Goal: Task Accomplishment & Management: Use online tool/utility

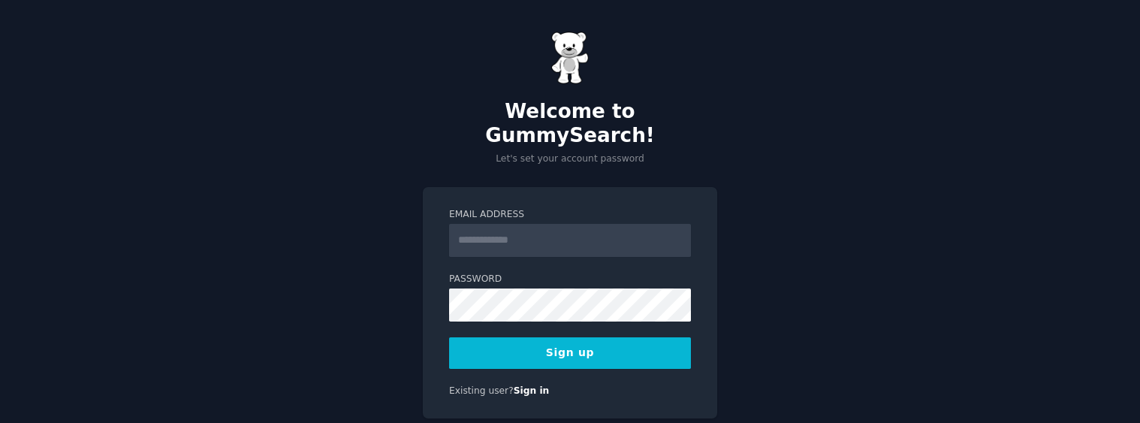
click at [507, 224] on input "Email Address" at bounding box center [570, 240] width 242 height 33
type input "**********"
click at [532, 224] on input "Email Address" at bounding box center [570, 240] width 242 height 33
type input "**********"
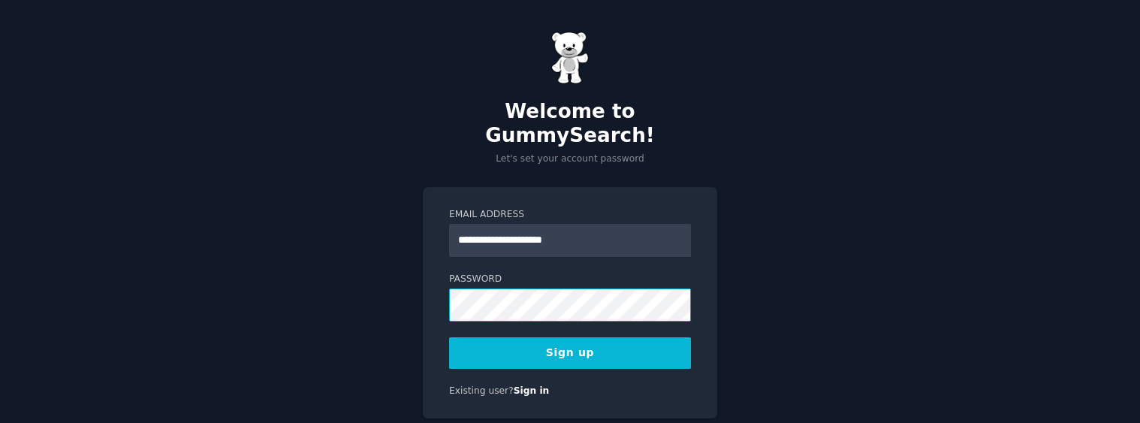
click at [428, 281] on div "**********" at bounding box center [570, 303] width 294 height 232
click at [483, 337] on button "Sign up" at bounding box center [570, 353] width 242 height 32
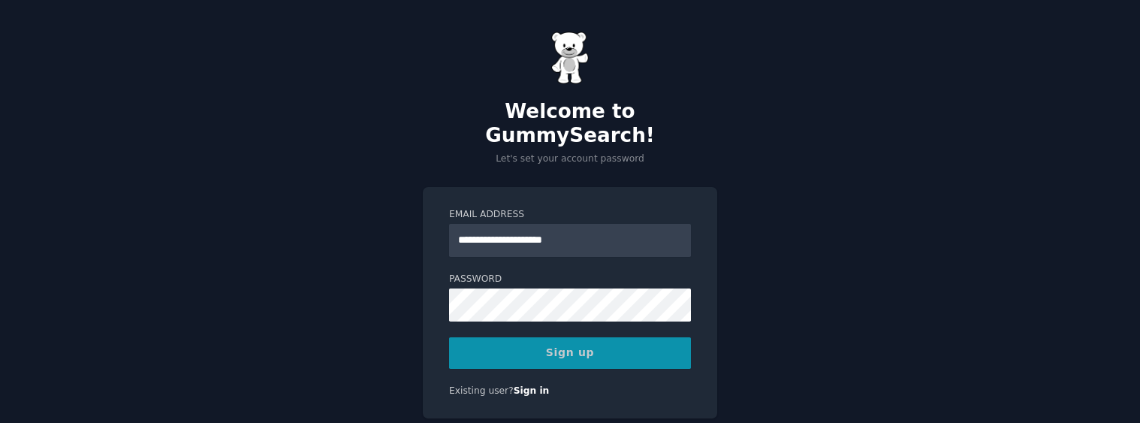
click at [580, 337] on div "Sign up" at bounding box center [570, 353] width 242 height 32
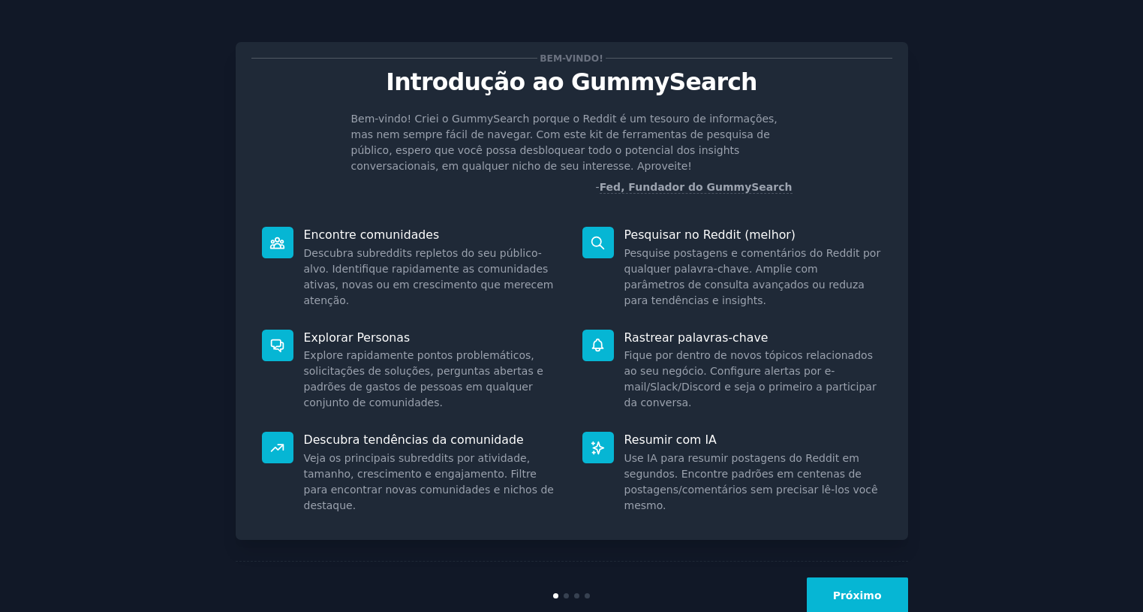
click at [949, 326] on div "Bem-vindo! Introdução ao GummySearch Bem-vindo! Criei o GummySearch porque o Re…" at bounding box center [571, 325] width 1101 height 609
click at [871, 422] on button "Próximo" at bounding box center [857, 595] width 101 height 37
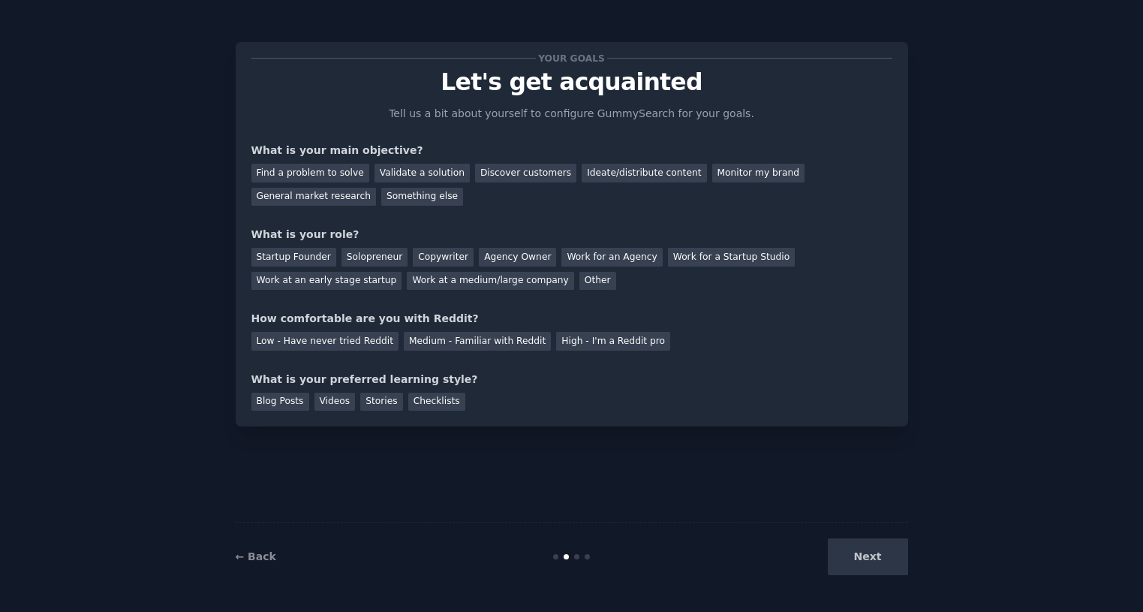
click at [902, 408] on div "Your goals Let's get acquainted Tell us a bit about yourself to configure Gummy…" at bounding box center [572, 234] width 673 height 384
click at [309, 176] on div "Find a problem to solve" at bounding box center [310, 173] width 118 height 19
click at [489, 175] on div "Discover customers" at bounding box center [525, 173] width 101 height 19
click at [332, 168] on div "Find a problem to solve" at bounding box center [310, 173] width 118 height 19
click at [313, 261] on div "Startup Founder" at bounding box center [293, 257] width 85 height 19
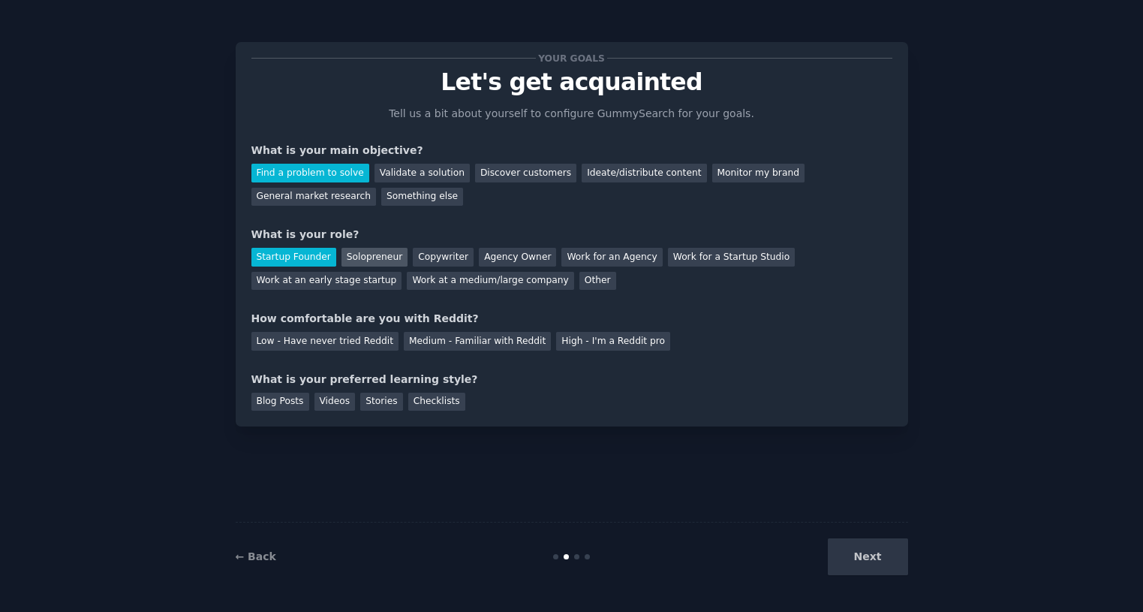
click at [373, 255] on div "Solopreneur" at bounding box center [375, 257] width 66 height 19
click at [361, 348] on div "Low - Have never tried Reddit" at bounding box center [324, 341] width 147 height 19
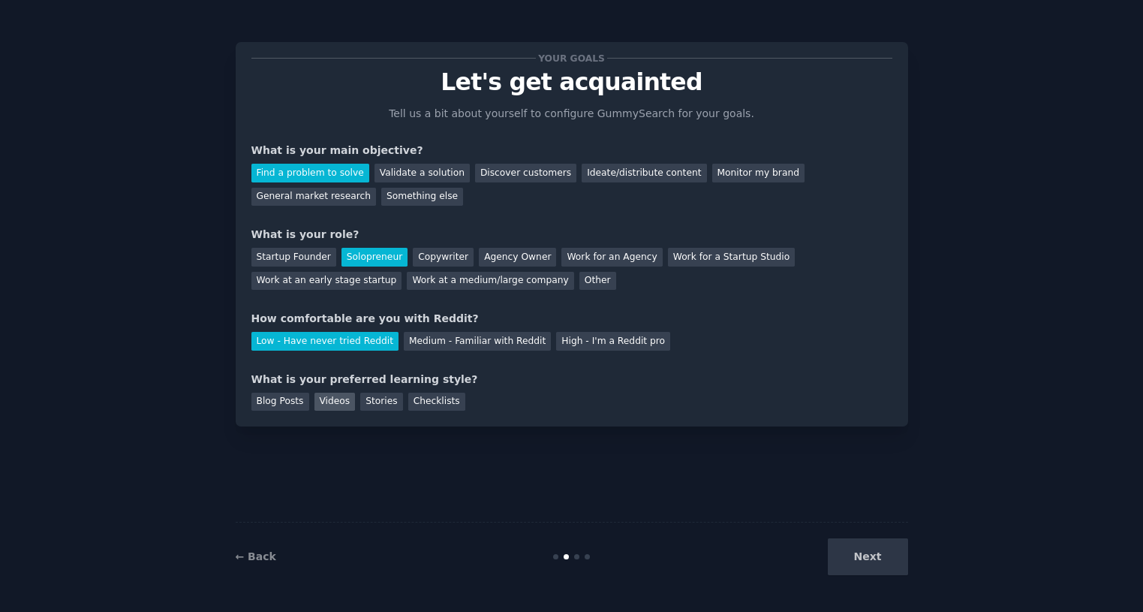
click at [316, 405] on div "Videos" at bounding box center [335, 402] width 41 height 19
click at [894, 422] on button "Next" at bounding box center [868, 556] width 80 height 37
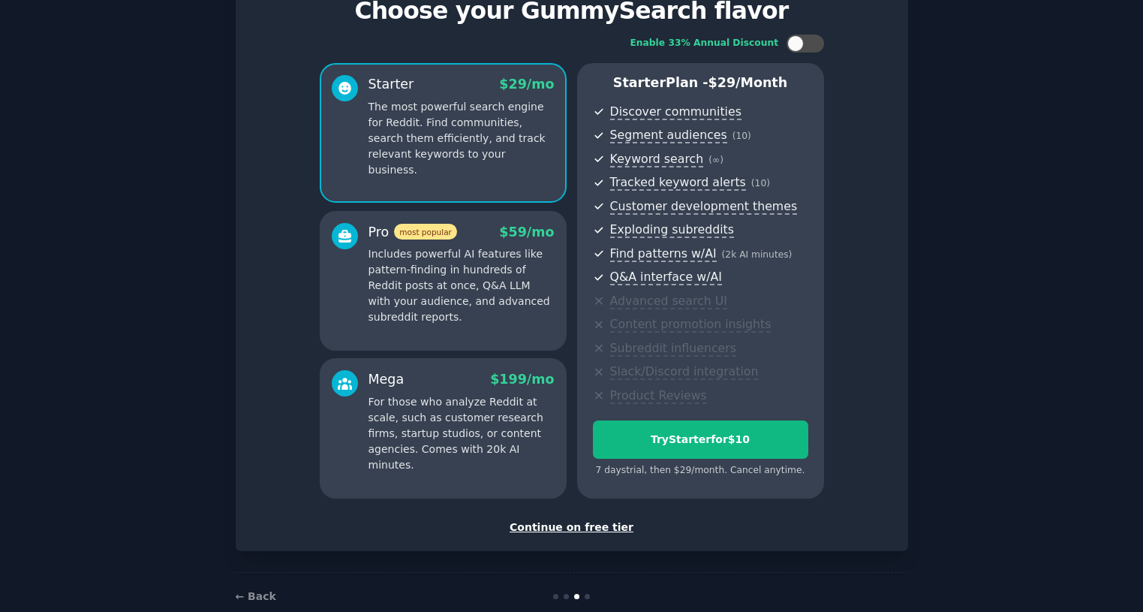
scroll to position [75, 0]
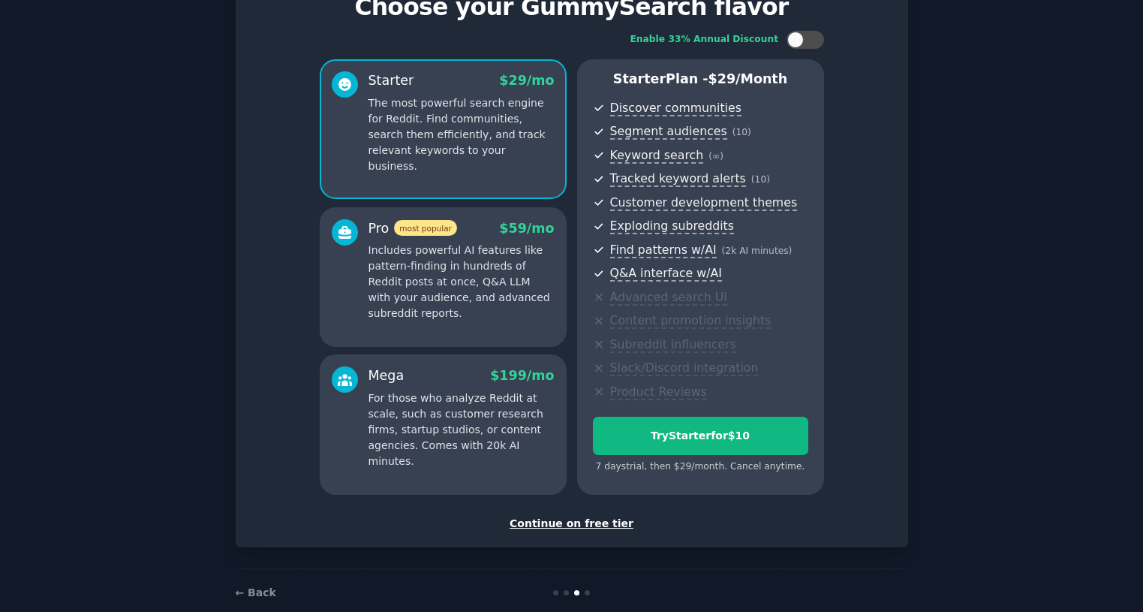
click at [577, 422] on div "Continue on free tier" at bounding box center [571, 524] width 641 height 16
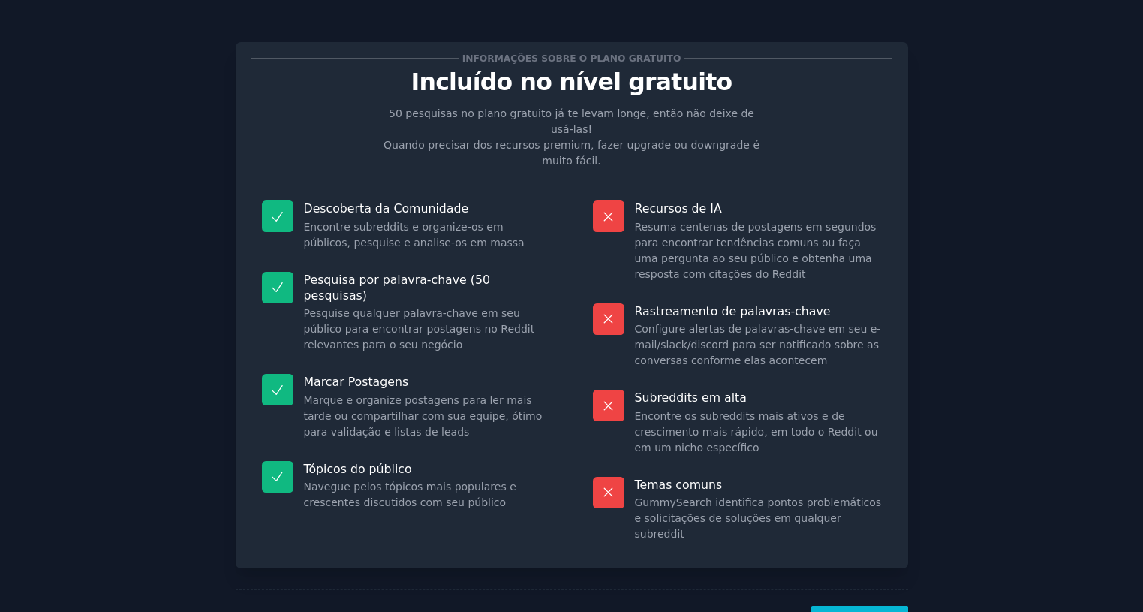
click at [884, 422] on button "Vamos!" at bounding box center [859, 624] width 96 height 37
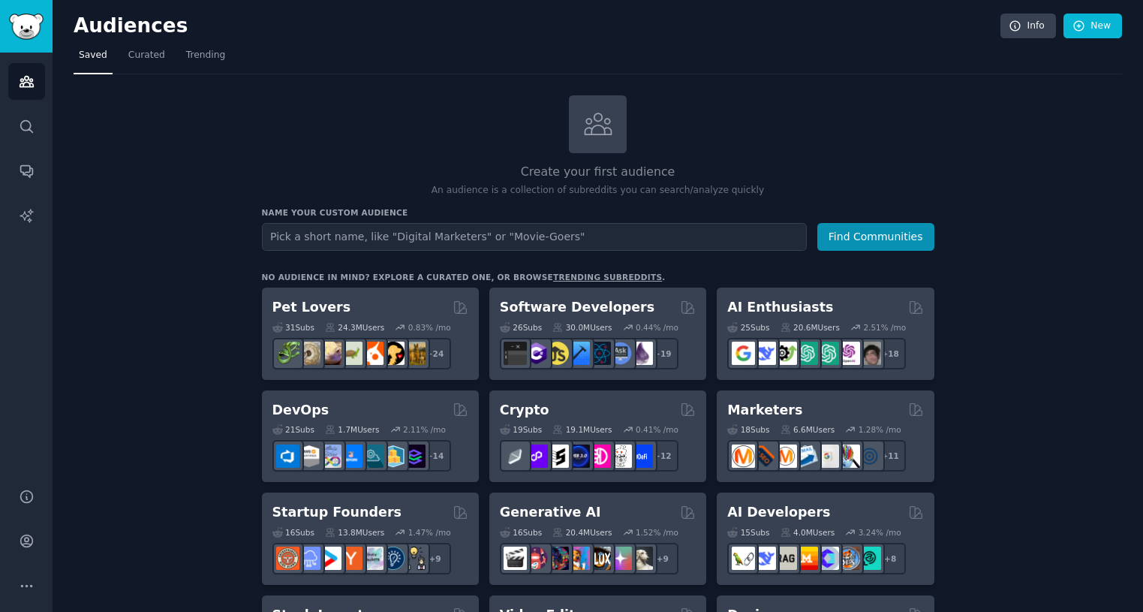
click at [908, 182] on div "Create your first audience An audience is a collection of subreddits you can se…" at bounding box center [598, 146] width 673 height 102
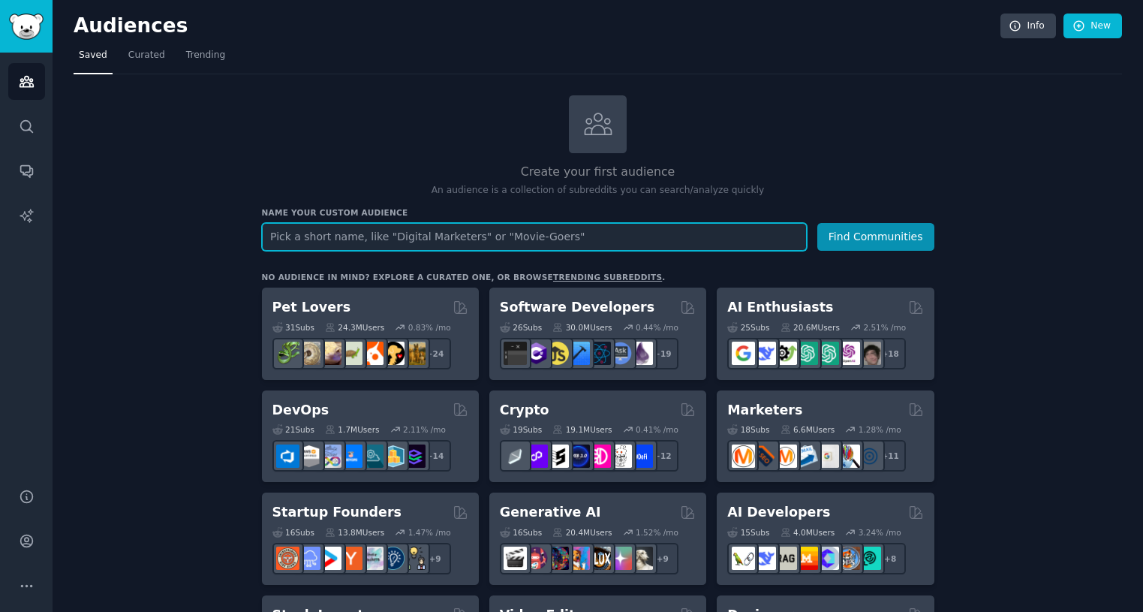
click at [432, 234] on input "text" at bounding box center [534, 237] width 545 height 28
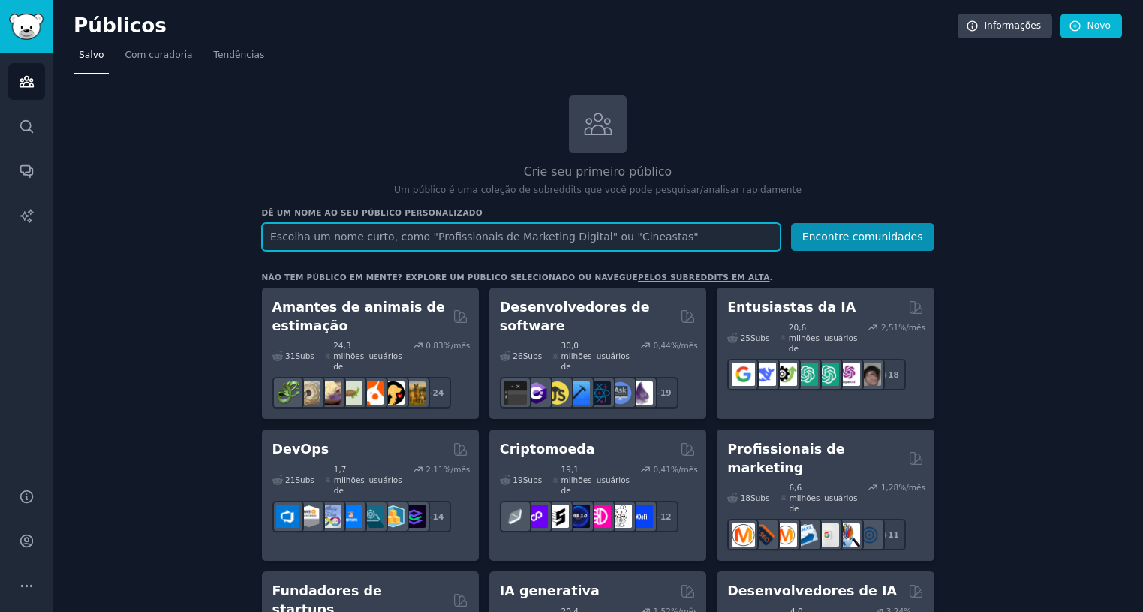
click at [677, 223] on input "text" at bounding box center [521, 237] width 519 height 28
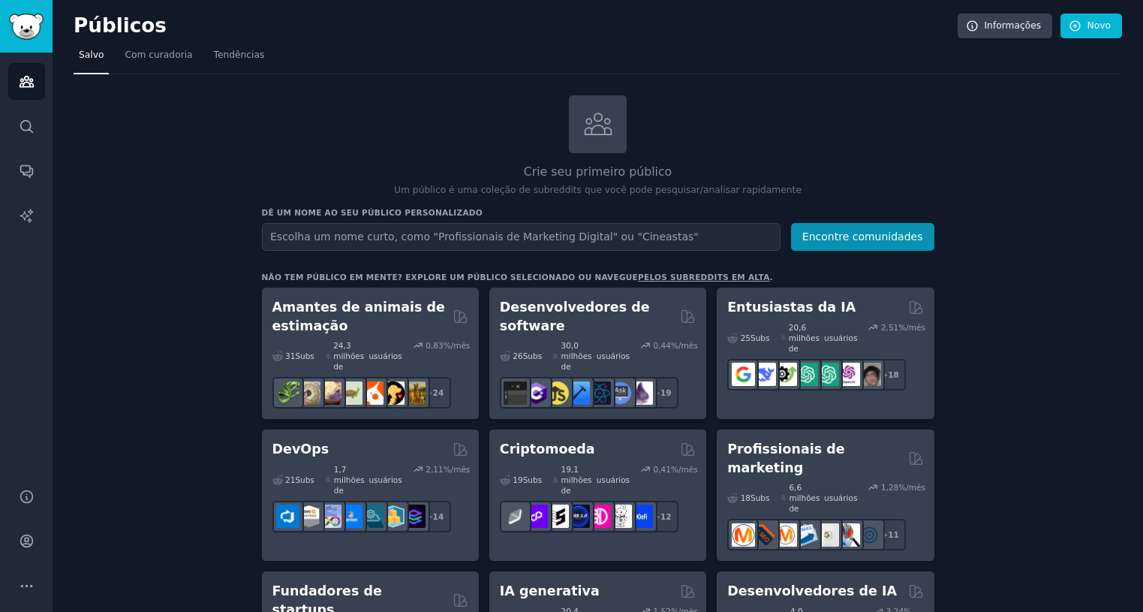
click at [215, 58] on font "Tendências" at bounding box center [239, 55] width 51 height 11
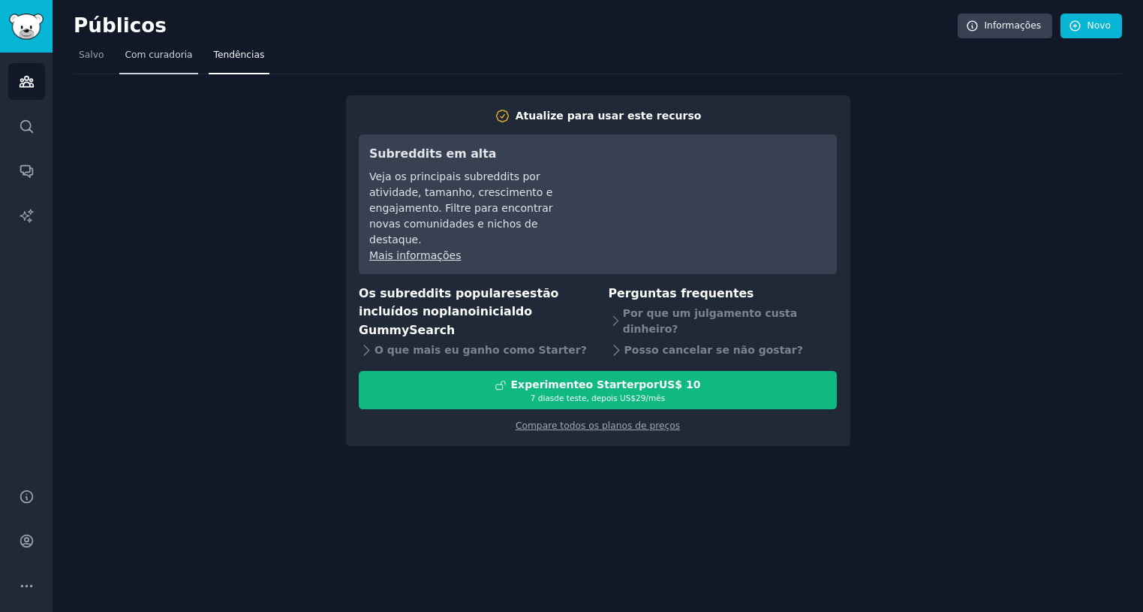
click at [176, 63] on link "Com curadoria" at bounding box center [158, 59] width 78 height 31
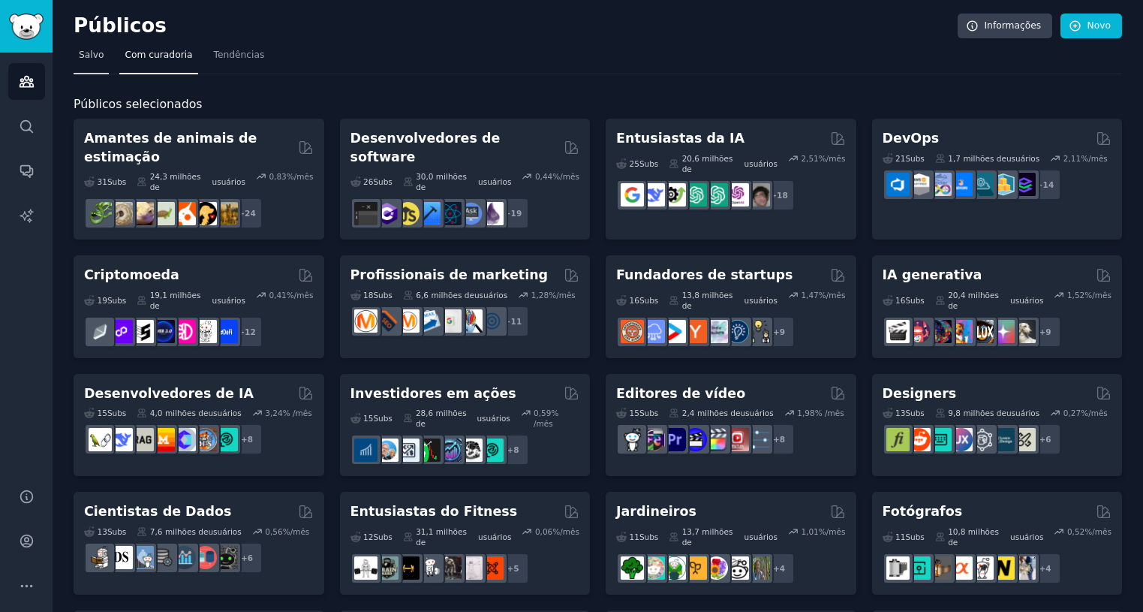
click at [91, 56] on font "Salvo" at bounding box center [91, 55] width 25 height 11
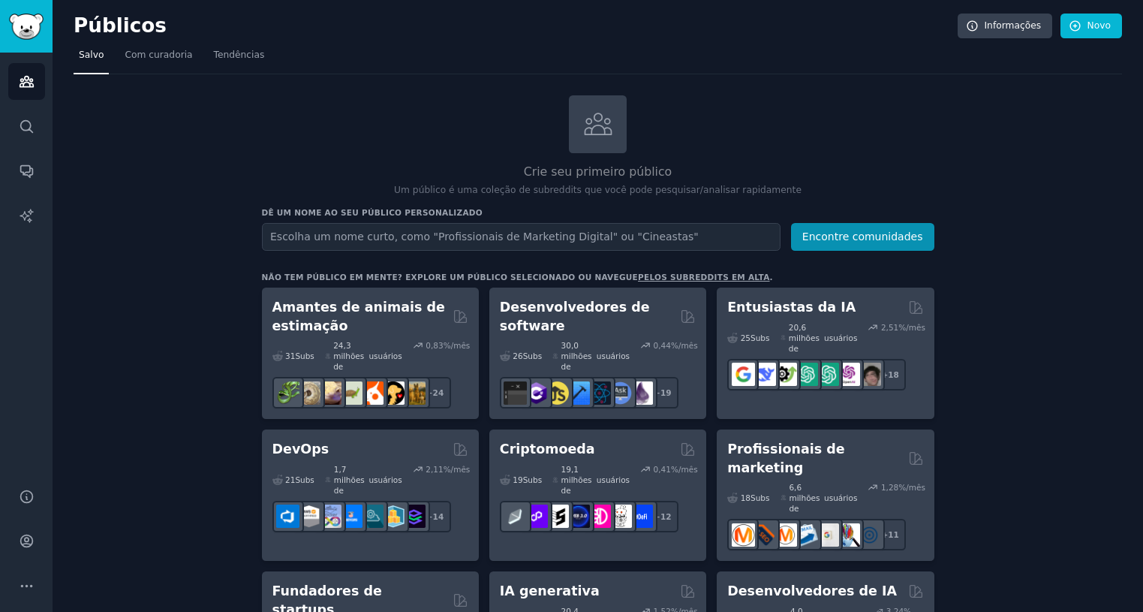
click at [552, 233] on input "text" at bounding box center [521, 237] width 519 height 28
click at [31, 125] on icon "Barra lateral" at bounding box center [26, 126] width 12 height 12
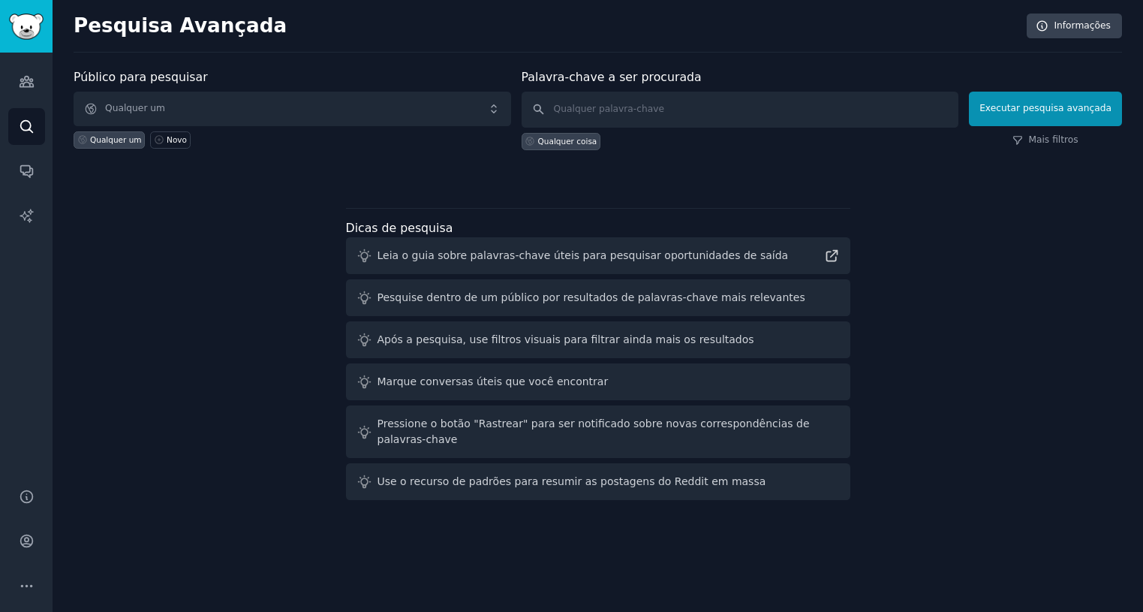
click at [562, 213] on div "Dicas de pesquisa Leia o guia sobre palavras-chave úteis para pesquisar oportun…" at bounding box center [598, 354] width 504 height 293
click at [604, 108] on input "text" at bounding box center [741, 110] width 438 height 36
click at [833, 249] on icon at bounding box center [832, 256] width 16 height 16
drag, startPoint x: 647, startPoint y: 98, endPoint x: 655, endPoint y: 125, distance: 28.0
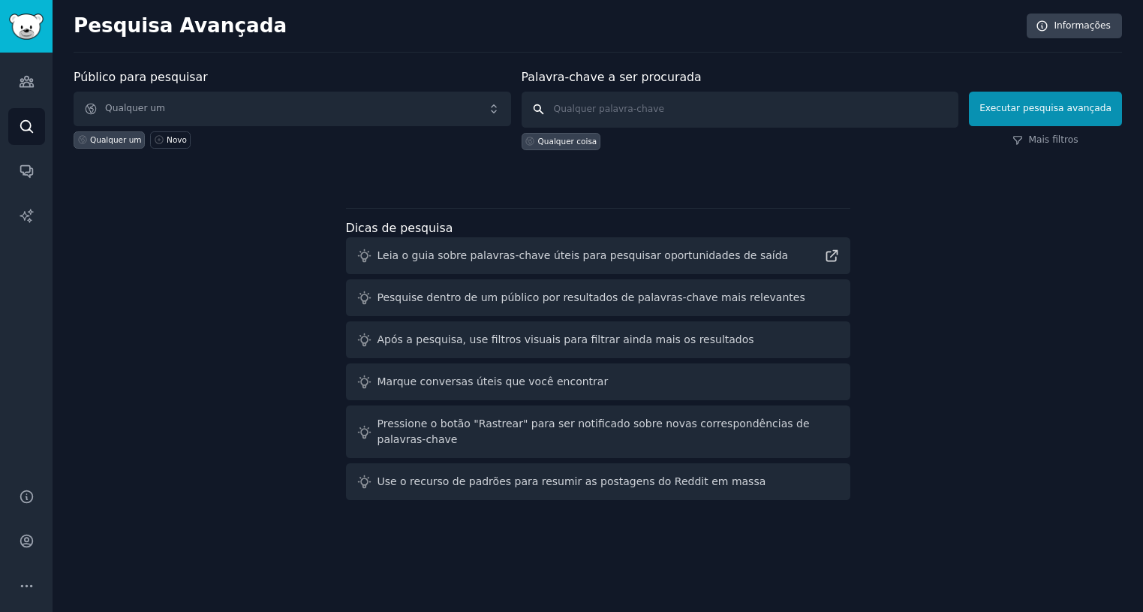
click at [648, 102] on input "text" at bounding box center [741, 110] width 438 height 36
click at [399, 301] on font "Pesquise dentro de um público por resultados de palavras-chave mais relevantes" at bounding box center [592, 297] width 428 height 12
click at [470, 296] on font "Pesquise dentro de um público por resultados de palavras-chave mais relevantes" at bounding box center [592, 297] width 428 height 12
drag, startPoint x: 605, startPoint y: 300, endPoint x: 719, endPoint y: 303, distance: 114.1
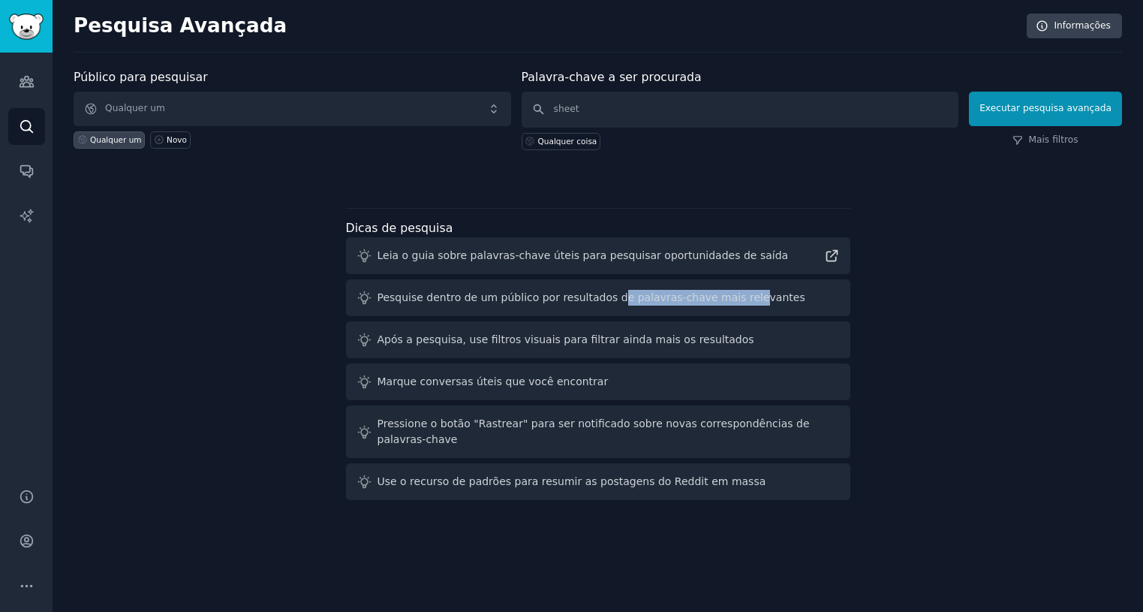
click at [719, 303] on font "Pesquise dentro de um público por resultados de palavras-chave mais relevantes" at bounding box center [592, 297] width 428 height 12
click at [597, 112] on input "sheet" at bounding box center [741, 110] width 438 height 36
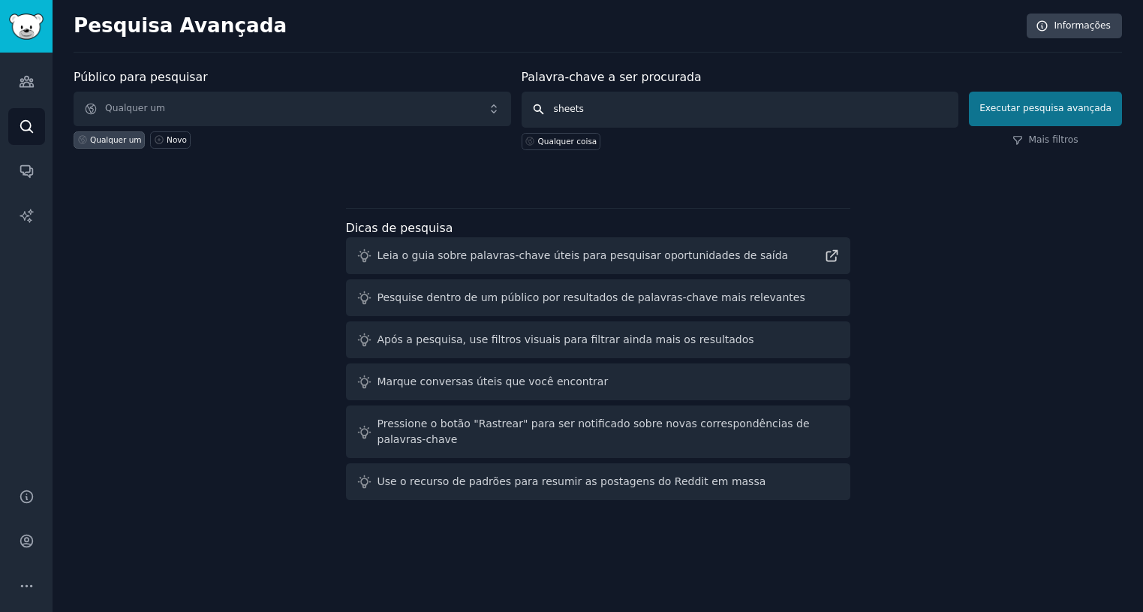
type input "sheets"
click at [1107, 107] on font "Executar pesquisa avançada" at bounding box center [1046, 108] width 132 height 11
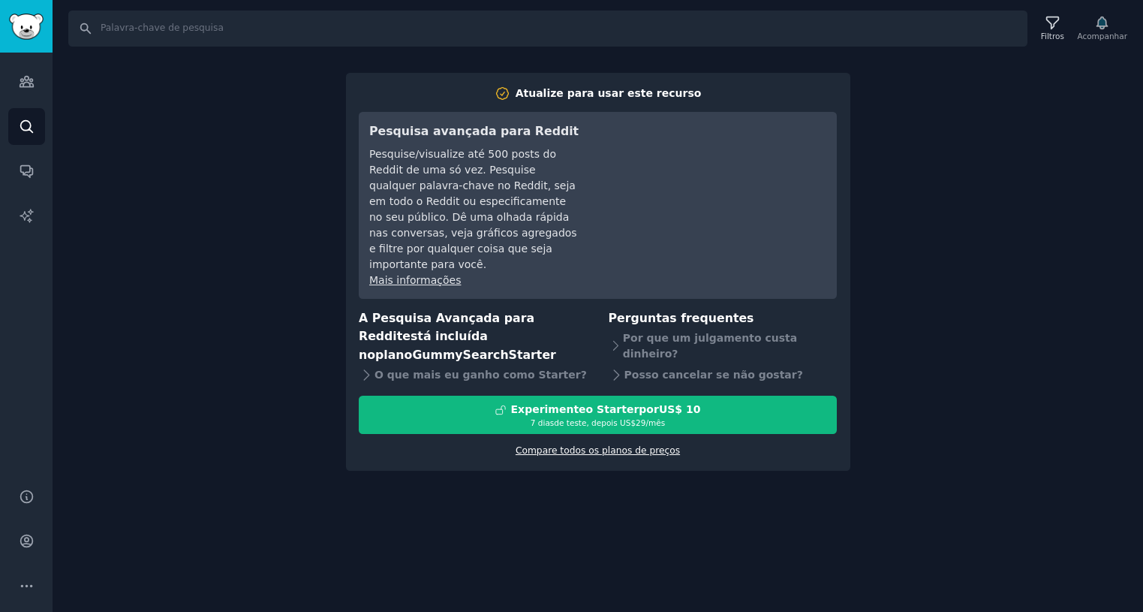
click at [613, 422] on font "Compare todos os planos de preços" at bounding box center [598, 450] width 164 height 11
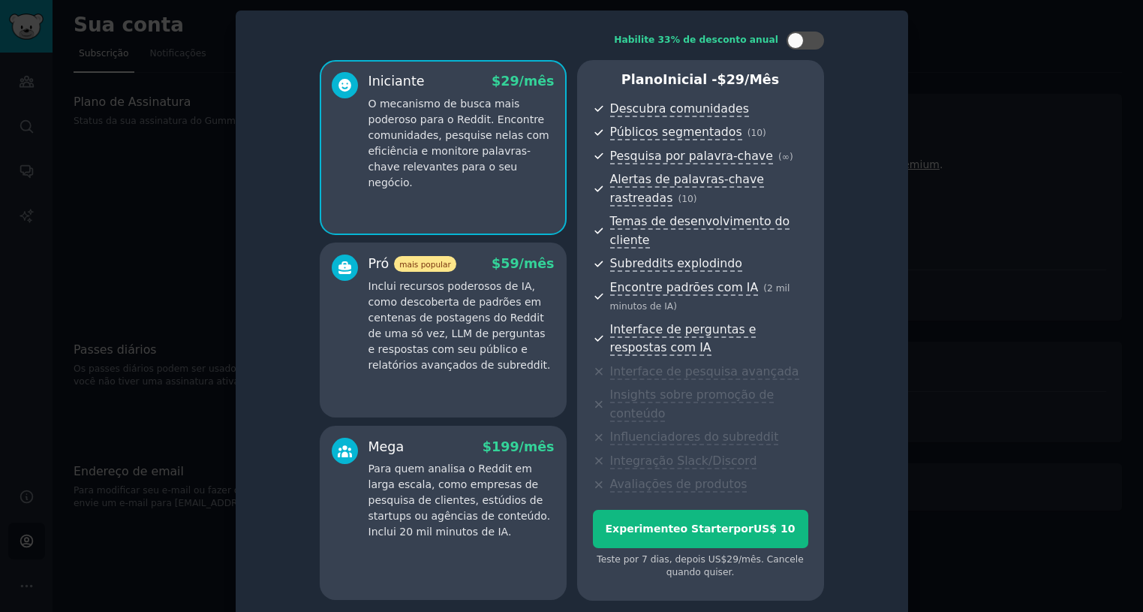
click at [981, 319] on div at bounding box center [571, 306] width 1143 height 612
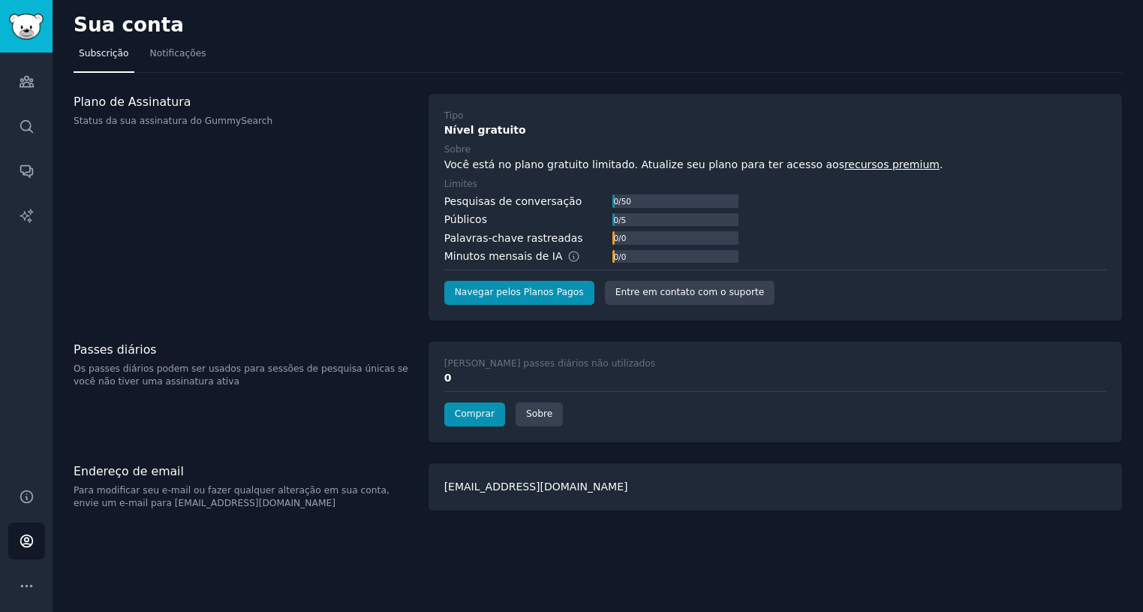
click at [698, 422] on div "emailunico20@gmail.com" at bounding box center [776, 486] width 694 height 47
click at [598, 332] on div "Sua conta Subscrição Notificações Plano de Assinatura Status da sua assinatura …" at bounding box center [598, 306] width 1091 height 612
click at [182, 50] on font "Notificações" at bounding box center [178, 53] width 56 height 11
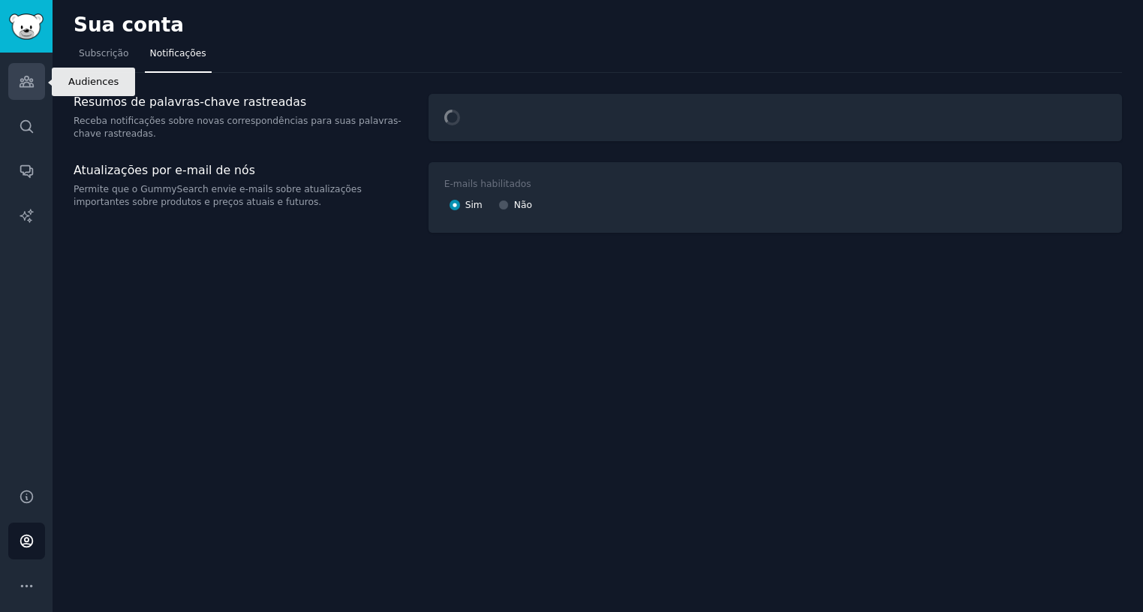
click at [29, 80] on icon "Barra lateral" at bounding box center [27, 82] width 14 height 11
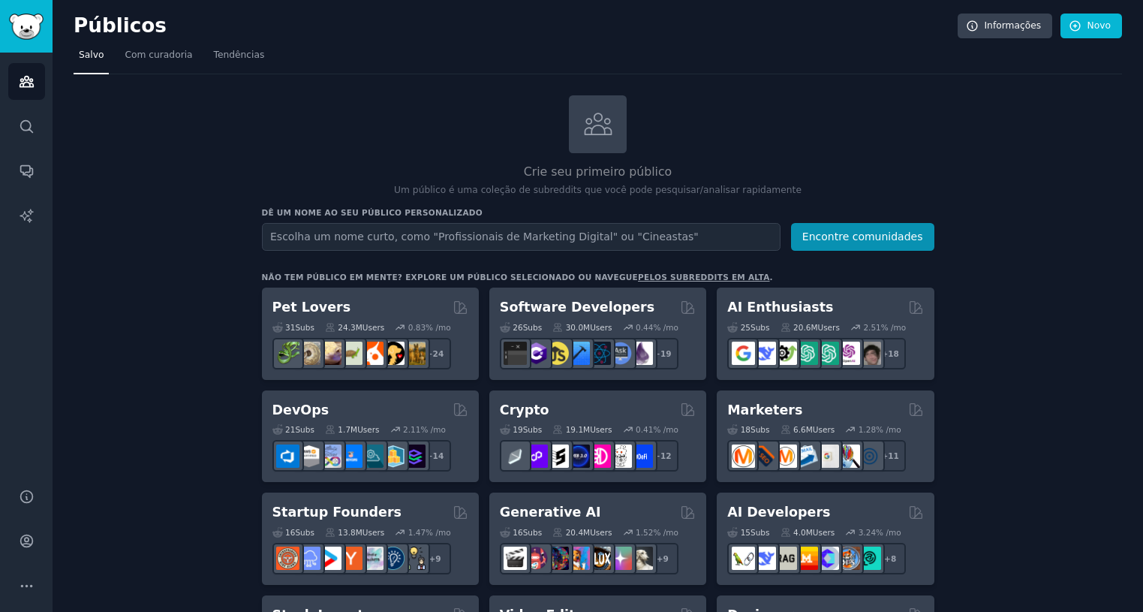
click at [431, 237] on input "text" at bounding box center [521, 237] width 519 height 28
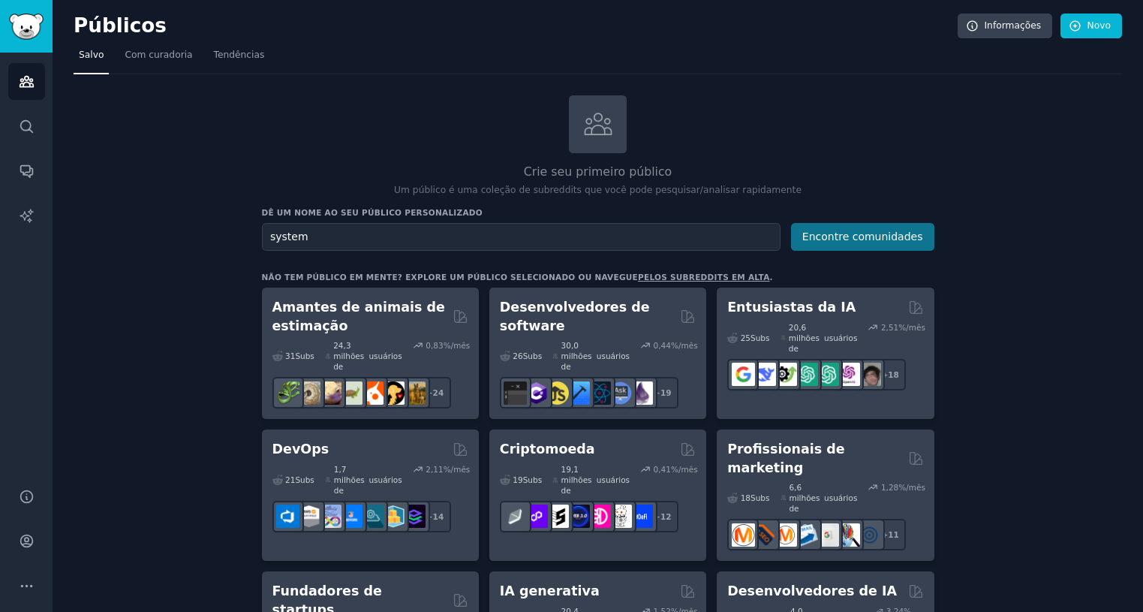
type input "system"
click at [833, 236] on font "Encontre comunidades" at bounding box center [862, 236] width 121 height 12
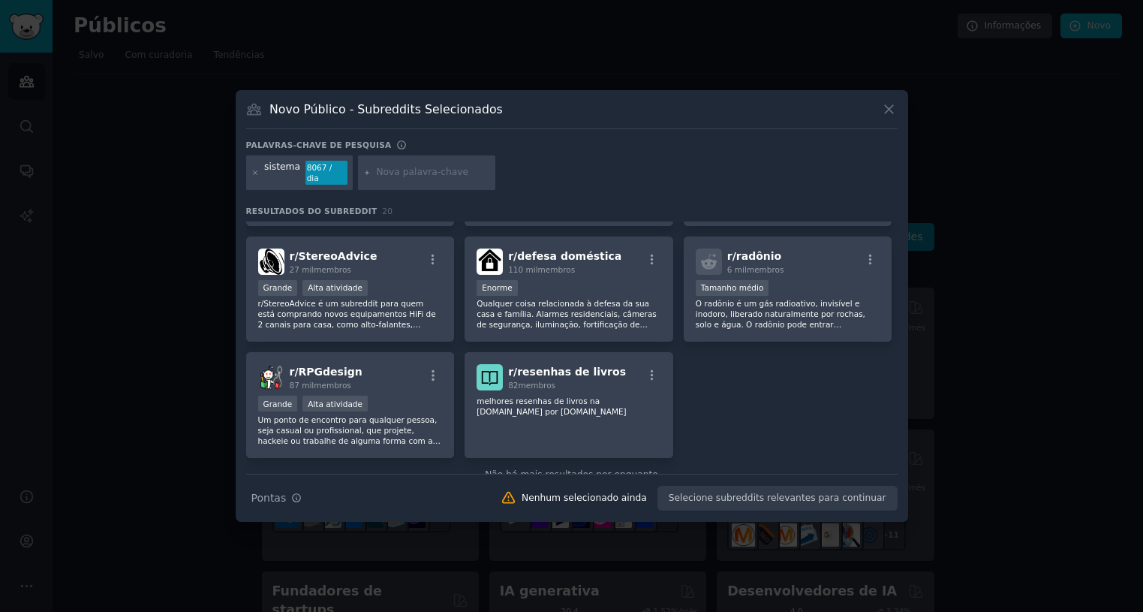
scroll to position [583, 0]
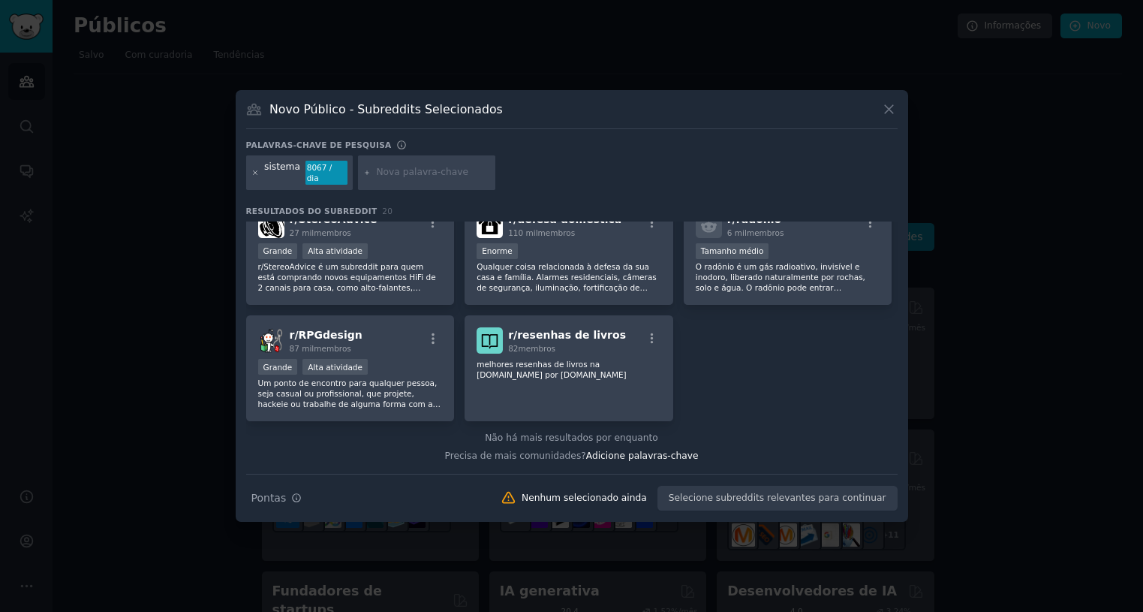
click at [257, 173] on icon at bounding box center [255, 173] width 8 height 8
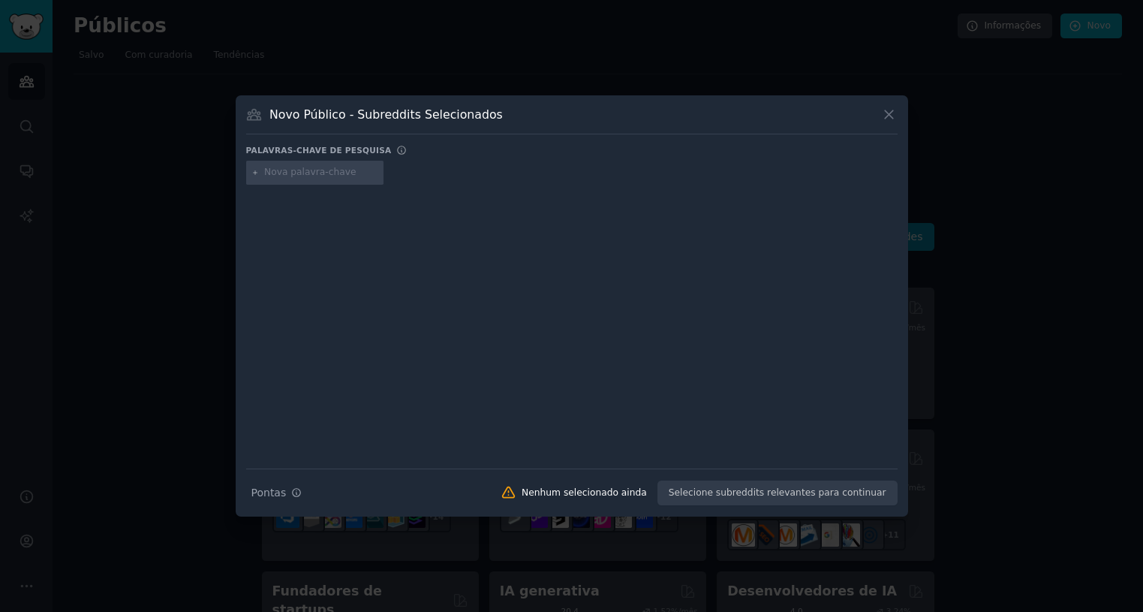
click at [392, 154] on div "Palavras-chave de pesquisa" at bounding box center [572, 153] width 652 height 16
click at [410, 186] on div at bounding box center [572, 175] width 652 height 29
drag, startPoint x: 398, startPoint y: 262, endPoint x: 420, endPoint y: 377, distance: 117.0
click at [398, 269] on div at bounding box center [572, 316] width 652 height 252
click at [309, 422] on div "Dicas de pesquisa Pontas Nenhum selecionado ainda Selecione subreddits relevant…" at bounding box center [572, 487] width 652 height 38
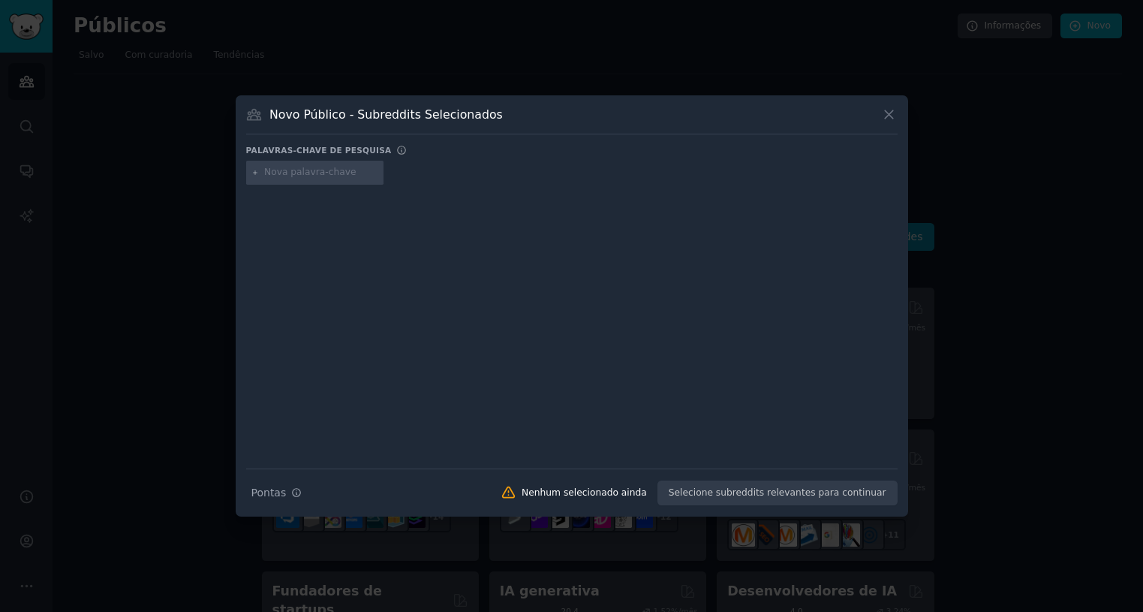
click at [352, 153] on font "Palavras-chave de pesquisa" at bounding box center [319, 150] width 146 height 9
click at [339, 170] on input "text" at bounding box center [321, 173] width 114 height 14
type input "dashboard"
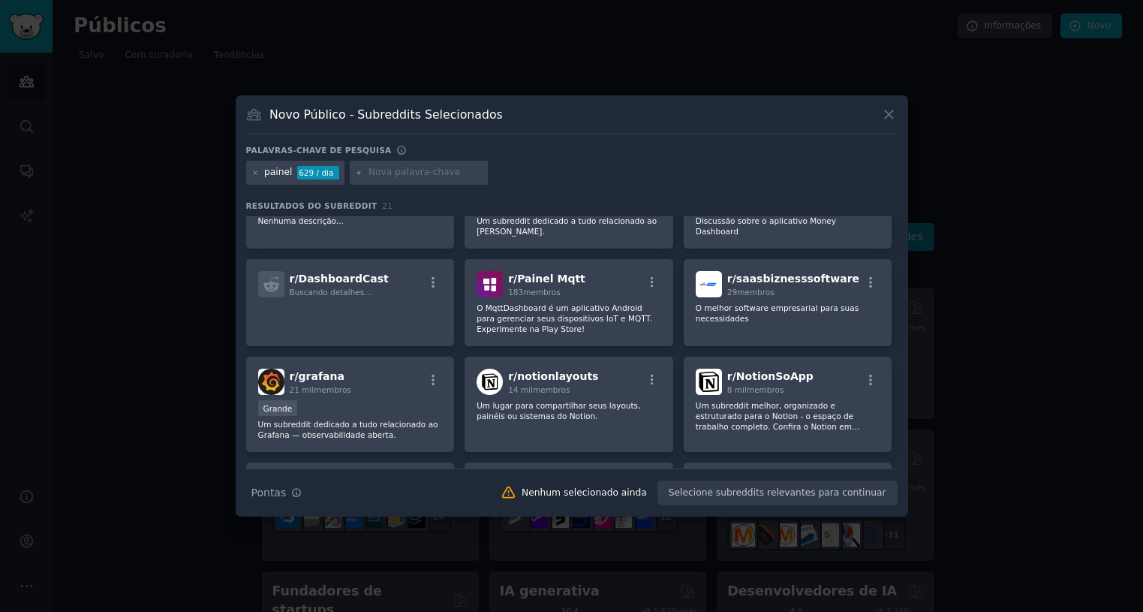
scroll to position [300, 0]
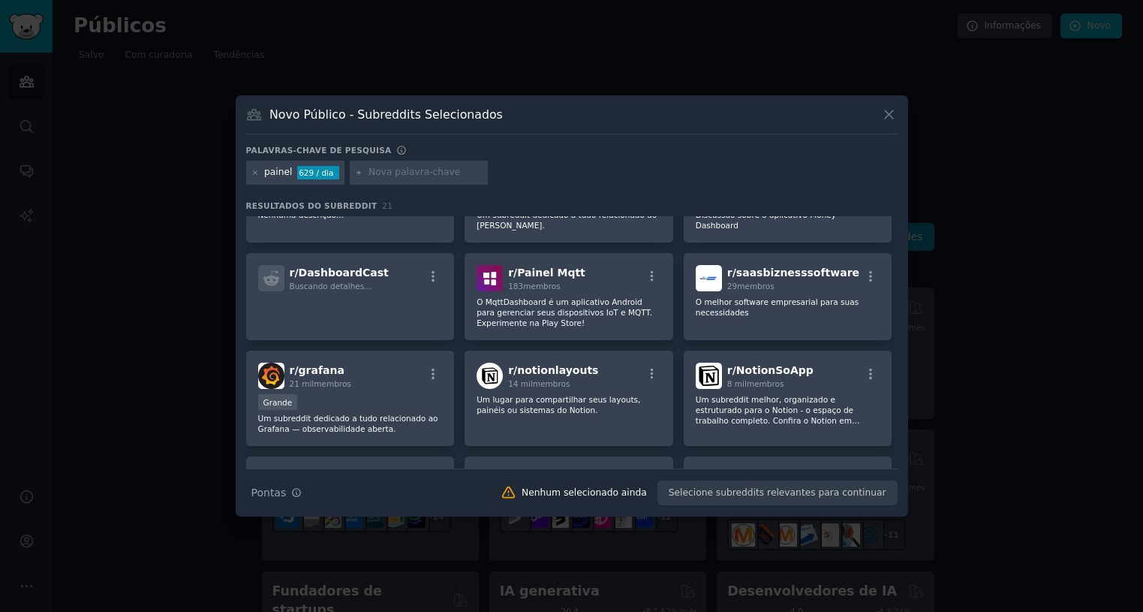
click at [448, 173] on input "text" at bounding box center [426, 173] width 114 height 14
type input "how to"
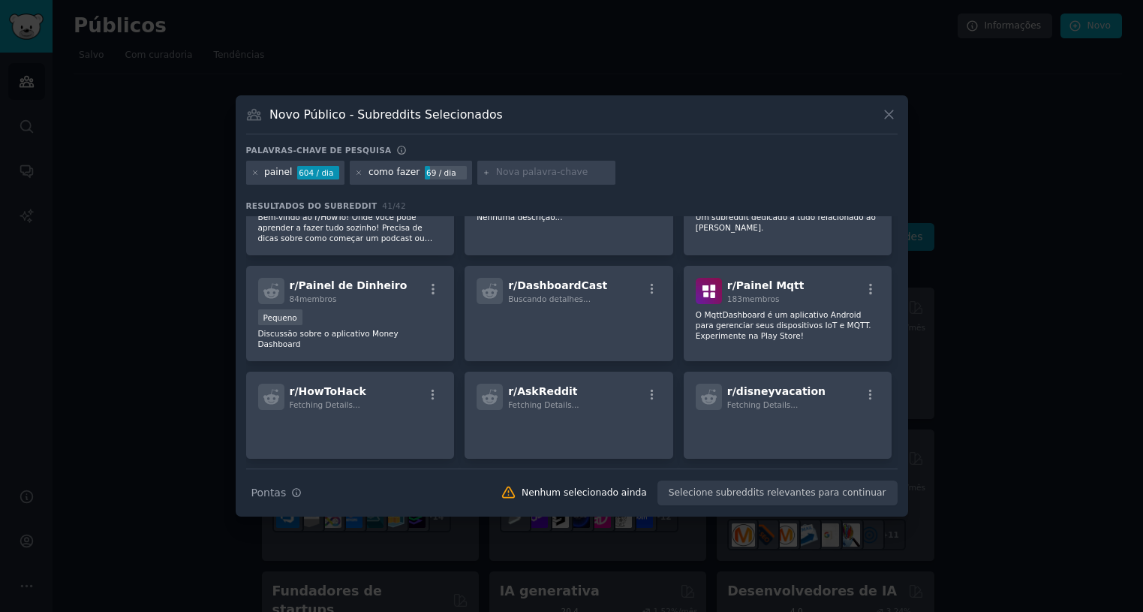
scroll to position [300, 0]
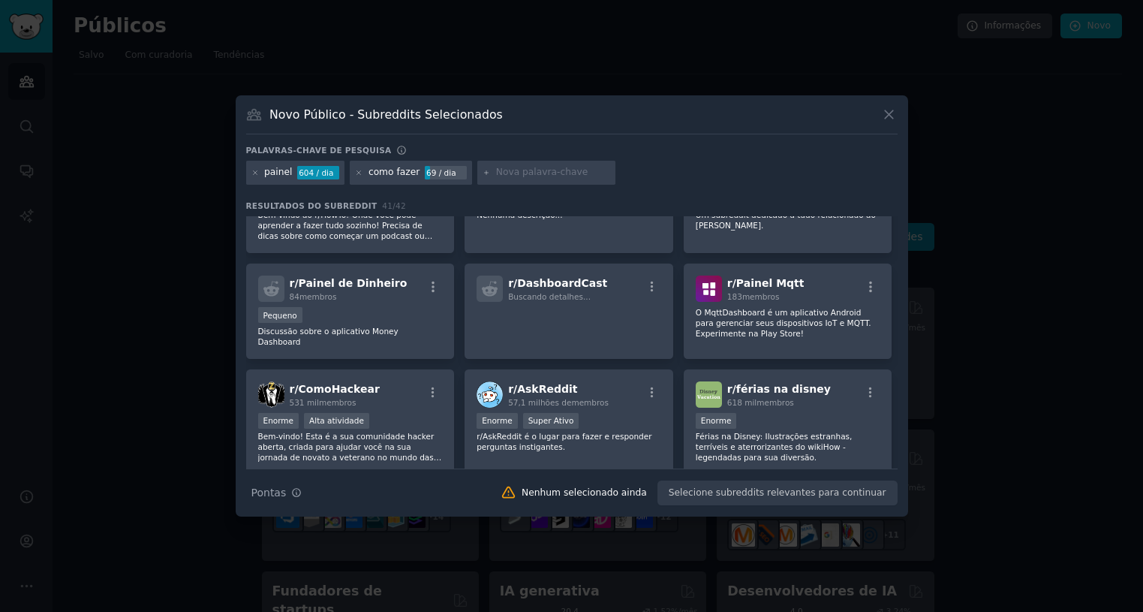
click at [409, 172] on font "como fazer" at bounding box center [394, 172] width 51 height 11
drag, startPoint x: 408, startPoint y: 172, endPoint x: 282, endPoint y: 170, distance: 126.9
click at [282, 170] on div "painel 604 / dia como fazer 69 / dia" at bounding box center [572, 175] width 652 height 29
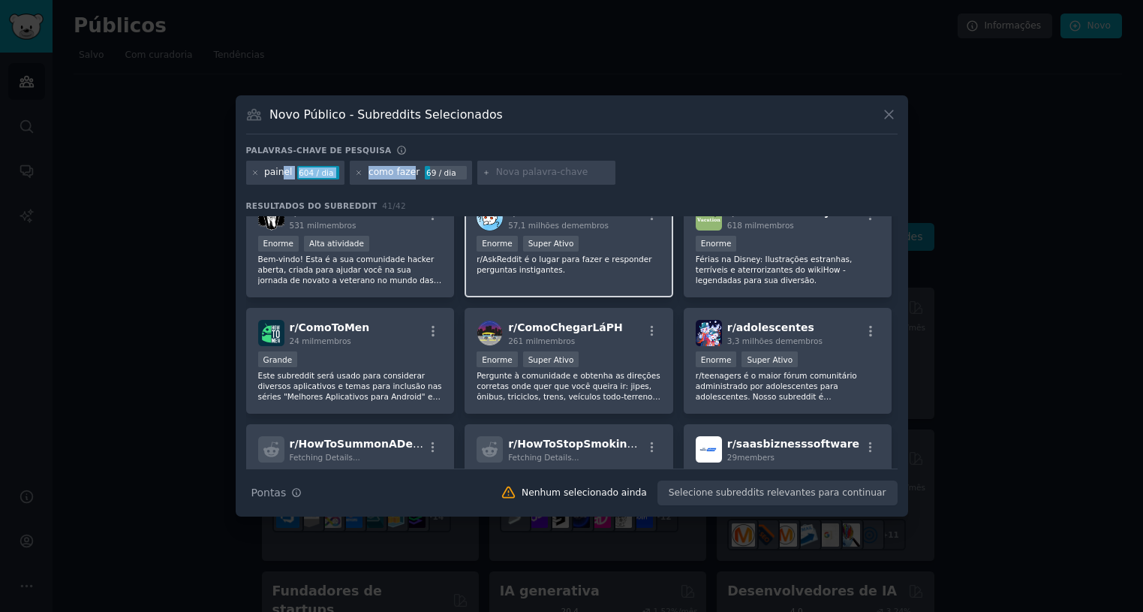
scroll to position [525, 0]
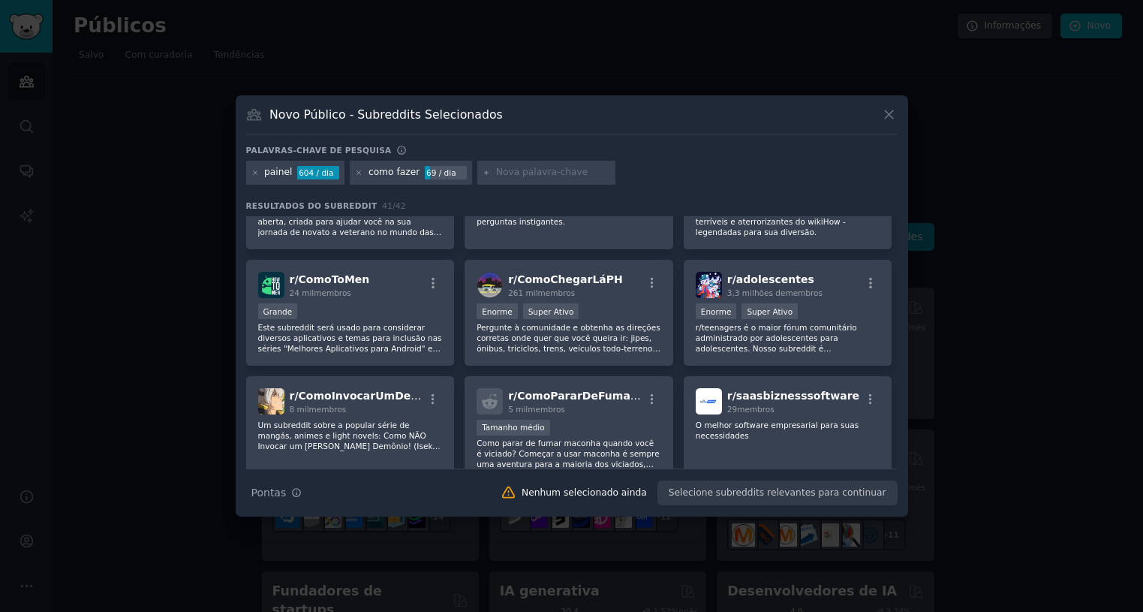
click at [444, 173] on div "69 / dia" at bounding box center [446, 173] width 42 height 14
click at [408, 170] on font "como fazer" at bounding box center [394, 172] width 51 height 11
click at [414, 172] on div "como fazer 69 / dia" at bounding box center [411, 173] width 122 height 24
click at [407, 172] on font "como fazer" at bounding box center [394, 172] width 51 height 11
click at [409, 172] on div "como fazer 69 / dia" at bounding box center [411, 173] width 122 height 24
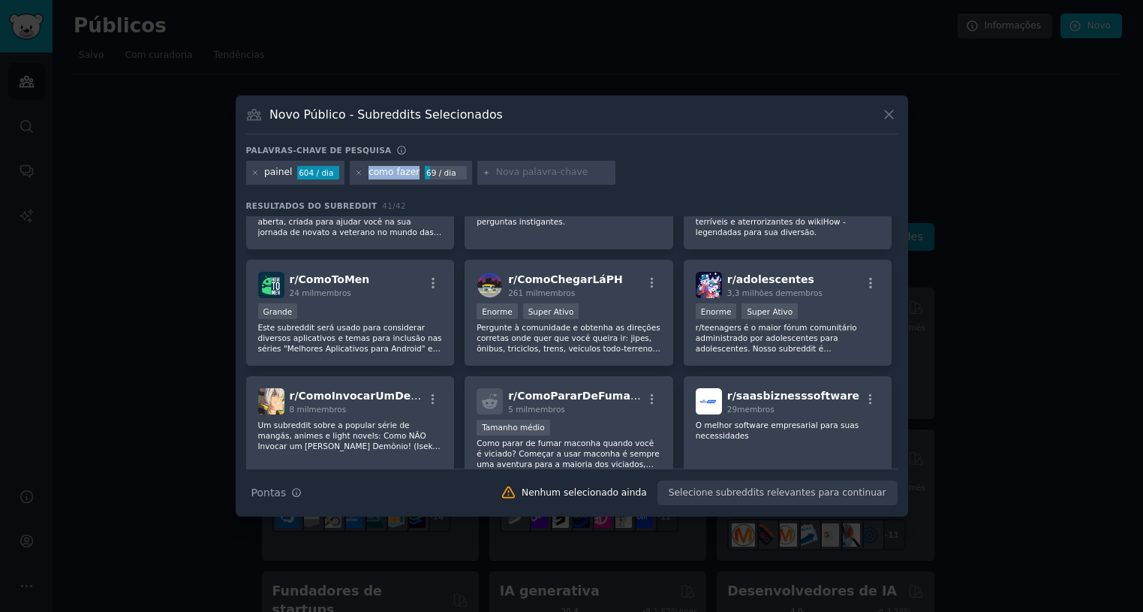
drag, startPoint x: 411, startPoint y: 172, endPoint x: 359, endPoint y: 169, distance: 52.6
click at [360, 169] on div "como fazer 69 / dia" at bounding box center [411, 173] width 122 height 24
click at [359, 169] on icon at bounding box center [359, 173] width 8 height 8
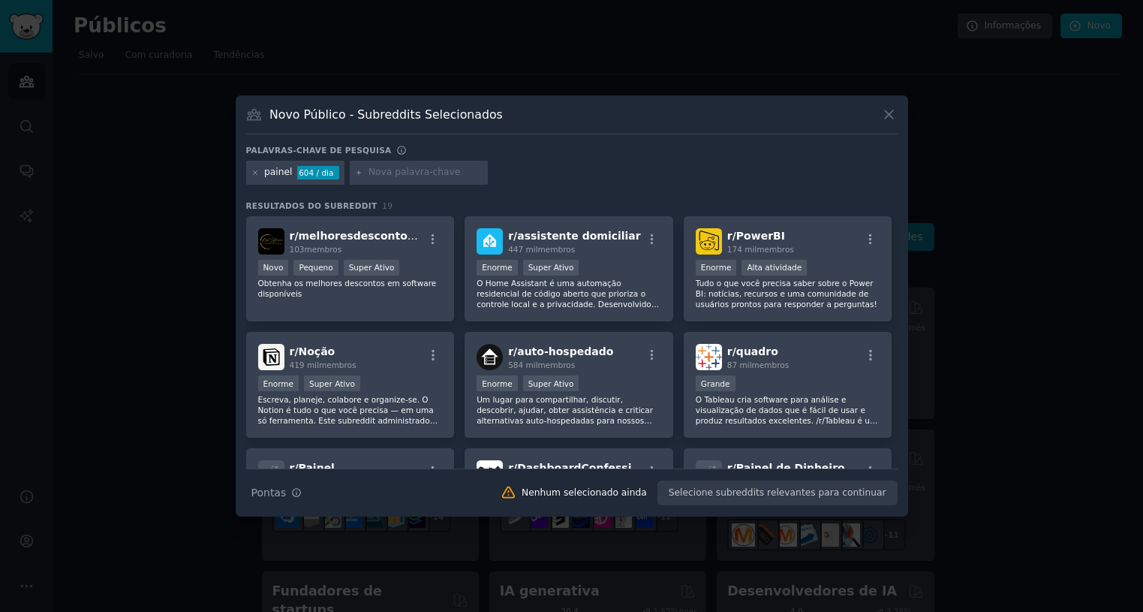
click at [383, 172] on input "text" at bounding box center [426, 173] width 114 height 14
type input "automation"
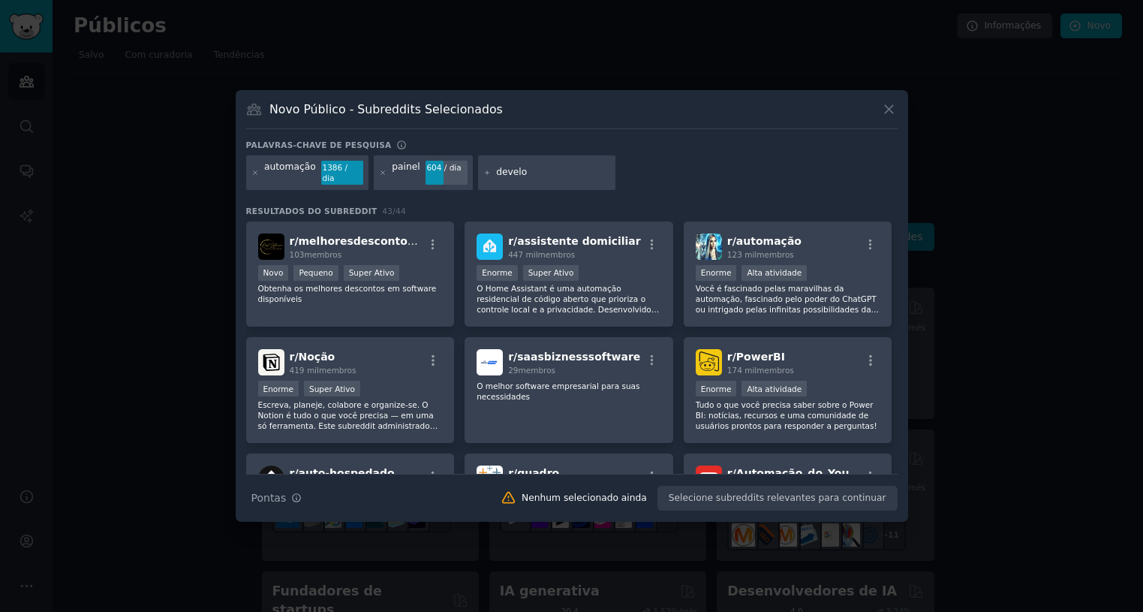
type input "develop"
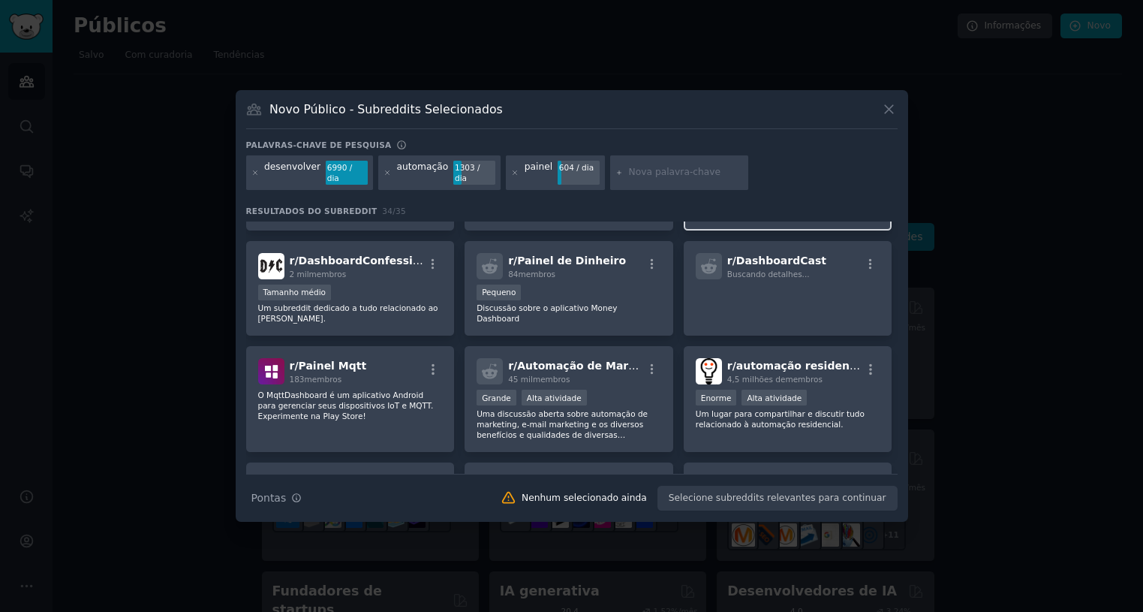
scroll to position [450, 0]
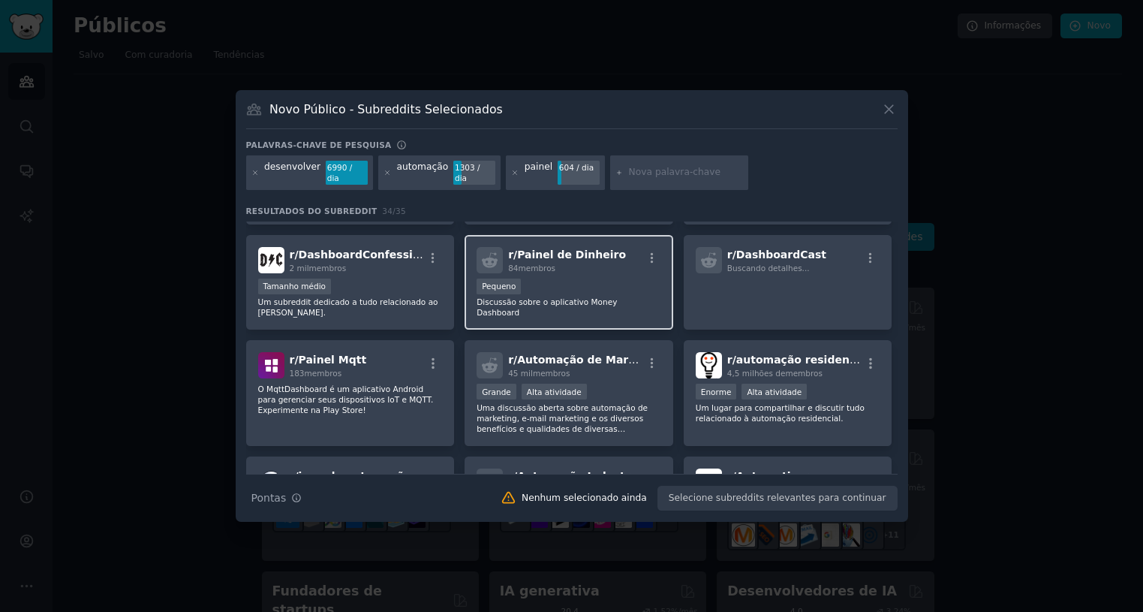
drag, startPoint x: 616, startPoint y: 306, endPoint x: 547, endPoint y: 248, distance: 89.0
click at [547, 248] on font "Painel de Dinheiro" at bounding box center [571, 254] width 109 height 12
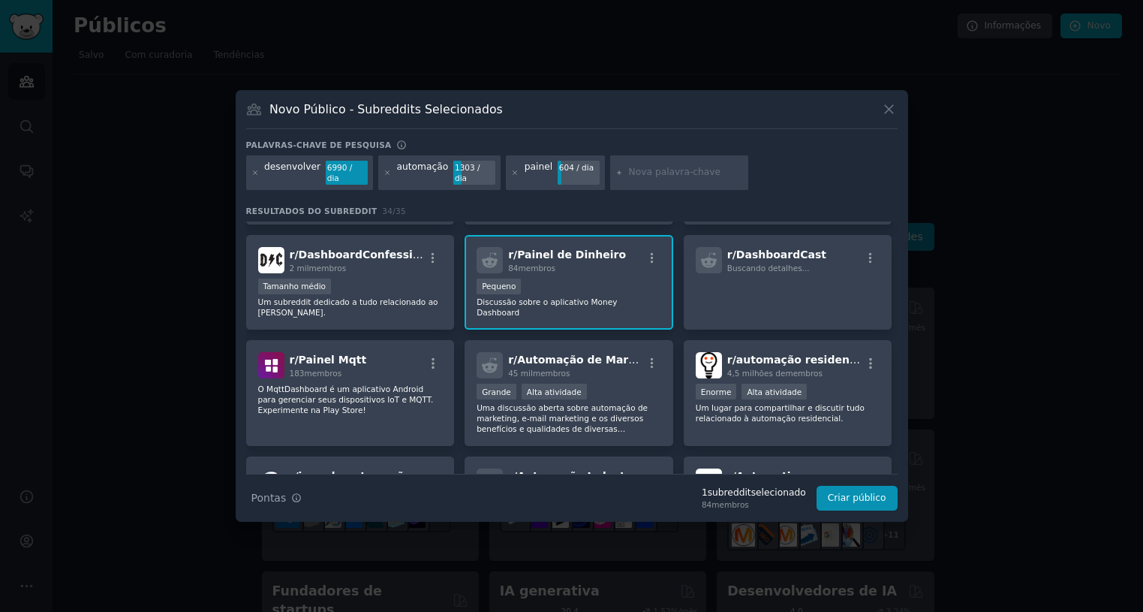
click at [547, 248] on font "Painel de Dinheiro" at bounding box center [571, 254] width 109 height 12
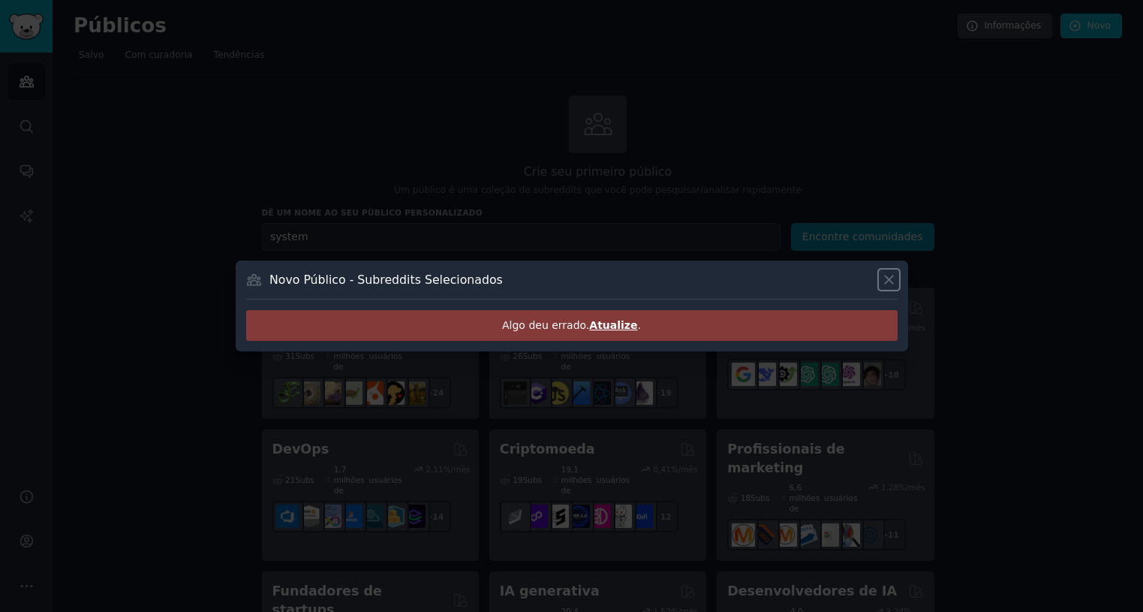
click at [888, 283] on icon at bounding box center [889, 280] width 16 height 16
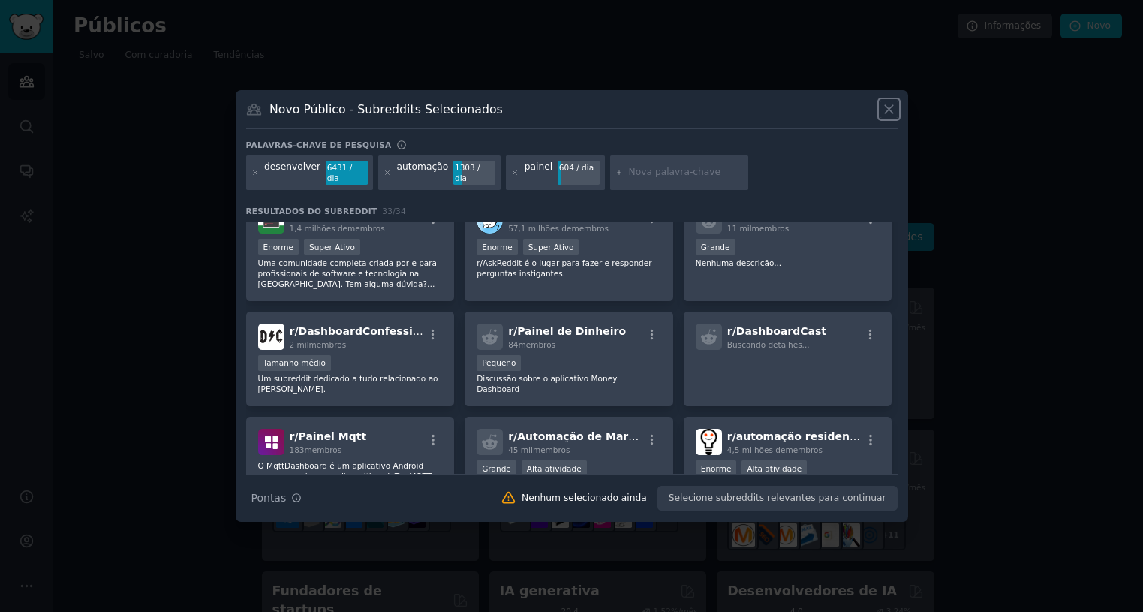
scroll to position [375, 0]
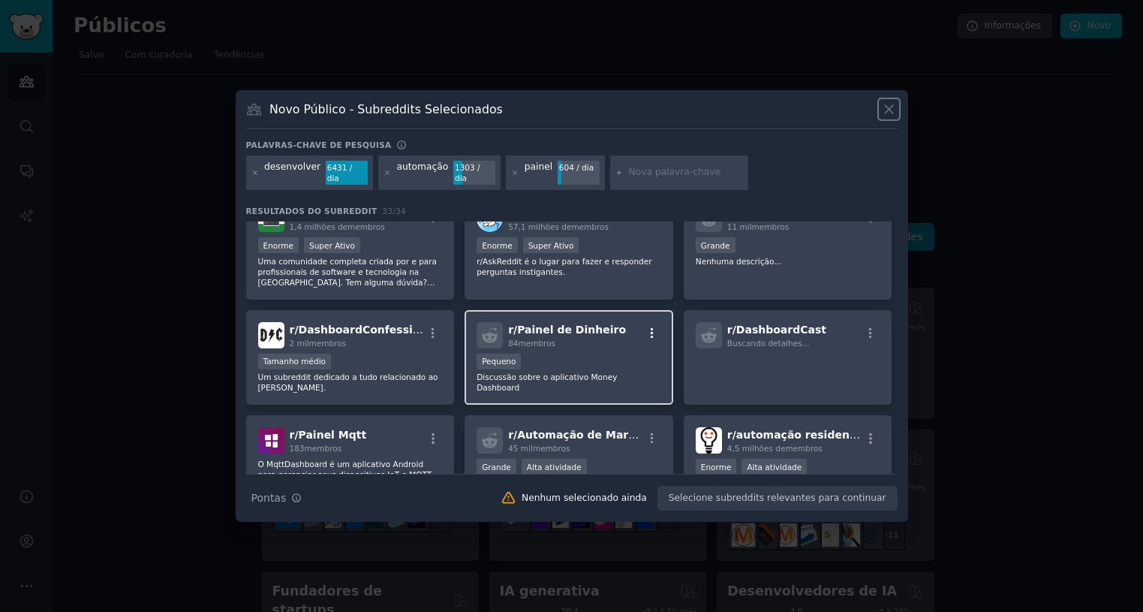
click at [648, 330] on icon "button" at bounding box center [653, 334] width 14 height 14
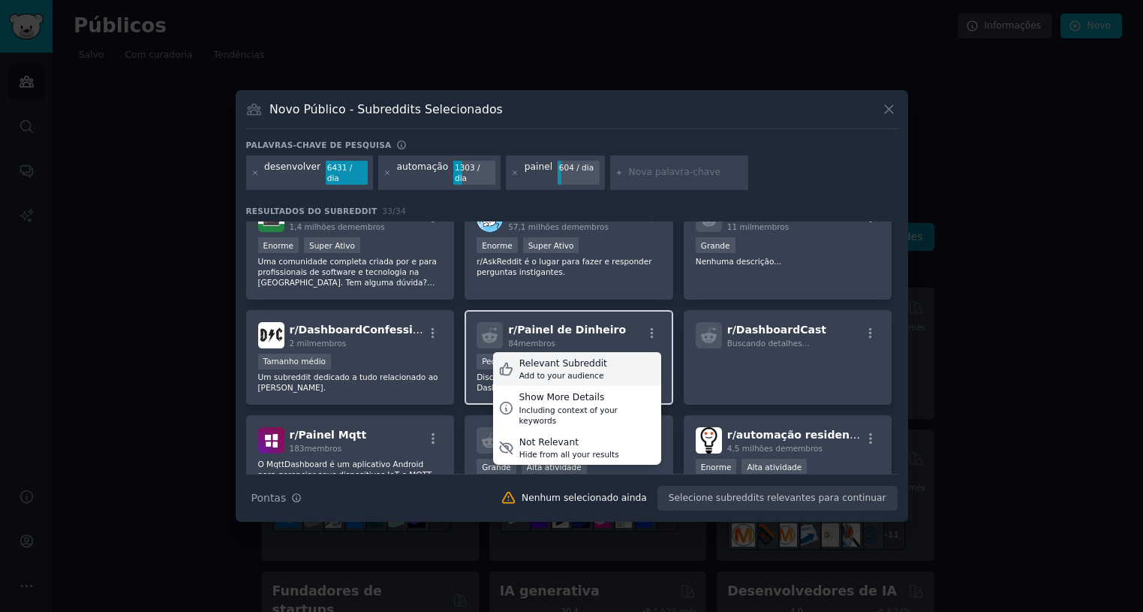
click at [627, 369] on div "Relevant Subreddit Add to your audience" at bounding box center [577, 369] width 168 height 35
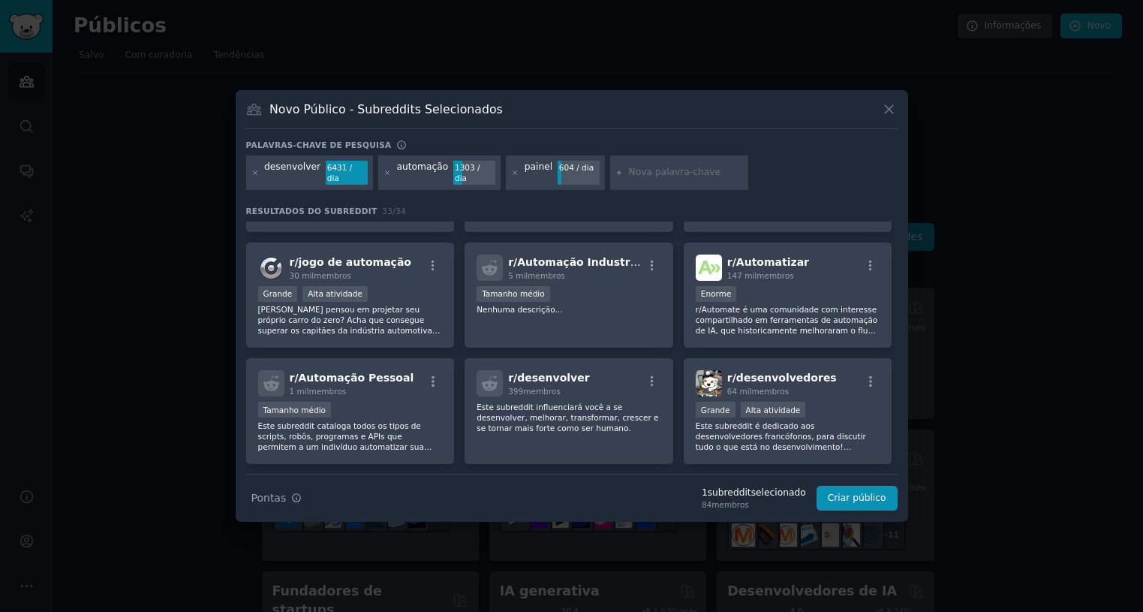
scroll to position [676, 0]
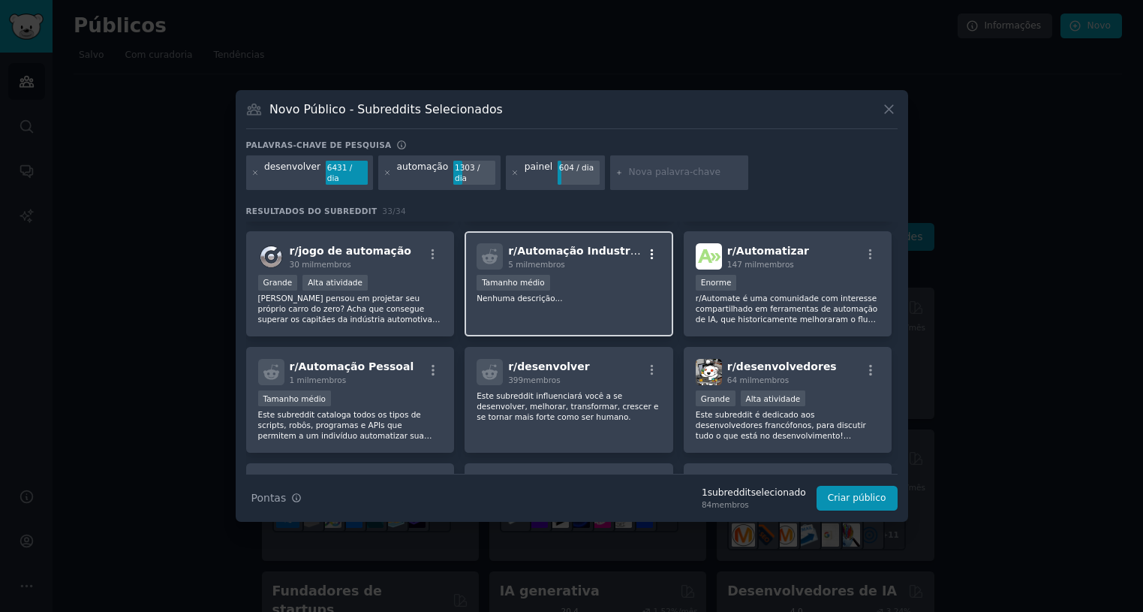
click at [652, 249] on icon "button" at bounding box center [653, 255] width 14 height 14
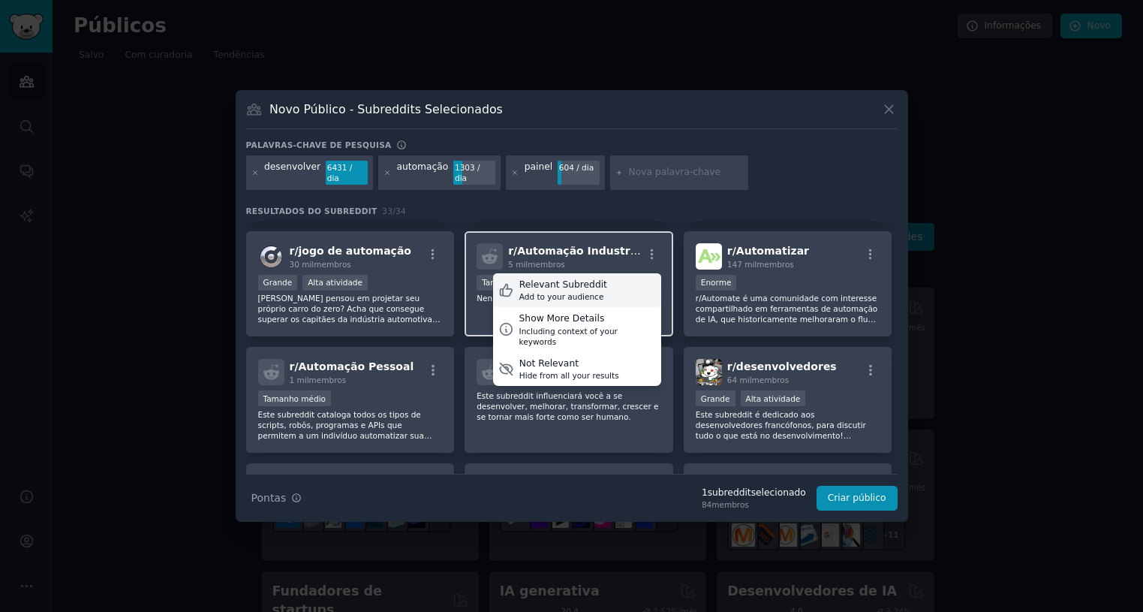
click at [616, 281] on div "Relevant Subreddit Add to your audience" at bounding box center [577, 290] width 168 height 35
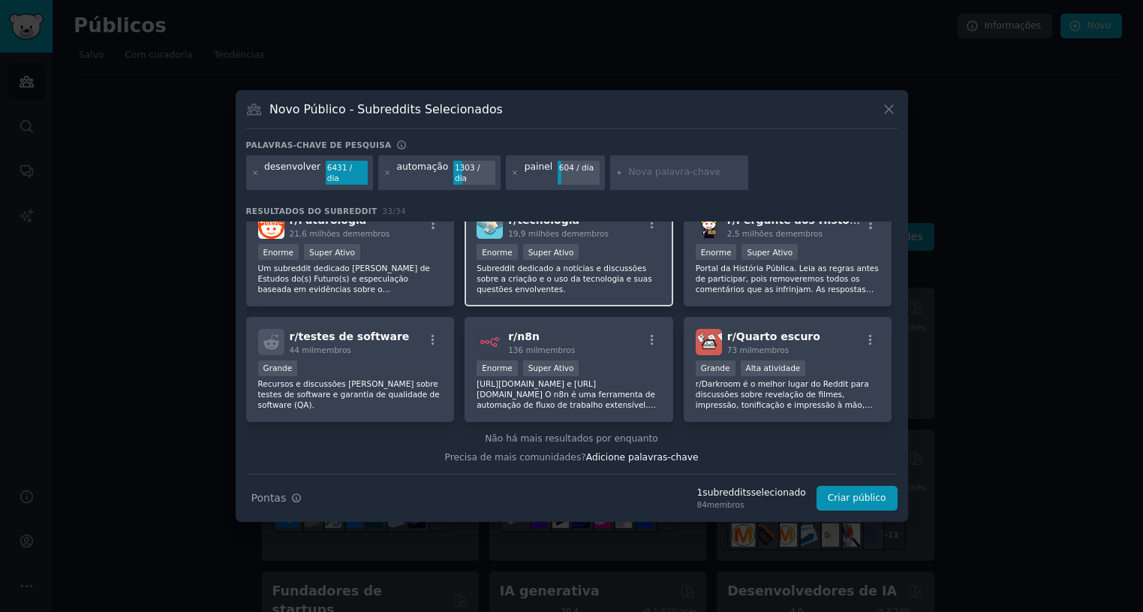
scroll to position [1055, 0]
click at [629, 174] on input "text" at bounding box center [686, 173] width 114 height 14
click at [635, 170] on input "text" at bounding box center [686, 173] width 114 height 14
type input "IA"
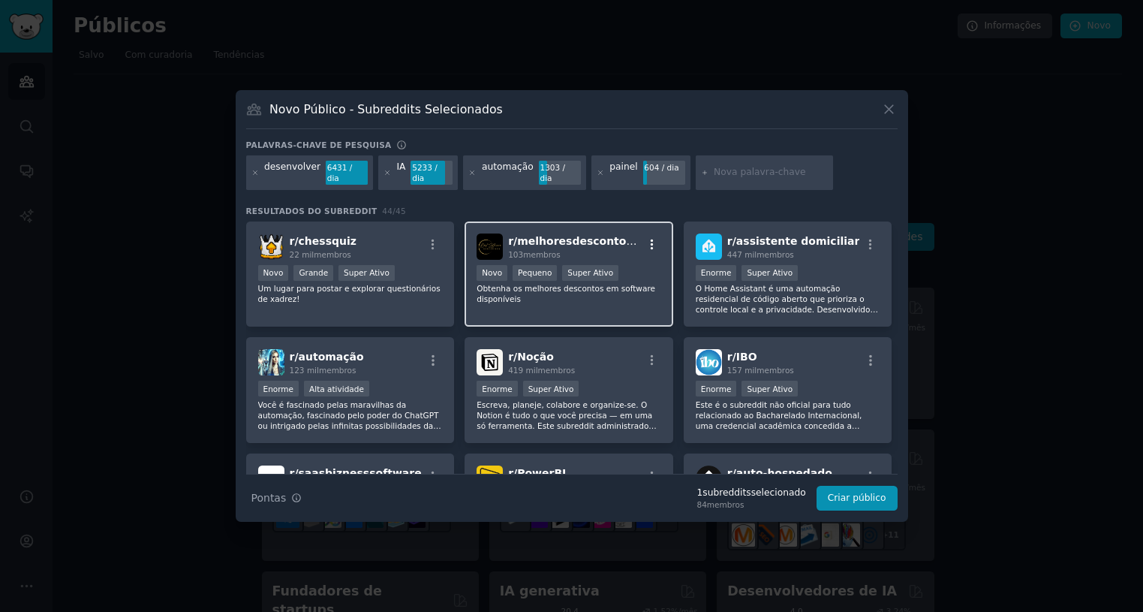
click at [650, 241] on icon "button" at bounding box center [653, 245] width 14 height 14
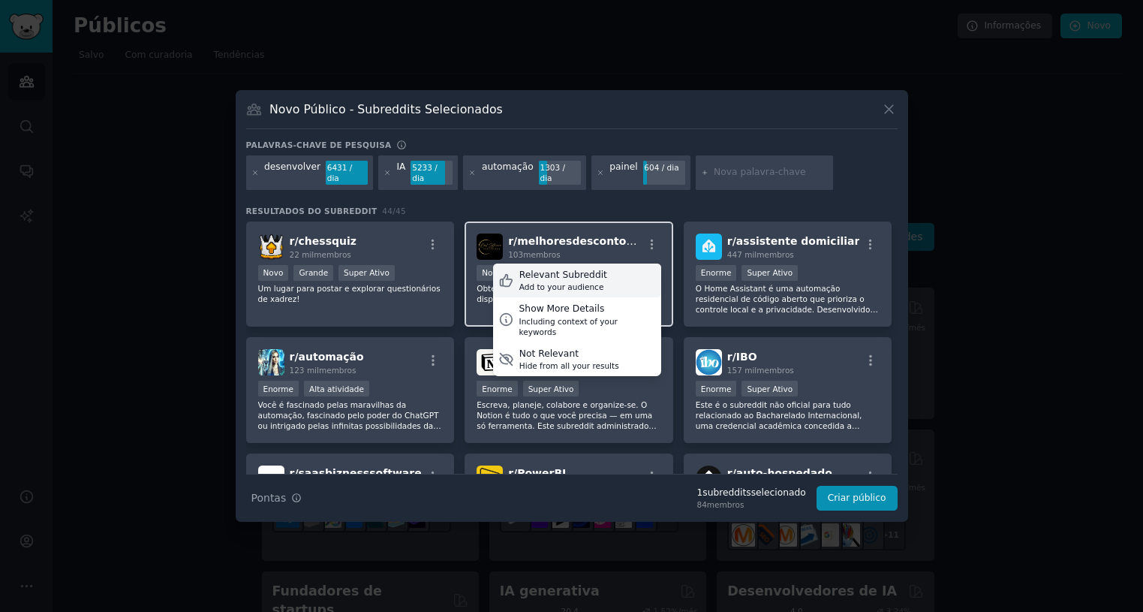
click at [583, 282] on div "Add to your audience" at bounding box center [563, 287] width 88 height 11
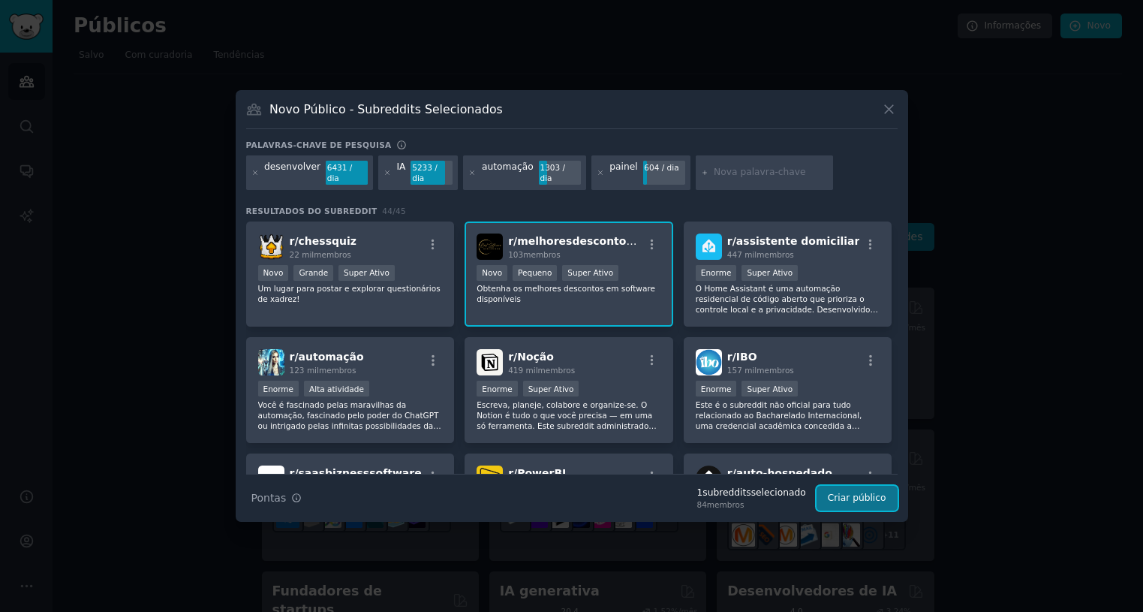
click at [862, 422] on font "Criar público" at bounding box center [857, 497] width 59 height 11
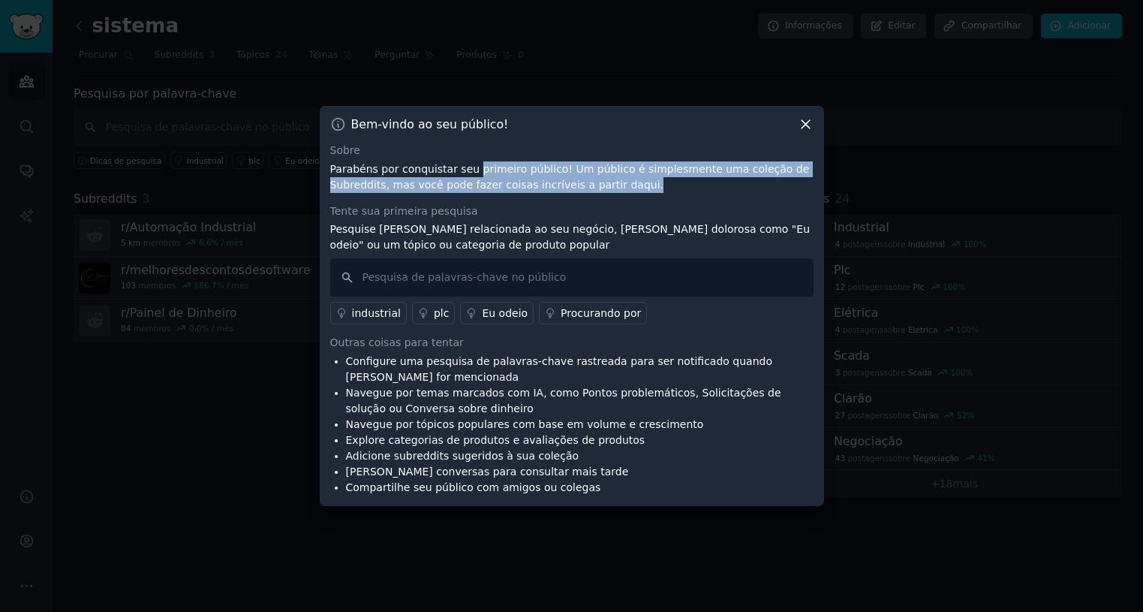
drag, startPoint x: 464, startPoint y: 175, endPoint x: 802, endPoint y: 182, distance: 338.6
click at [802, 182] on p "Parabéns por conquistar seu primeiro público! Um público é simplesmente uma col…" at bounding box center [571, 177] width 483 height 32
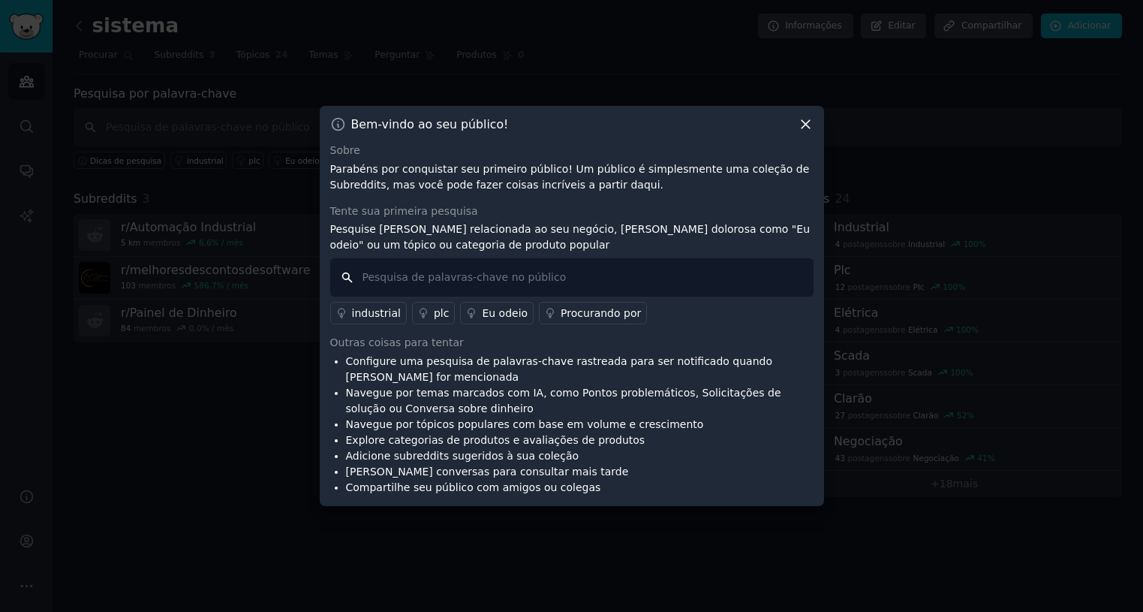
click at [488, 279] on input "text" at bounding box center [571, 277] width 483 height 38
type input "looking for"
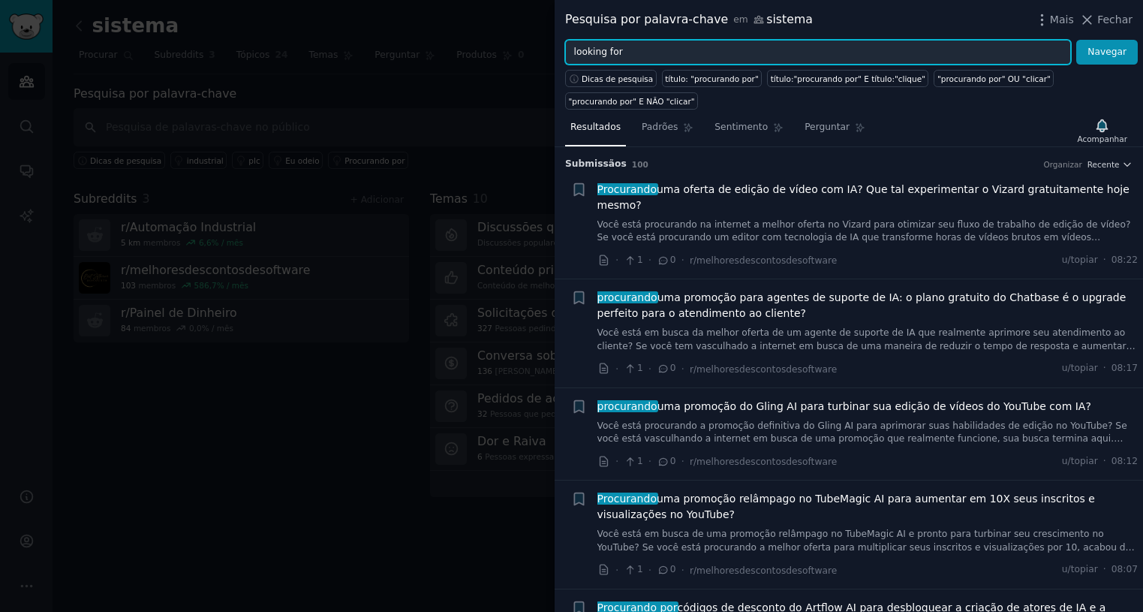
drag, startPoint x: 648, startPoint y: 51, endPoint x: 557, endPoint y: 47, distance: 90.9
click at [557, 47] on div "looking for Navegar" at bounding box center [849, 53] width 589 height 26
type input "não consigo resolver"
click at [1076, 40] on button "Navegar" at bounding box center [1107, 53] width 62 height 26
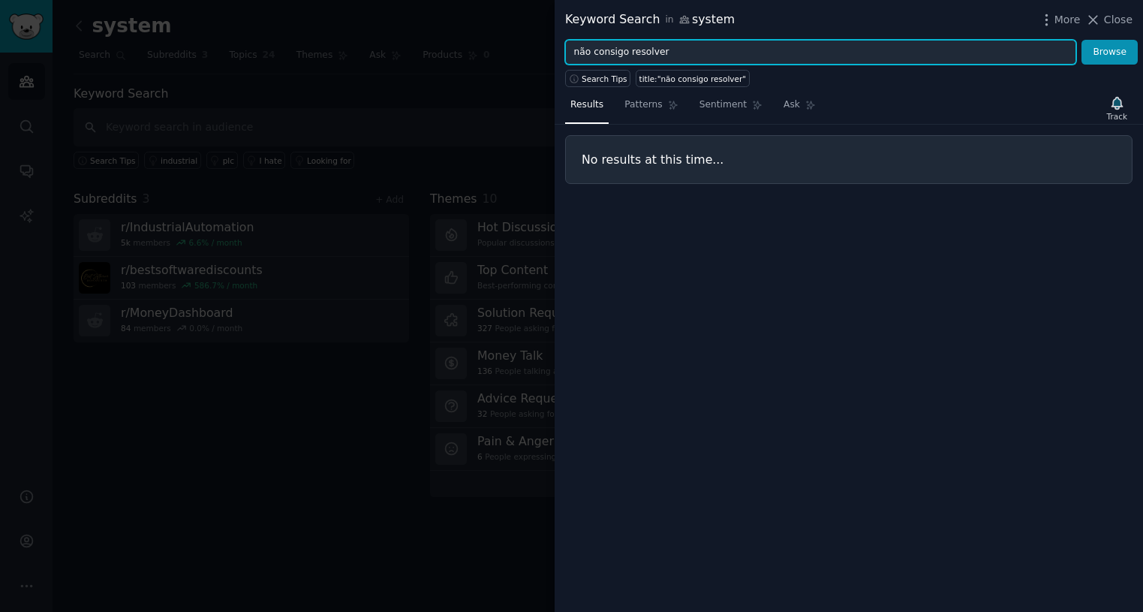
click at [682, 59] on input "não consigo resolver" at bounding box center [820, 53] width 511 height 26
click at [995, 50] on input "não consigo resolver" at bounding box center [820, 53] width 511 height 26
click at [1082, 40] on button "Browse" at bounding box center [1110, 53] width 56 height 26
drag, startPoint x: 676, startPoint y: 56, endPoint x: 377, endPoint y: 32, distance: 299.7
click at [372, 62] on div "Keyword Search in system More Close não consigo resolver Browse Search Tips tit…" at bounding box center [571, 306] width 1143 height 612
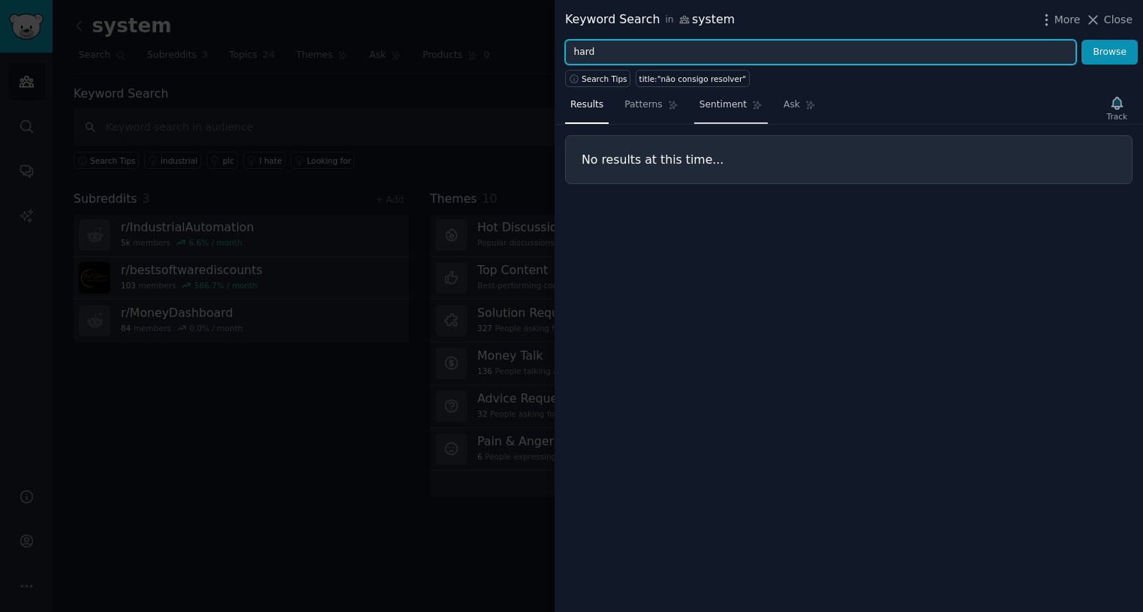
type input "hard"
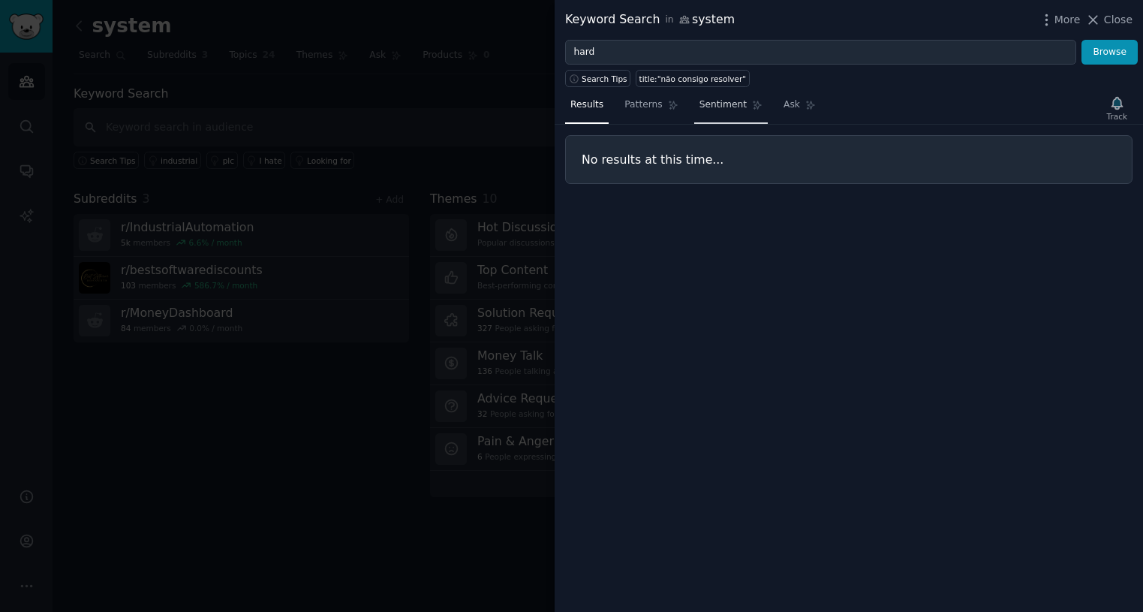
click at [721, 105] on span "Sentiment" at bounding box center [723, 105] width 47 height 14
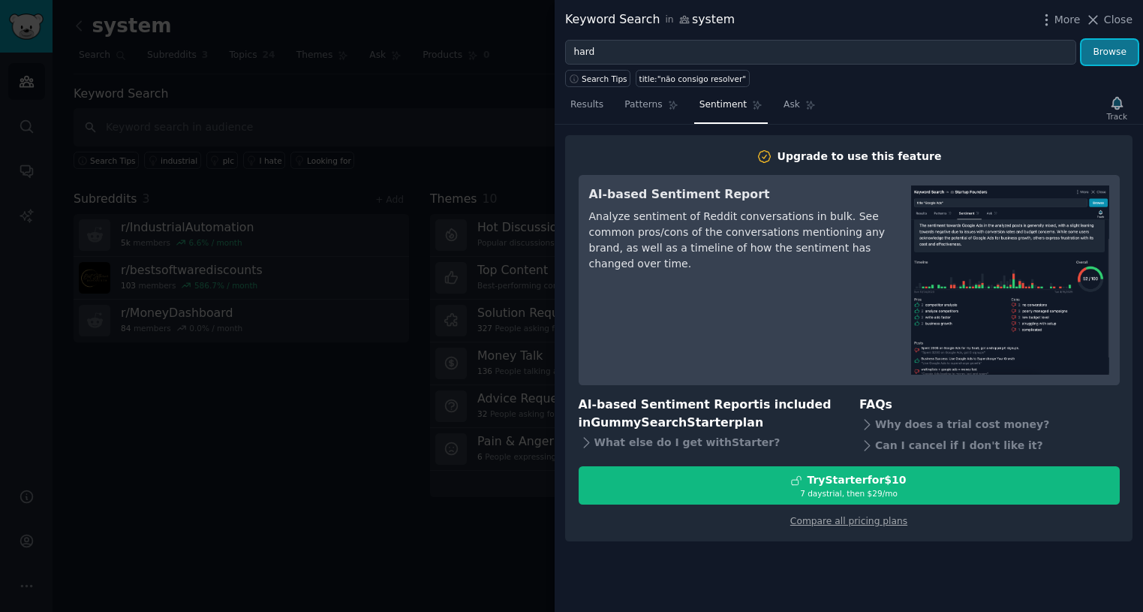
click at [1116, 45] on button "Browse" at bounding box center [1110, 53] width 56 height 26
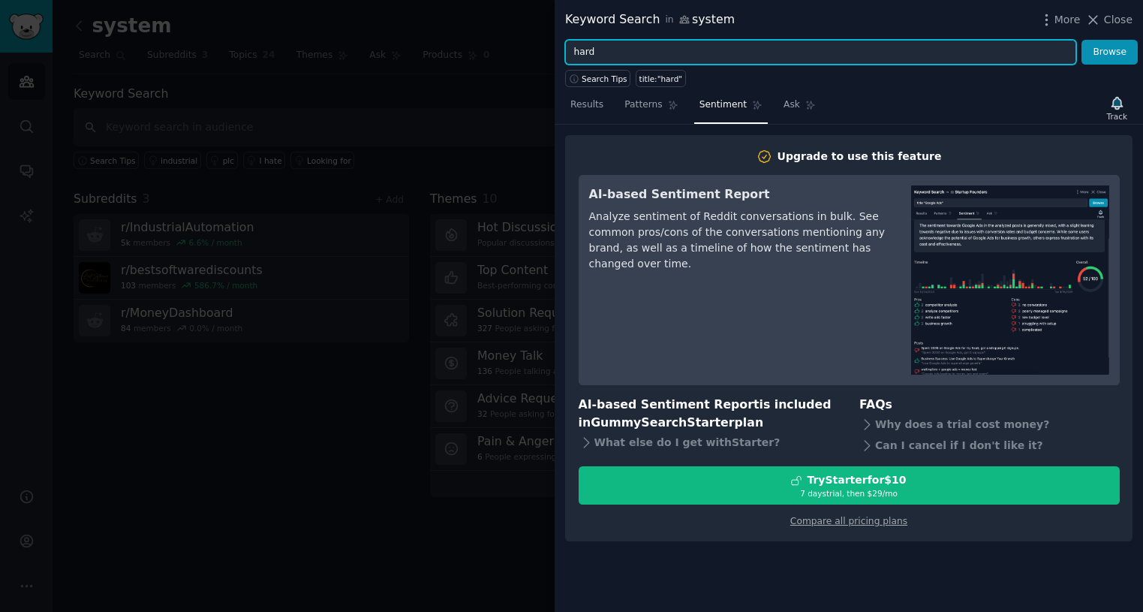
click at [702, 60] on input "hard" at bounding box center [820, 53] width 511 height 26
click at [1082, 40] on button "Browse" at bounding box center [1110, 53] width 56 height 26
click at [600, 81] on span "Search Tips" at bounding box center [605, 79] width 46 height 11
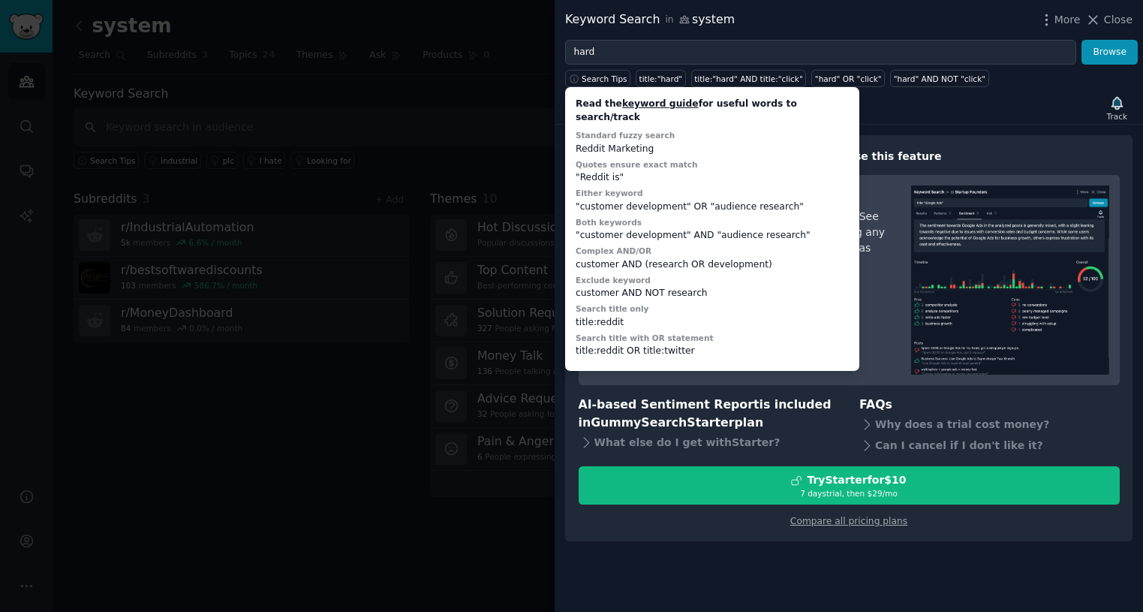
click at [935, 87] on div "Results Patterns Sentiment Ask Track Upgrade to use this feature AI-based Senti…" at bounding box center [849, 349] width 589 height 525
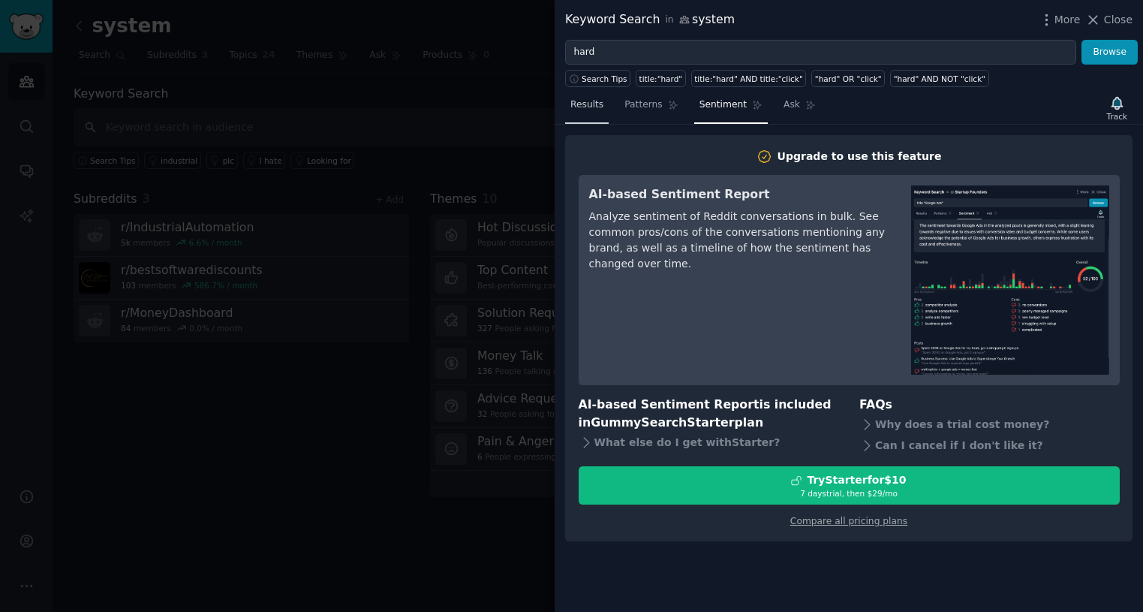
click at [586, 105] on span "Results" at bounding box center [587, 105] width 33 height 14
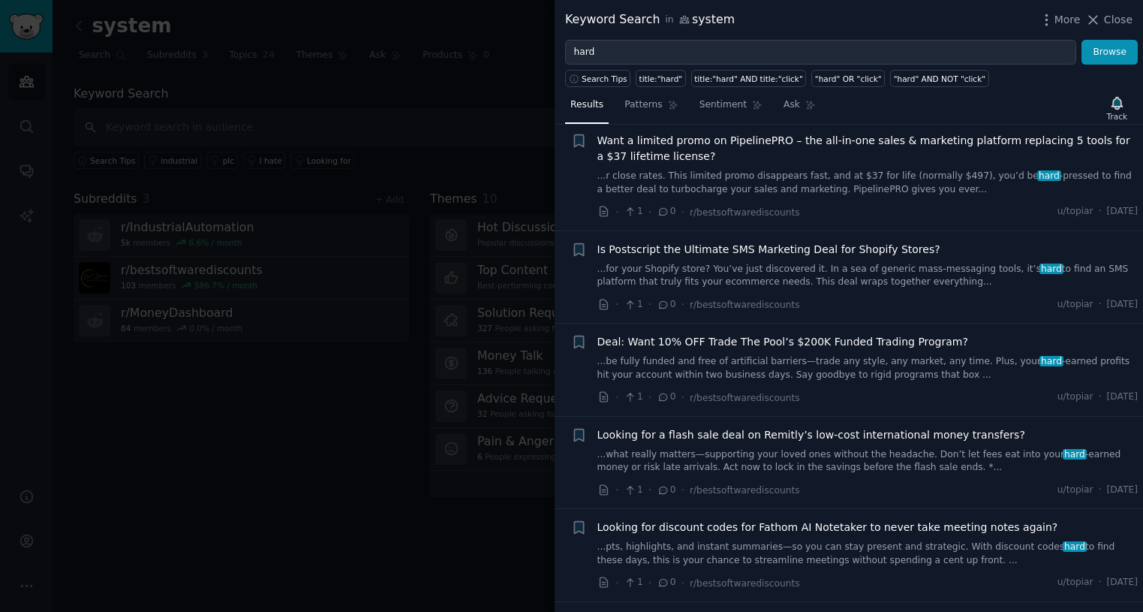
scroll to position [676, 0]
click at [528, 348] on div at bounding box center [571, 306] width 1143 height 612
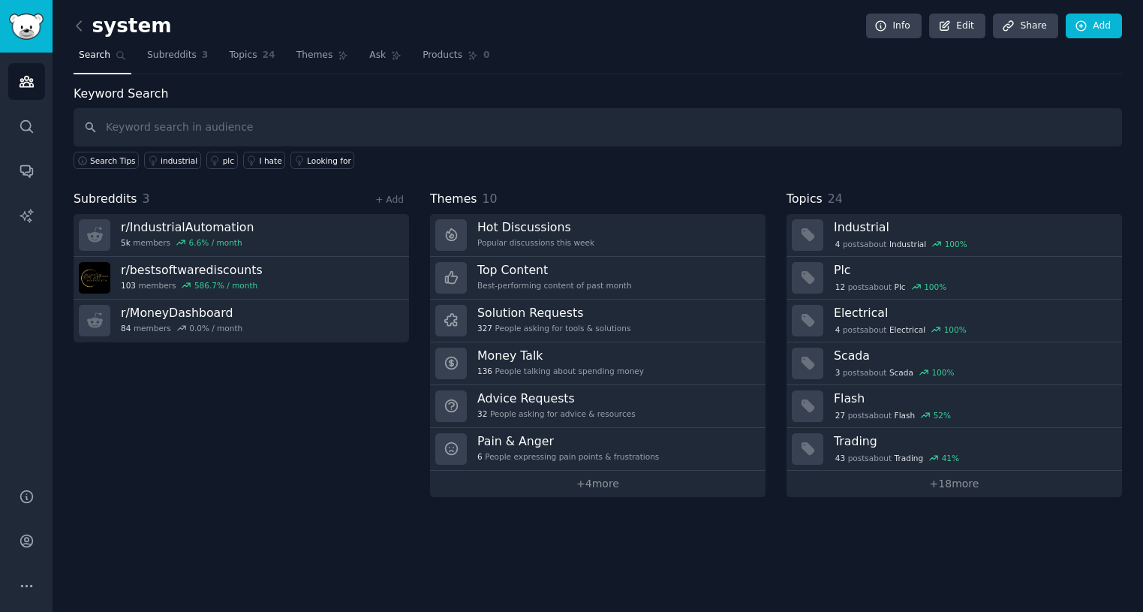
click at [1039, 152] on div "Search Tips industrial plc I hate Looking for" at bounding box center [598, 157] width 1049 height 23
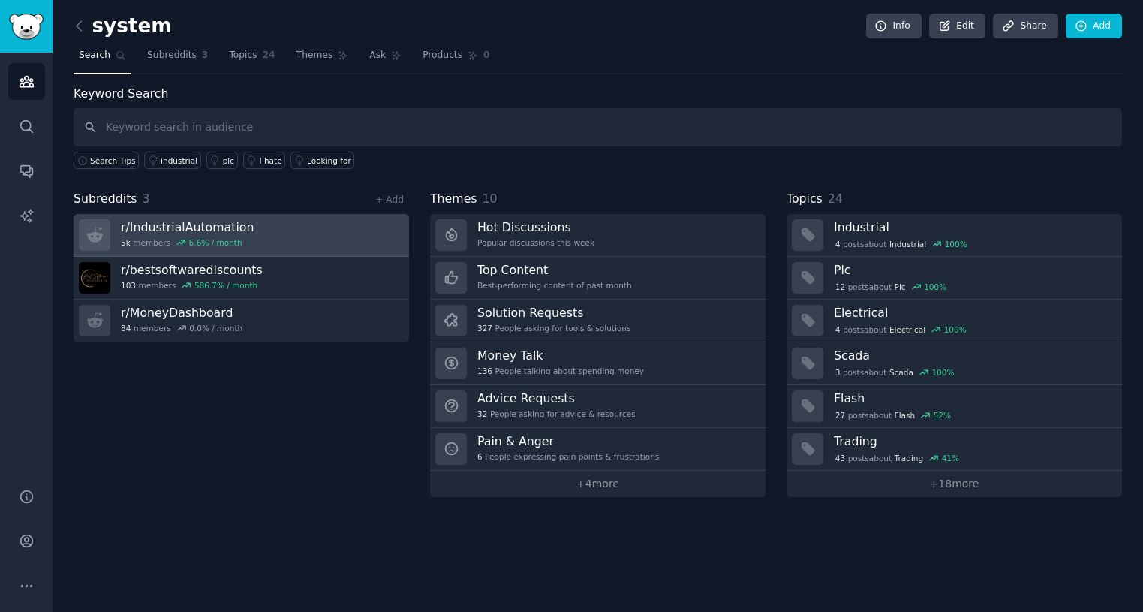
click at [295, 239] on link "r/ IndustrialAutomation 5k members 6.6 % / month" at bounding box center [242, 235] width 336 height 43
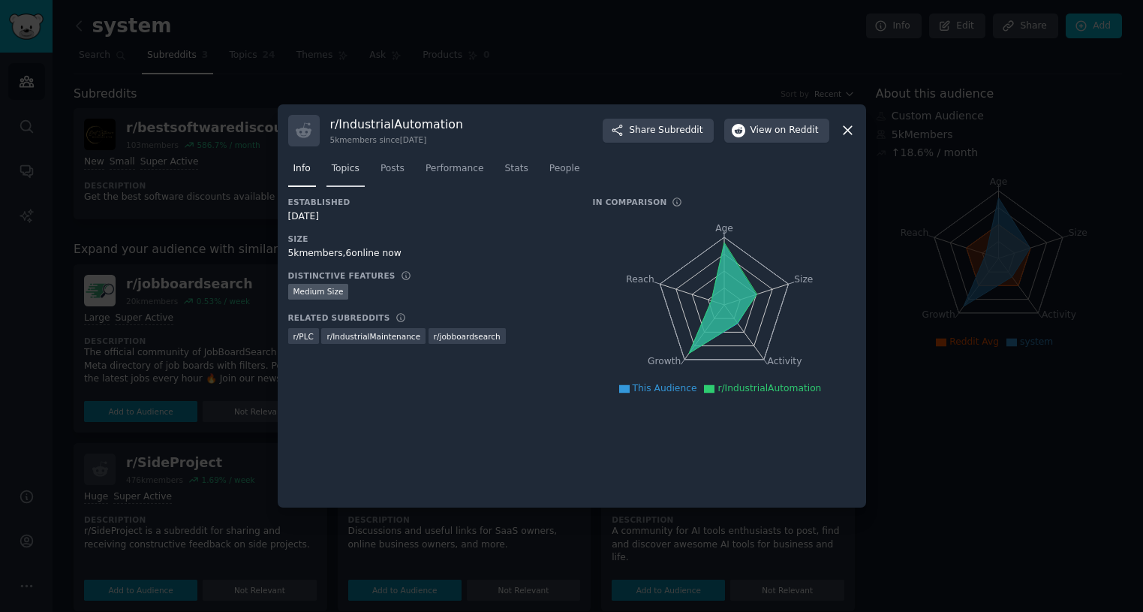
click at [343, 171] on span "Topics" at bounding box center [346, 169] width 28 height 14
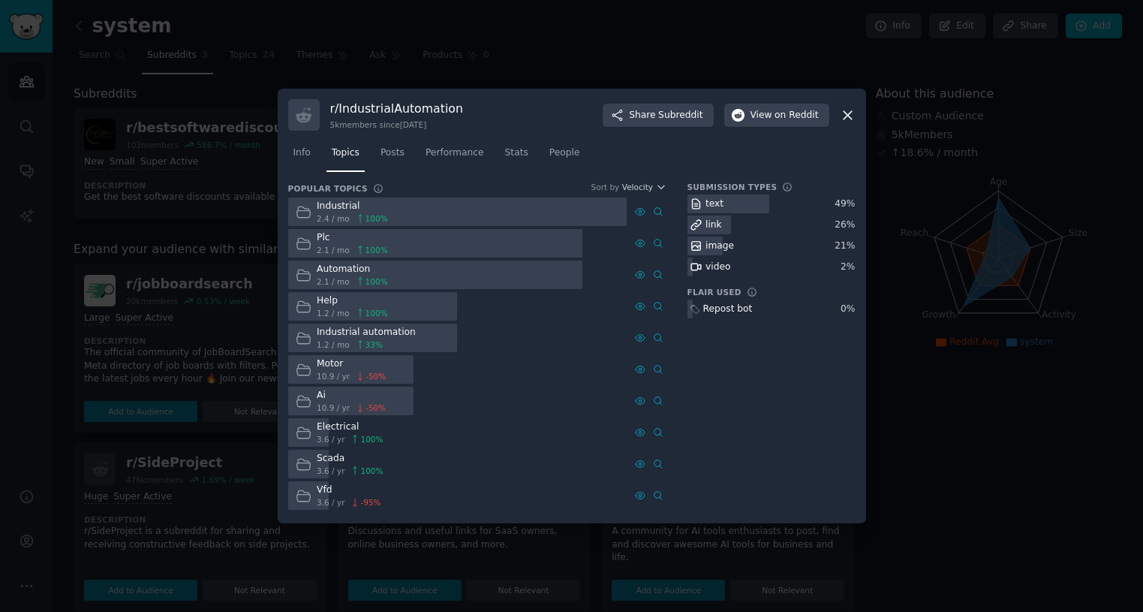
click at [321, 399] on div "Ai" at bounding box center [351, 396] width 69 height 14
click at [269, 274] on div at bounding box center [571, 306] width 1143 height 612
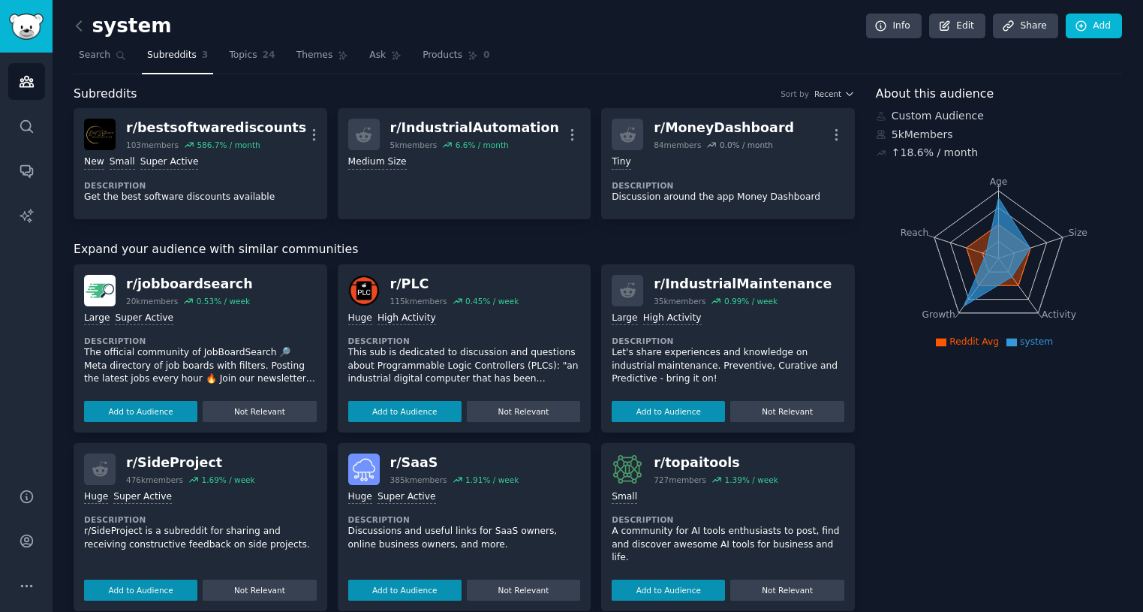
click at [269, 276] on div "r/ jobboardsearch 20k members 0.53 % / week" at bounding box center [200, 291] width 233 height 32
click at [229, 55] on span "Topics" at bounding box center [243, 56] width 28 height 14
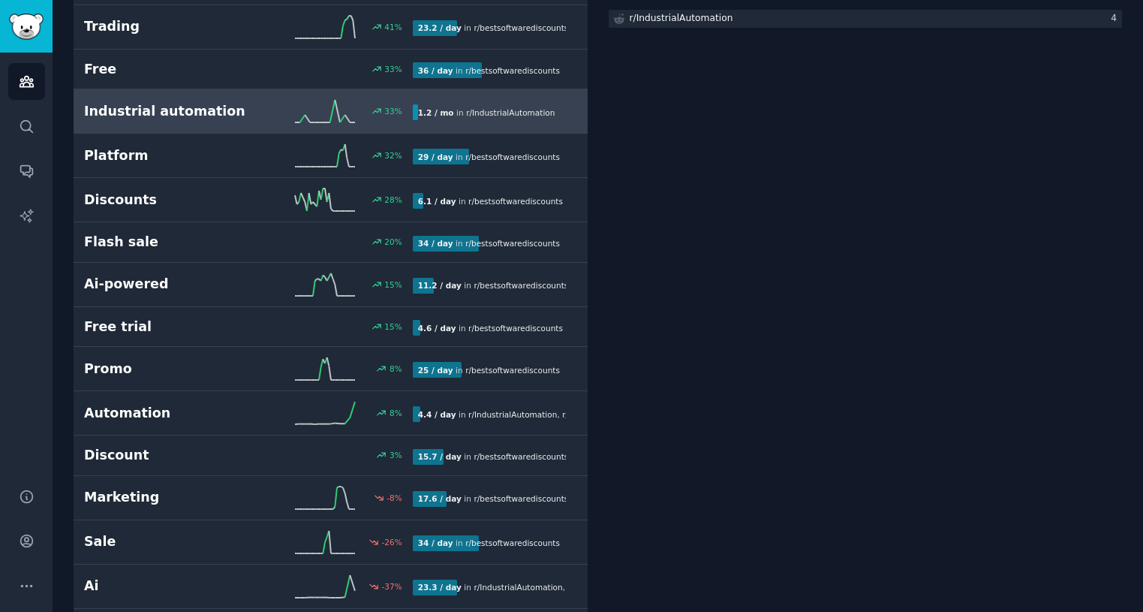
scroll to position [375, 0]
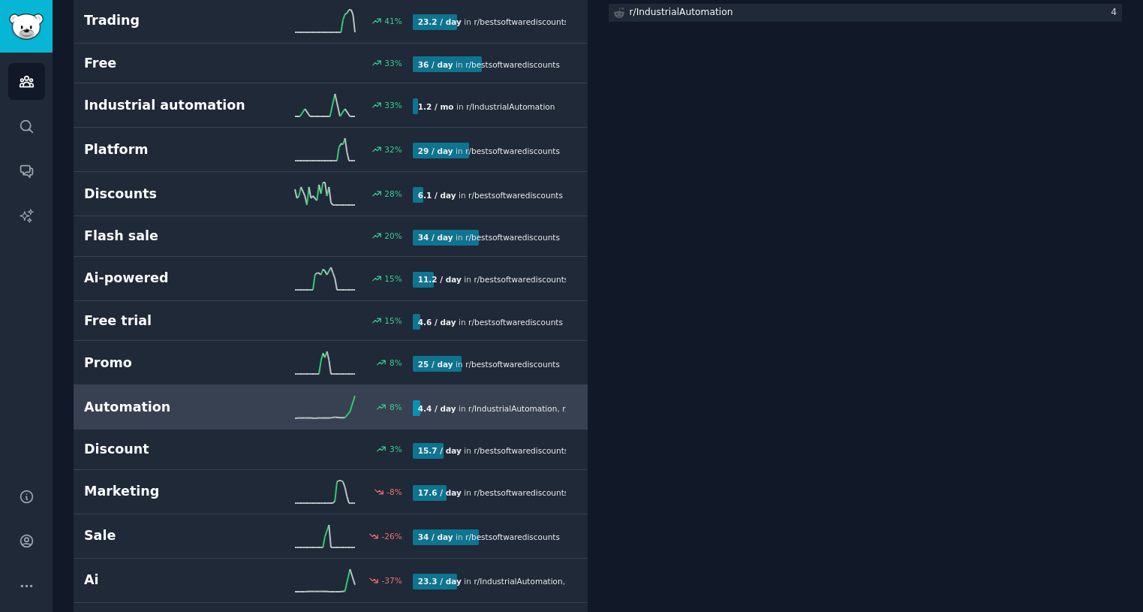
click at [357, 411] on div "8 %" at bounding box center [330, 407] width 164 height 23
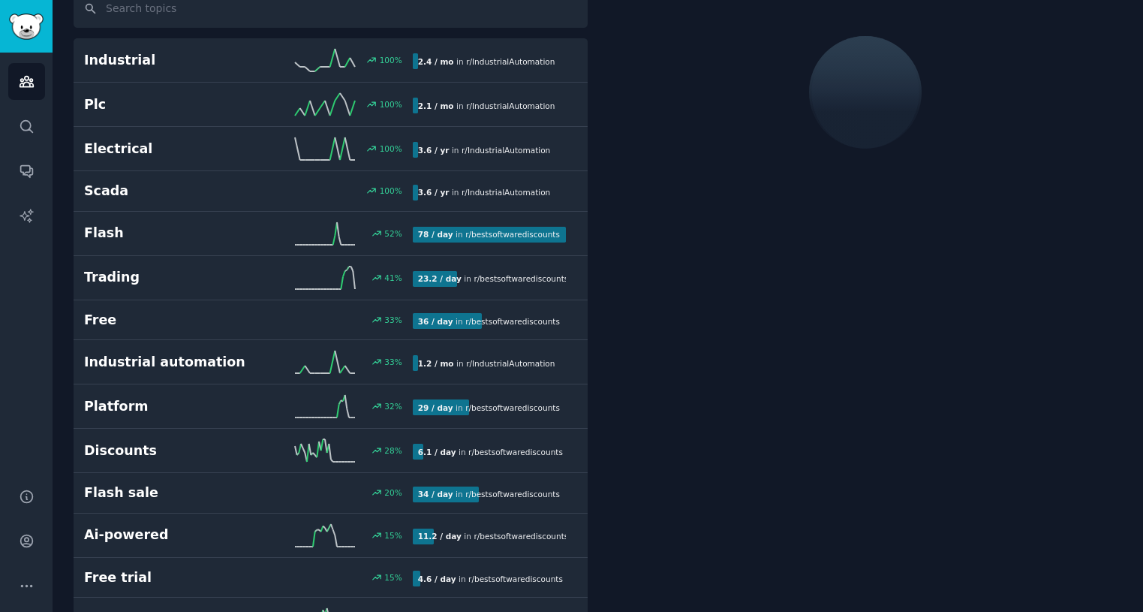
scroll to position [85, 0]
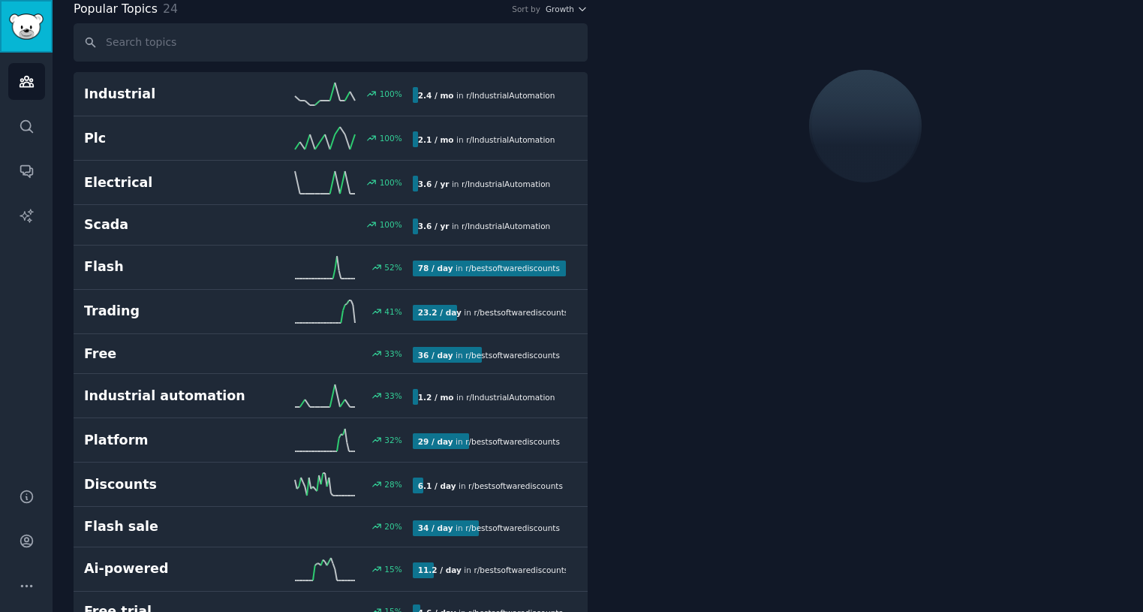
click at [34, 16] on img "Sidebar" at bounding box center [26, 27] width 35 height 26
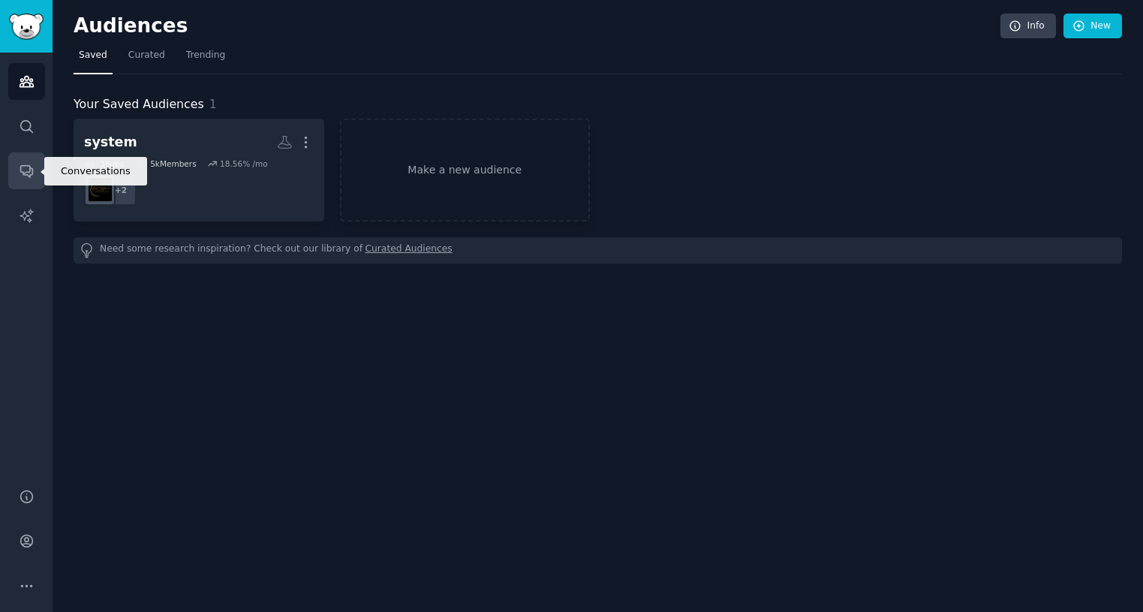
click at [28, 171] on icon "Sidebar" at bounding box center [27, 171] width 16 height 16
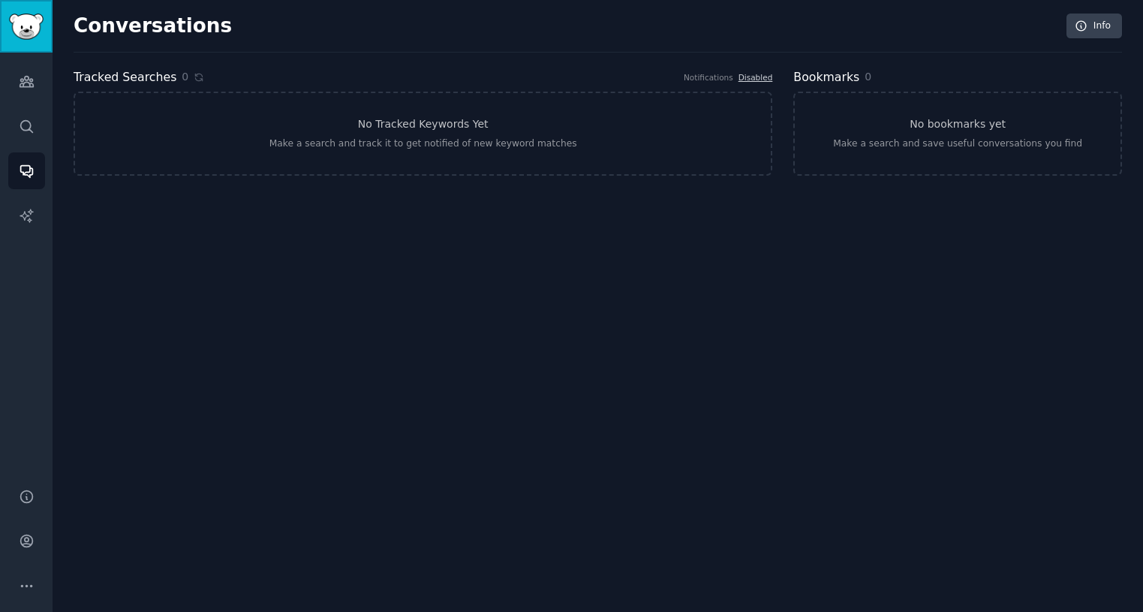
click at [28, 38] on img "Sidebar" at bounding box center [26, 27] width 35 height 26
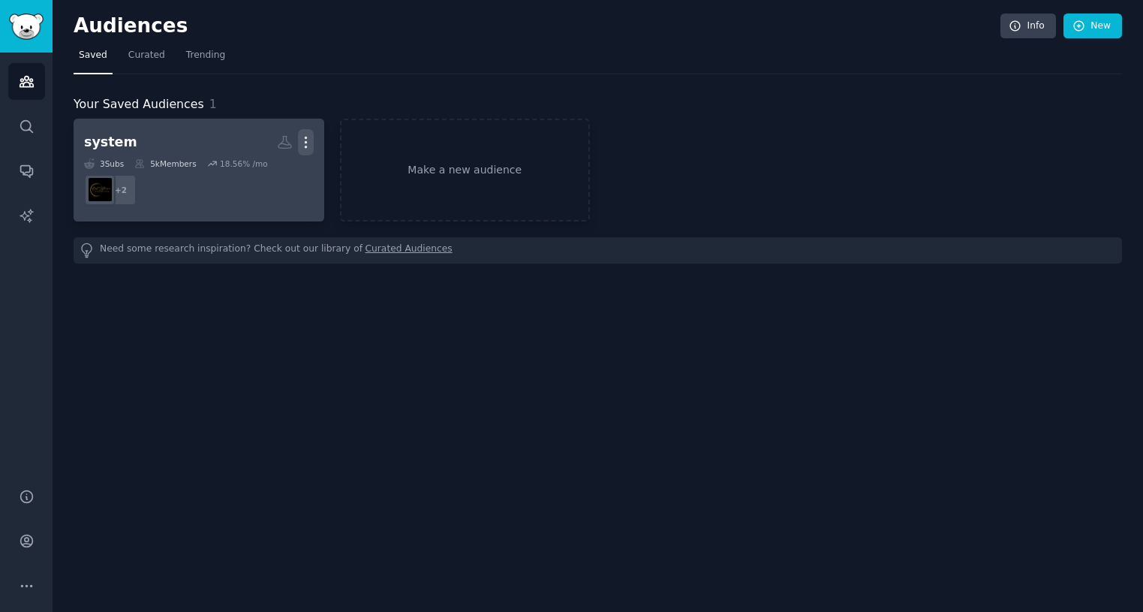
click at [305, 142] on icon "button" at bounding box center [306, 142] width 2 height 11
click at [274, 173] on p "Delete" at bounding box center [265, 174] width 35 height 16
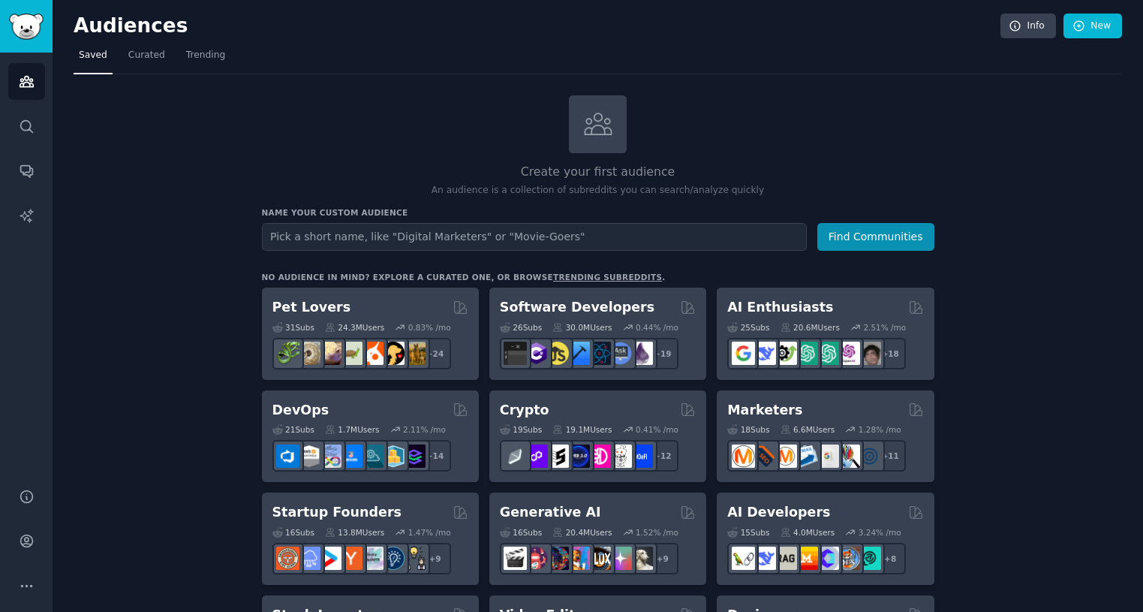
click at [408, 236] on input "text" at bounding box center [534, 237] width 545 height 28
type input "v"
type input "s"
type input "application"
click at [846, 236] on button "Find Communities" at bounding box center [876, 237] width 117 height 28
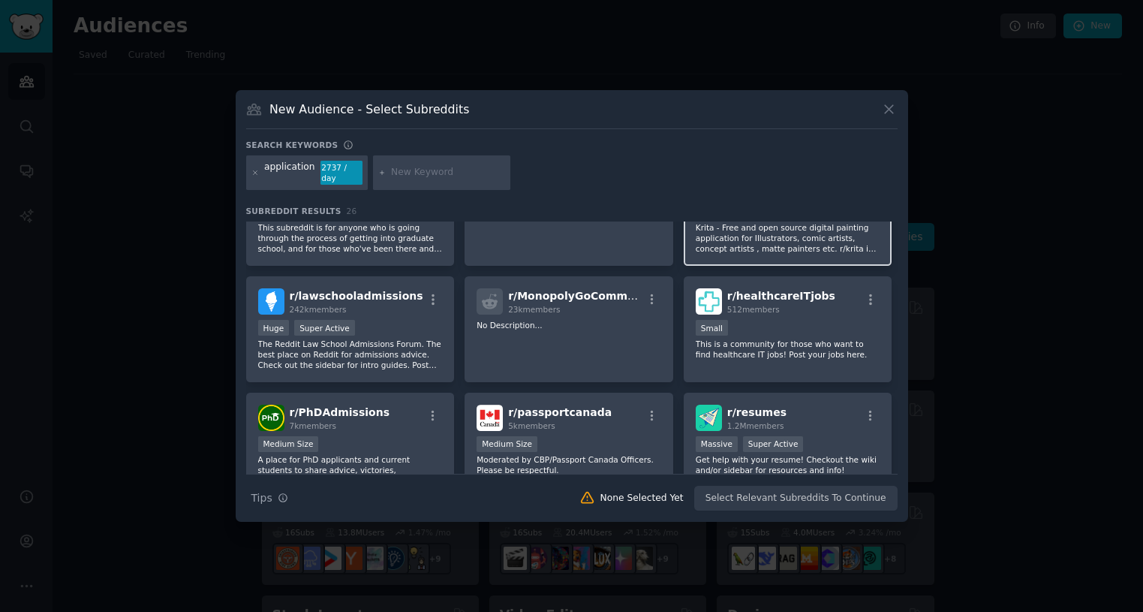
scroll to position [300, 0]
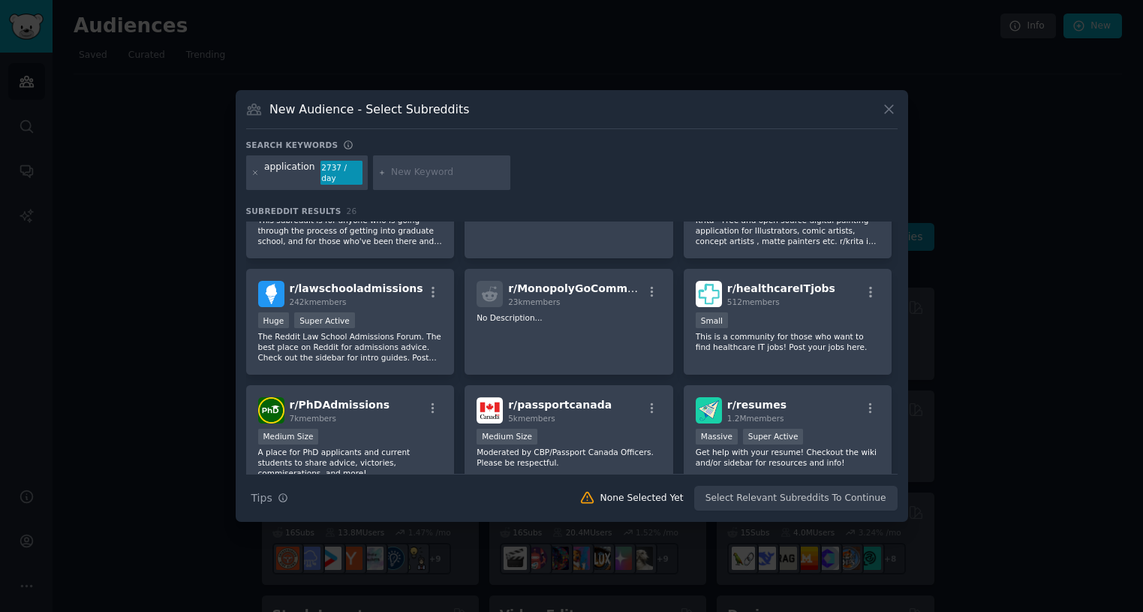
click at [426, 173] on input "text" at bounding box center [448, 173] width 114 height 14
type input "managment"
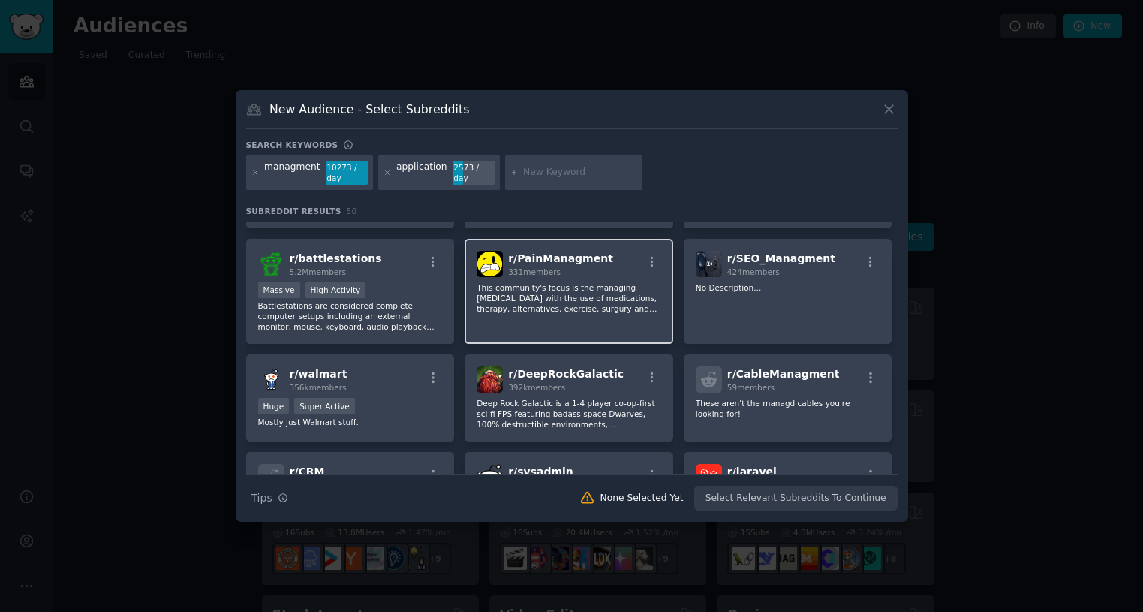
scroll to position [450, 0]
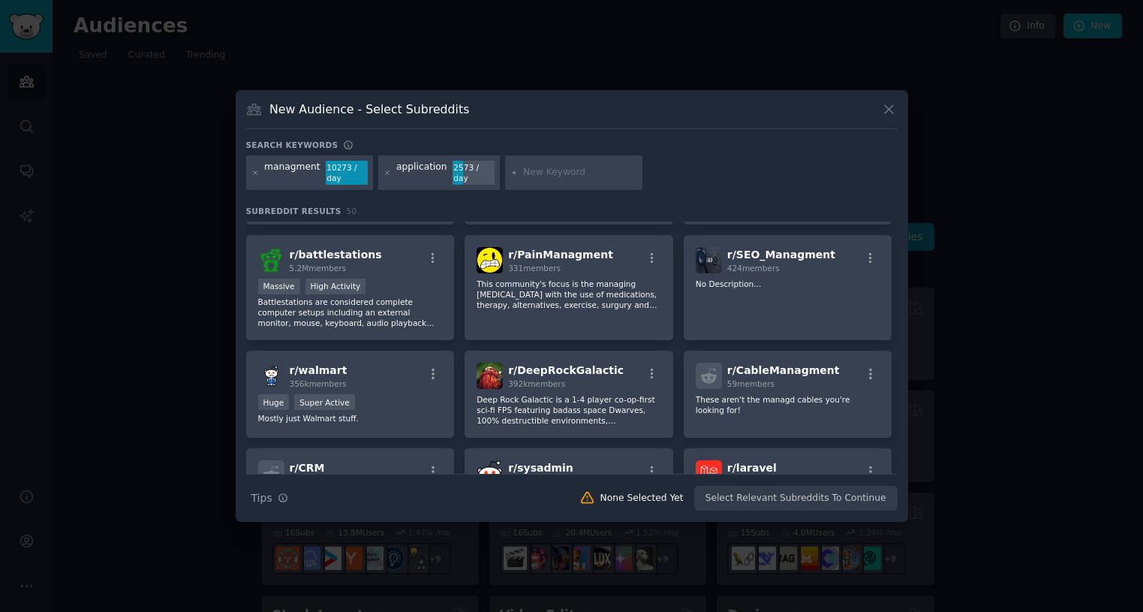
click at [328, 106] on h3 "New Audience - Select Subreddits" at bounding box center [369, 109] width 200 height 16
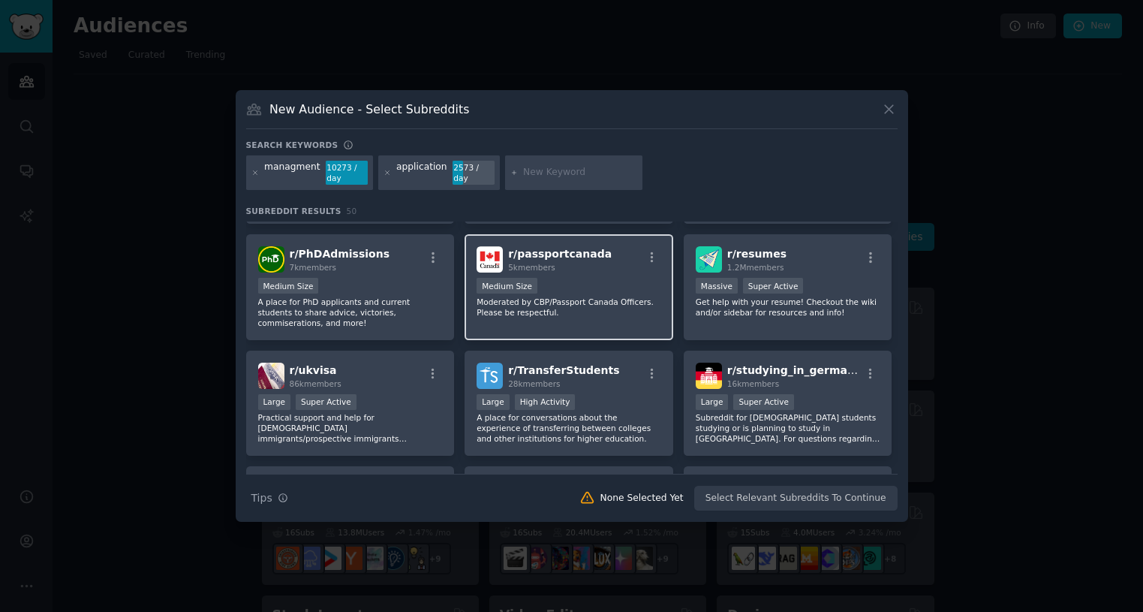
scroll to position [901, 0]
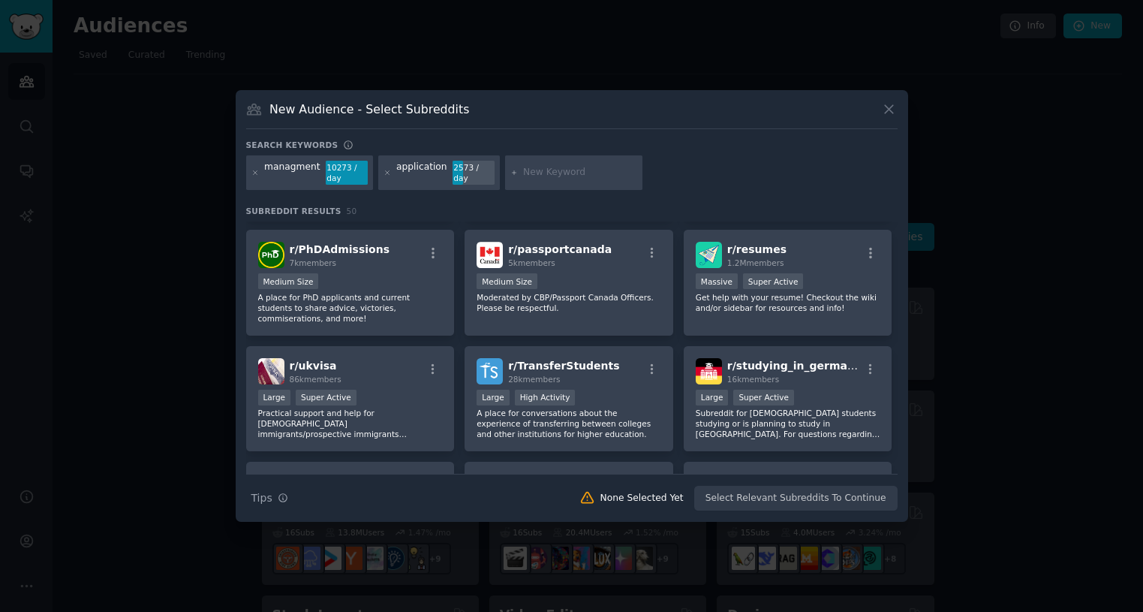
click at [538, 173] on input "text" at bounding box center [580, 173] width 114 height 14
type input "web"
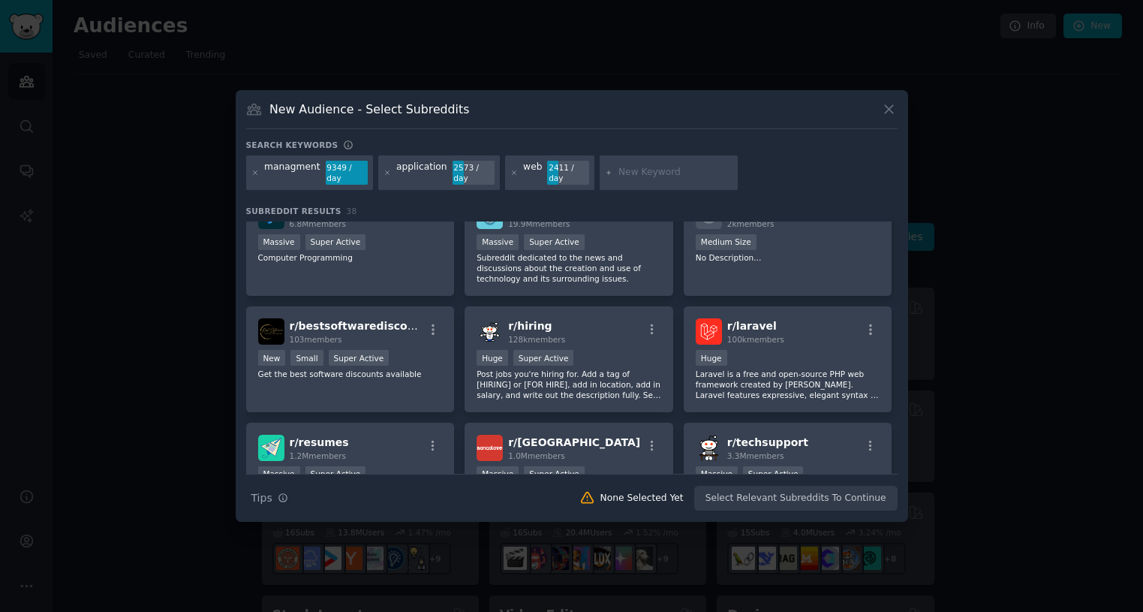
scroll to position [1051, 0]
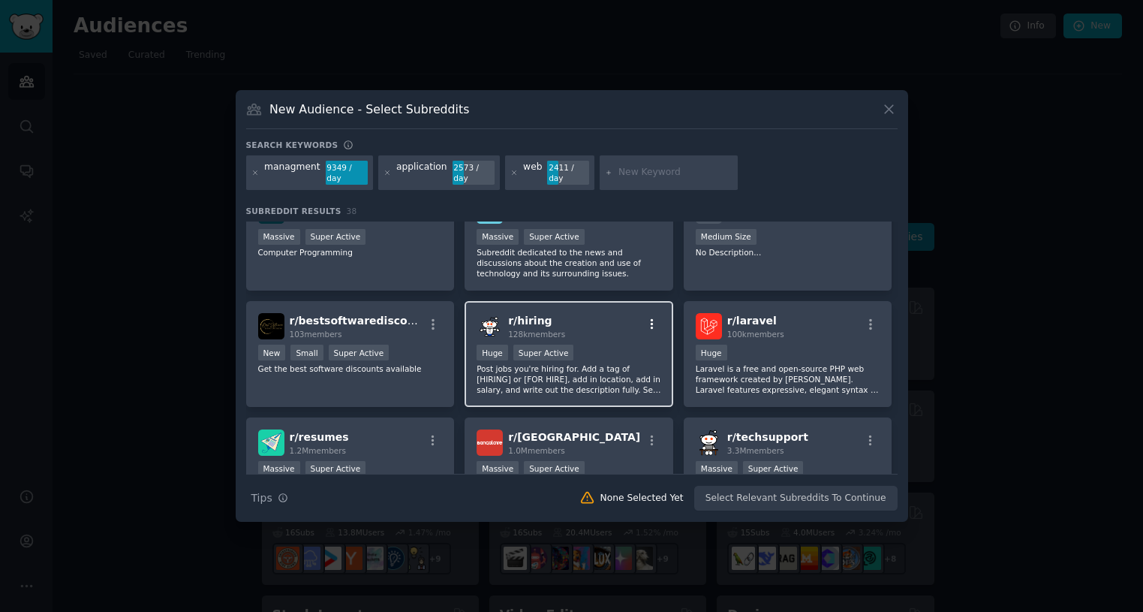
click at [649, 318] on icon "button" at bounding box center [653, 325] width 14 height 14
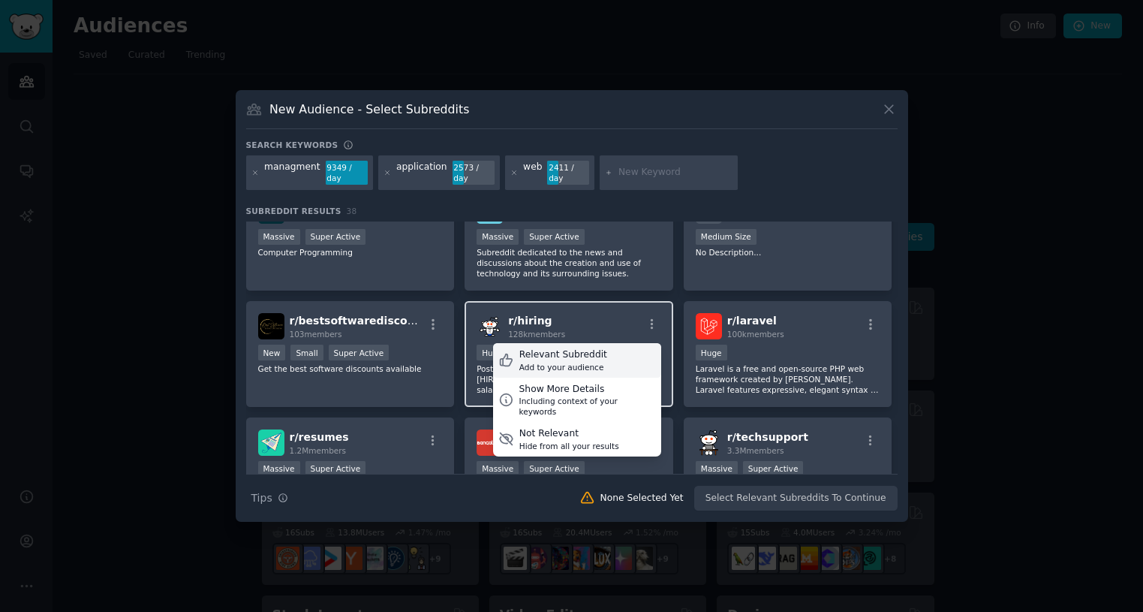
click at [623, 352] on div "Relevant Subreddit Add to your audience" at bounding box center [577, 360] width 168 height 35
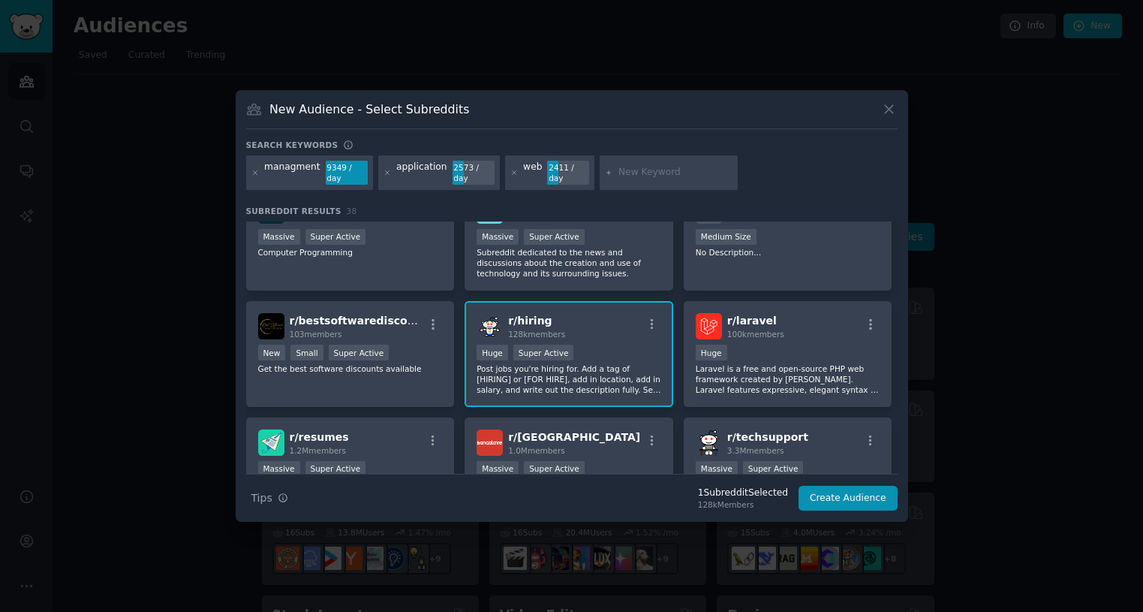
click at [640, 174] on input "text" at bounding box center [676, 173] width 114 height 14
type input "project"
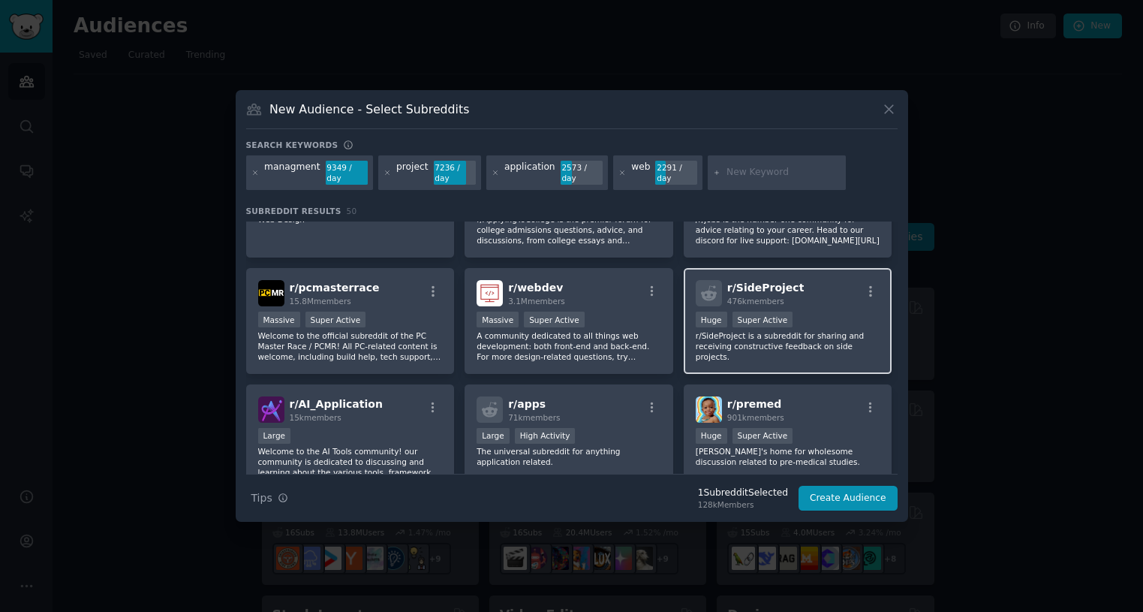
scroll to position [75, 0]
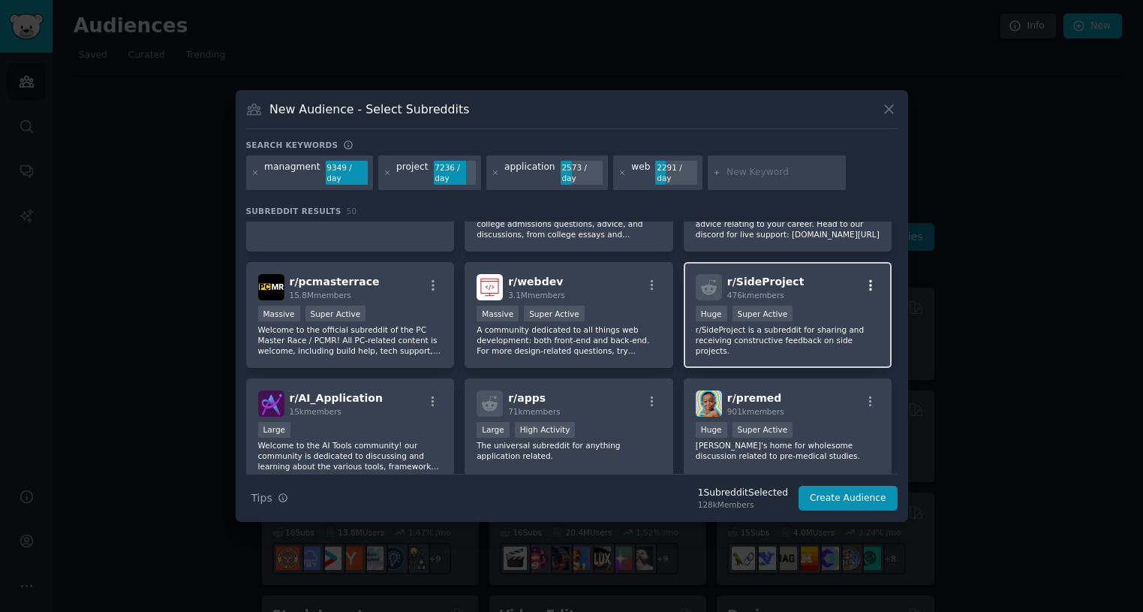
click at [869, 285] on icon "button" at bounding box center [870, 285] width 3 height 11
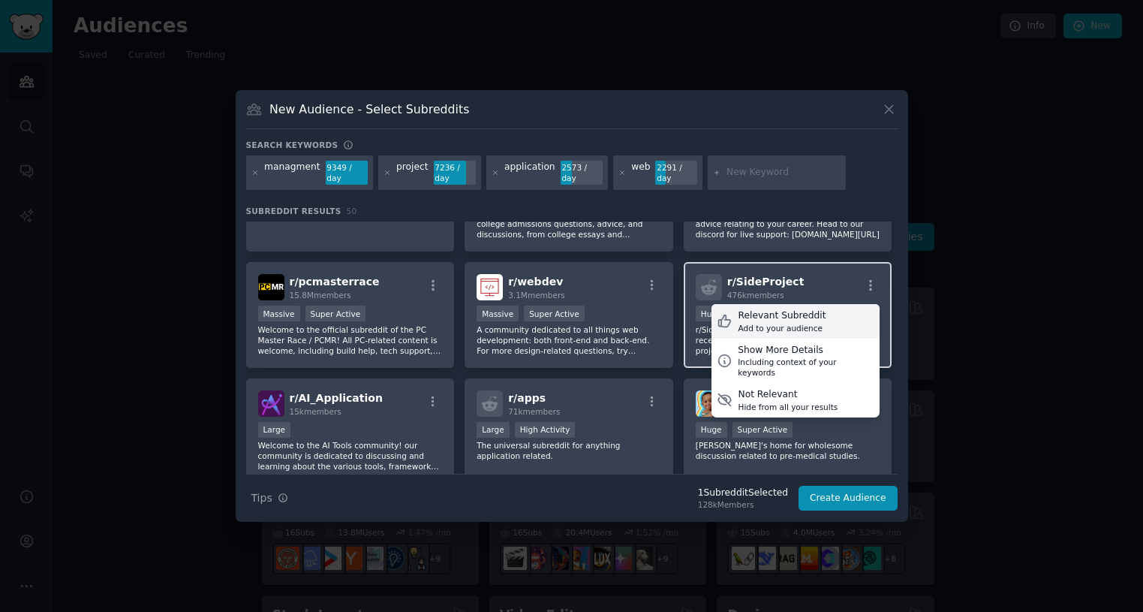
click at [832, 318] on div "Relevant Subreddit Add to your audience" at bounding box center [796, 321] width 168 height 35
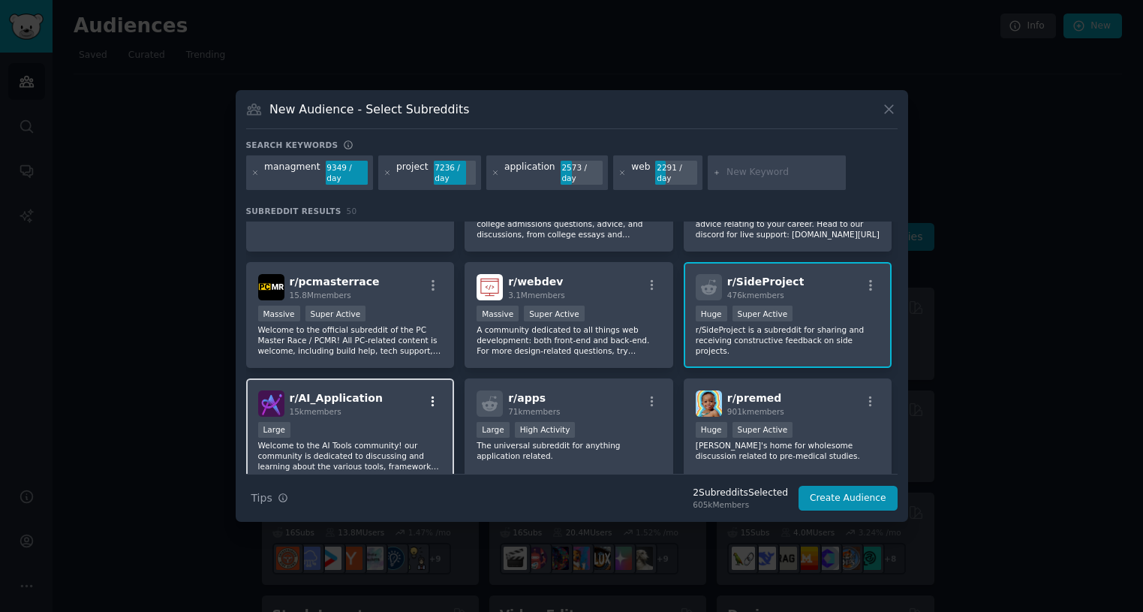
click at [432, 399] on icon "button" at bounding box center [433, 402] width 14 height 14
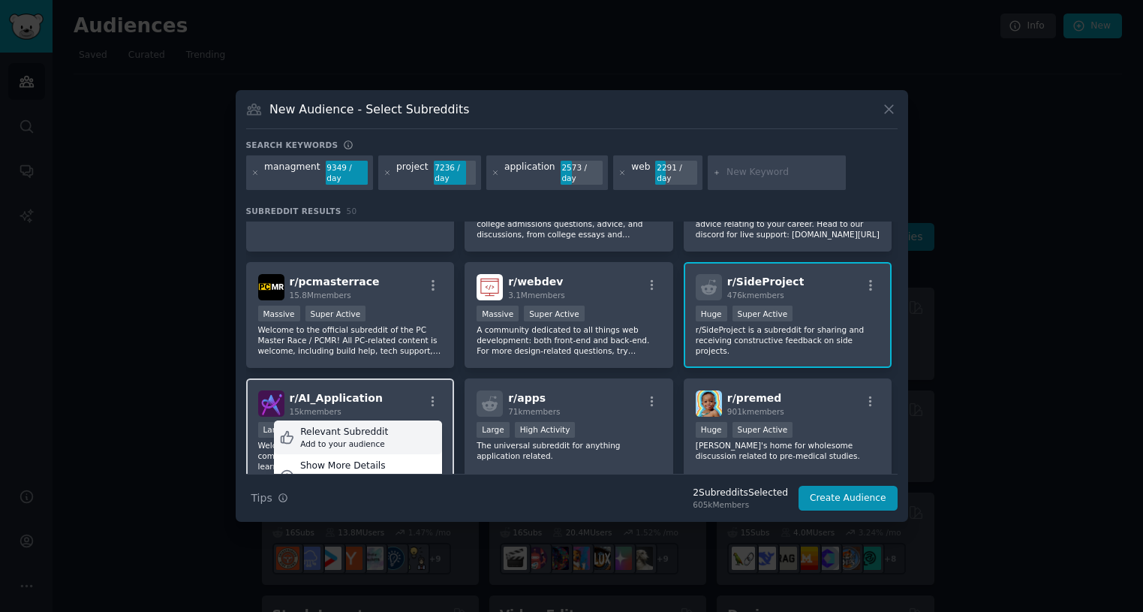
click at [357, 422] on div "Add to your audience" at bounding box center [344, 443] width 88 height 11
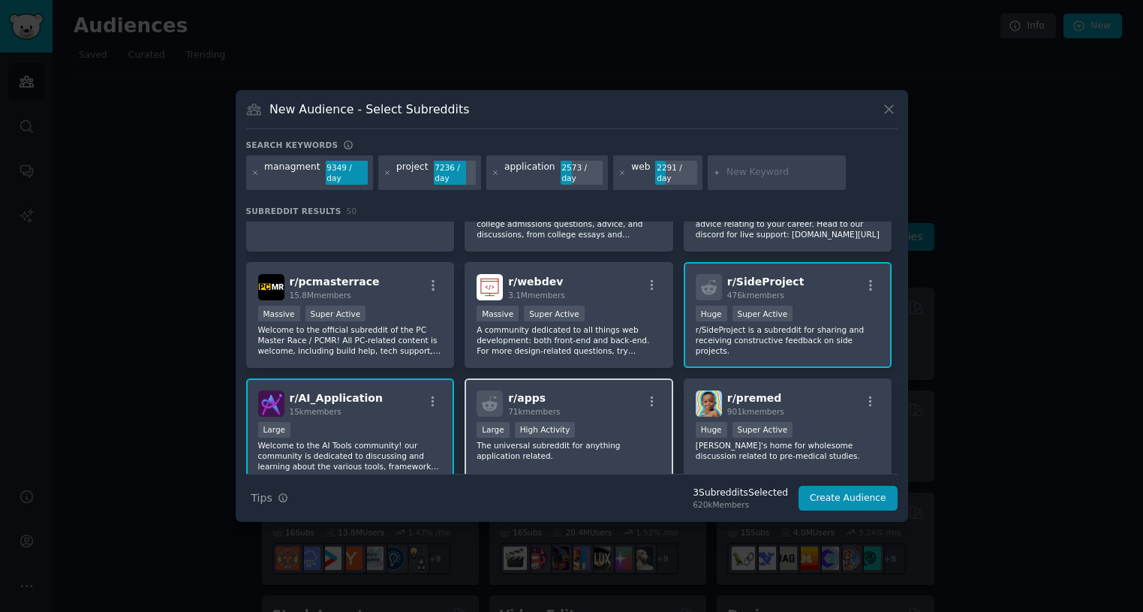
scroll to position [150, 0]
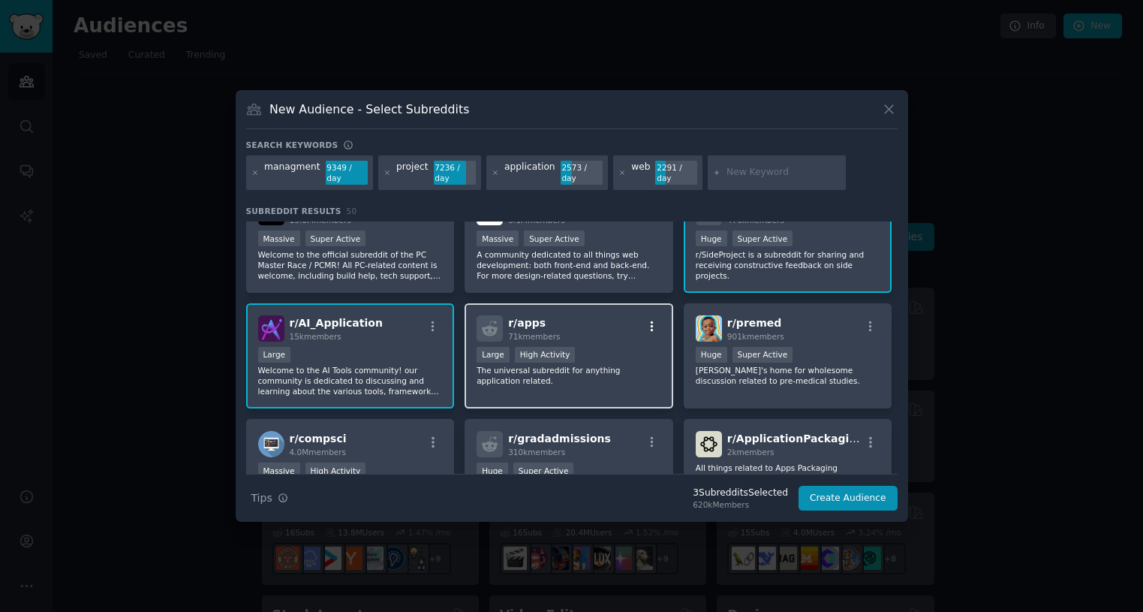
click at [654, 324] on icon "button" at bounding box center [653, 327] width 14 height 14
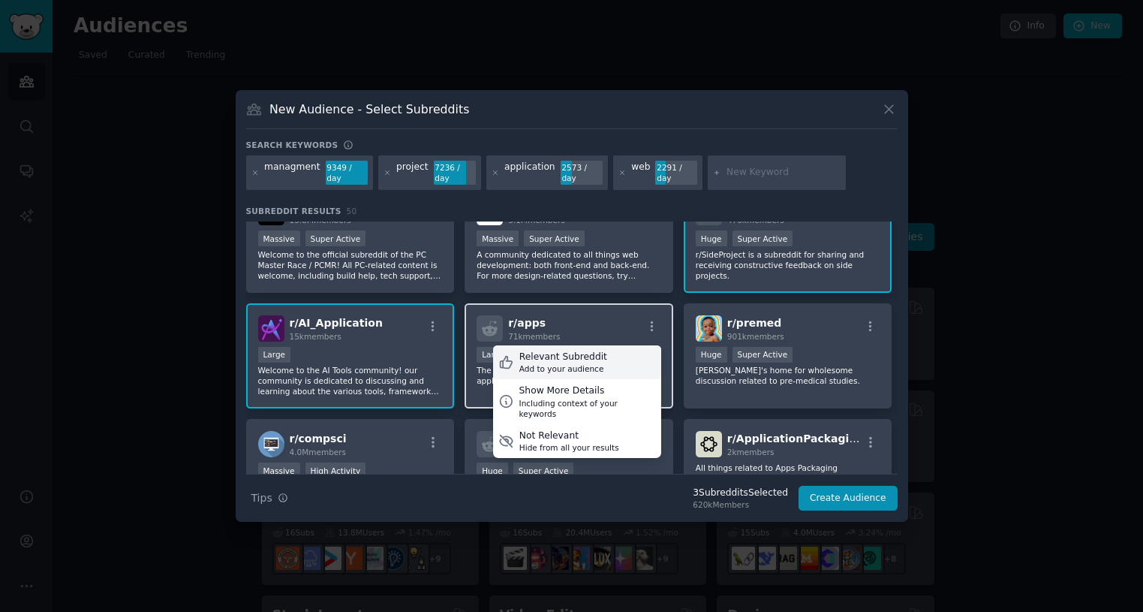
click at [605, 354] on div "Relevant Subreddit Add to your audience" at bounding box center [577, 362] width 168 height 35
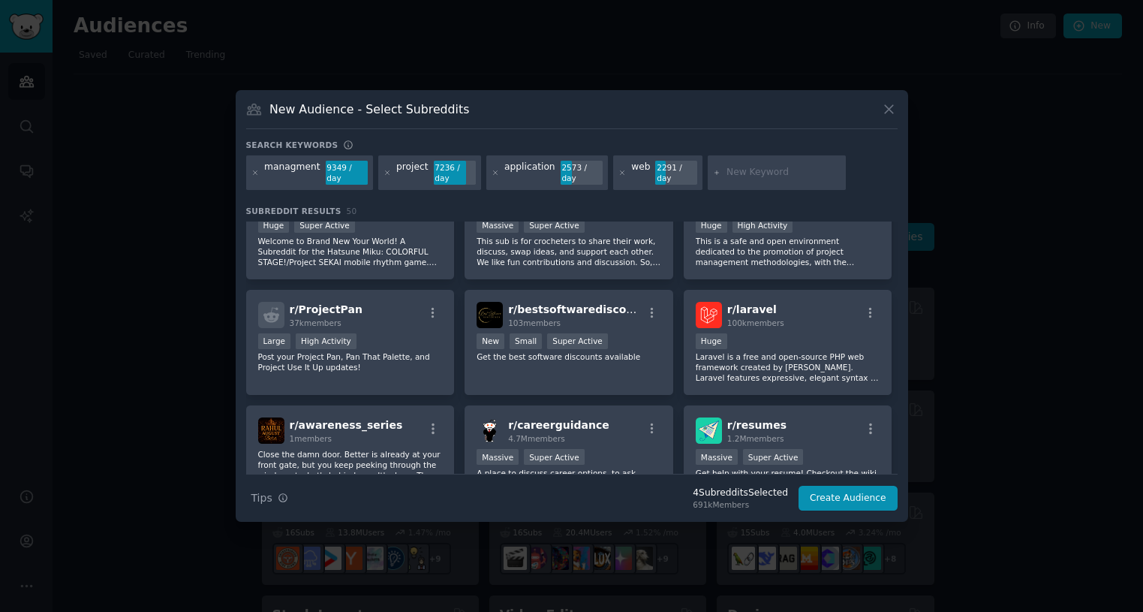
scroll to position [1426, 0]
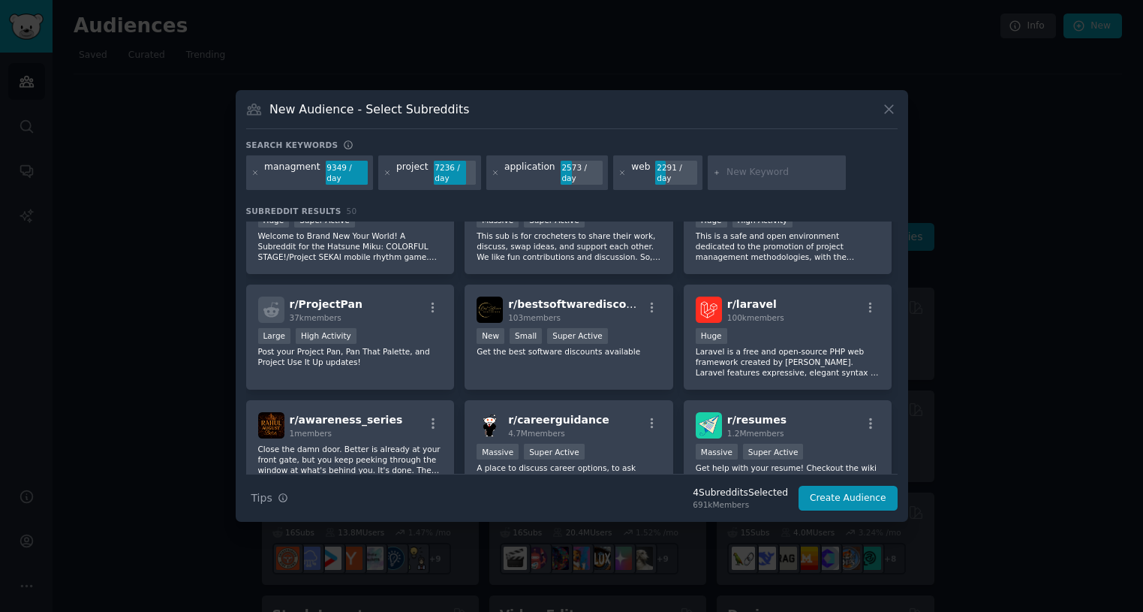
click at [727, 173] on input "text" at bounding box center [784, 173] width 114 height 14
type input "vibe"
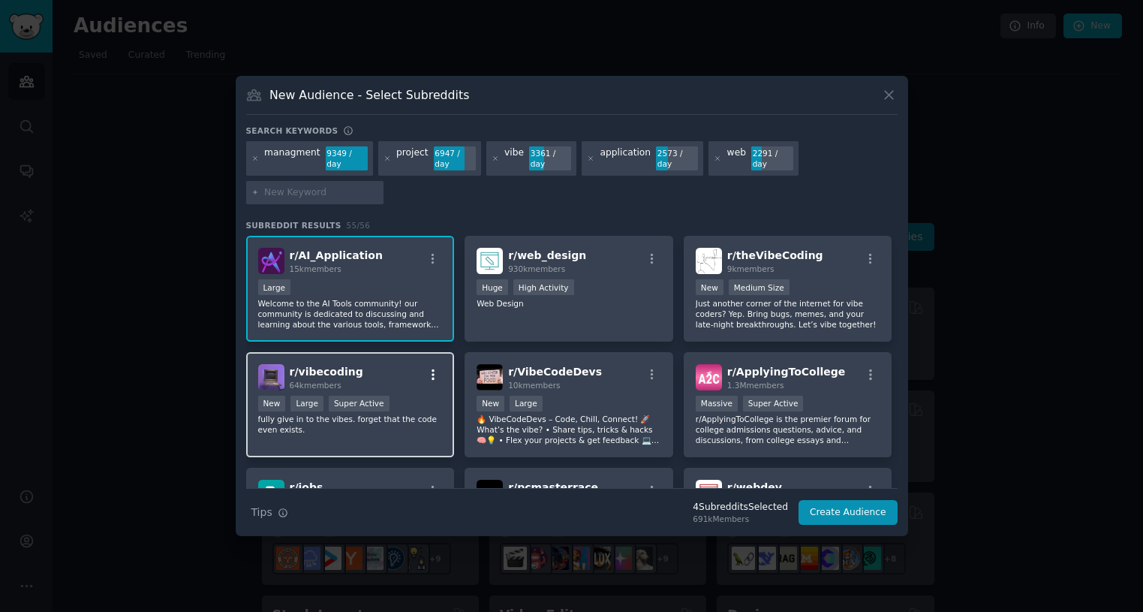
click at [432, 373] on icon "button" at bounding box center [433, 374] width 3 height 11
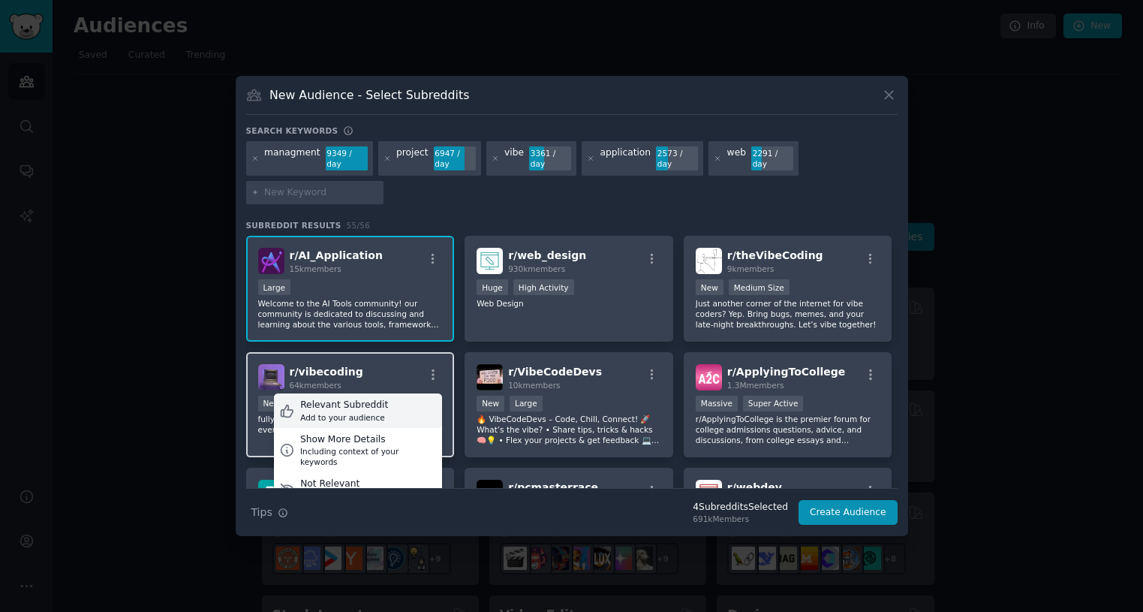
click at [397, 414] on div "Relevant Subreddit Add to your audience" at bounding box center [358, 410] width 168 height 35
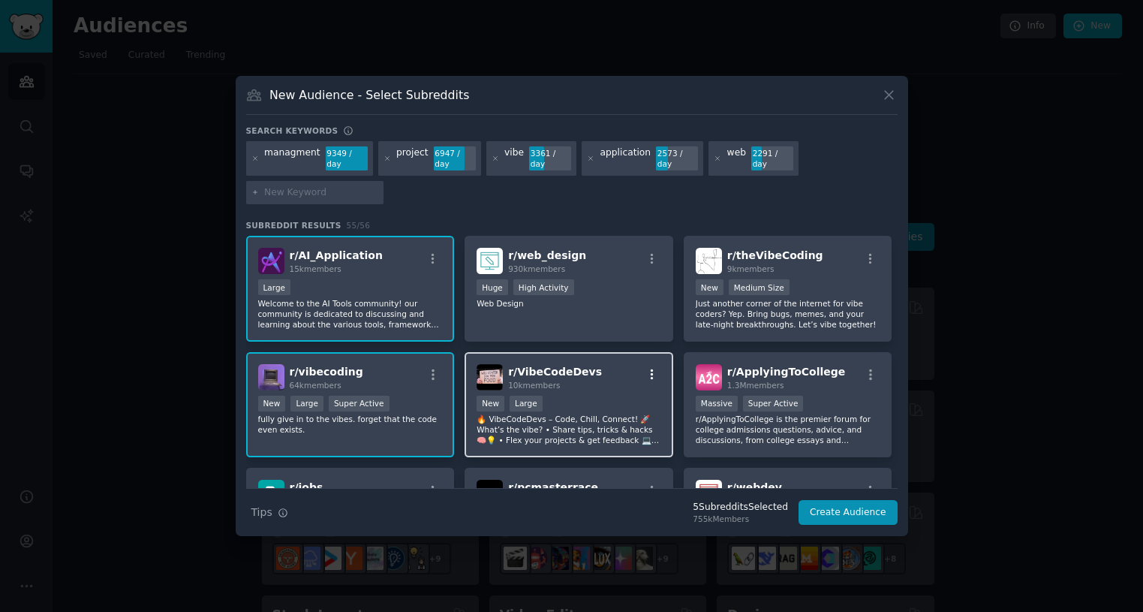
click at [652, 372] on icon "button" at bounding box center [653, 375] width 14 height 14
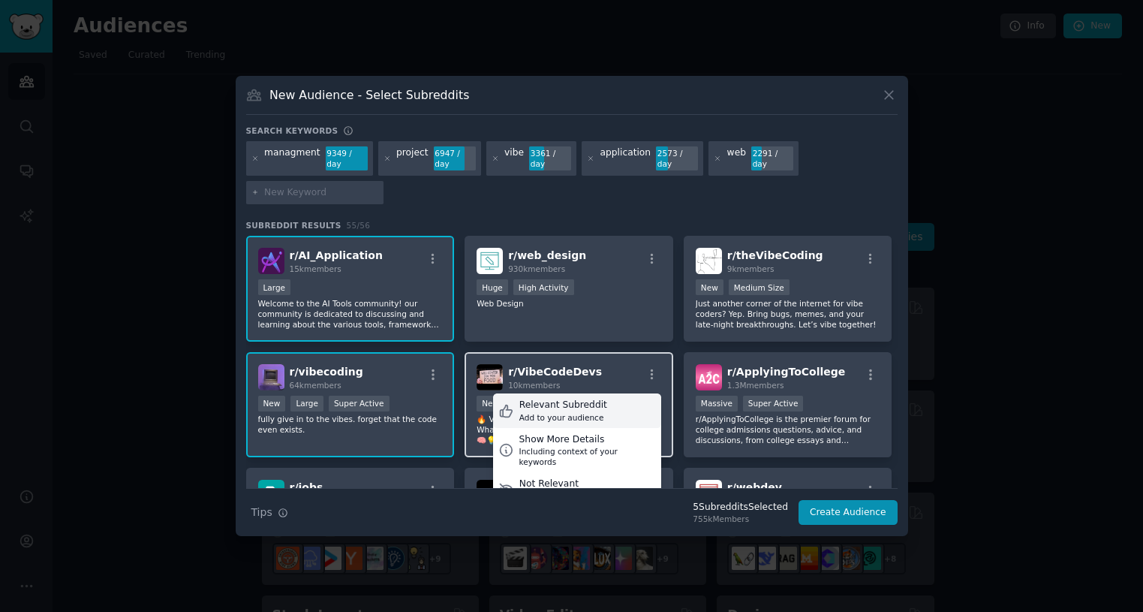
click at [604, 400] on div "Relevant Subreddit Add to your audience" at bounding box center [577, 410] width 168 height 35
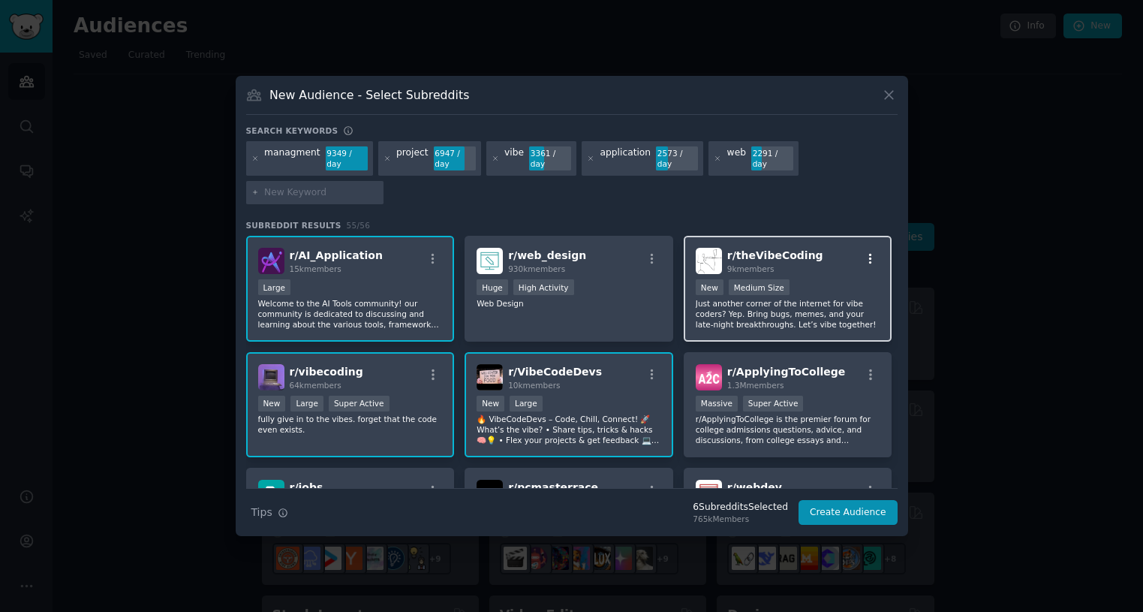
click at [870, 252] on icon "button" at bounding box center [871, 259] width 14 height 14
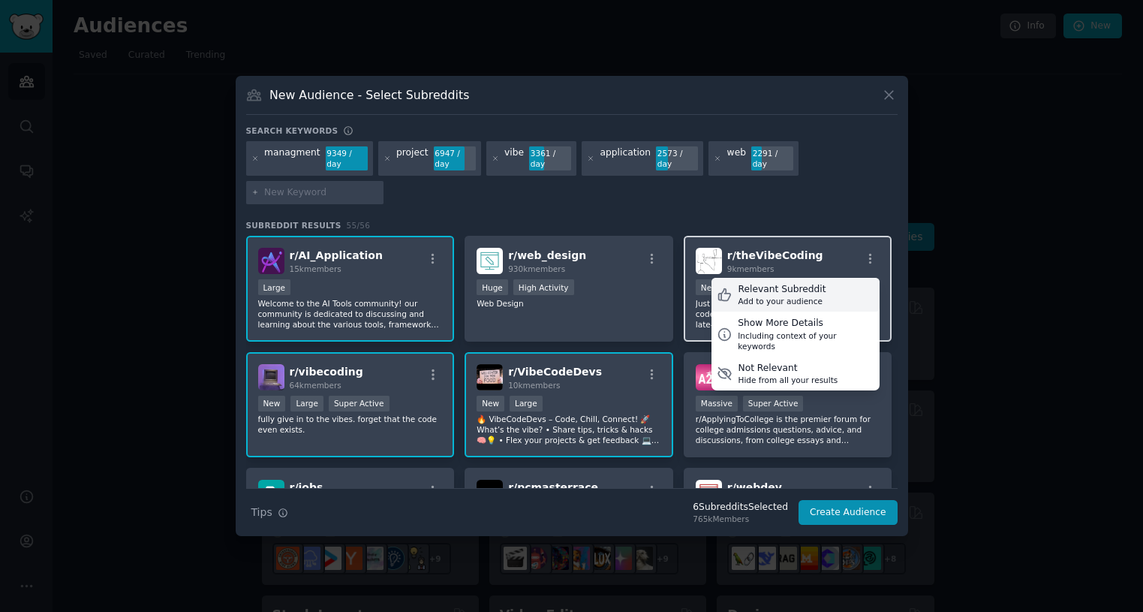
click at [826, 297] on div "Relevant Subreddit Add to your audience" at bounding box center [796, 295] width 168 height 35
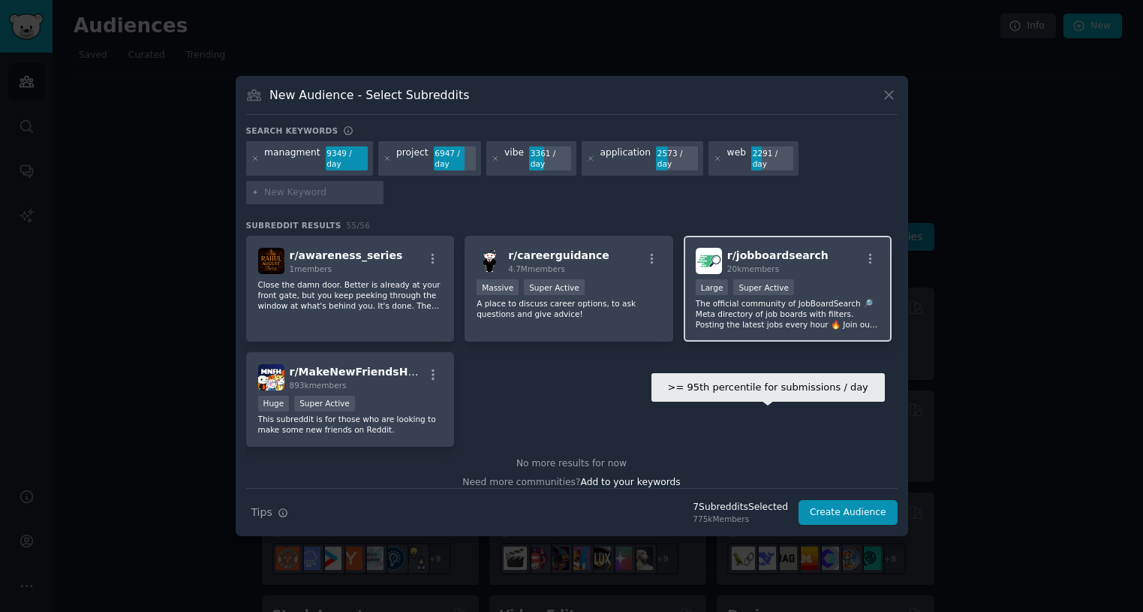
scroll to position [1954, 0]
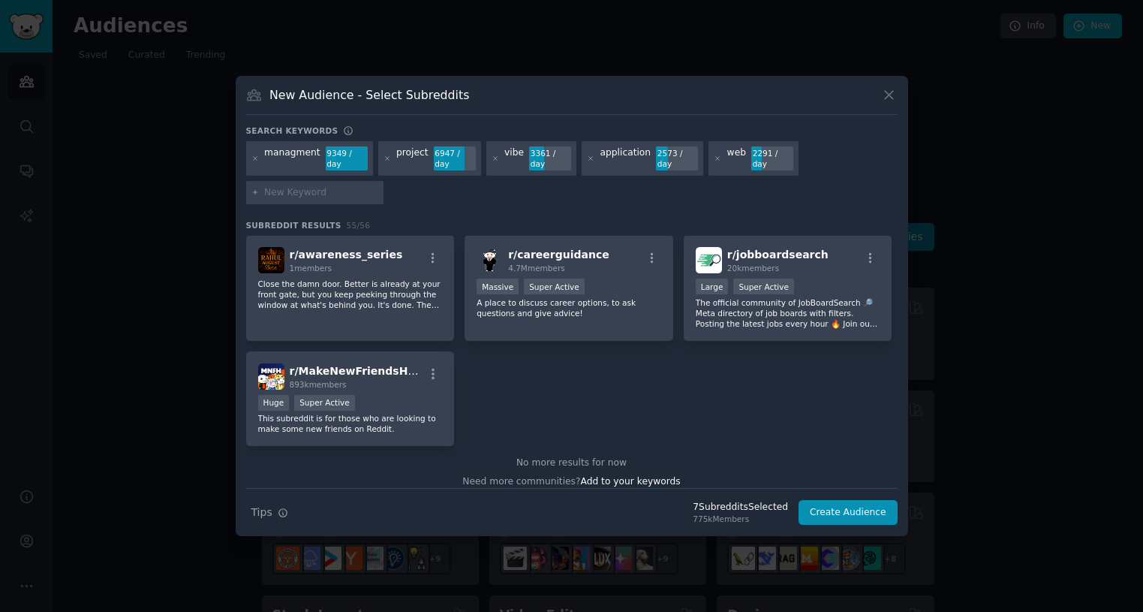
click at [787, 167] on div "managment 9349 / day project 6947 / day vibe 3361 / day application 2573 / day …" at bounding box center [572, 175] width 652 height 68
click at [301, 186] on input "text" at bounding box center [321, 193] width 114 height 14
type input "AI"
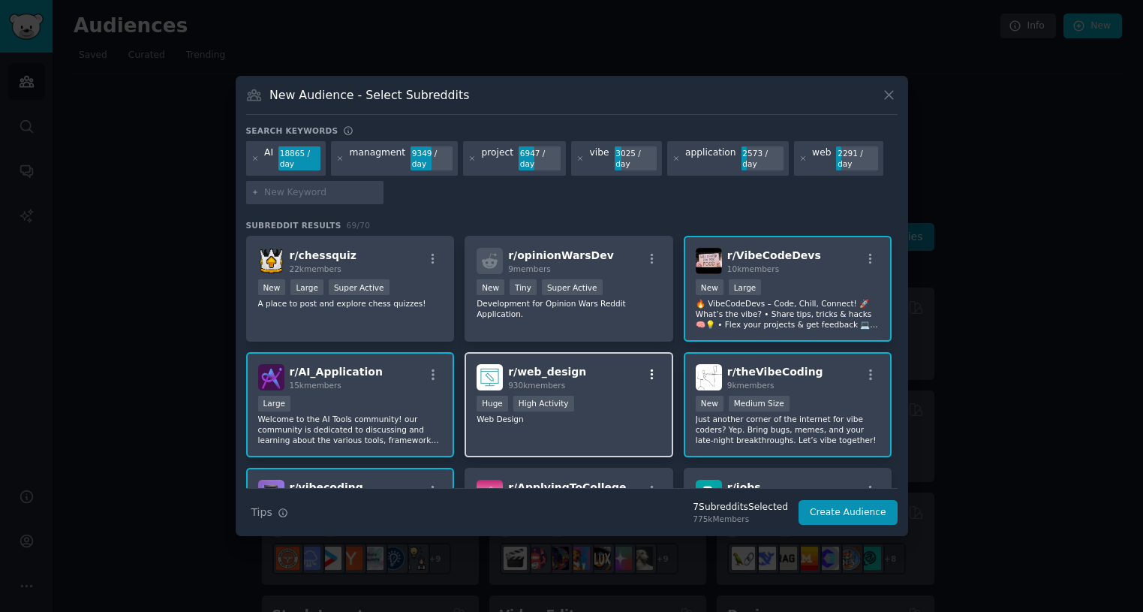
click at [651, 376] on icon "button" at bounding box center [652, 374] width 3 height 11
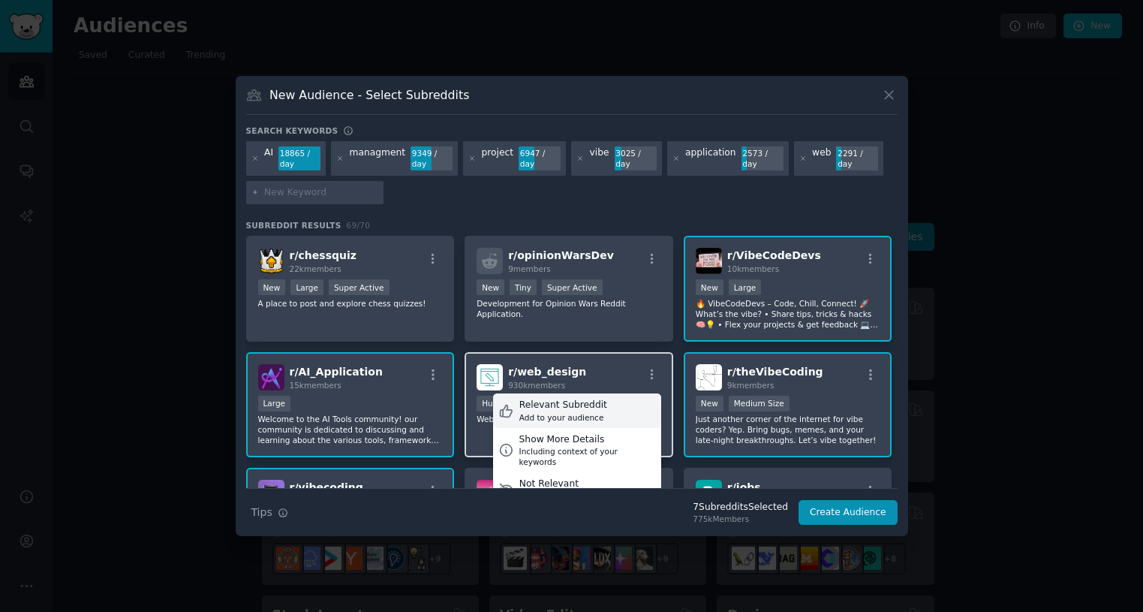
click at [586, 413] on div "Add to your audience" at bounding box center [563, 417] width 88 height 11
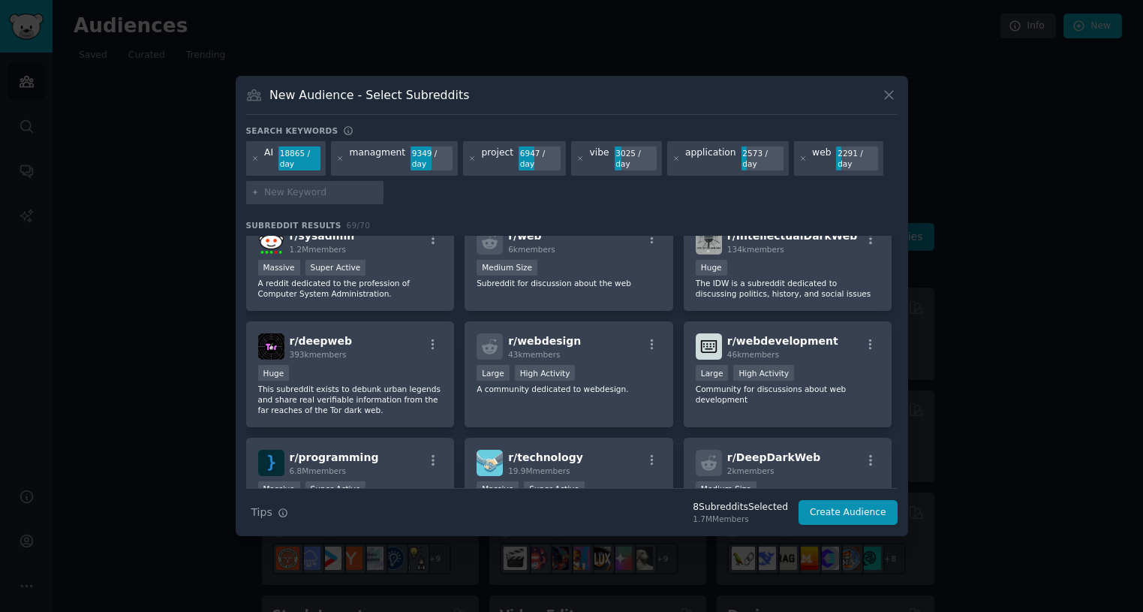
scroll to position [1167, 0]
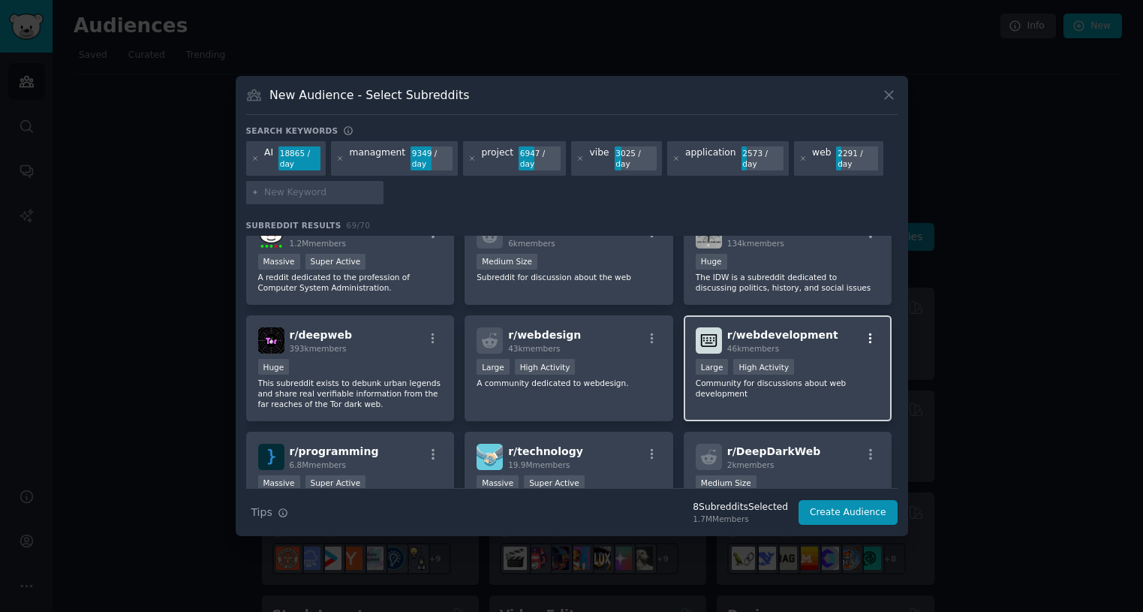
click at [869, 336] on icon "button" at bounding box center [870, 338] width 3 height 11
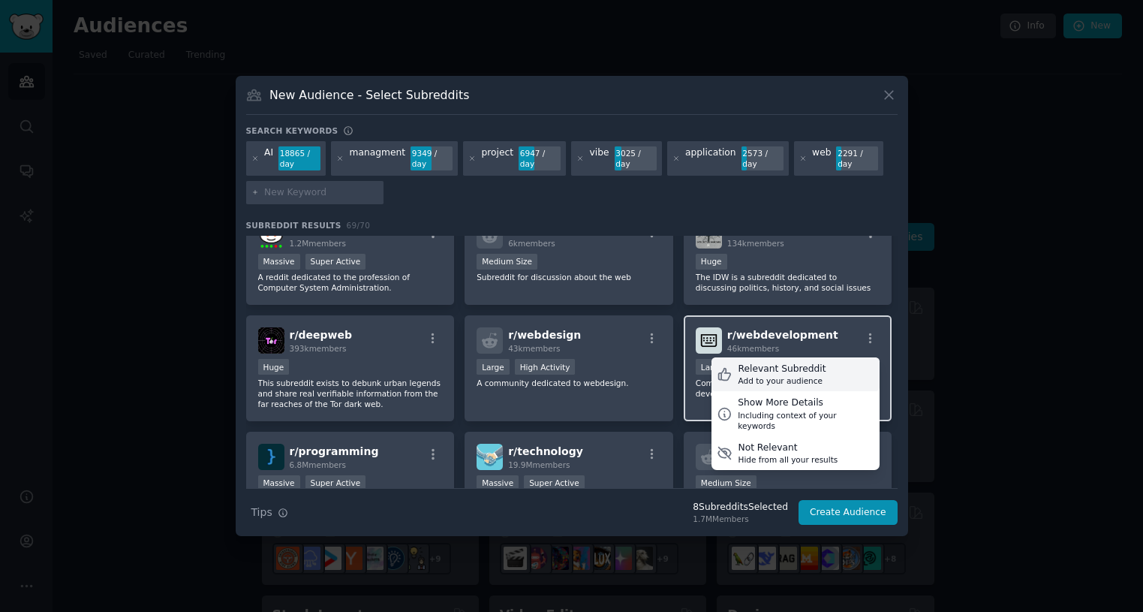
click at [851, 378] on div "Relevant Subreddit Add to your audience" at bounding box center [796, 374] width 168 height 35
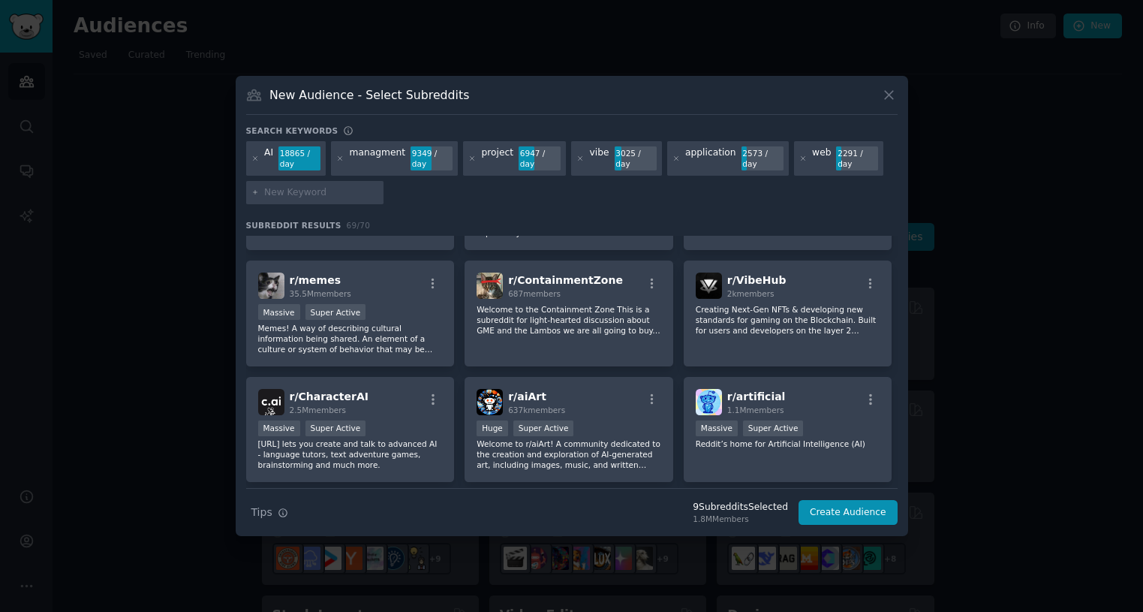
scroll to position [1993, 0]
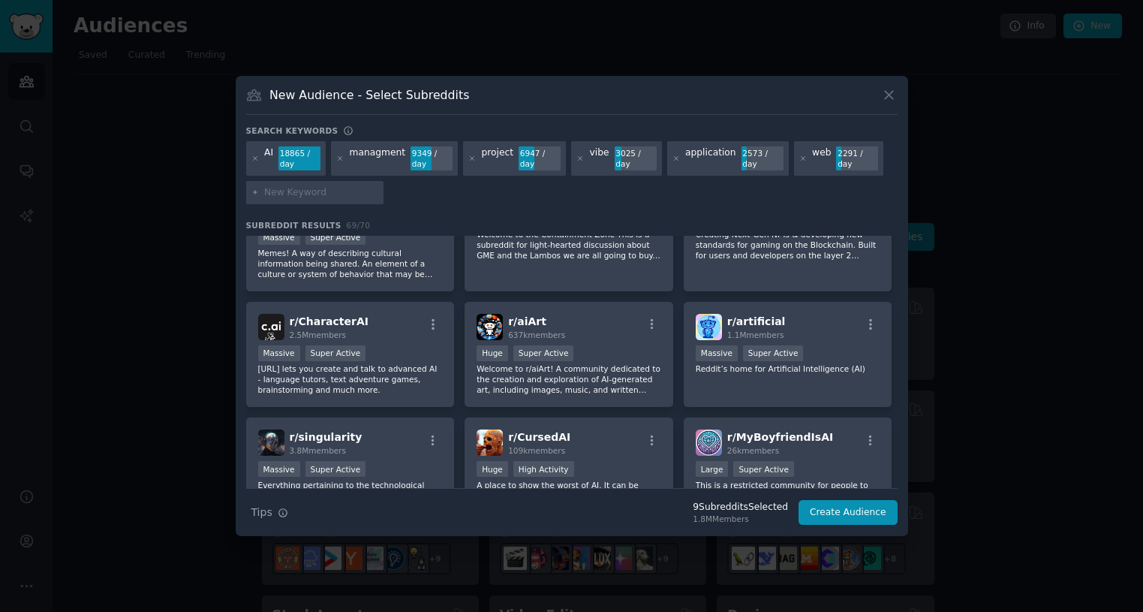
click at [324, 195] on input "text" at bounding box center [321, 193] width 114 height 14
type input "FINANCIAL"
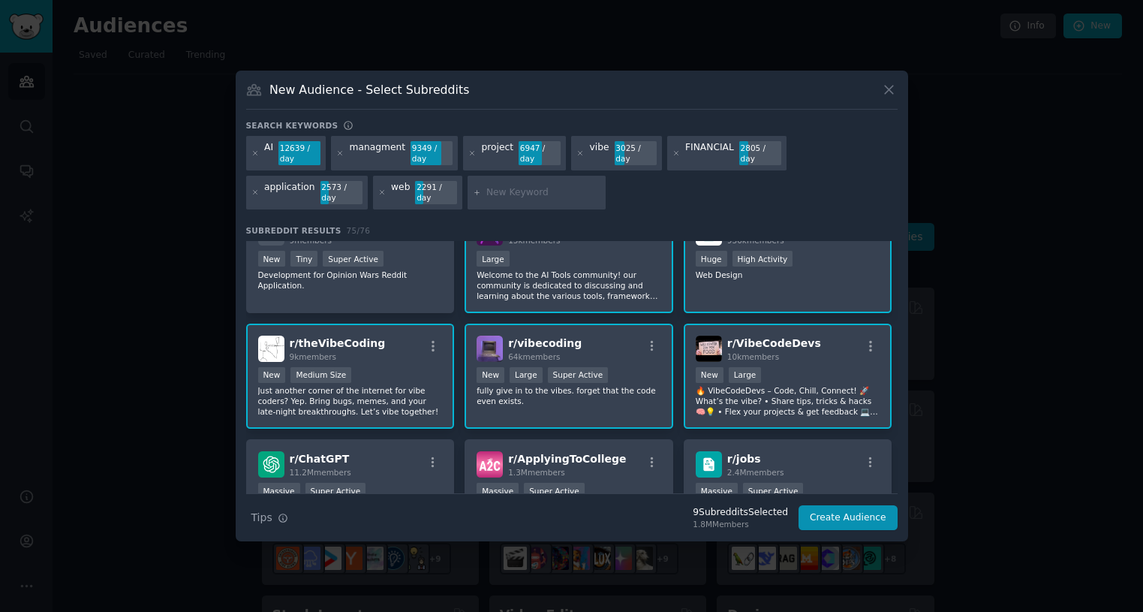
scroll to position [225, 0]
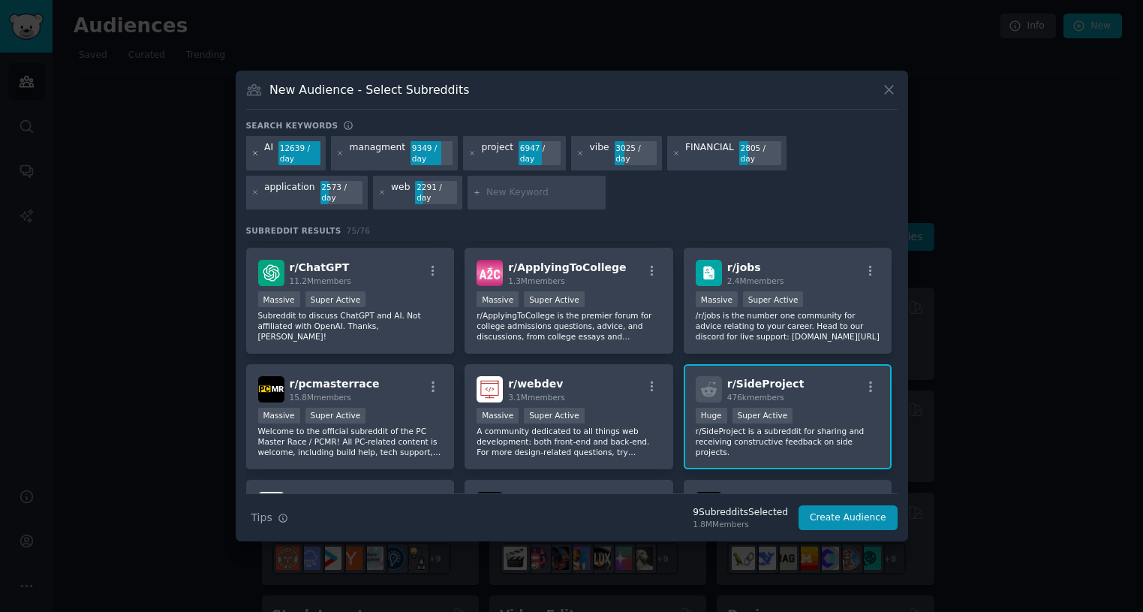
click at [253, 155] on icon at bounding box center [255, 153] width 8 height 8
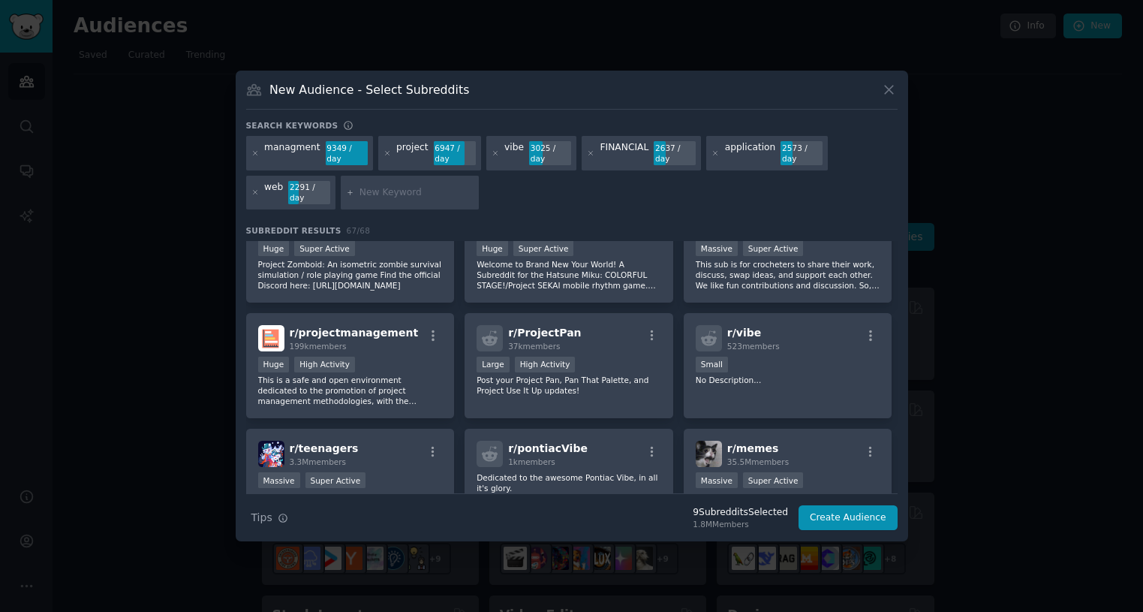
scroll to position [1525, 0]
click at [399, 186] on input "text" at bounding box center [417, 193] width 114 height 14
type input "MANAGER"
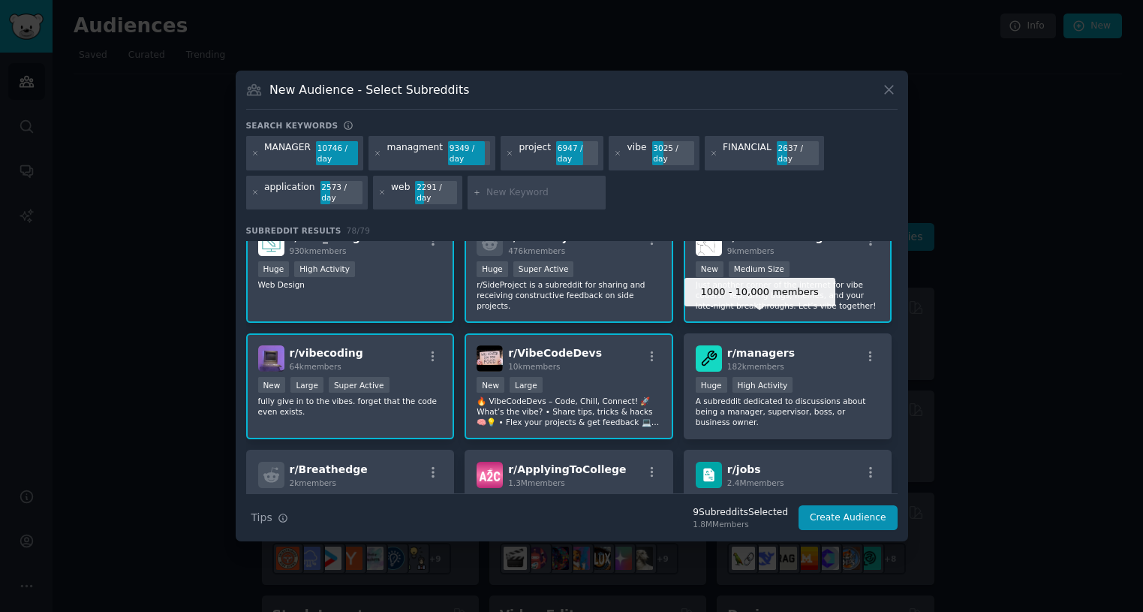
scroll to position [150, 0]
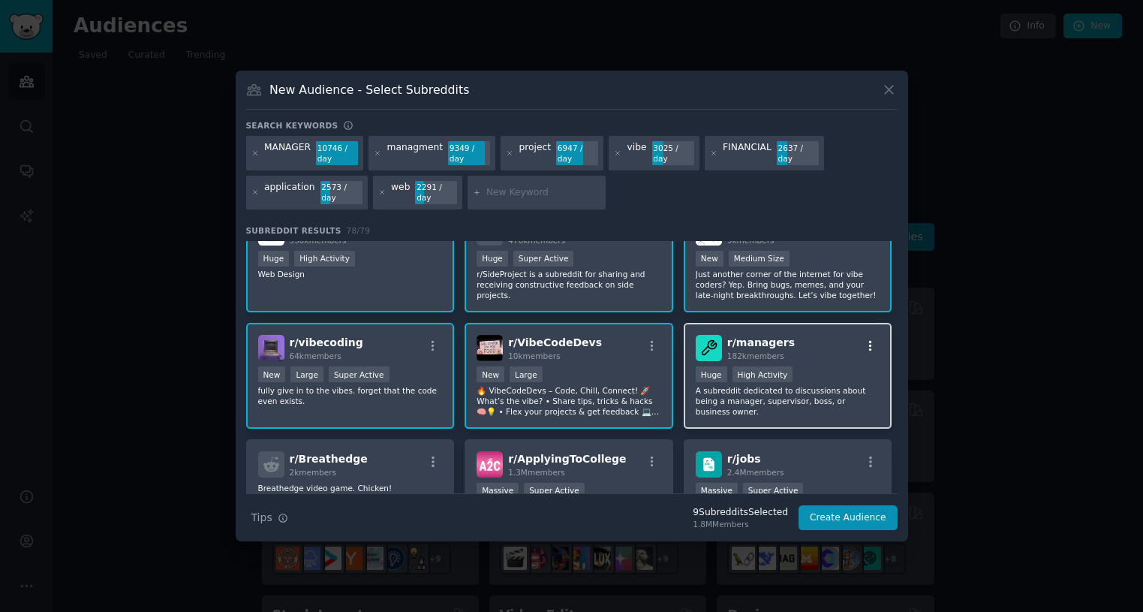
click at [869, 345] on icon "button" at bounding box center [870, 346] width 3 height 11
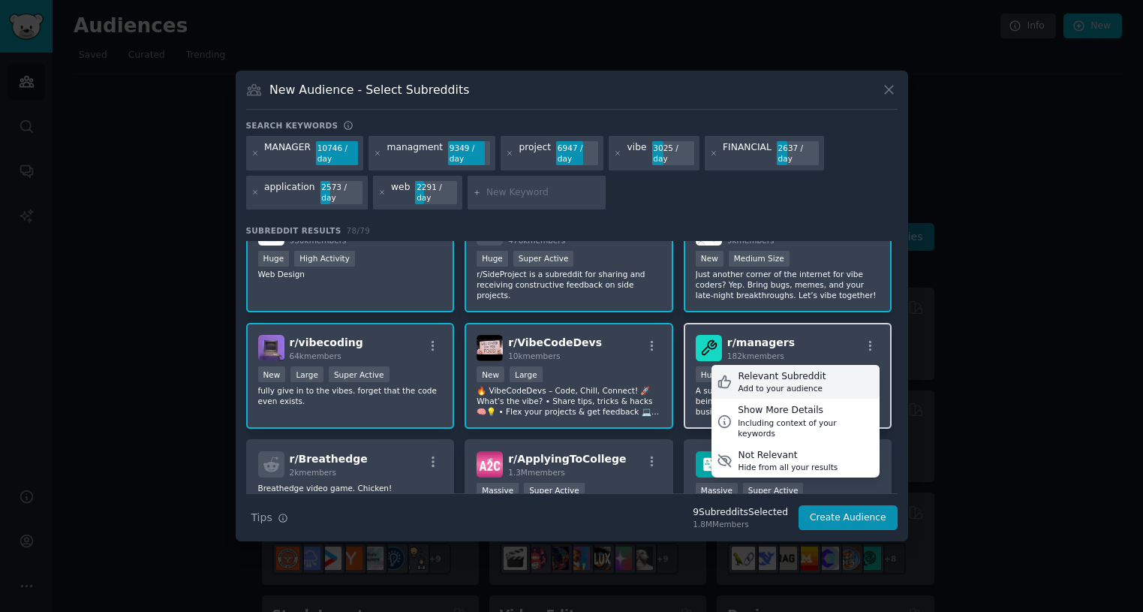
click at [777, 375] on div "Relevant Subreddit" at bounding box center [782, 377] width 88 height 14
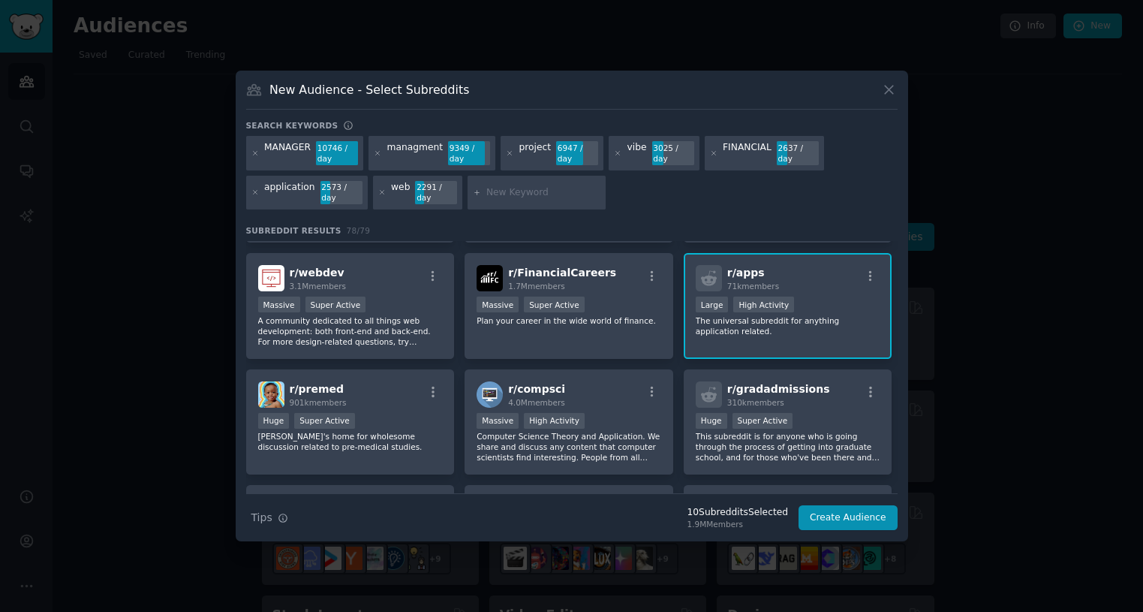
scroll to position [450, 0]
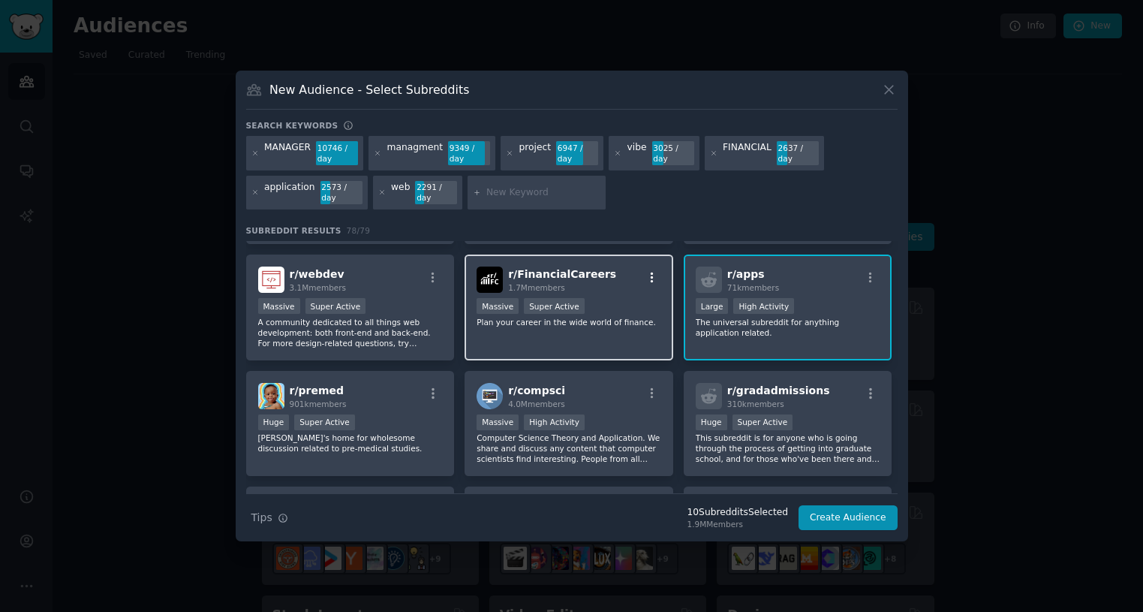
click at [652, 272] on icon "button" at bounding box center [653, 278] width 14 height 14
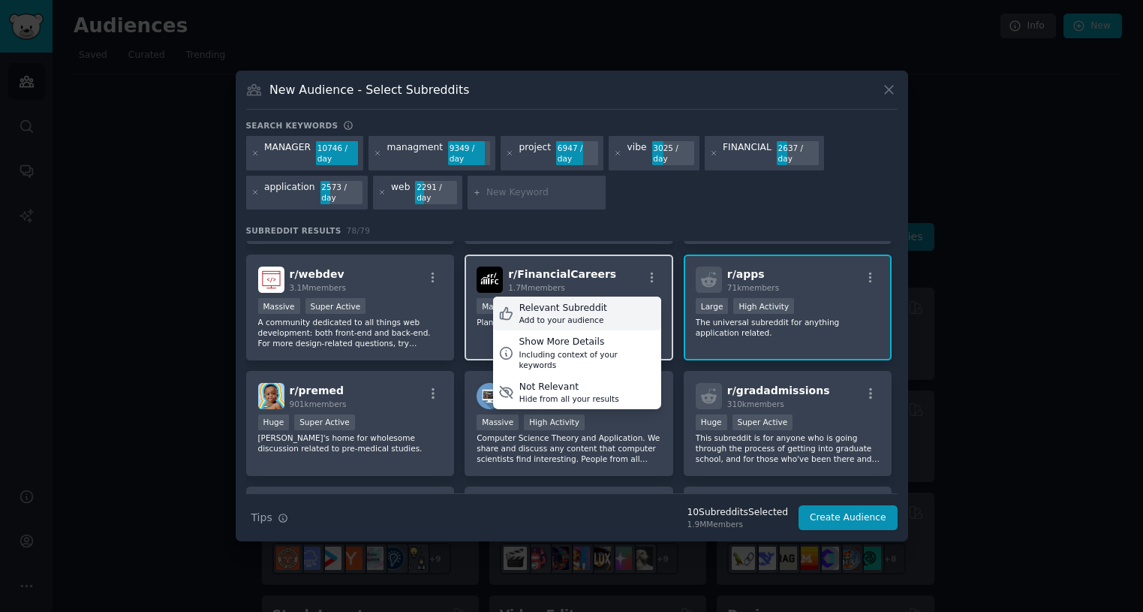
click at [604, 315] on div "Relevant Subreddit Add to your audience" at bounding box center [577, 314] width 168 height 35
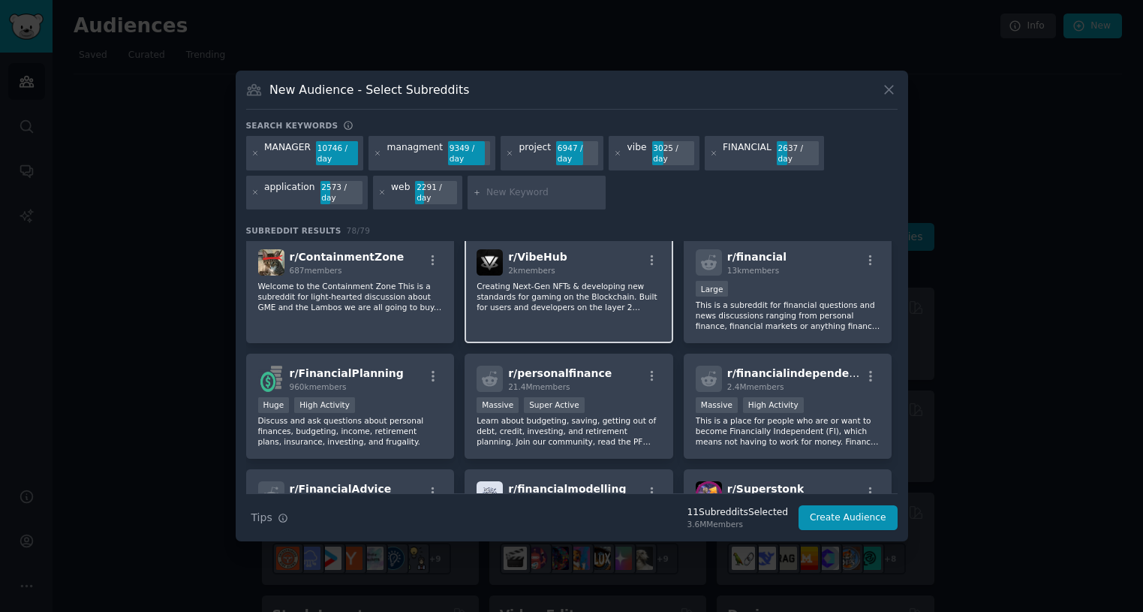
scroll to position [1952, 0]
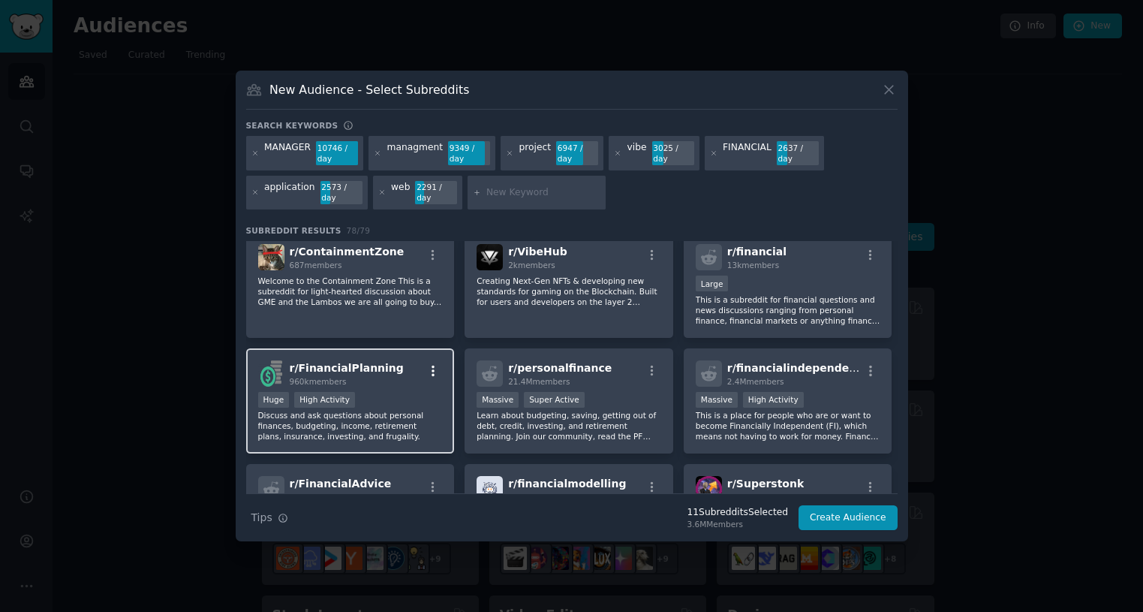
click at [430, 364] on icon "button" at bounding box center [433, 371] width 14 height 14
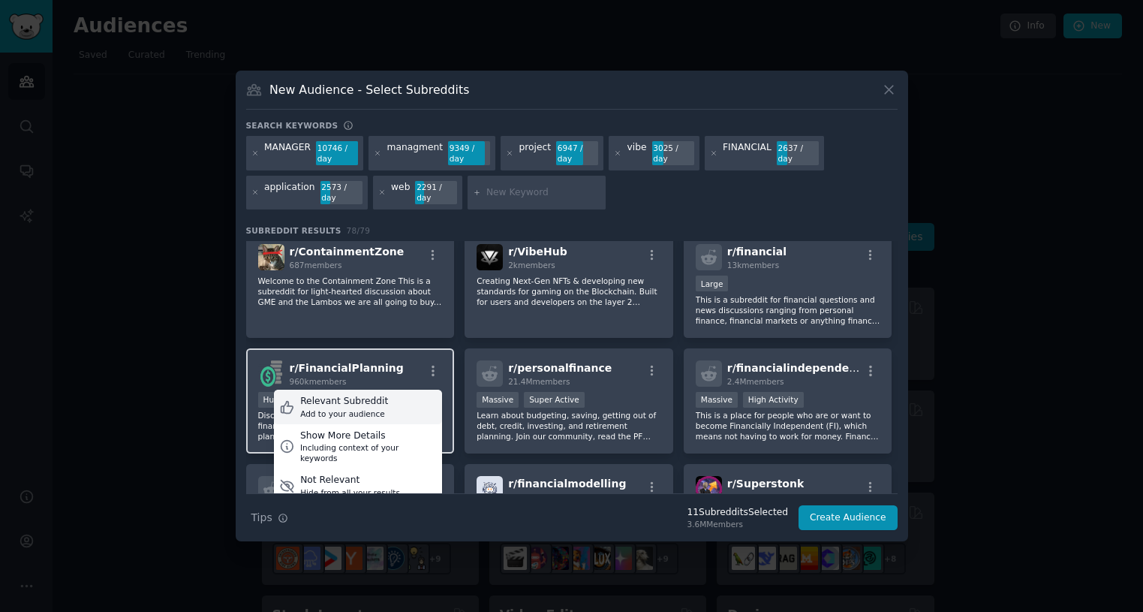
click at [402, 390] on div "Relevant Subreddit Add to your audience" at bounding box center [358, 407] width 168 height 35
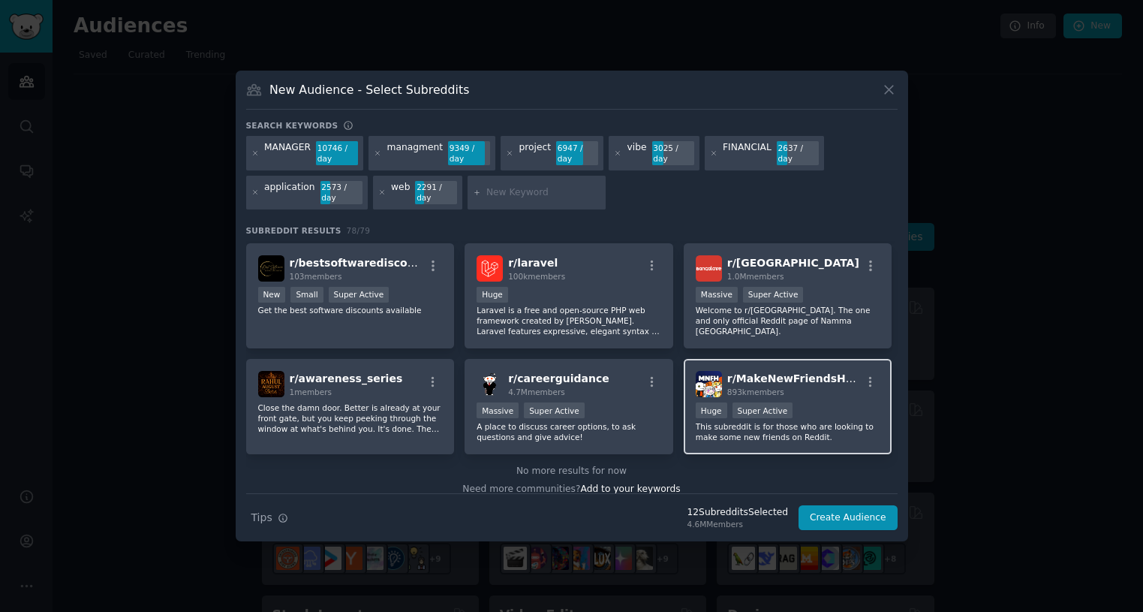
scroll to position [2756, 0]
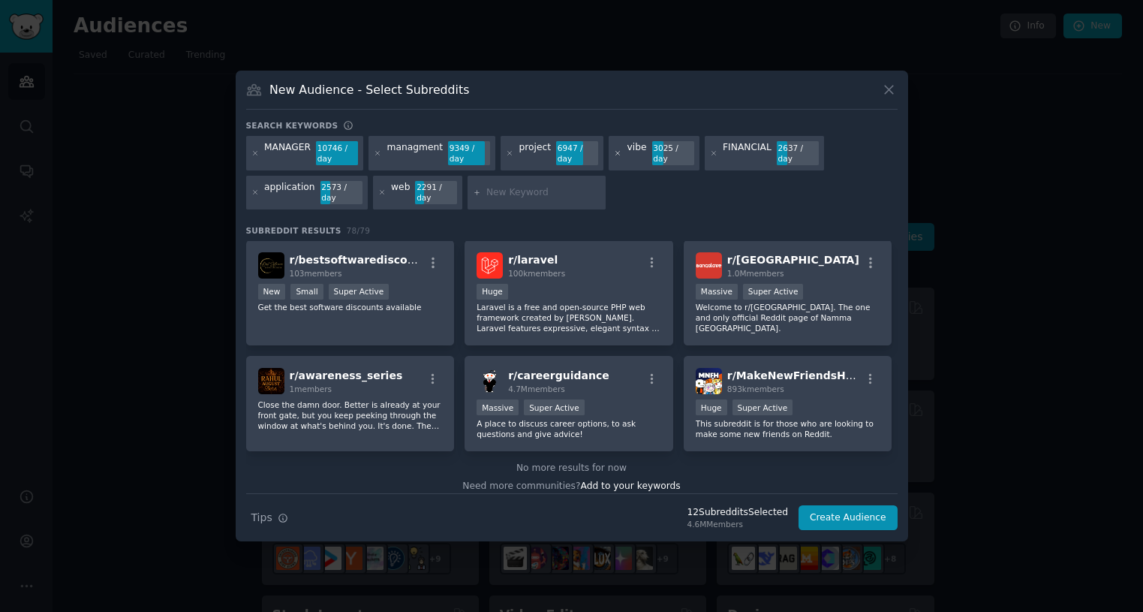
click at [614, 158] on icon at bounding box center [618, 153] width 8 height 8
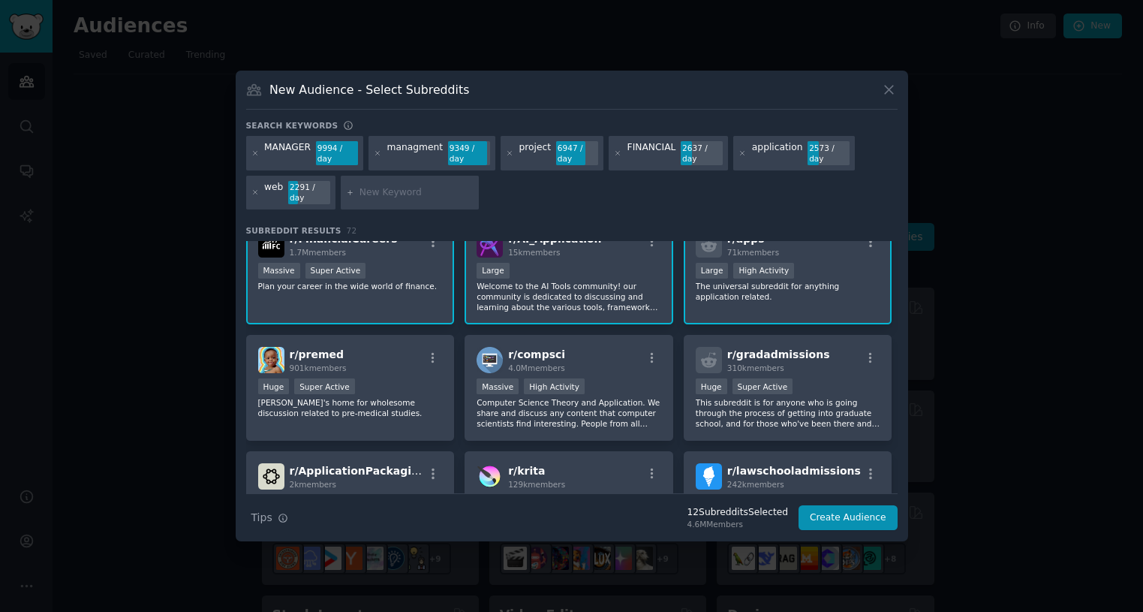
scroll to position [375, 0]
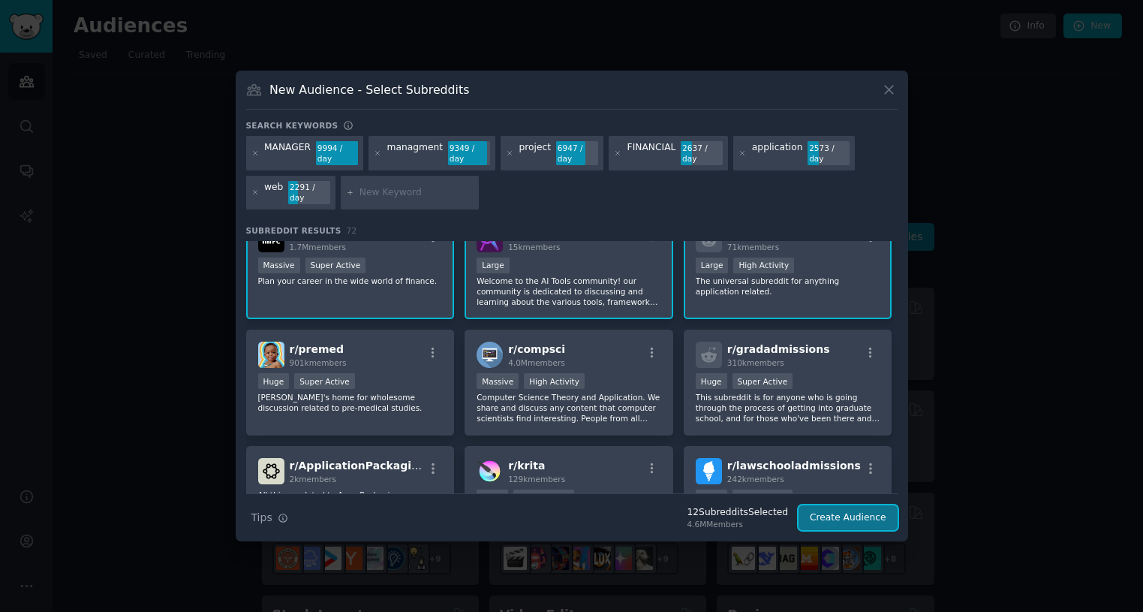
click at [839, 422] on button "Create Audience" at bounding box center [848, 518] width 99 height 26
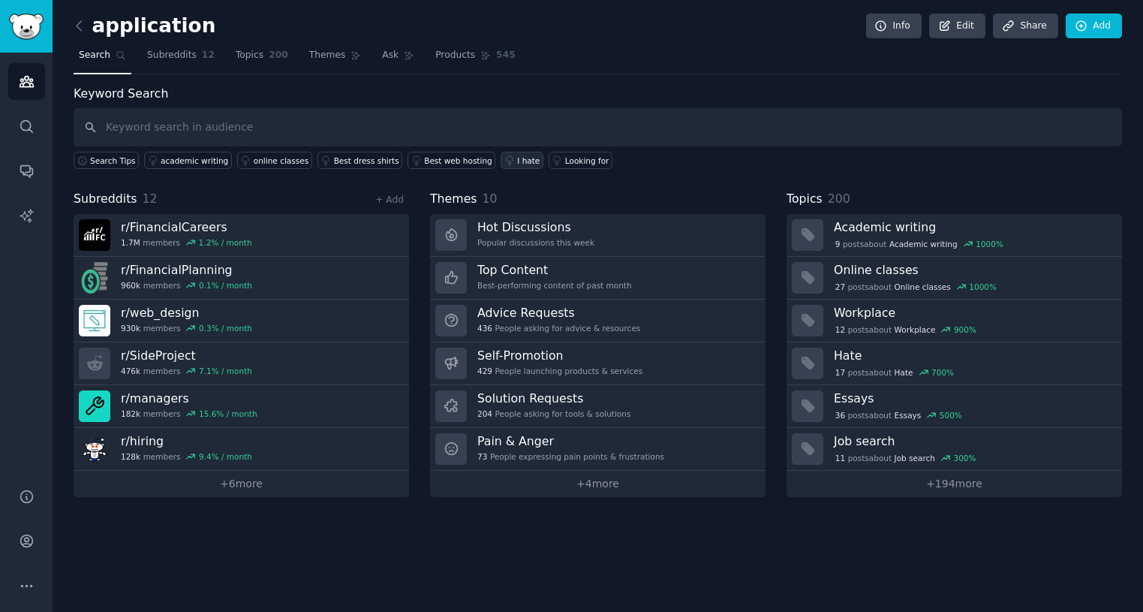
click at [504, 158] on icon at bounding box center [509, 160] width 11 height 11
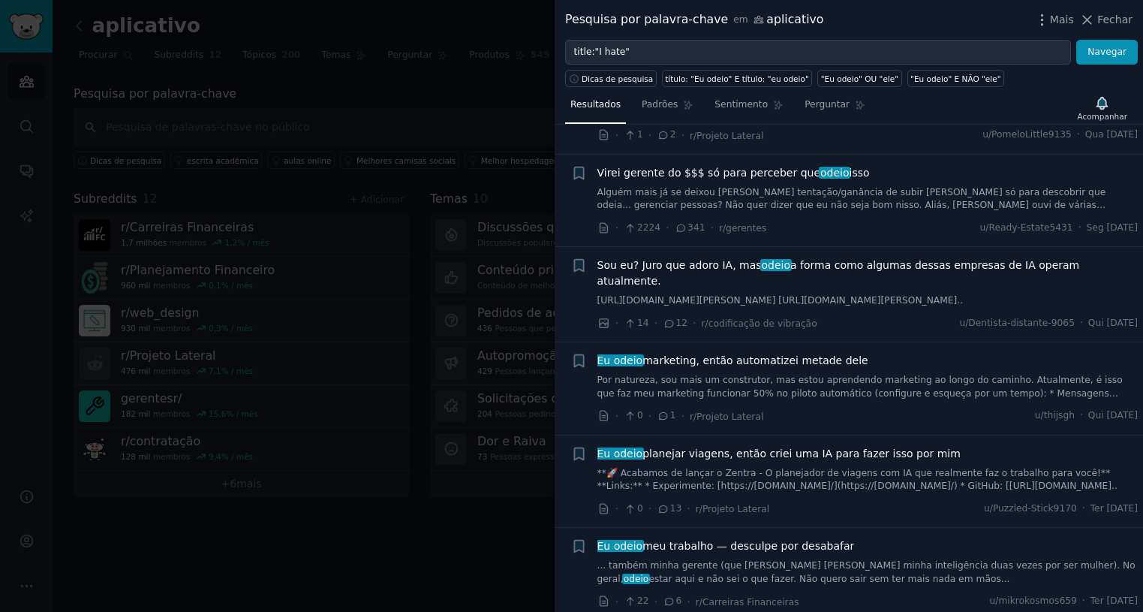
scroll to position [826, 0]
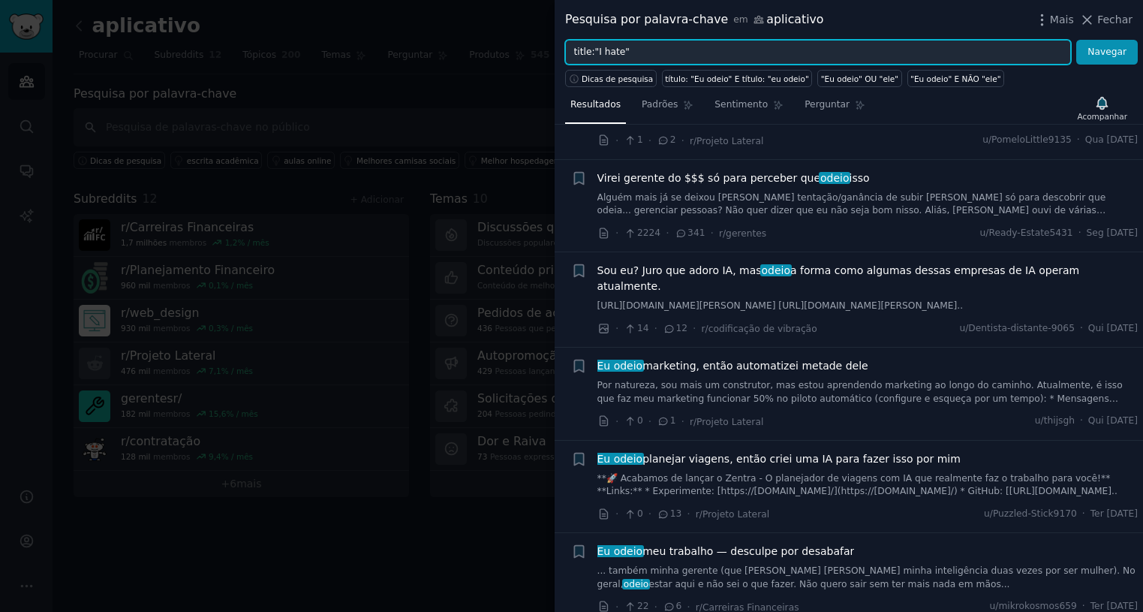
drag, startPoint x: 617, startPoint y: 53, endPoint x: 599, endPoint y: 53, distance: 18.0
click at [599, 53] on input "title:"I hate"" at bounding box center [818, 53] width 506 height 26
type input "title:"I would like""
click at [1076, 40] on button "Navegar" at bounding box center [1107, 53] width 62 height 26
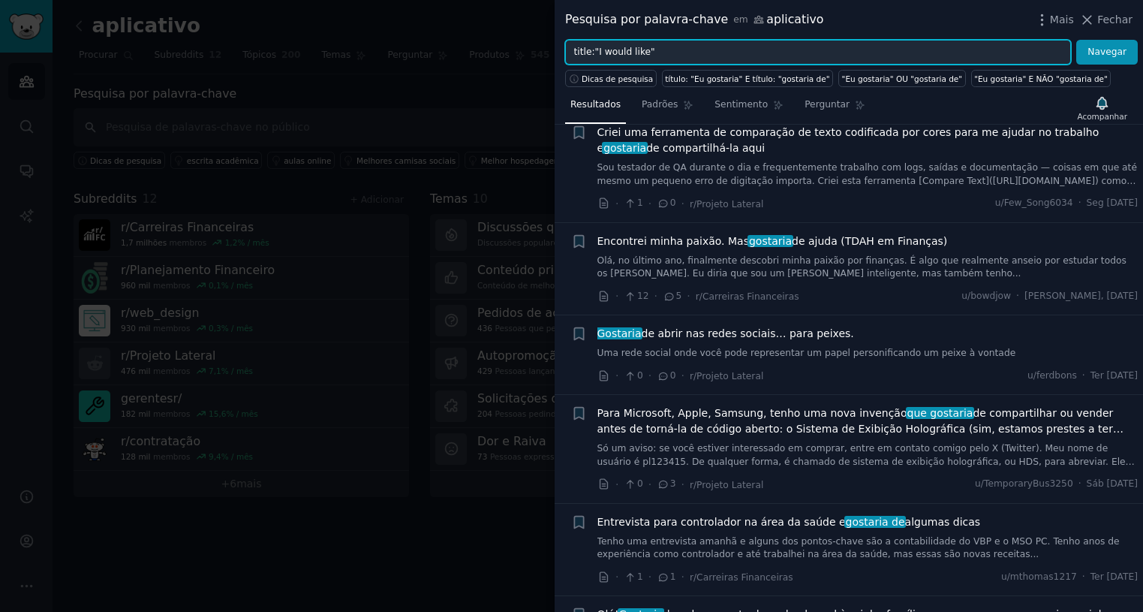
scroll to position [150, 0]
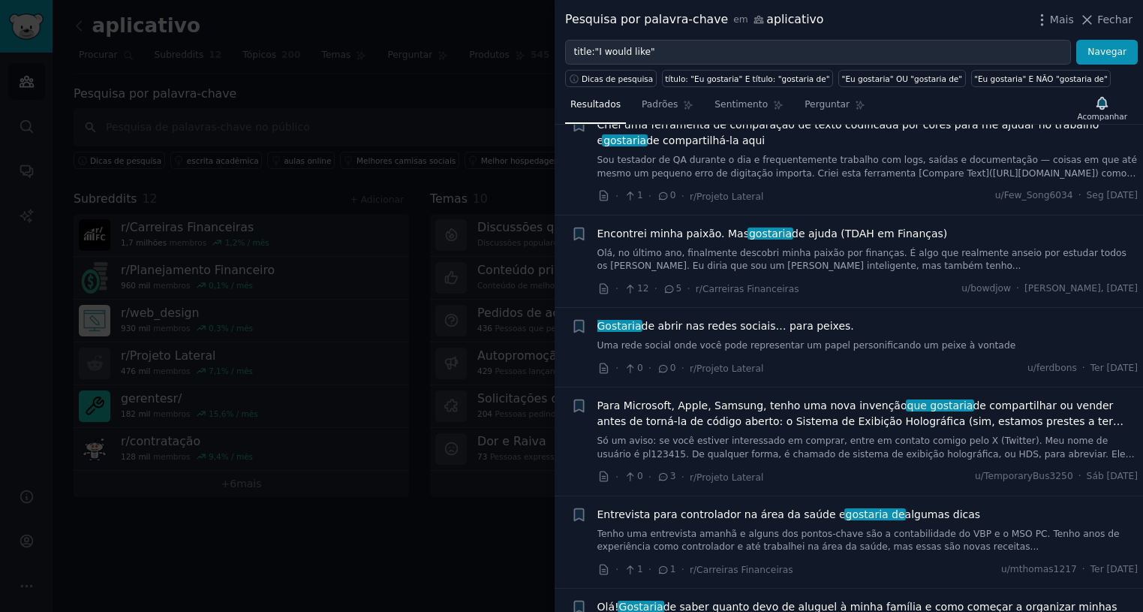
click at [850, 231] on font "de ajuda (TDAH em Finanças)" at bounding box center [869, 233] width 155 height 12
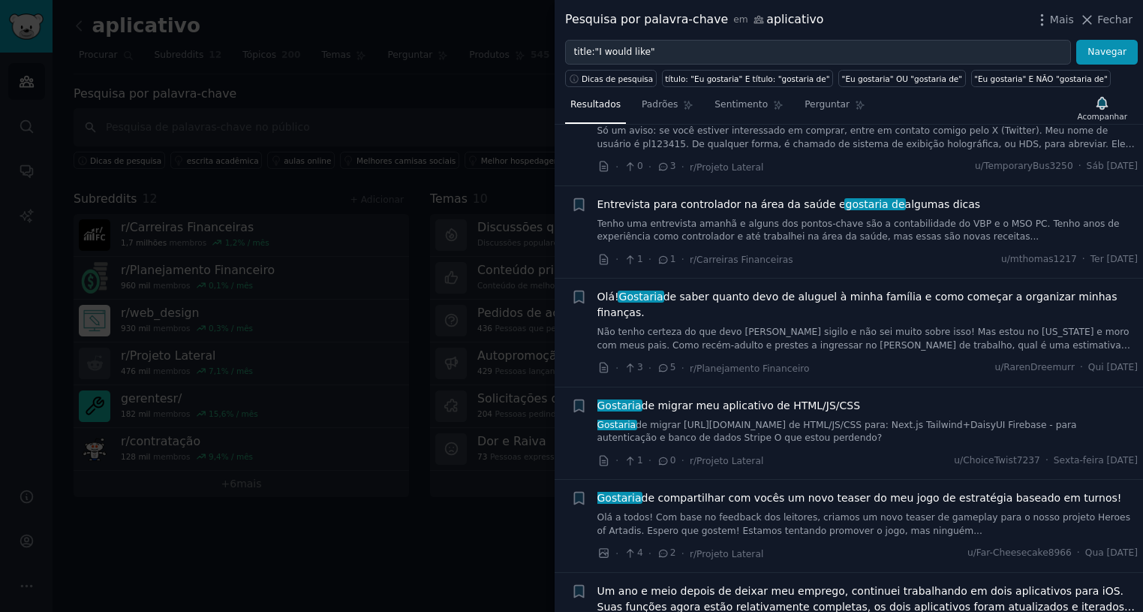
scroll to position [466, 0]
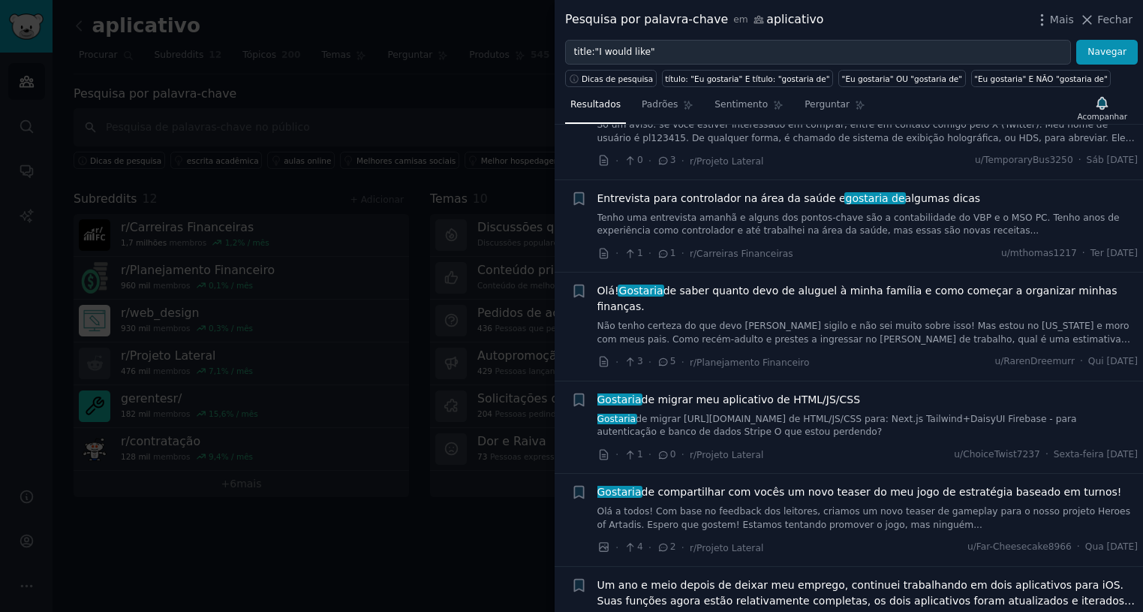
click at [793, 393] on font "de migrar meu aplicativo de HTML/JS/CSS" at bounding box center [751, 399] width 219 height 12
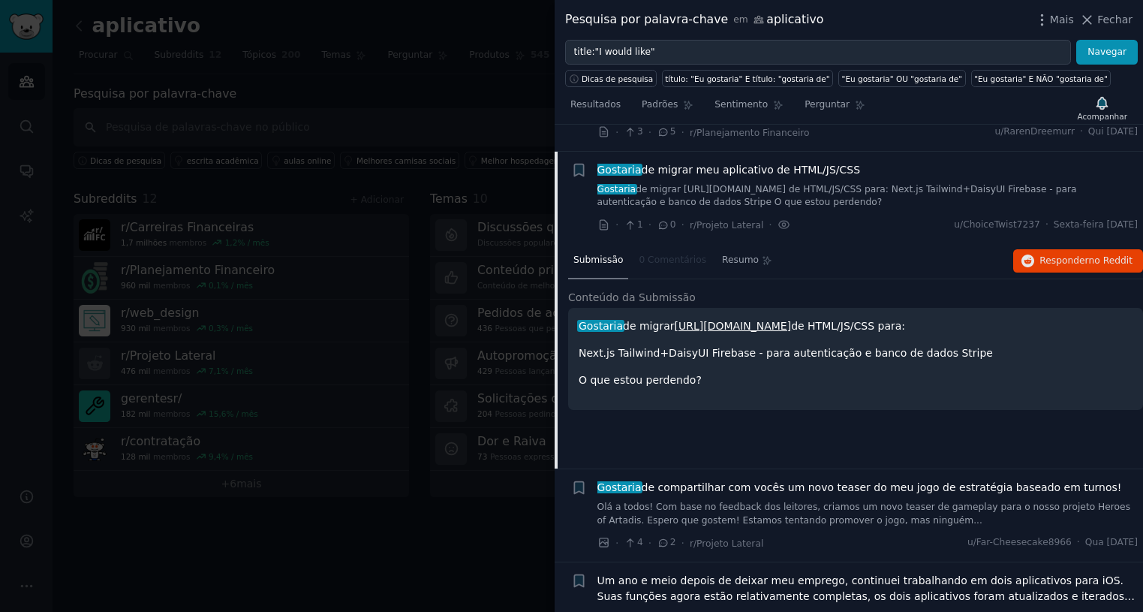
scroll to position [707, 0]
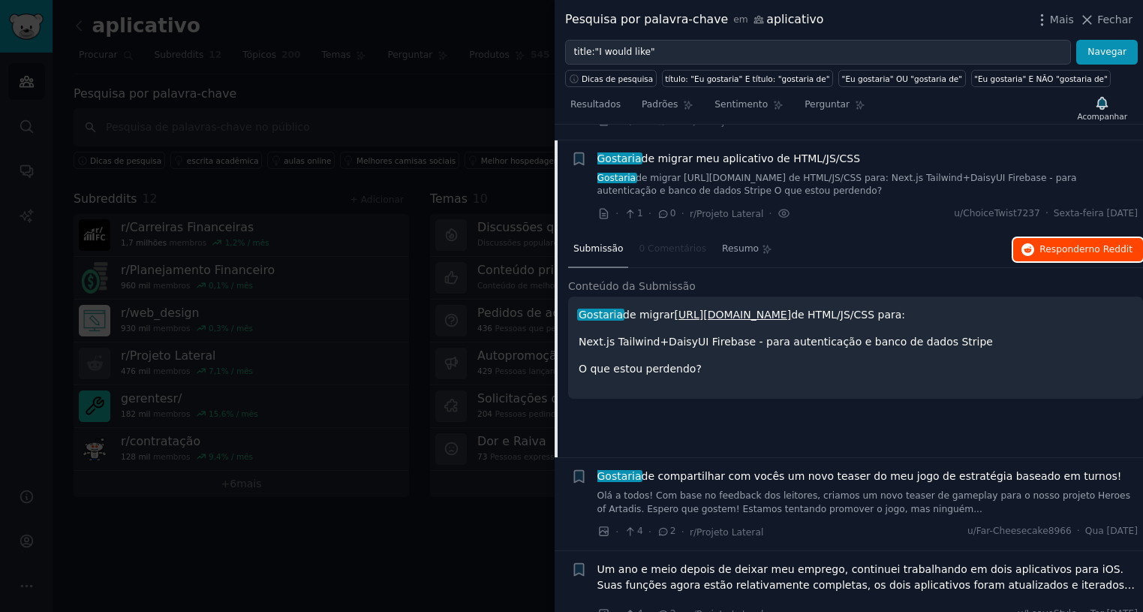
click at [1110, 244] on font "no Reddit" at bounding box center [1111, 249] width 44 height 11
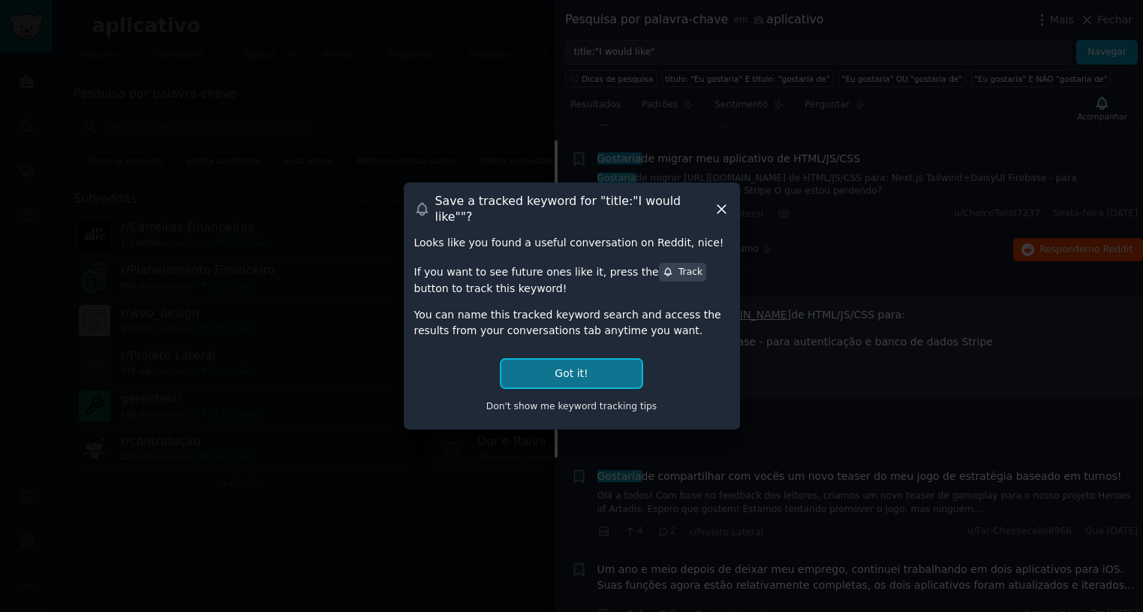
click at [612, 369] on button "Got it!" at bounding box center [571, 374] width 140 height 28
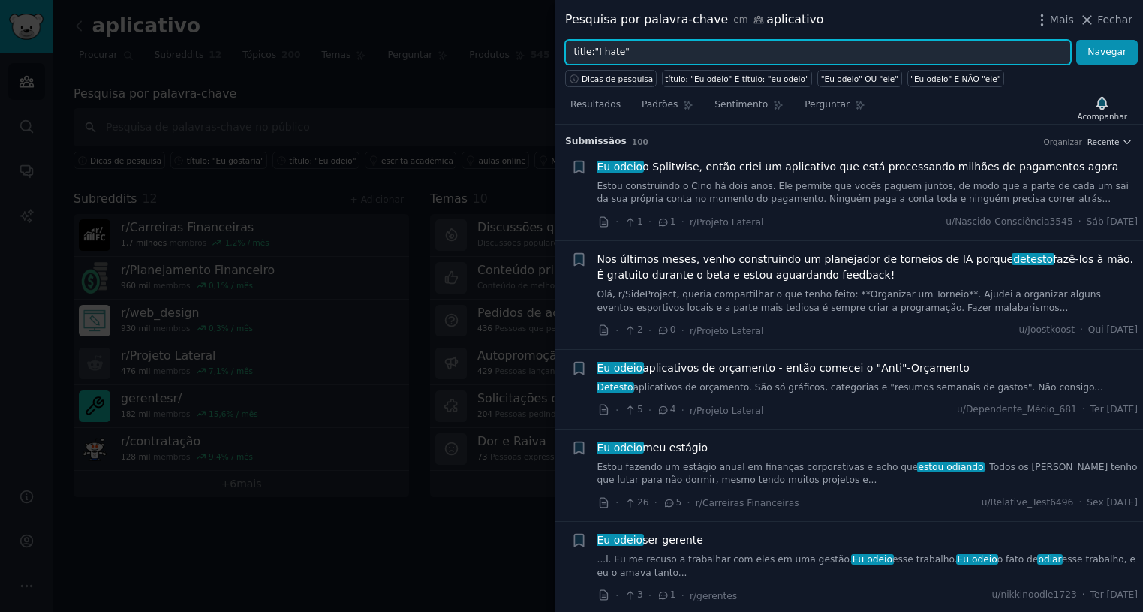
drag, startPoint x: 617, startPoint y: 51, endPoint x: 597, endPoint y: 50, distance: 20.3
click at [597, 50] on input "title:"I hate"" at bounding box center [818, 53] width 506 height 26
click at [1076, 40] on button "Navegar" at bounding box center [1107, 53] width 62 height 26
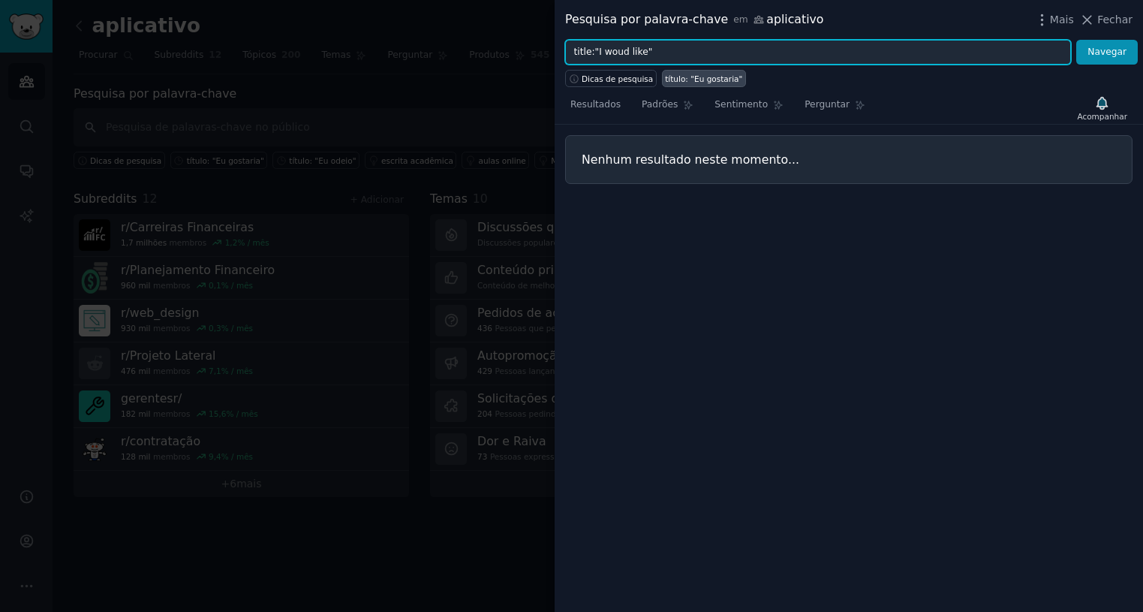
click at [617, 51] on input "title:"I woud like"" at bounding box center [818, 53] width 506 height 26
type input "title:"I would like""
click at [1076, 40] on button "Navegar" at bounding box center [1107, 53] width 62 height 26
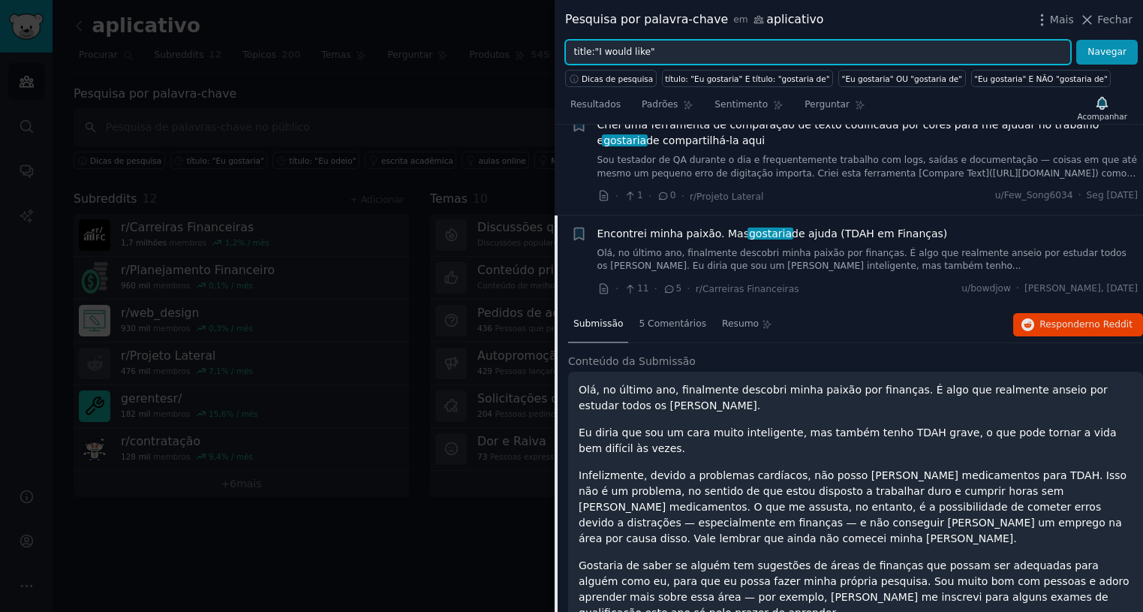
scroll to position [300, 0]
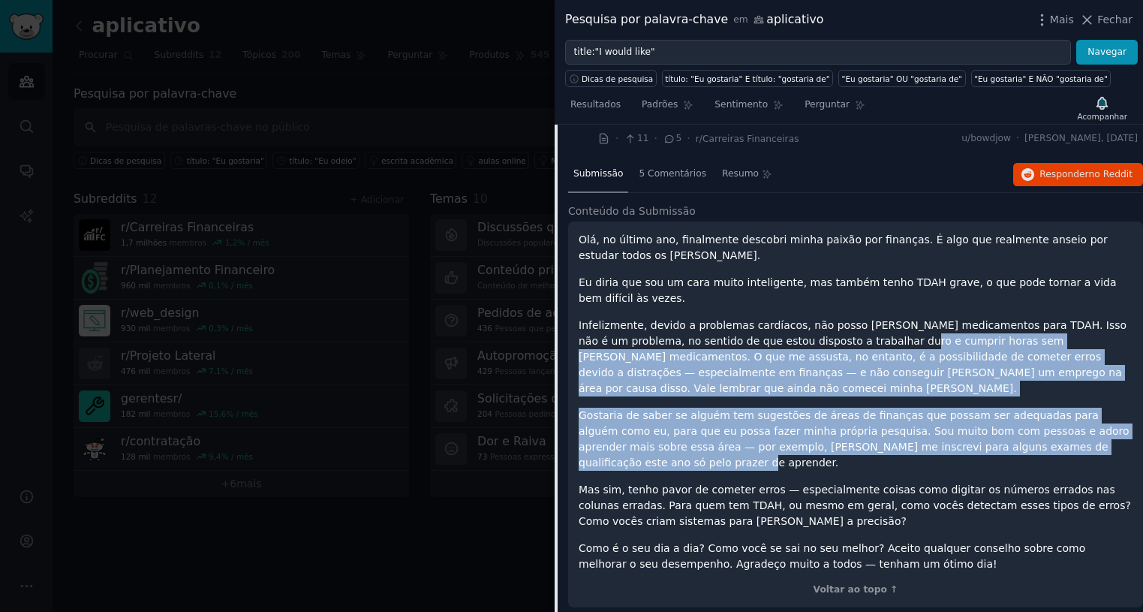
drag, startPoint x: 824, startPoint y: 340, endPoint x: 1076, endPoint y: 423, distance: 265.4
click at [1079, 428] on div "Olá, no último ano, finalmente descobri minha paixão por finanças. É algo que r…" at bounding box center [856, 402] width 554 height 340
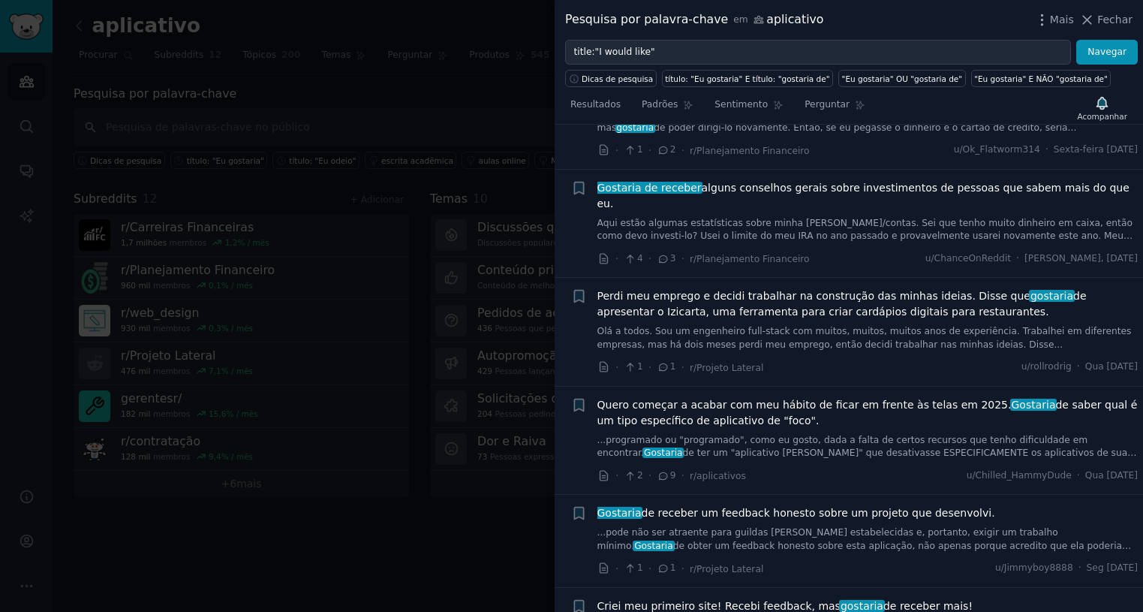
scroll to position [1877, 0]
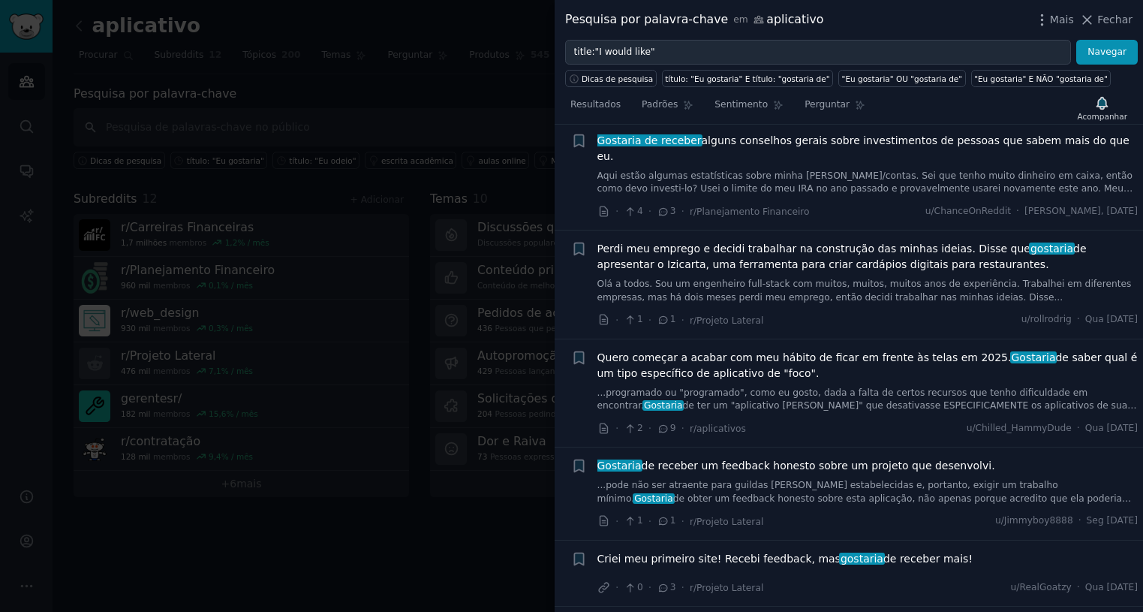
click at [704, 351] on font "de saber qual é um tipo específico de aplicativo de "foco"." at bounding box center [868, 365] width 540 height 28
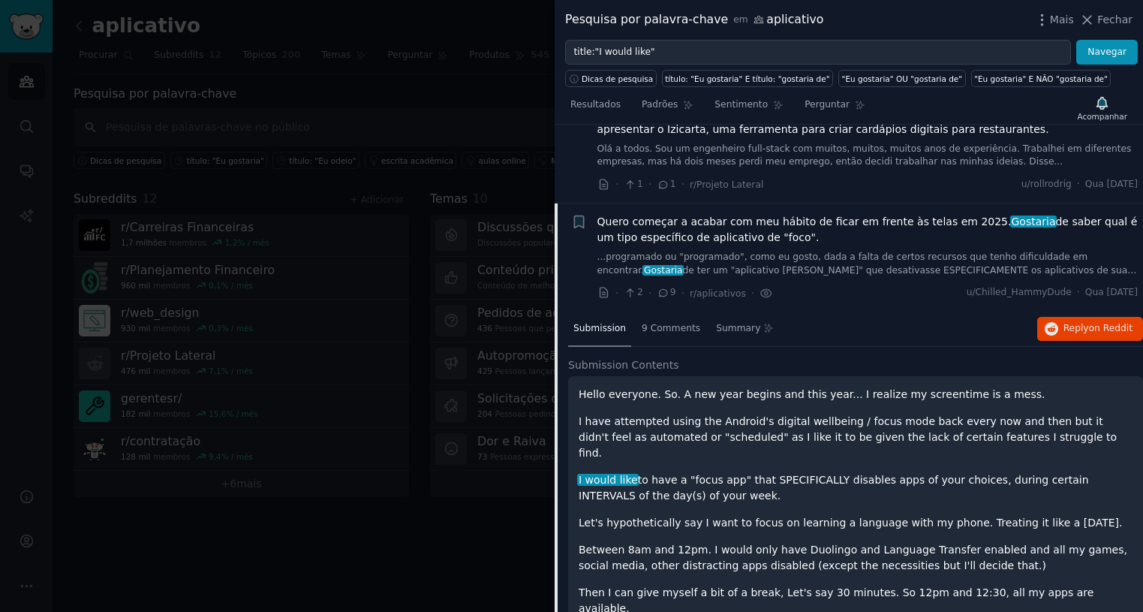
scroll to position [1594, 0]
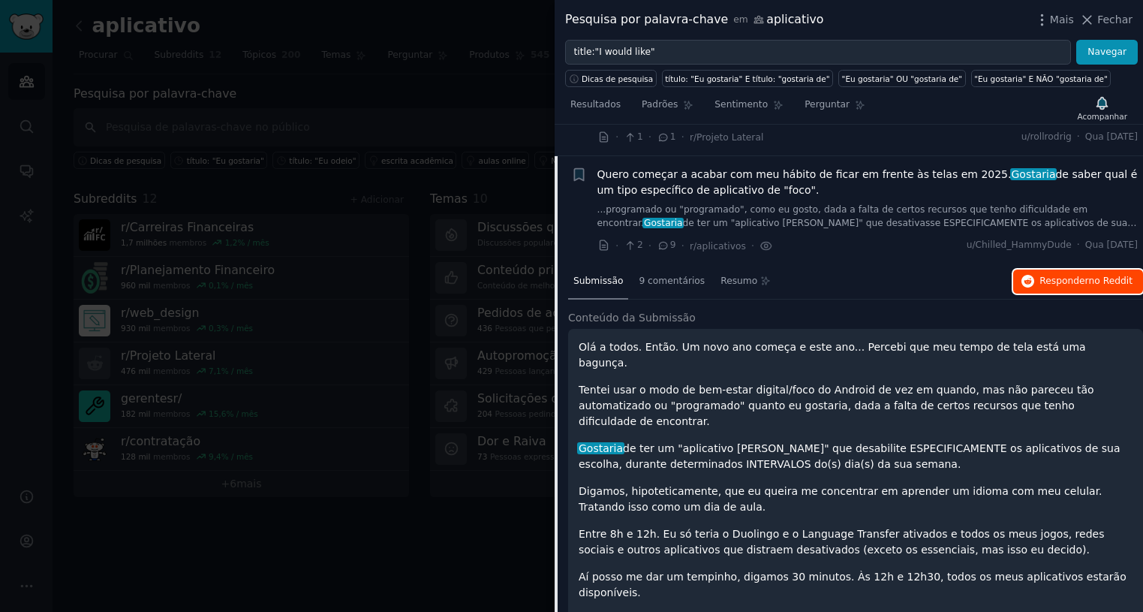
click at [1116, 276] on font "no Reddit" at bounding box center [1111, 281] width 44 height 11
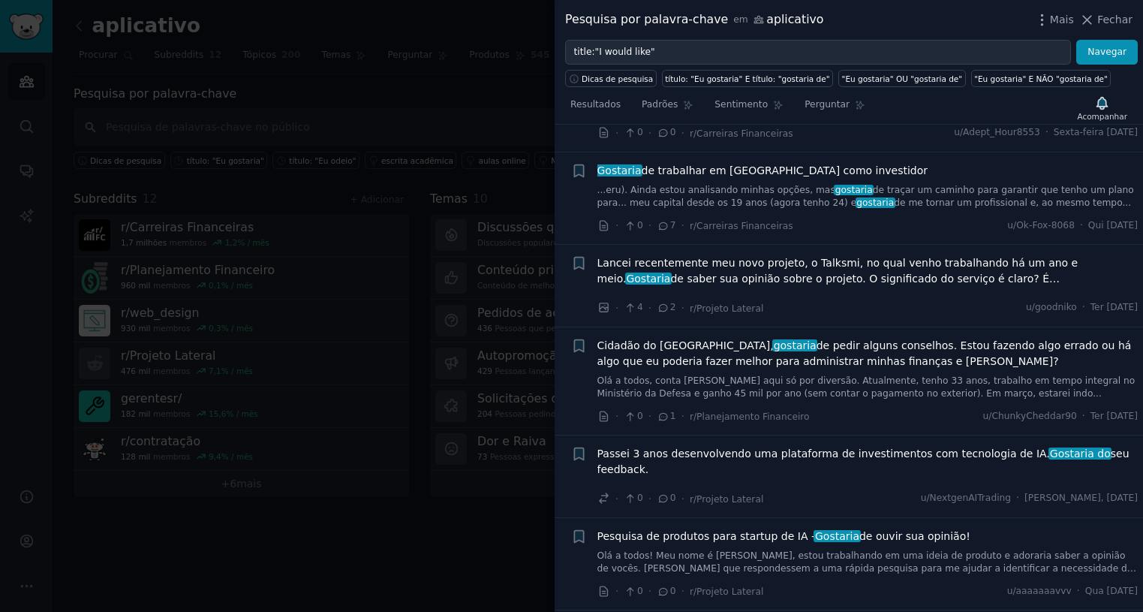
scroll to position [2570, 0]
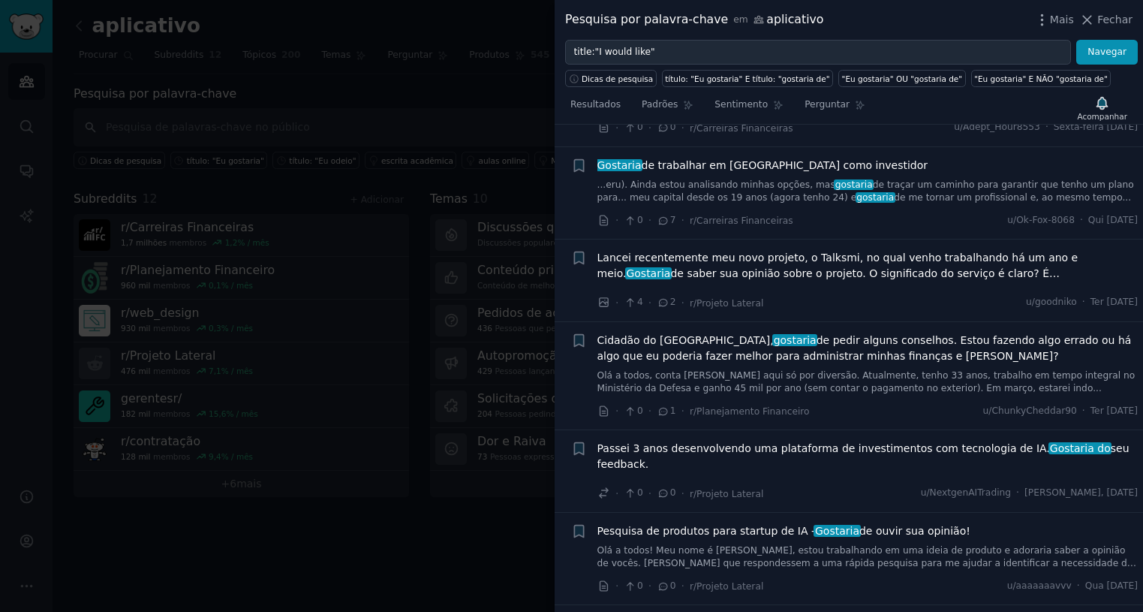
click at [767, 334] on font "de pedir alguns conselhos. Estou fazendo algo errado ou há algo que eu poderia …" at bounding box center [865, 348] width 534 height 28
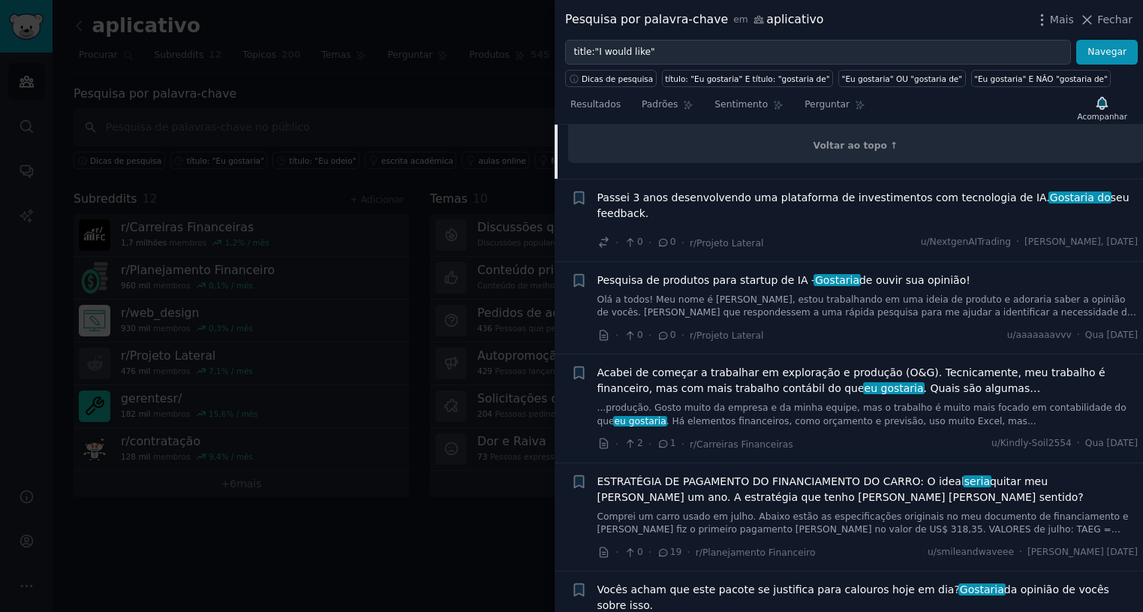
scroll to position [2975, 0]
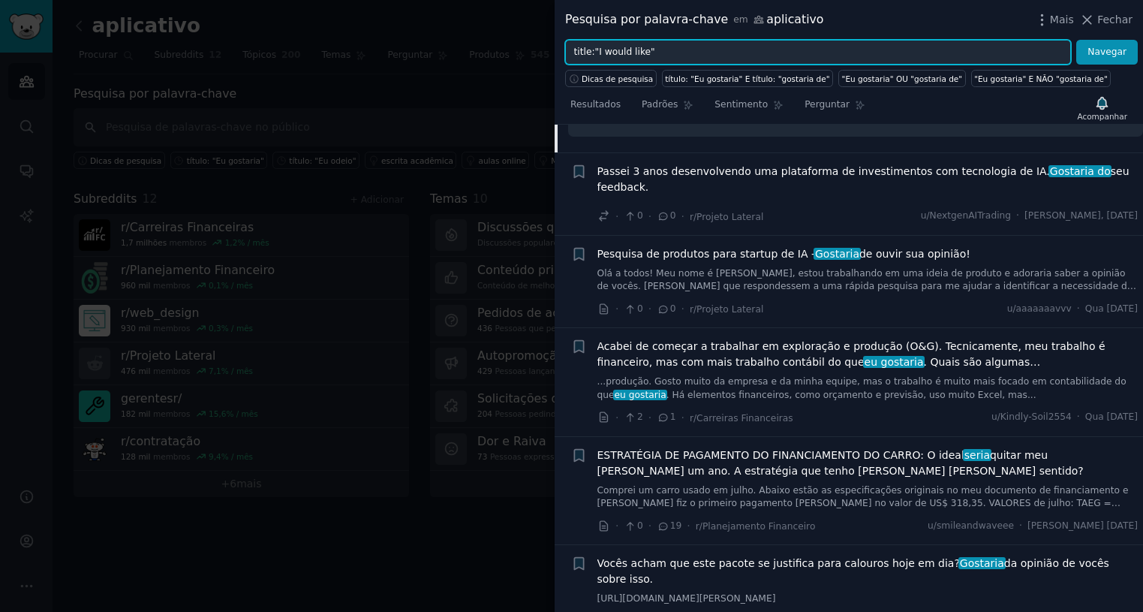
drag, startPoint x: 641, startPoint y: 51, endPoint x: 594, endPoint y: 49, distance: 47.3
click at [594, 49] on input "title:"I would like"" at bounding box center [818, 53] width 506 height 26
click at [1076, 40] on button "Navegar" at bounding box center [1107, 53] width 62 height 26
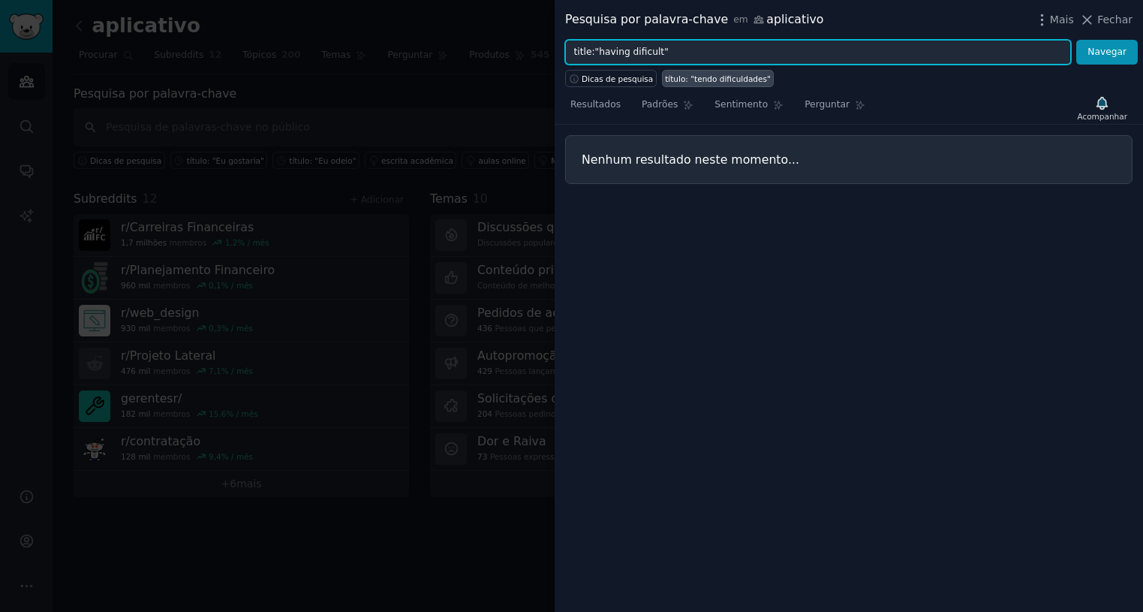
drag, startPoint x: 623, startPoint y: 55, endPoint x: 595, endPoint y: 47, distance: 28.8
click at [595, 47] on input "title:"having dificult"" at bounding box center [818, 53] width 506 height 26
click at [1076, 40] on button "Navegar" at bounding box center [1107, 53] width 62 height 26
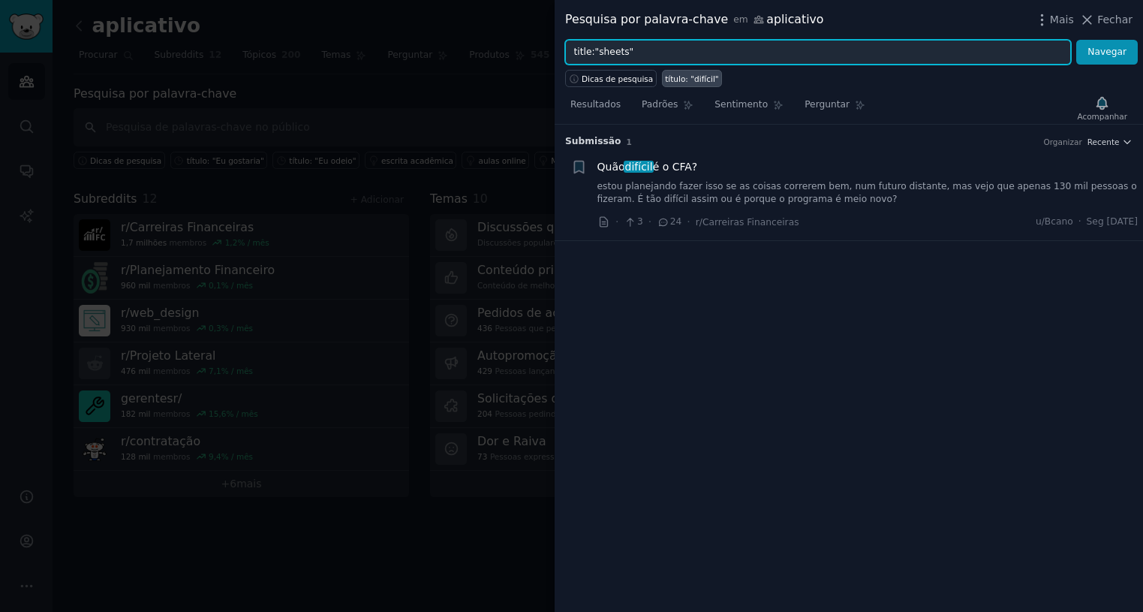
type input "title:"sheets""
click at [1076, 40] on button "Navegar" at bounding box center [1107, 53] width 62 height 26
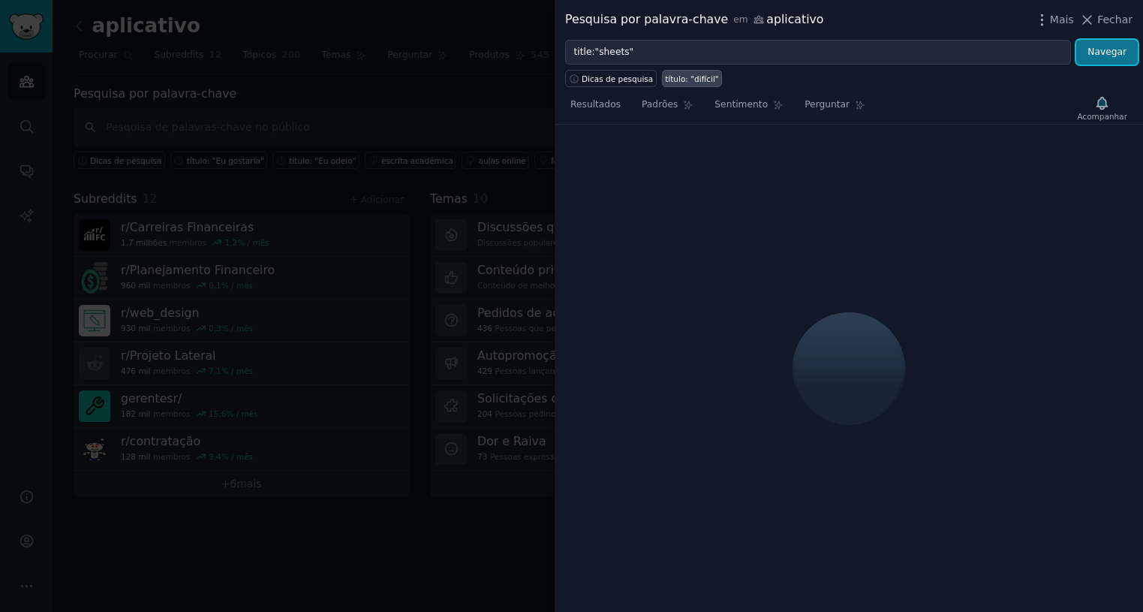
click at [1118, 60] on button "Navegar" at bounding box center [1107, 53] width 62 height 26
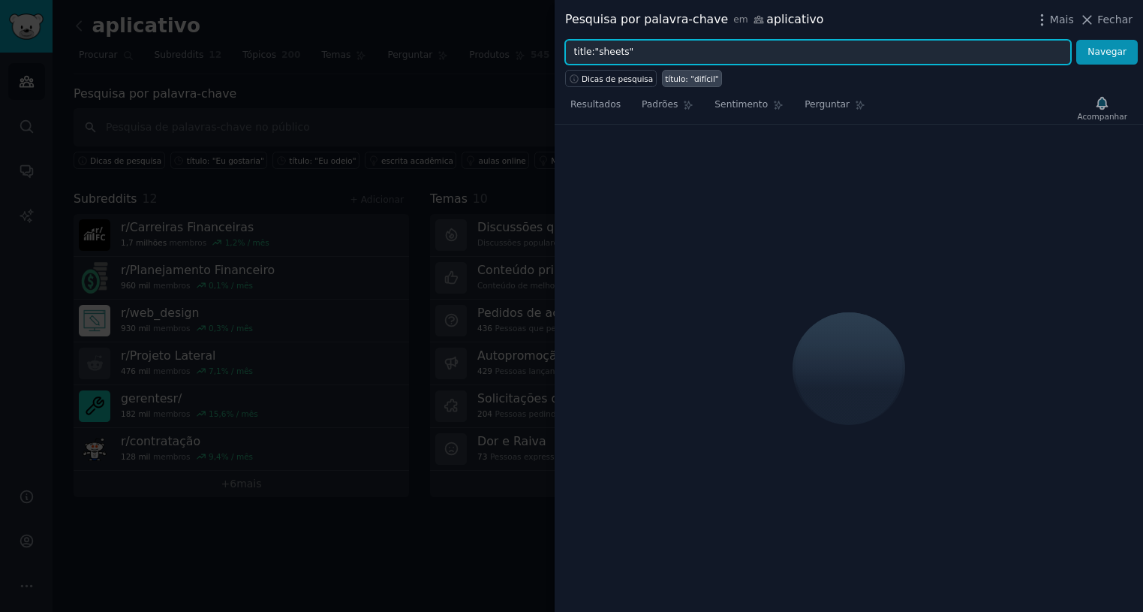
click at [658, 52] on input "title:"sheets"" at bounding box center [818, 53] width 506 height 26
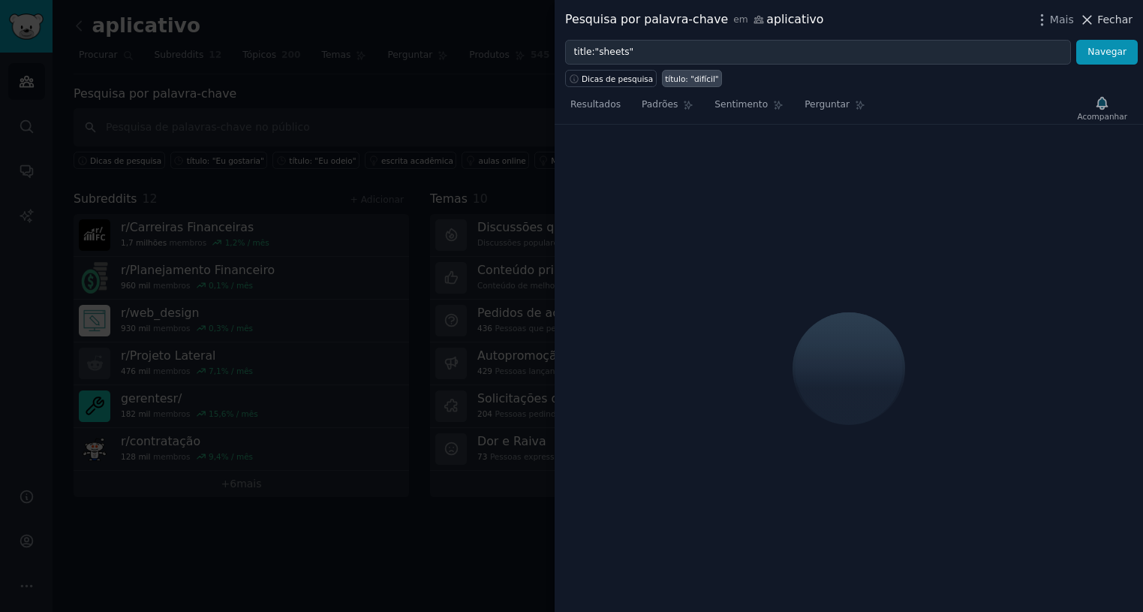
click at [1102, 20] on font "Fechar" at bounding box center [1115, 20] width 35 height 12
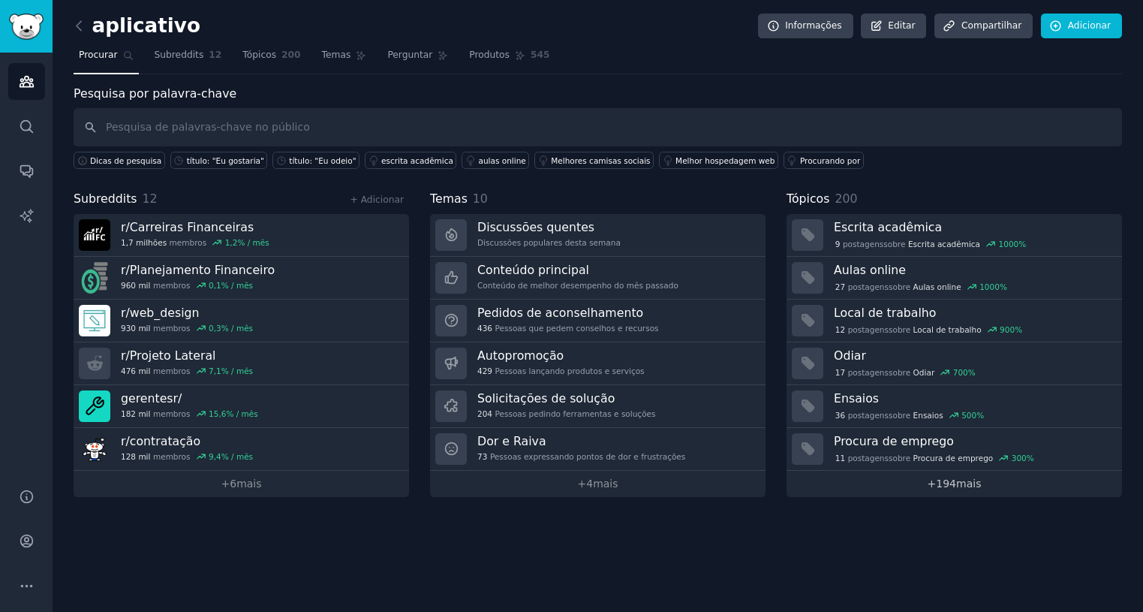
click at [947, 483] on font "194" at bounding box center [946, 483] width 20 height 12
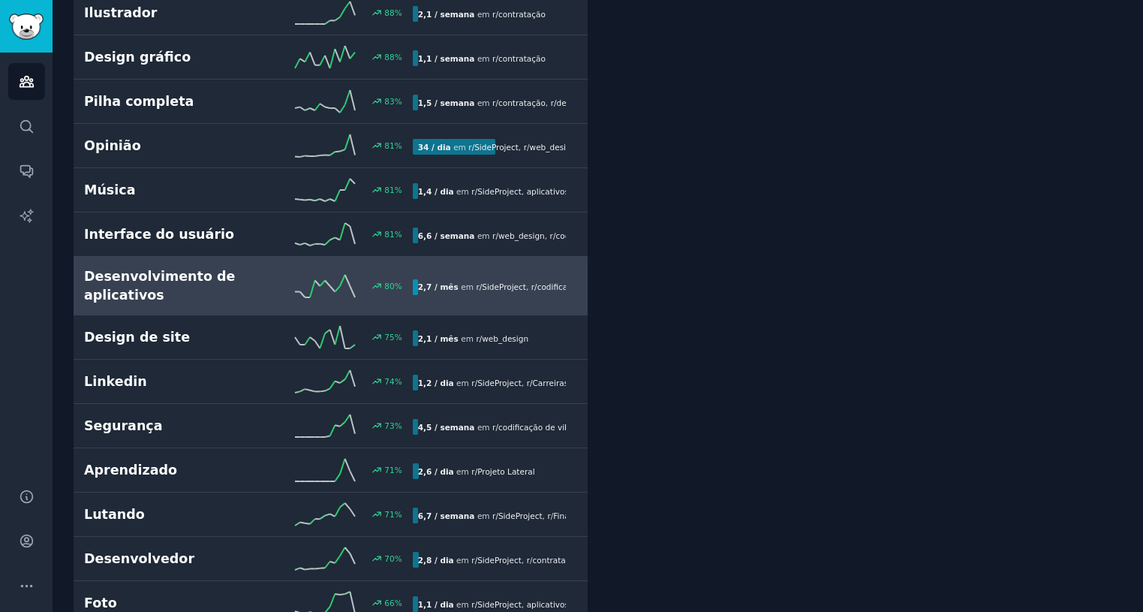
scroll to position [1276, 0]
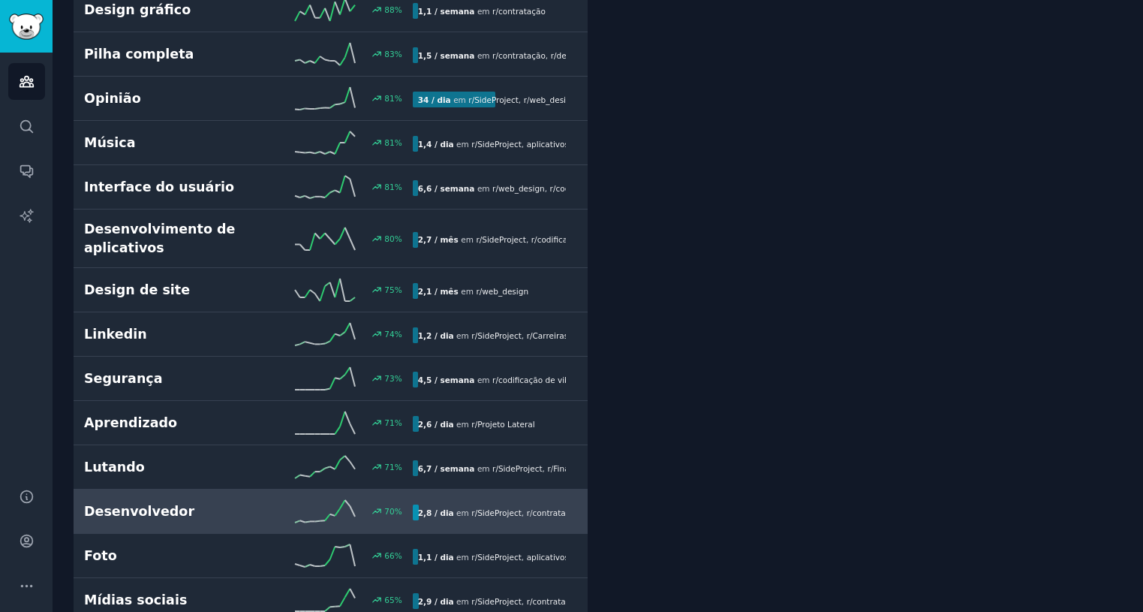
click at [144, 509] on font "Desenvolvedor" at bounding box center [139, 511] width 110 height 15
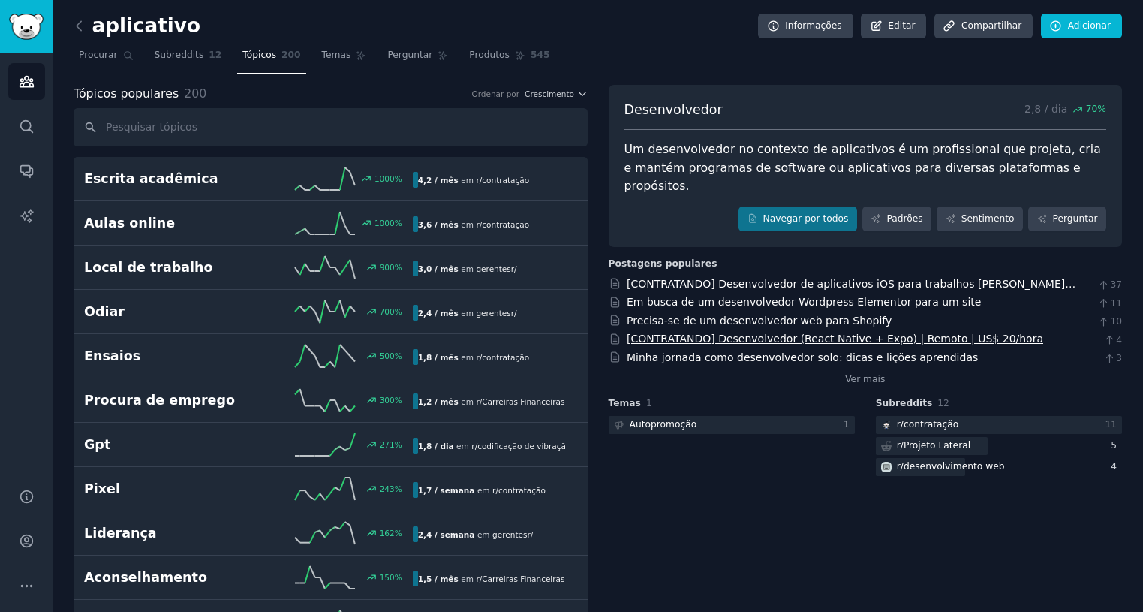
click at [777, 333] on font "[CONTRATANDO] Desenvolvedor (React Native + Expo) | Remoto | US$ 20/hora" at bounding box center [835, 339] width 417 height 12
click at [83, 24] on icon at bounding box center [79, 26] width 16 height 16
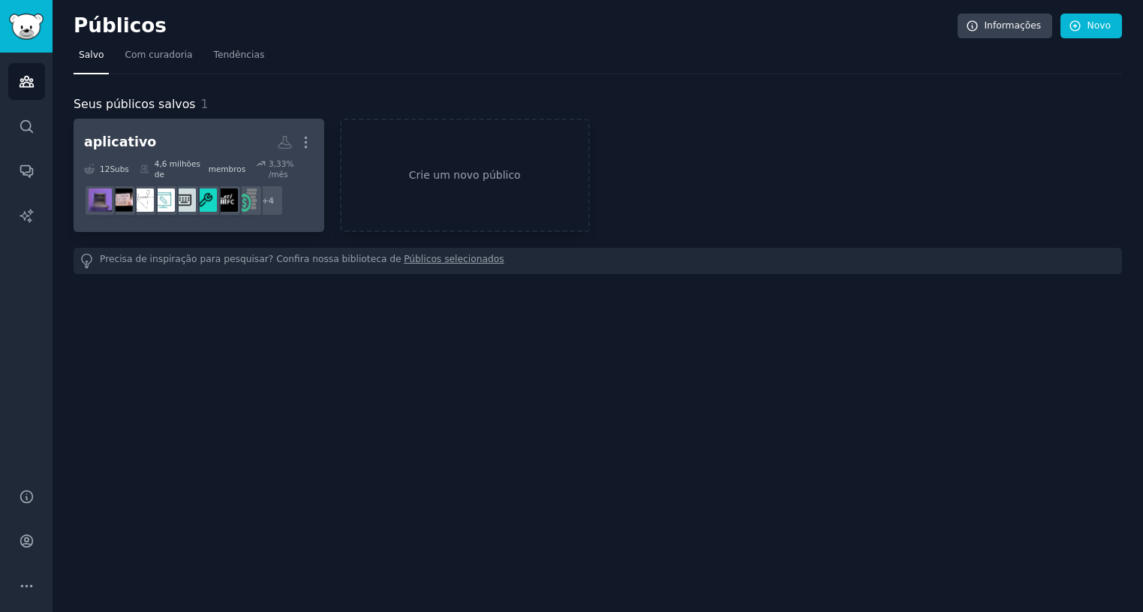
click at [302, 196] on dd "r/aplicativos, r/AI_Application, r/SideProject, r/contratação + 4" at bounding box center [199, 200] width 230 height 42
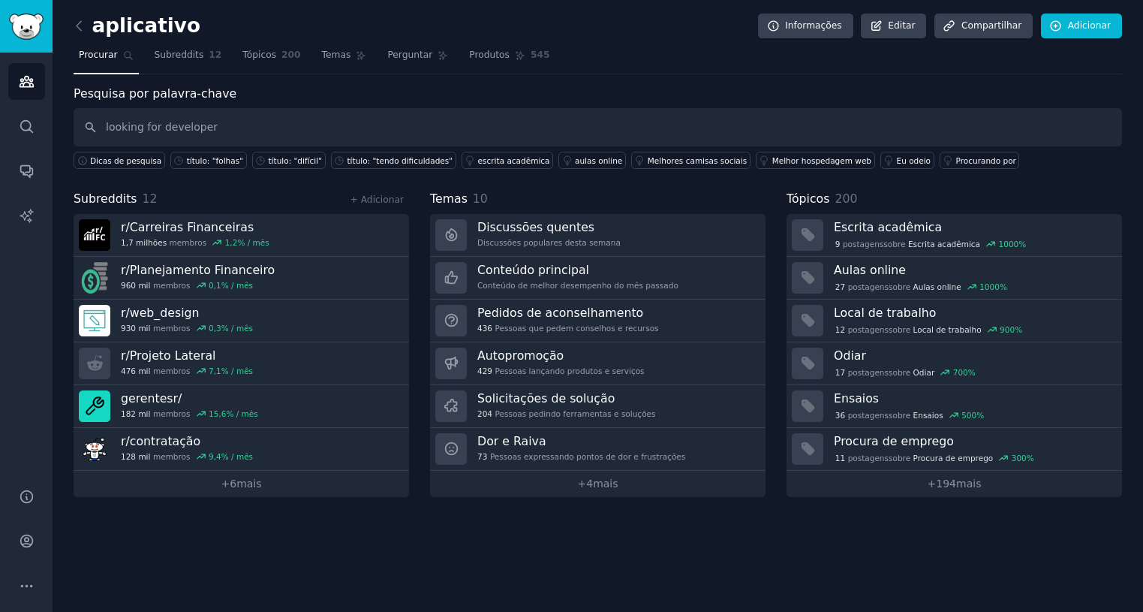
type input "looking for developer"
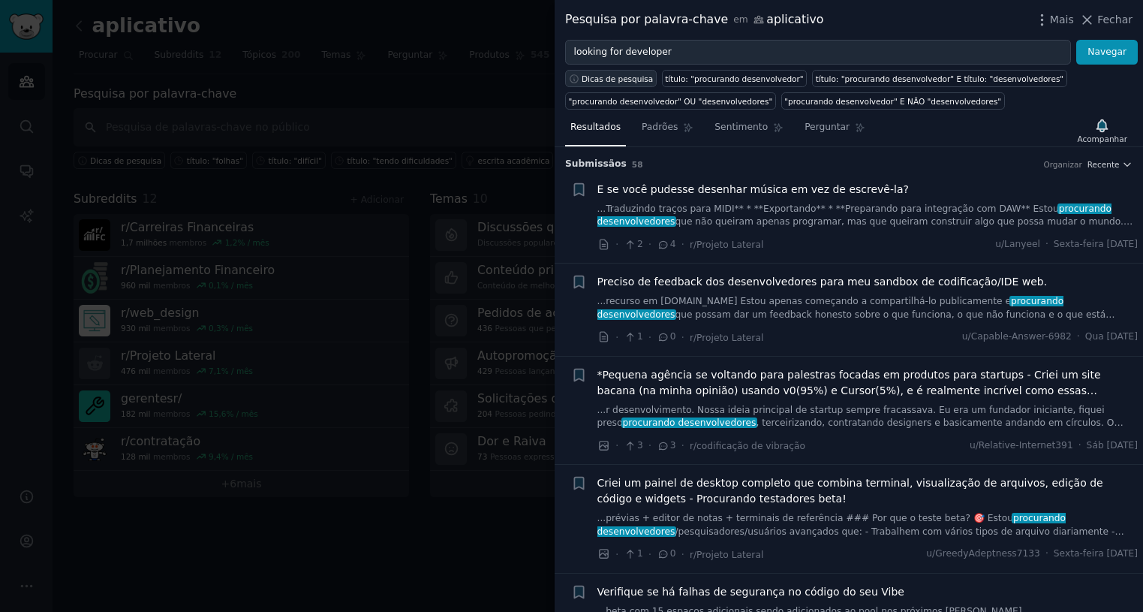
click at [621, 80] on font "Dicas de pesquisa" at bounding box center [617, 78] width 71 height 9
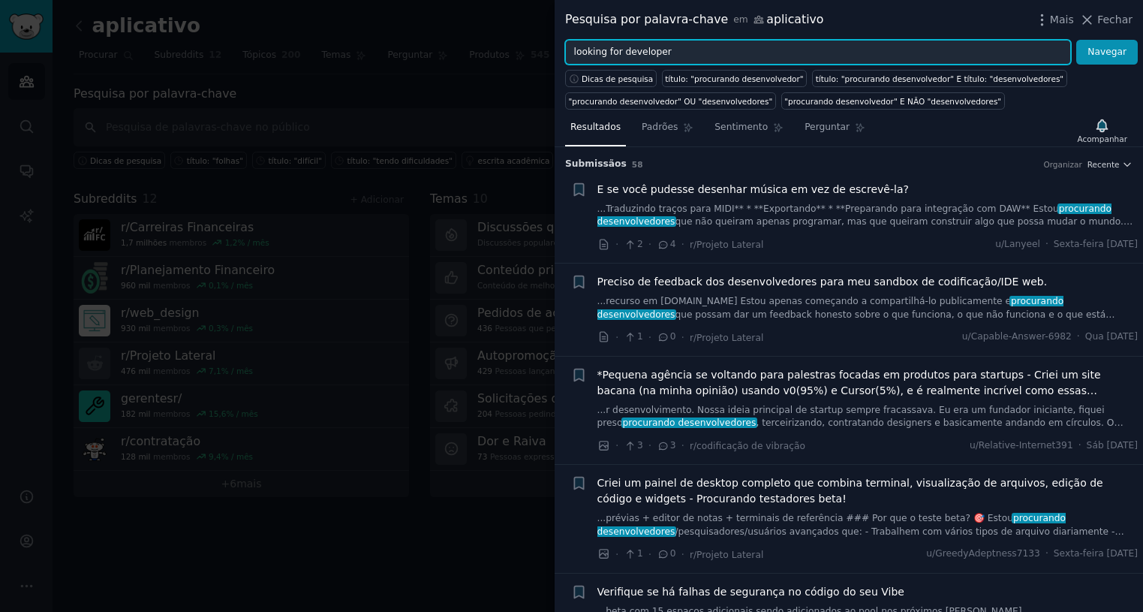
drag, startPoint x: 690, startPoint y: 56, endPoint x: 533, endPoint y: 35, distance: 158.2
click at [559, 49] on div "looking for developer Navegar" at bounding box center [849, 53] width 589 height 26
type input "development"
click at [1076, 40] on button "Navegar" at bounding box center [1107, 53] width 62 height 26
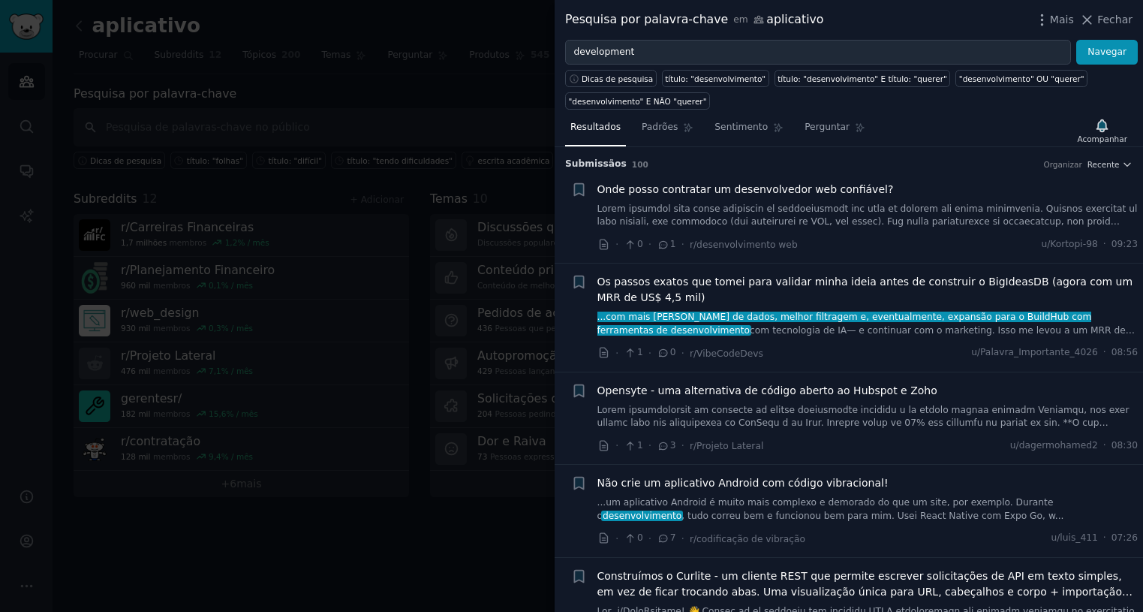
click at [792, 193] on font "Onde posso contratar um desenvolvedor web confiável?" at bounding box center [746, 189] width 297 height 12
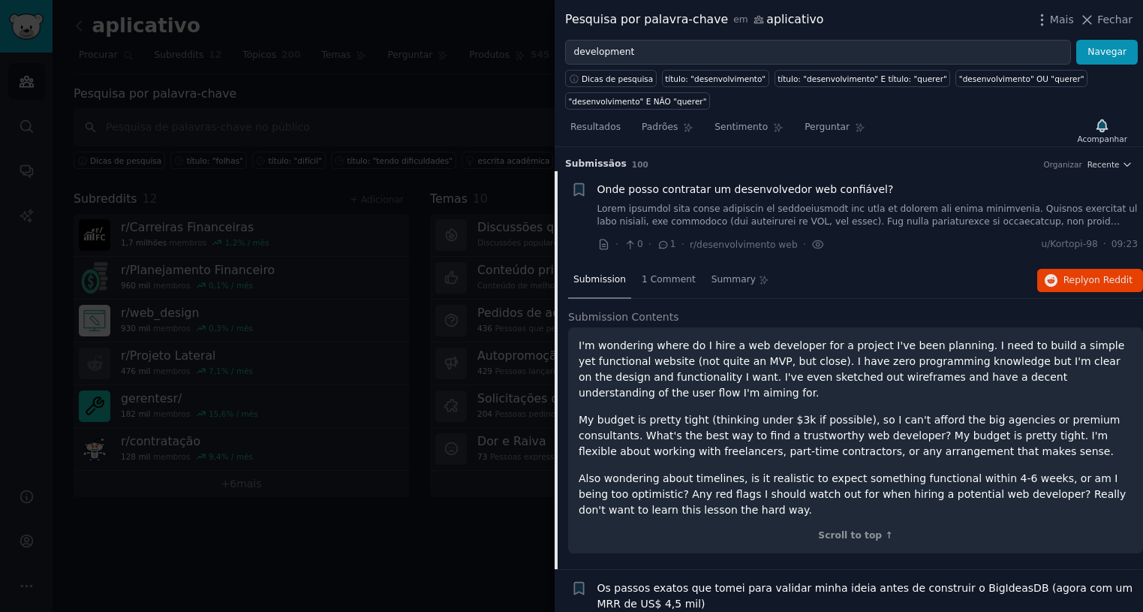
scroll to position [24, 0]
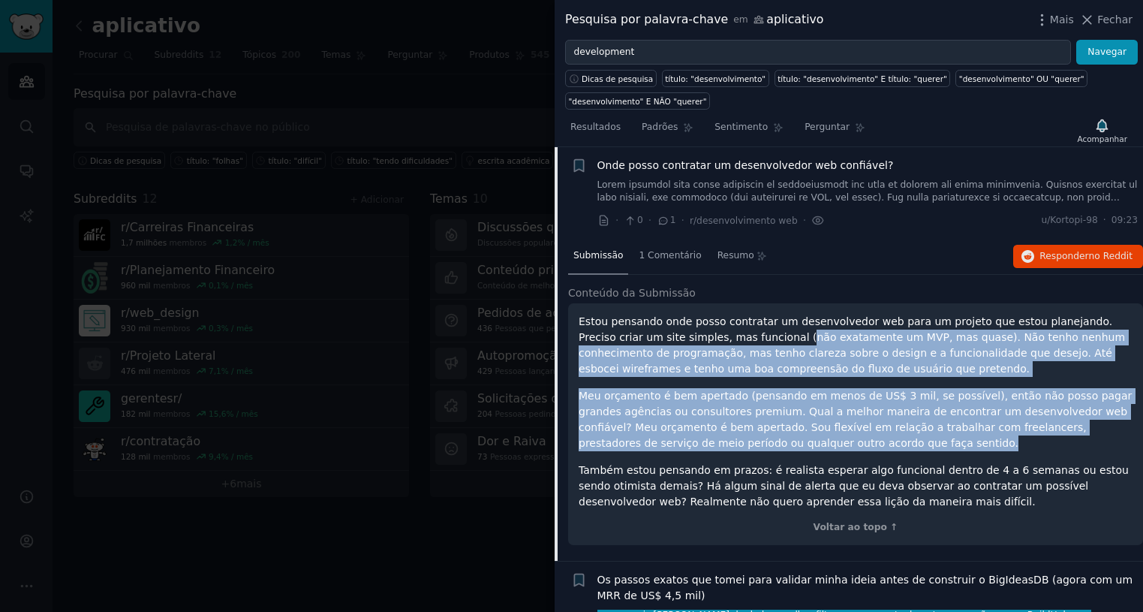
drag, startPoint x: 710, startPoint y: 339, endPoint x: 836, endPoint y: 447, distance: 165.5
click at [836, 447] on div "Estou pensando onde posso contratar um desenvolvedor web para um projeto que es…" at bounding box center [856, 412] width 554 height 196
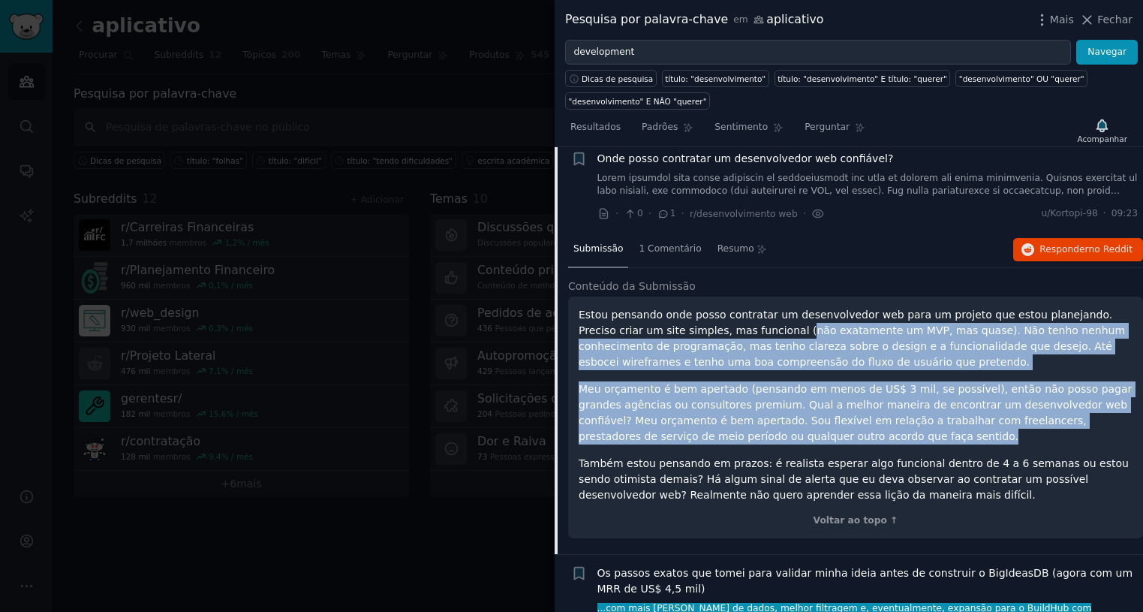
scroll to position [0, 0]
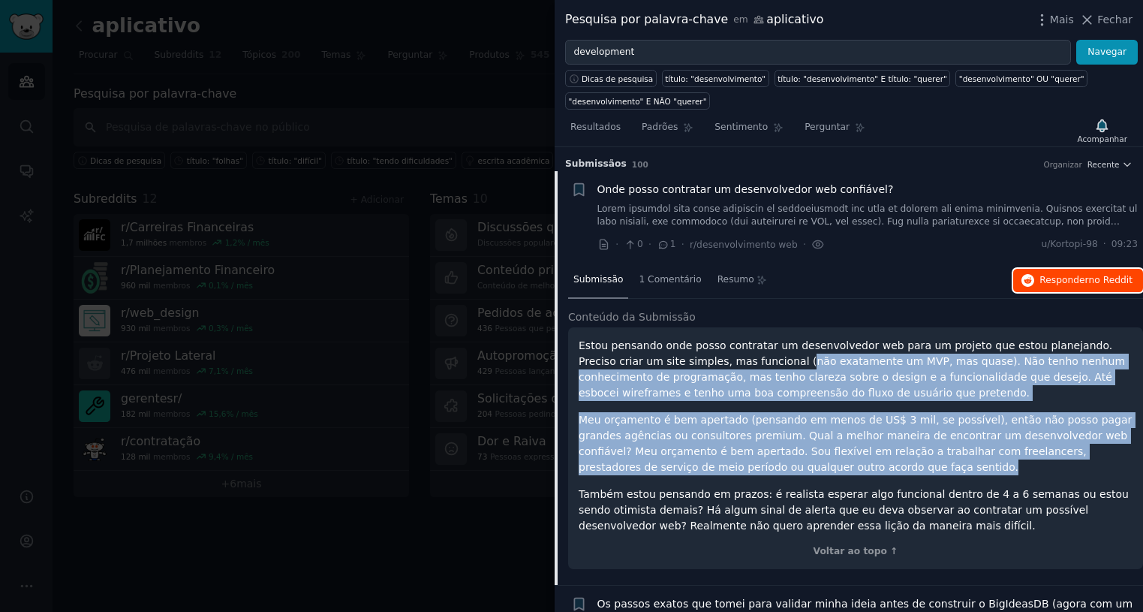
click at [1047, 276] on font "Responder" at bounding box center [1064, 280] width 49 height 11
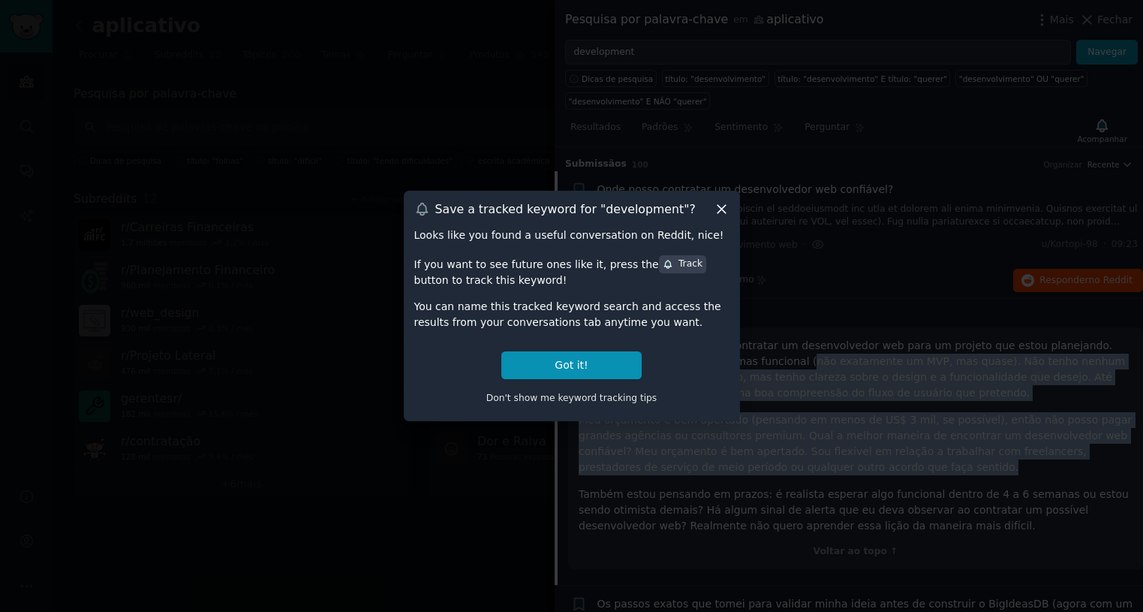
click at [716, 212] on icon at bounding box center [722, 209] width 16 height 16
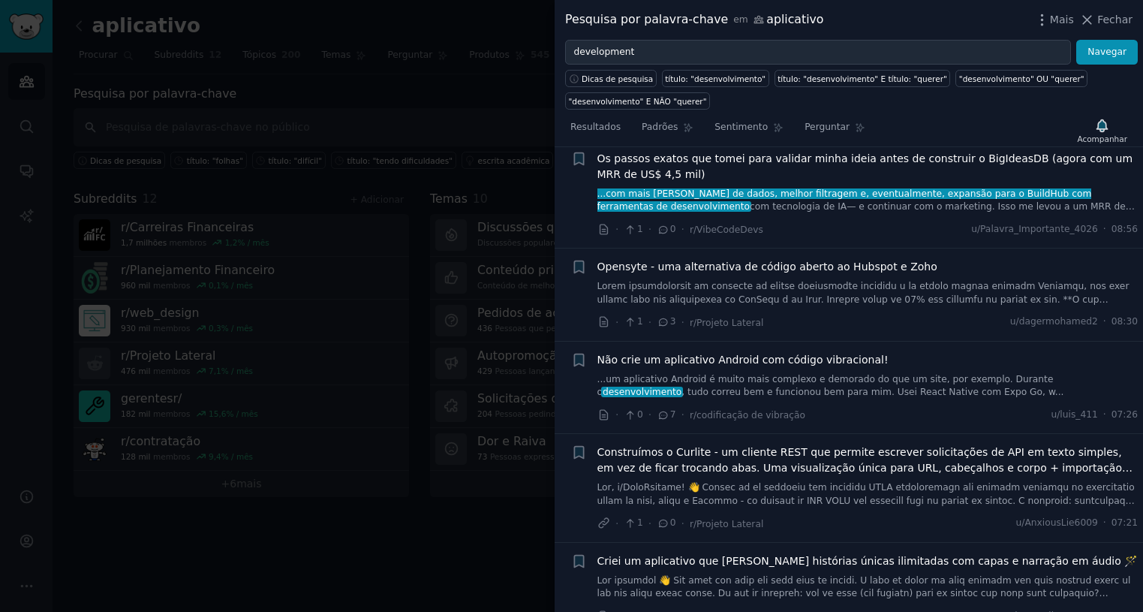
scroll to position [450, 0]
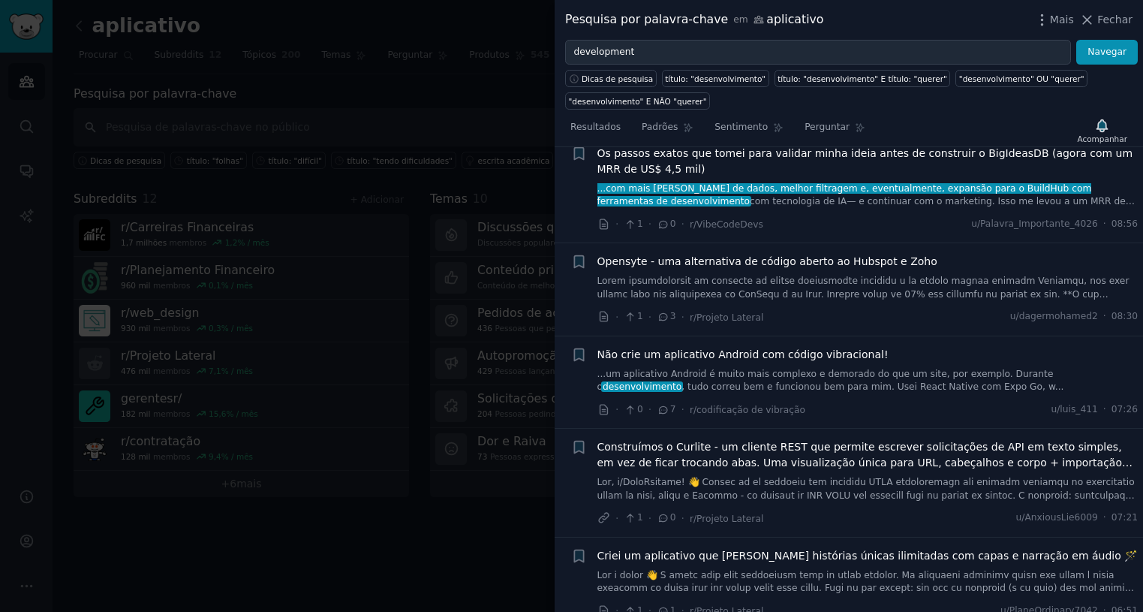
click at [799, 354] on font "Não crie um aplicativo Android com código vibracional!" at bounding box center [743, 354] width 291 height 12
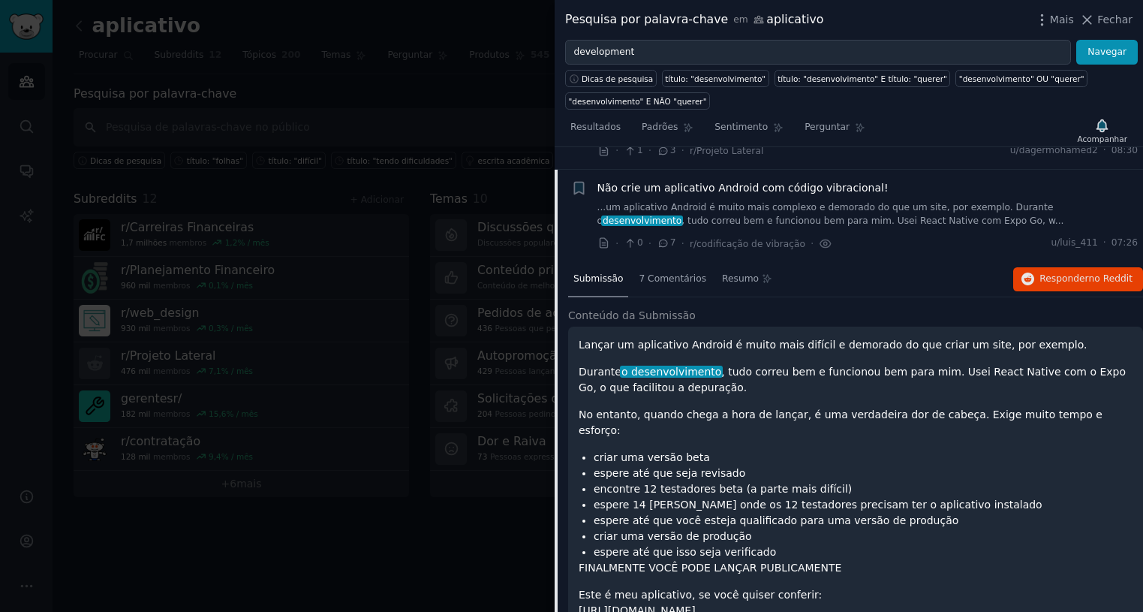
scroll to position [318, 0]
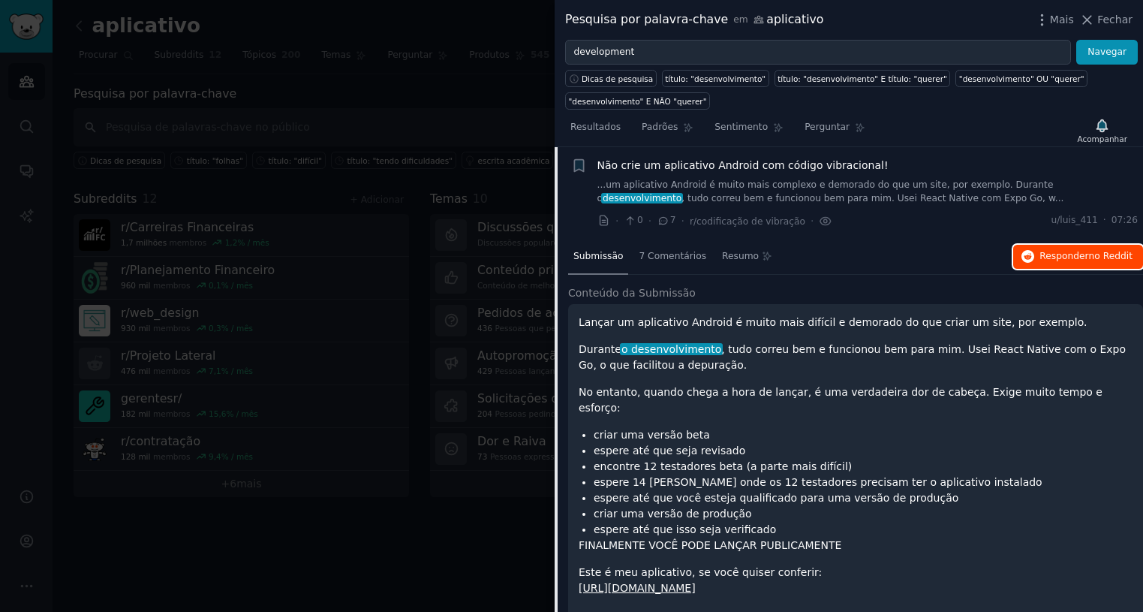
click at [1122, 257] on font "no Reddit" at bounding box center [1111, 256] width 44 height 11
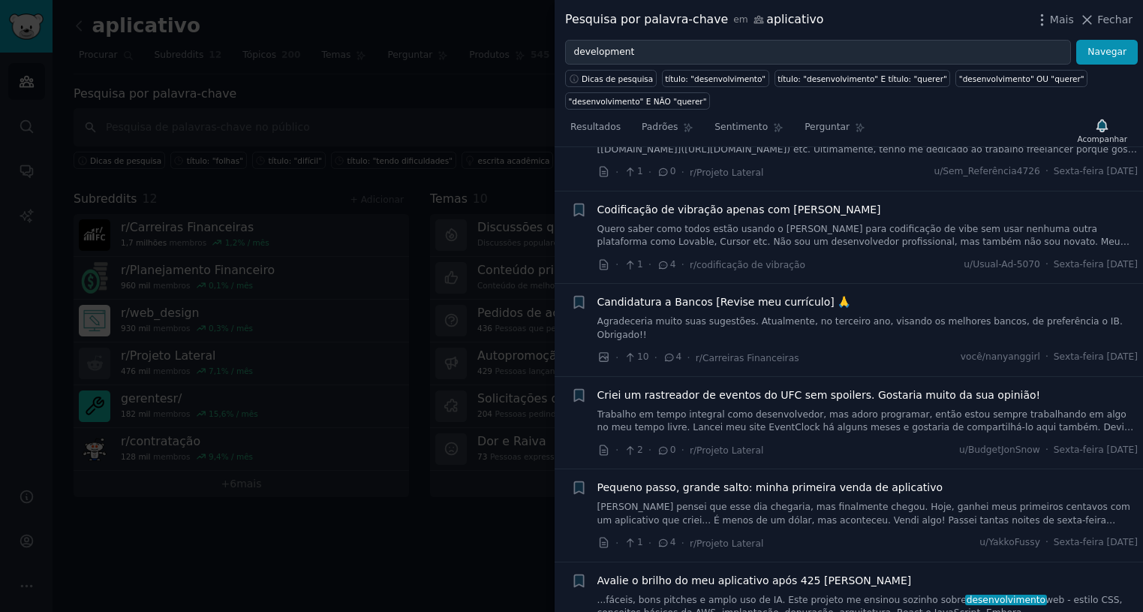
scroll to position [3245, 0]
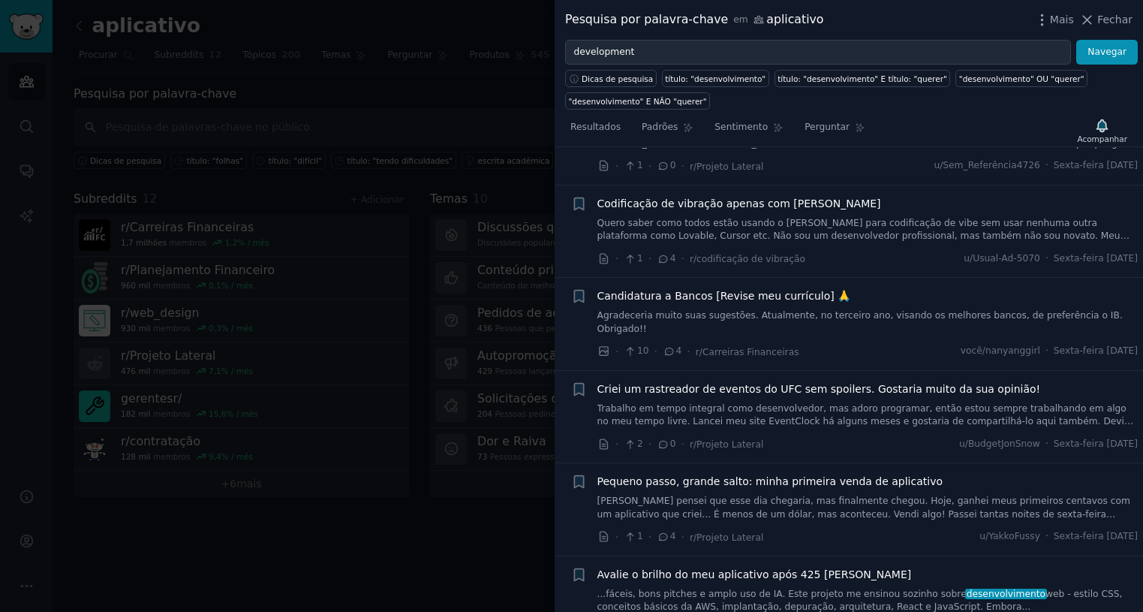
click at [769, 197] on font "Codificação de vibração apenas com Claude" at bounding box center [740, 203] width 284 height 12
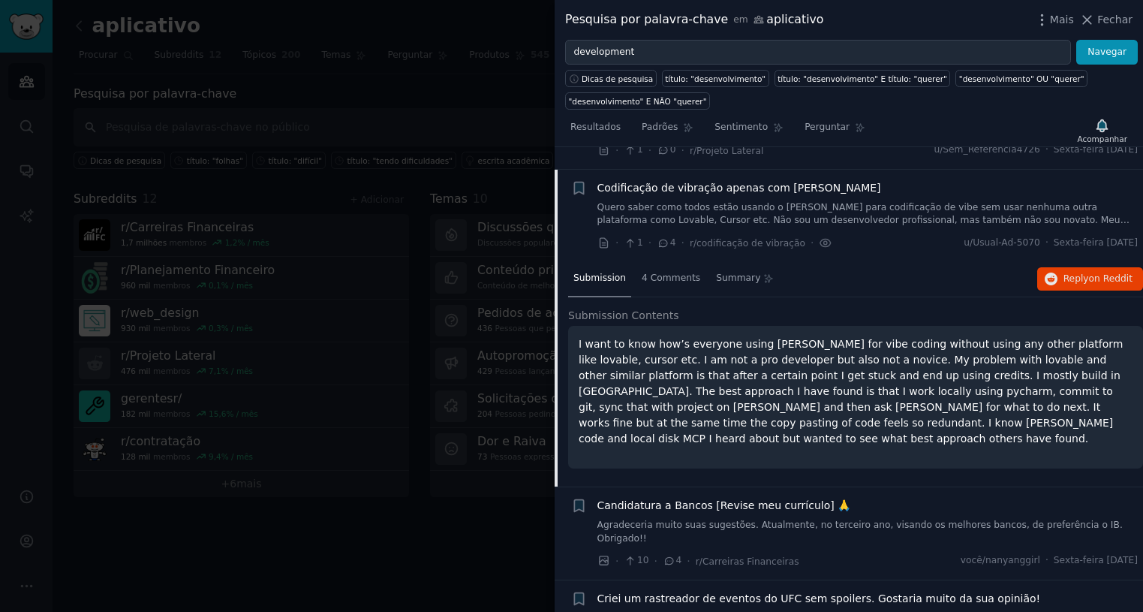
scroll to position [2874, 0]
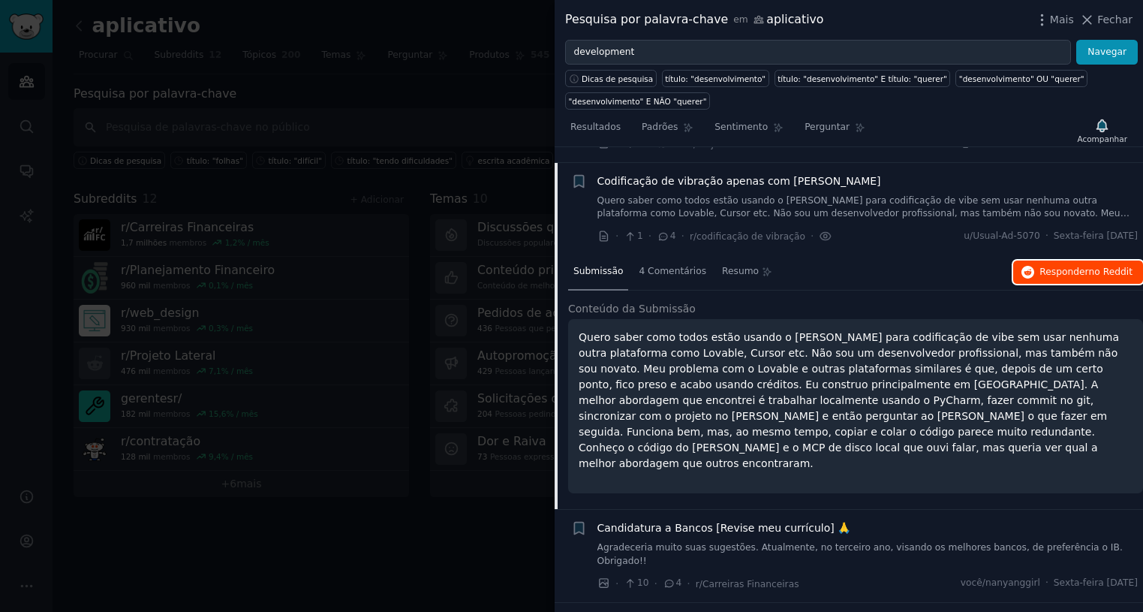
click at [1072, 266] on font "Responder" at bounding box center [1064, 271] width 49 height 11
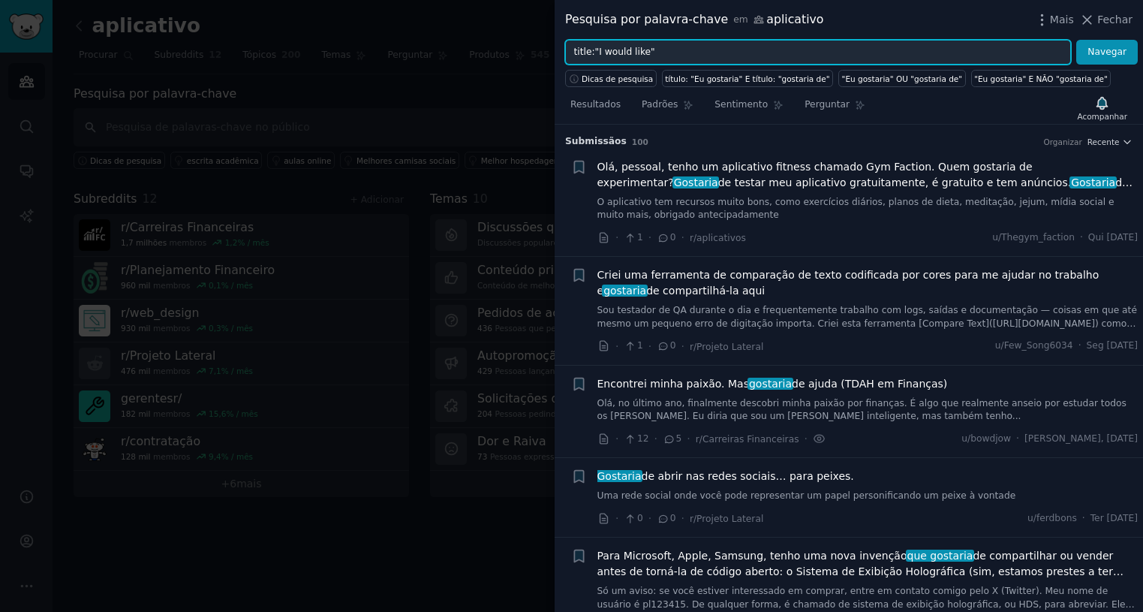
drag, startPoint x: 640, startPoint y: 50, endPoint x: 595, endPoint y: 51, distance: 45.8
click at [595, 51] on input "title:"I would like"" at bounding box center [818, 53] width 506 height 26
type input "title:"build a""
click at [1076, 40] on button "Navegar" at bounding box center [1107, 53] width 62 height 26
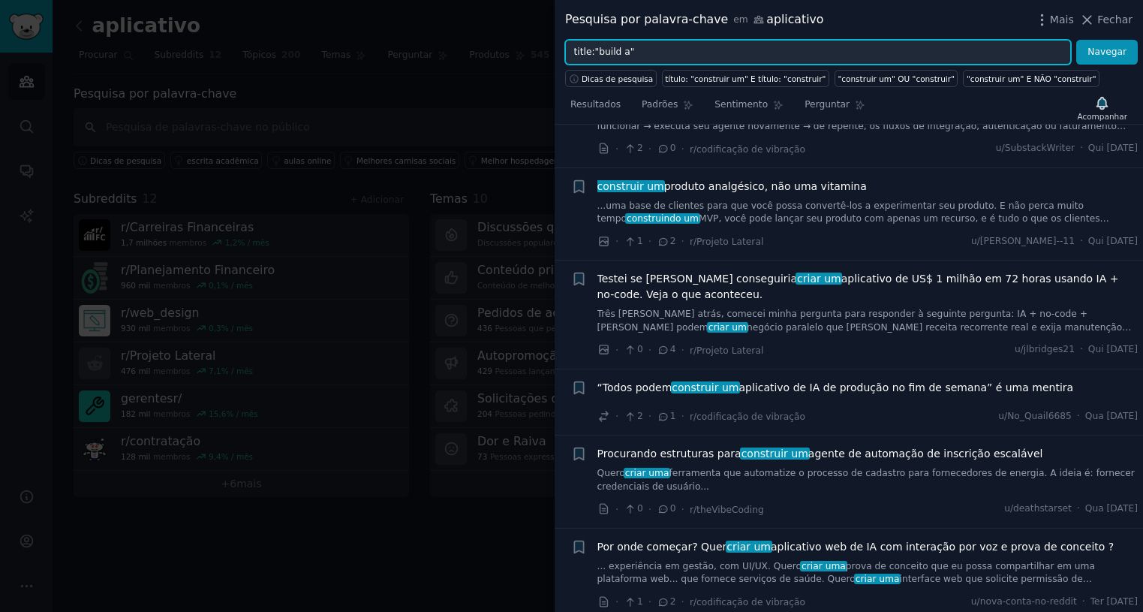
scroll to position [1501, 0]
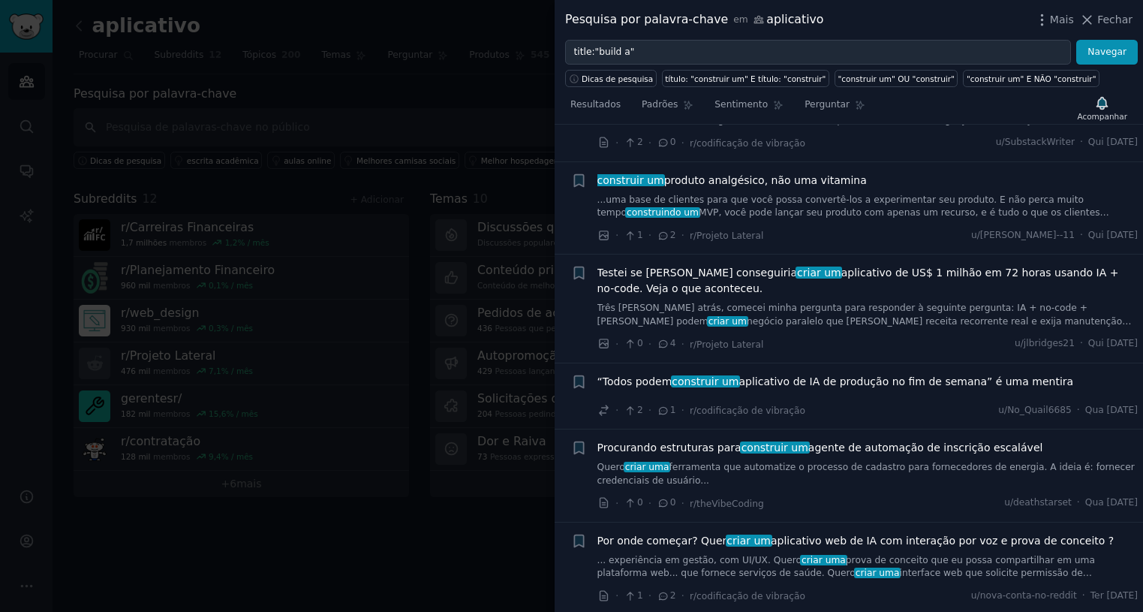
click at [848, 268] on font "aplicativo de US$ 1 milhão em 72 horas usando IA + no-code. Veja o que acontece…" at bounding box center [859, 280] width 522 height 28
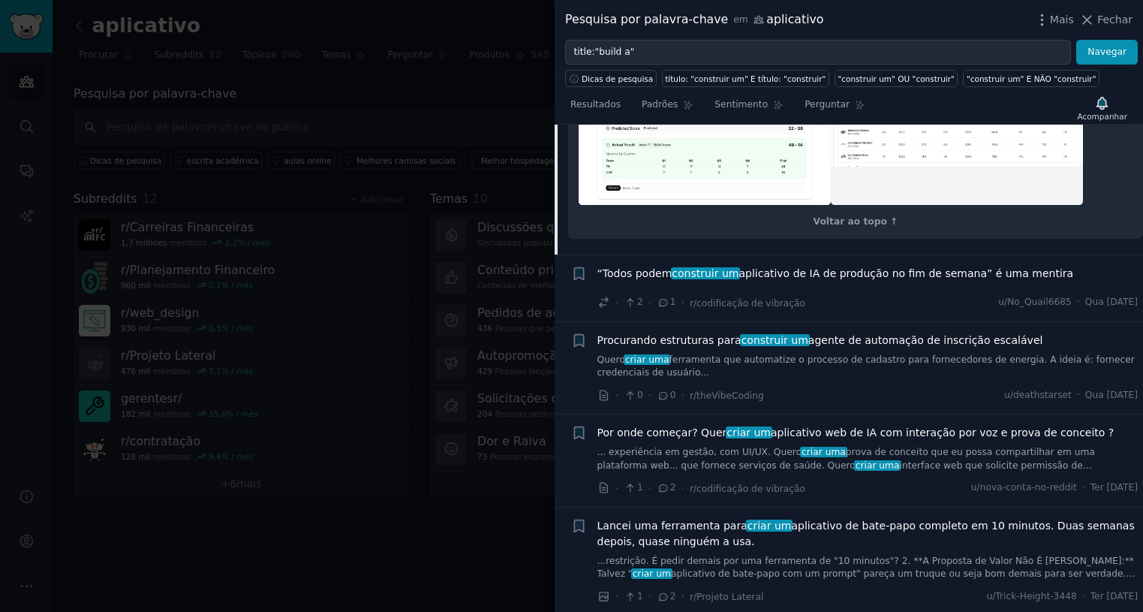
scroll to position [2980, 0]
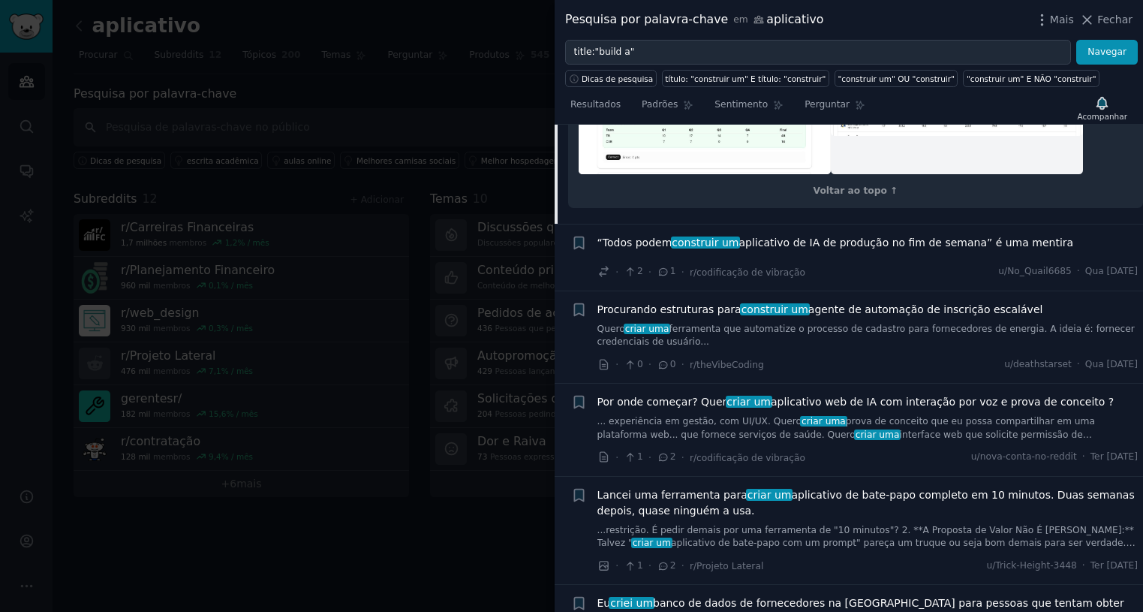
click at [887, 303] on font "agente de automação de inscrição escalável" at bounding box center [925, 309] width 235 height 12
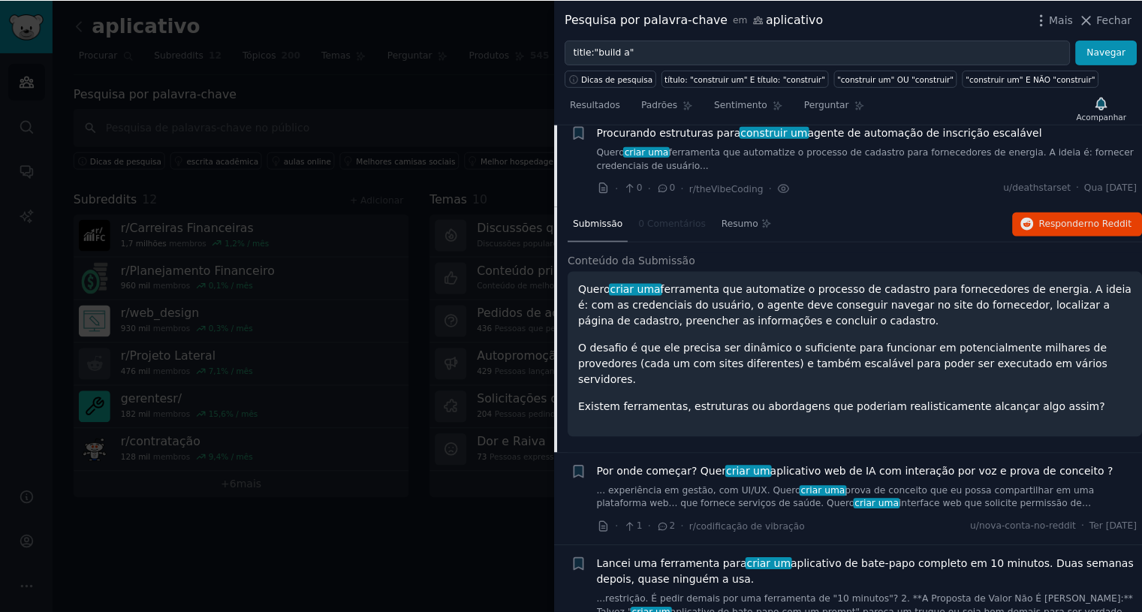
scroll to position [1804, 0]
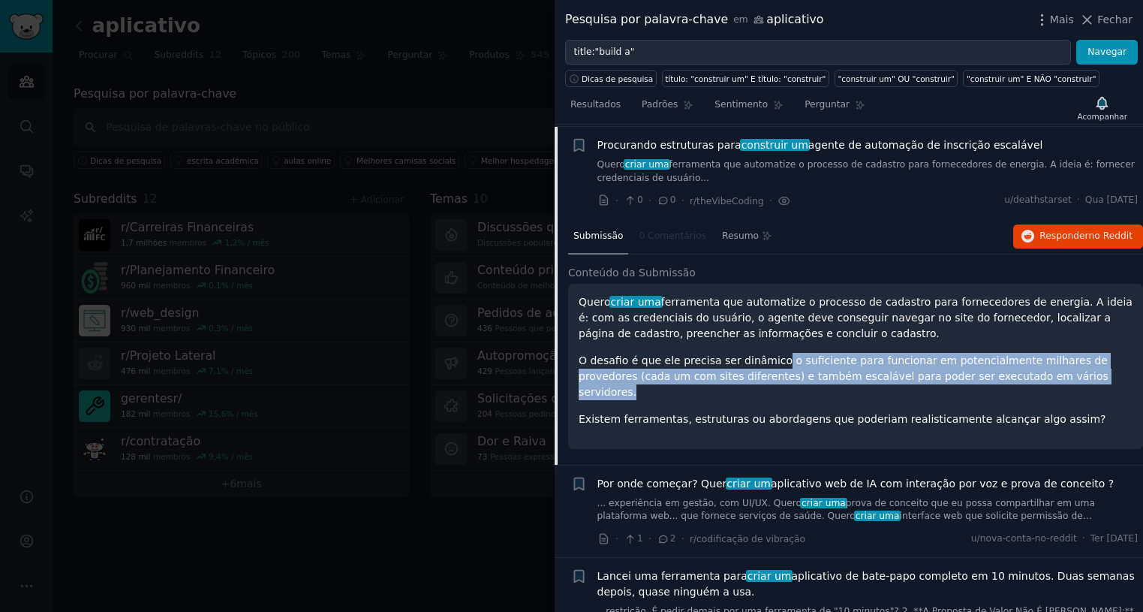
drag, startPoint x: 768, startPoint y: 362, endPoint x: 806, endPoint y: 380, distance: 42.3
click at [1121, 379] on p "O desafio é que ele precisa ser dinâmico o suficiente para funcionar em potenci…" at bounding box center [856, 376] width 554 height 47
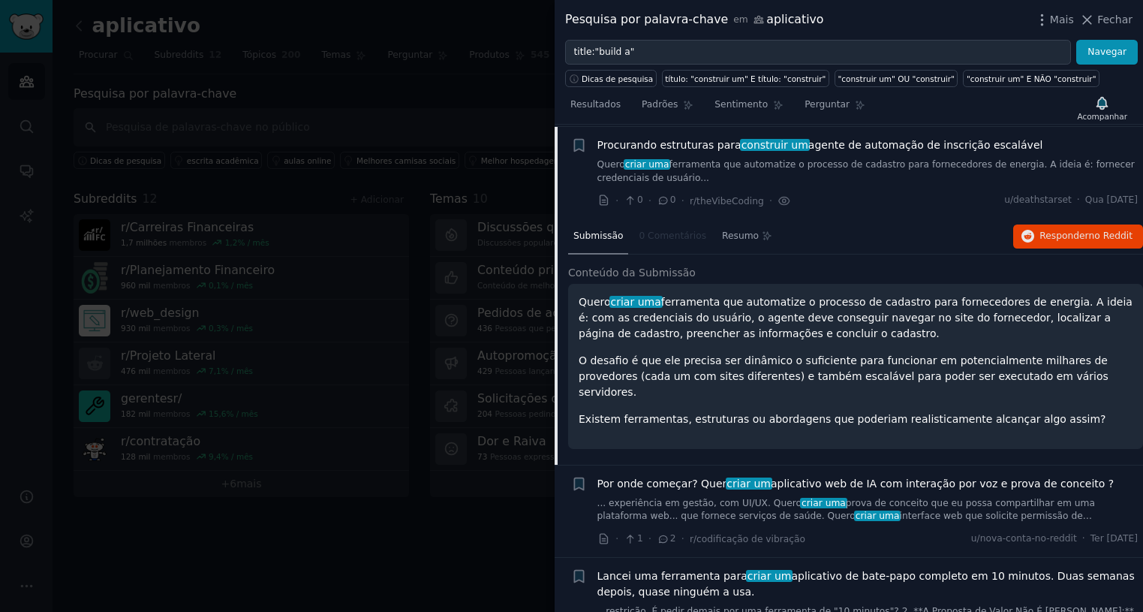
click at [654, 384] on div "Quero criar uma ferramenta que automatize o processo de cadastro para fornecedo…" at bounding box center [856, 360] width 554 height 133
click at [1041, 411] on p "Existem ferramentas, estruturas ou abordagens que poderiam realisticamente alca…" at bounding box center [856, 419] width 554 height 16
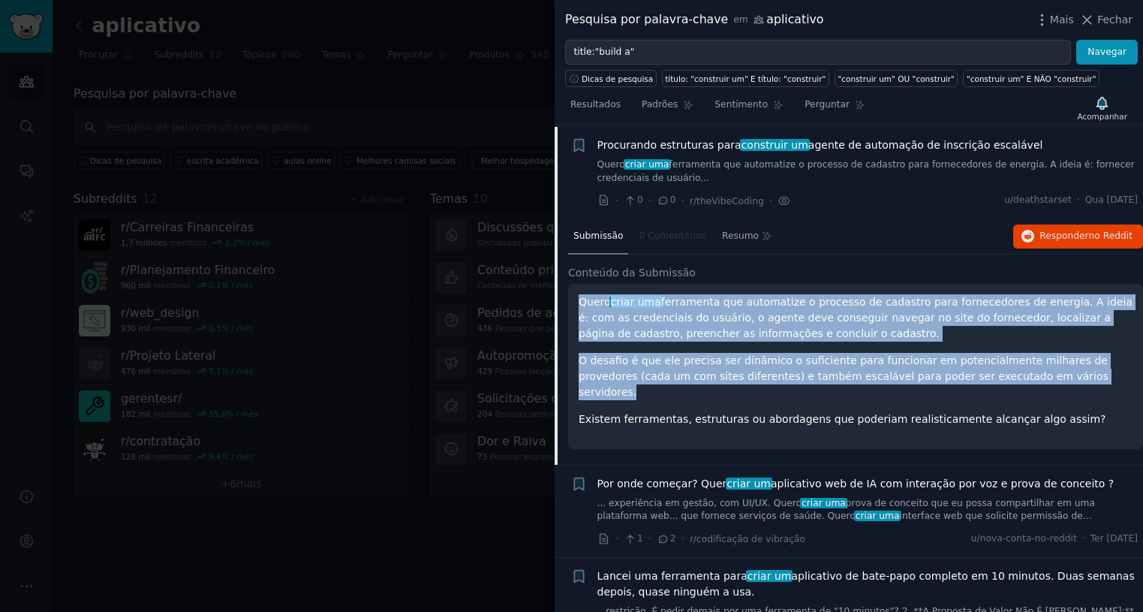
drag, startPoint x: 1012, startPoint y: 374, endPoint x: 576, endPoint y: 296, distance: 443.1
click at [576, 296] on div "Quero criar uma ferramenta que automatize o processo de cadastro para fornecedo…" at bounding box center [855, 366] width 575 height 165
copy div "Quero criar uma ferramenta que automatize o processo de cadastro para fornecedo…"
click at [1049, 238] on font "Responder" at bounding box center [1062, 235] width 49 height 11
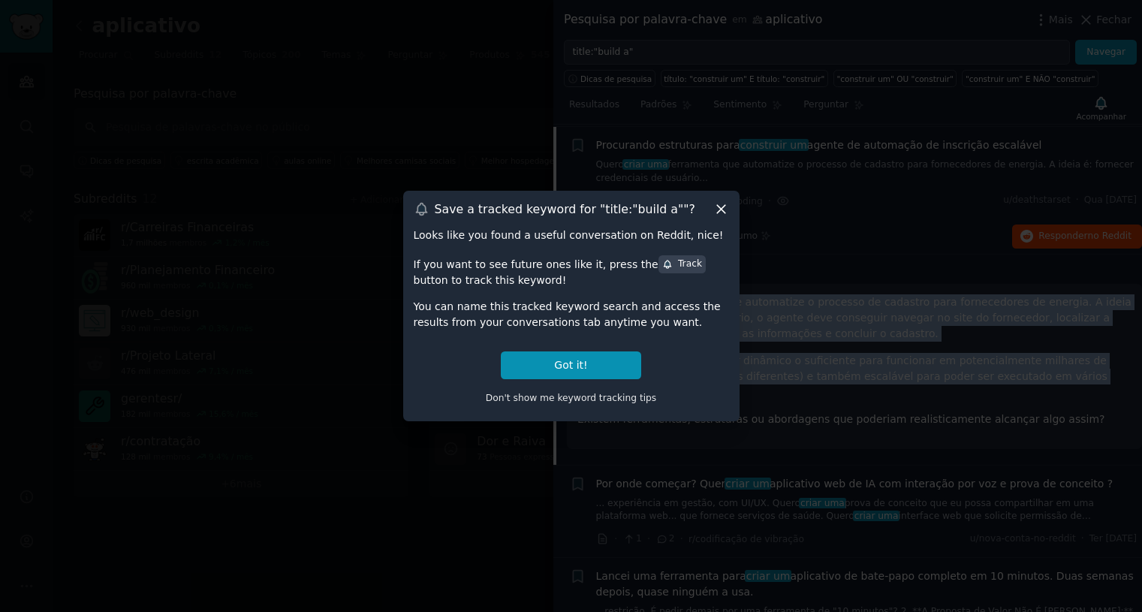
click at [722, 213] on icon at bounding box center [721, 209] width 16 height 16
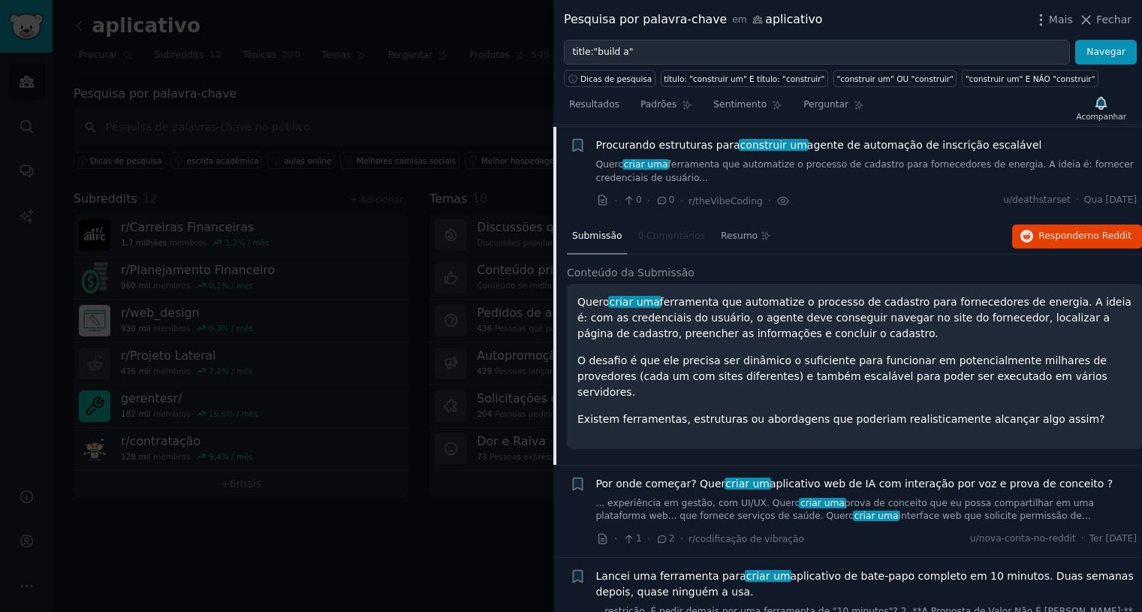
click at [923, 426] on div "Quero criar uma ferramenta que automatize o processo de cadastro para fornecedo…" at bounding box center [854, 366] width 575 height 165
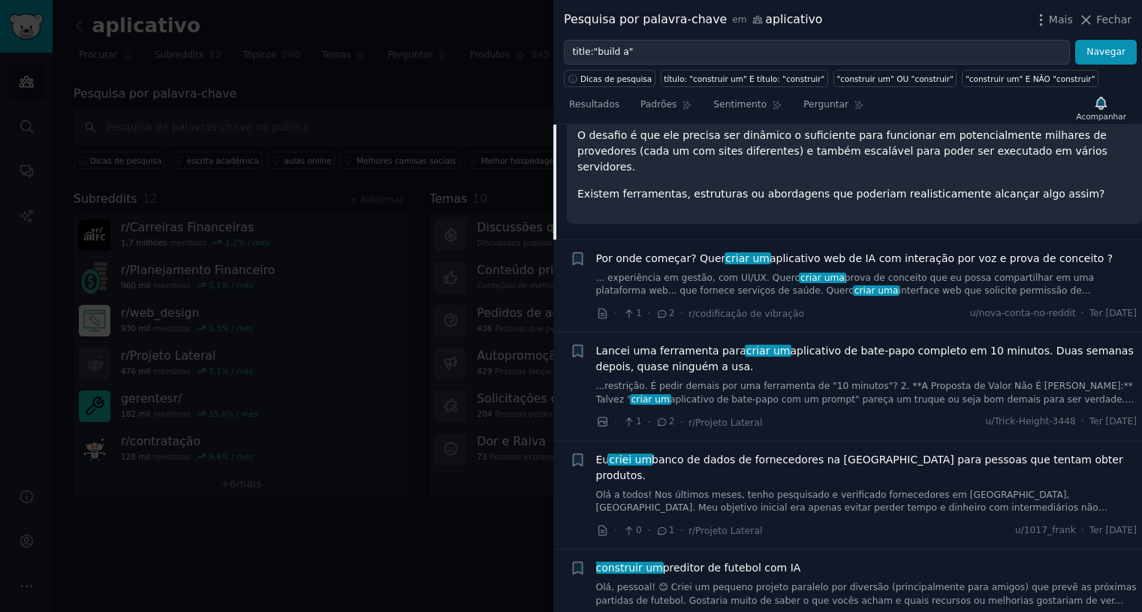
scroll to position [2179, 0]
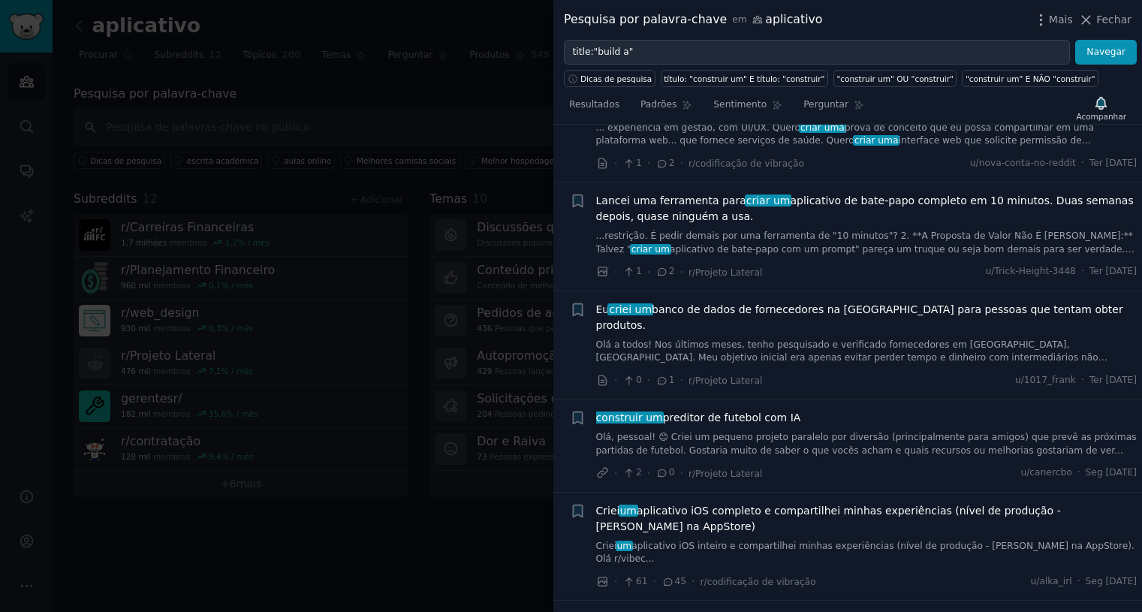
drag, startPoint x: 679, startPoint y: 403, endPoint x: 734, endPoint y: 419, distance: 57.0
click at [679, 432] on font "Olá, pessoal! 😊 Criei um pequeno projeto paralelo por diversão (principalmente …" at bounding box center [866, 444] width 540 height 24
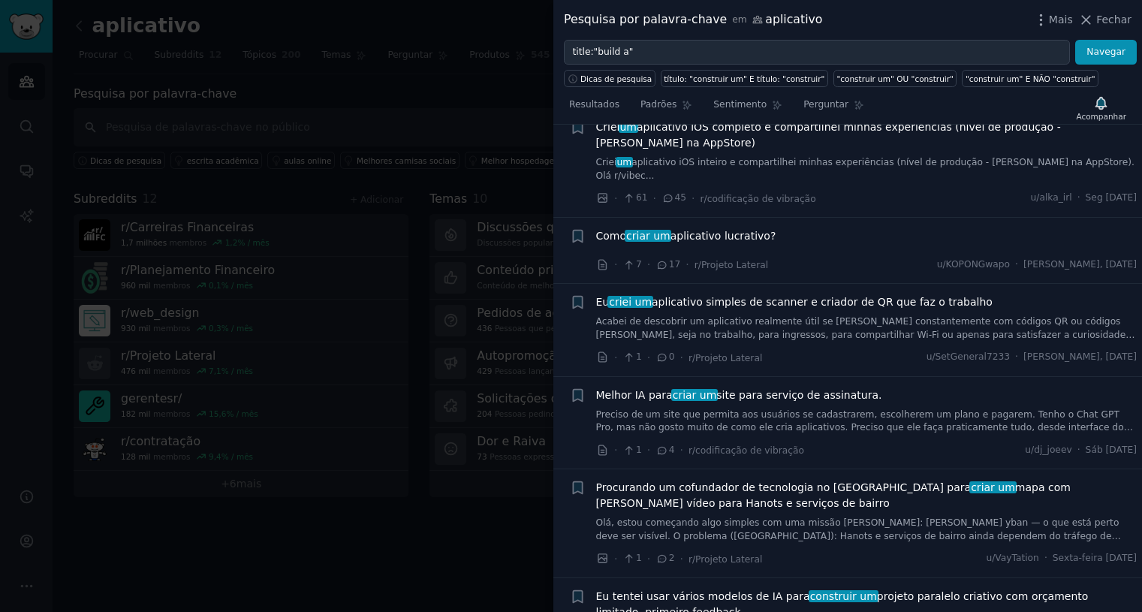
scroll to position [2641, 0]
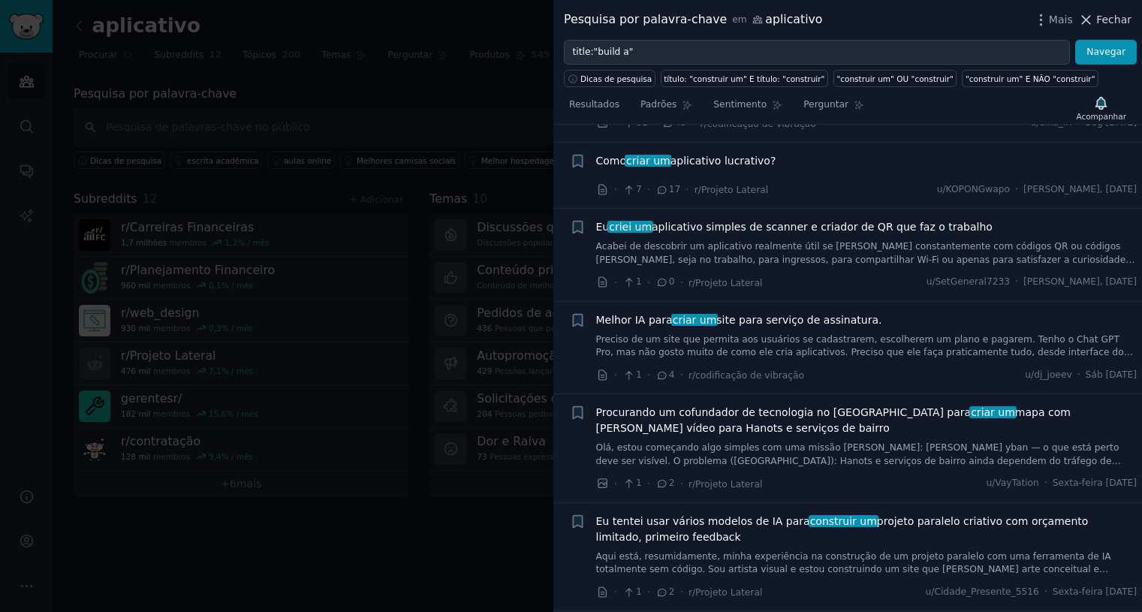
click at [1110, 21] on font "Fechar" at bounding box center [1113, 20] width 35 height 12
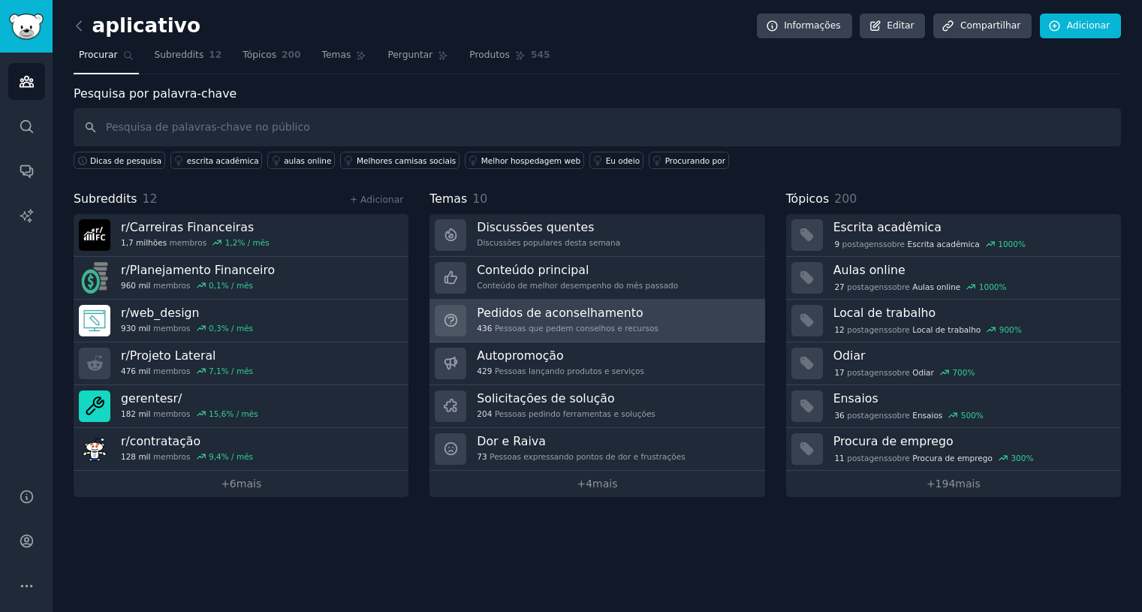
click at [600, 314] on font "Pedidos de aconselhamento" at bounding box center [560, 313] width 166 height 14
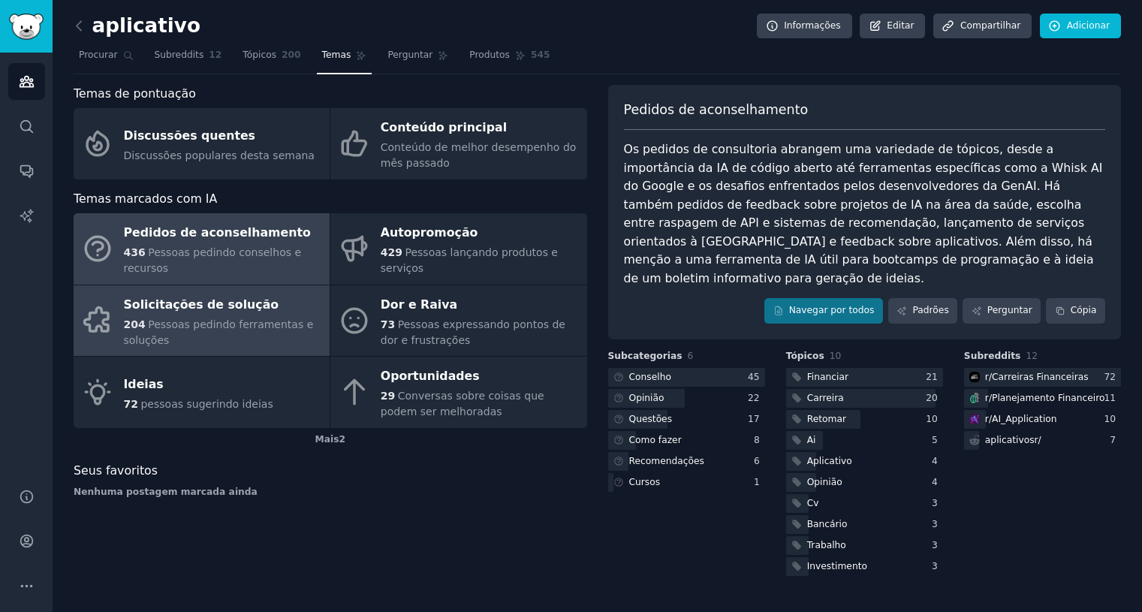
click at [224, 302] on font "Solicitações de solução" at bounding box center [201, 304] width 155 height 14
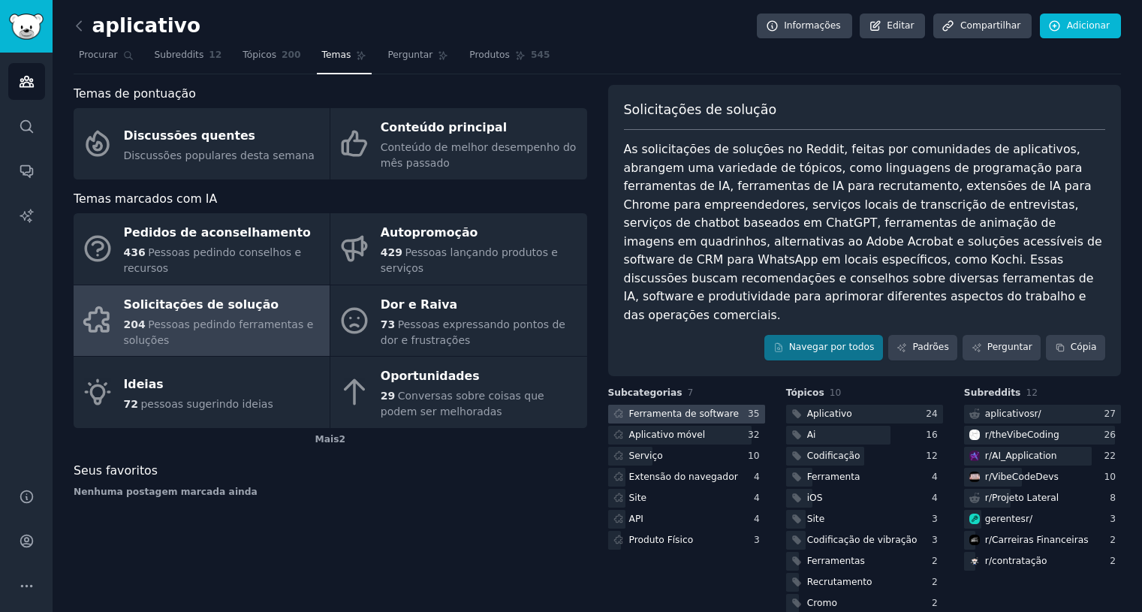
click at [686, 408] on font "Ferramenta de software" at bounding box center [684, 413] width 110 height 11
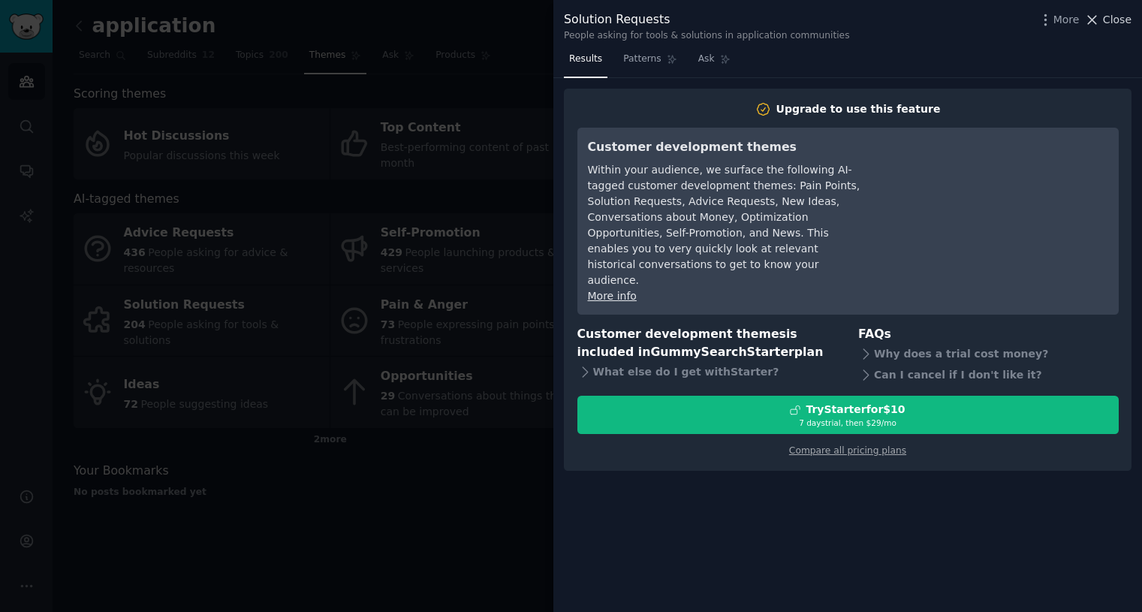
click at [1104, 19] on button "Close" at bounding box center [1107, 20] width 47 height 16
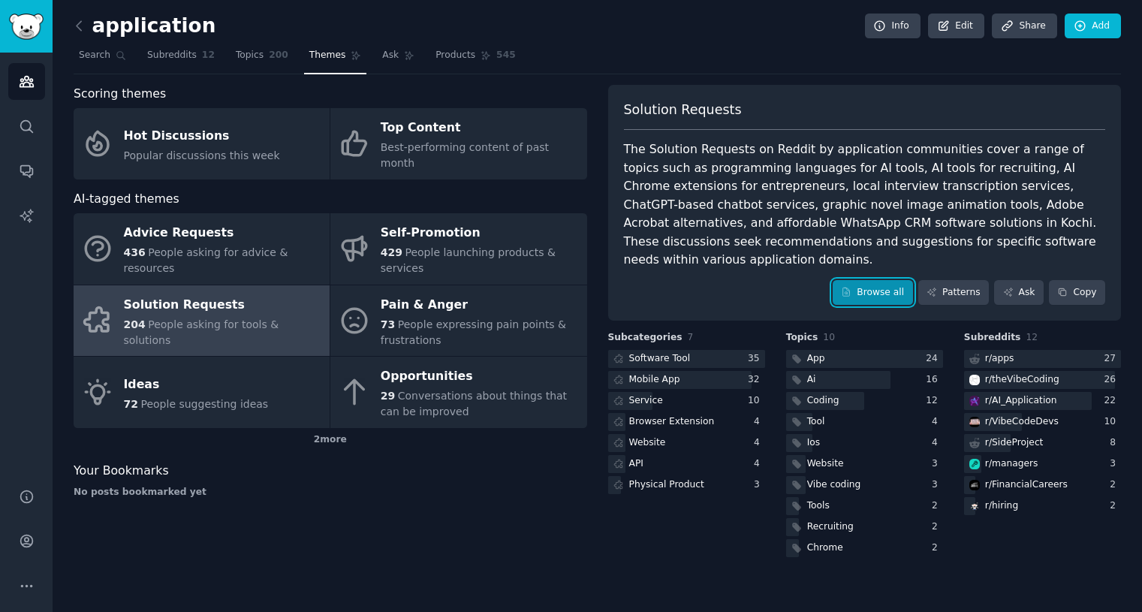
click at [882, 280] on link "Browse all" at bounding box center [873, 293] width 80 height 26
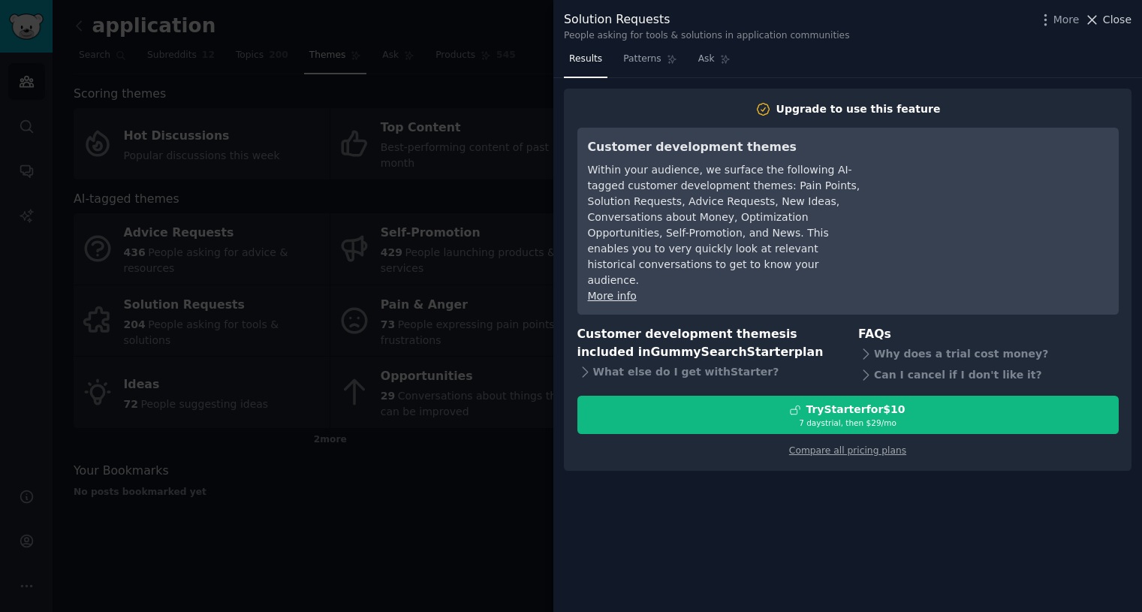
click at [1099, 12] on icon at bounding box center [1092, 20] width 16 height 16
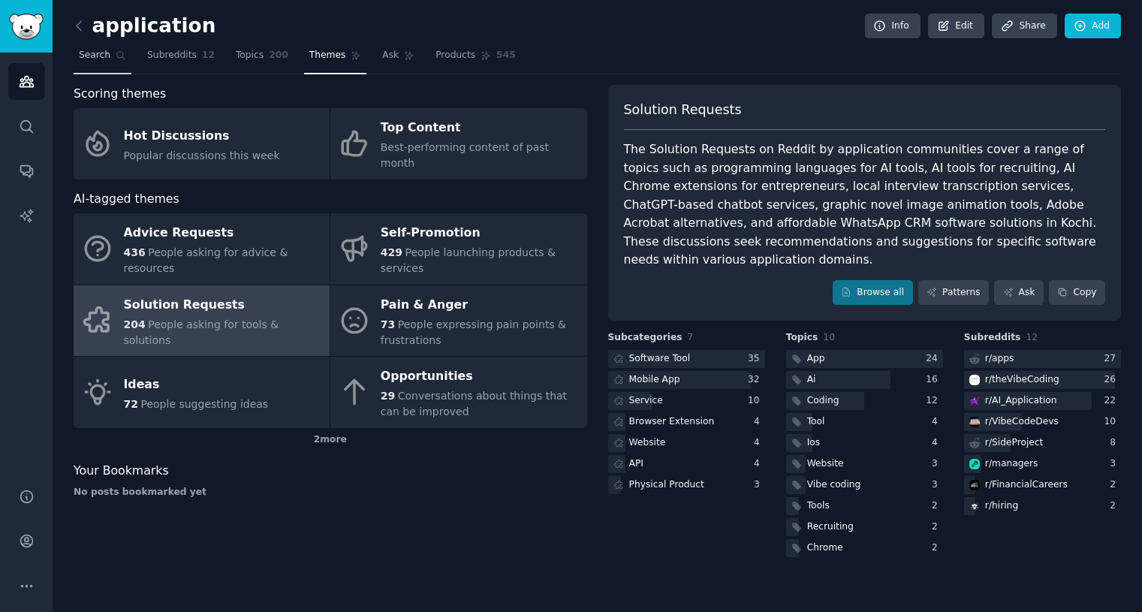
click at [103, 58] on span "Search" at bounding box center [95, 56] width 32 height 14
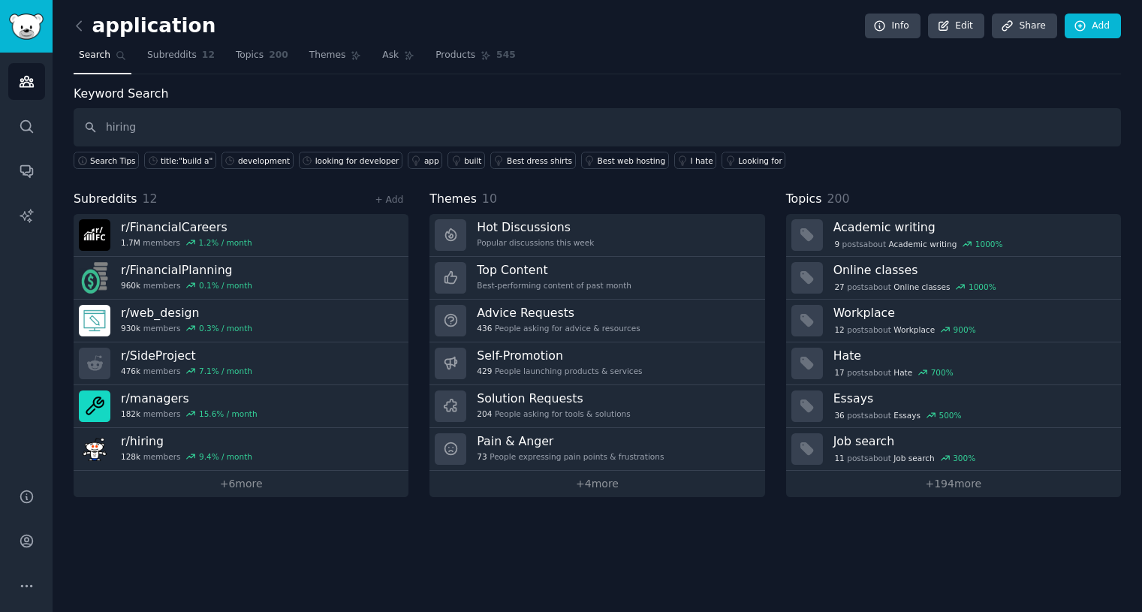
type input "hiring"
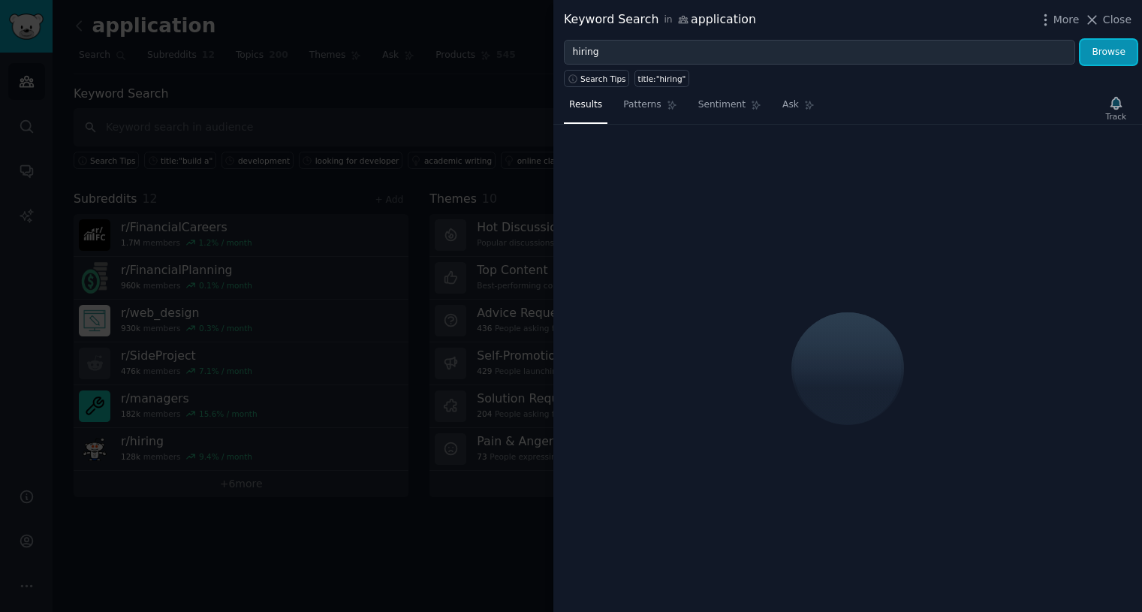
click at [1113, 49] on button "Browse" at bounding box center [1108, 53] width 56 height 26
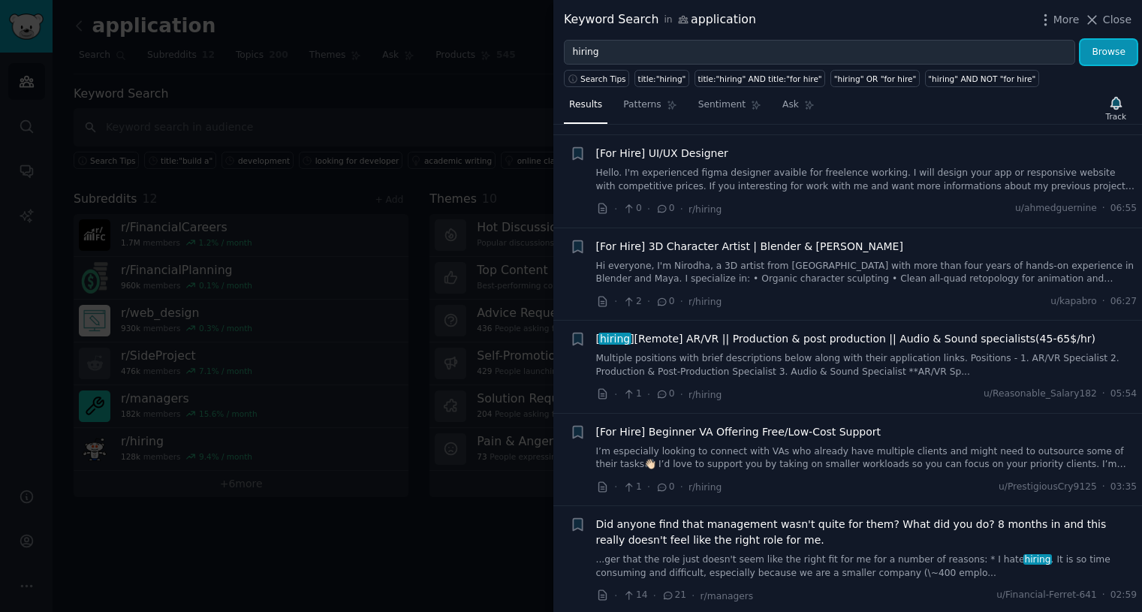
scroll to position [1051, 0]
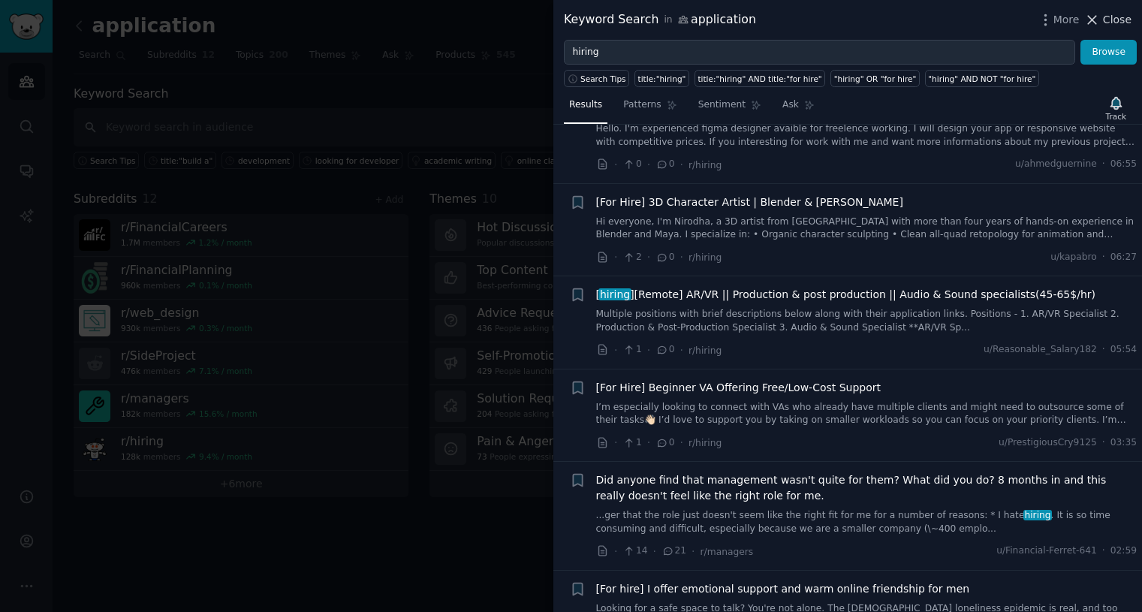
click at [1113, 14] on span "Close" at bounding box center [1117, 20] width 29 height 16
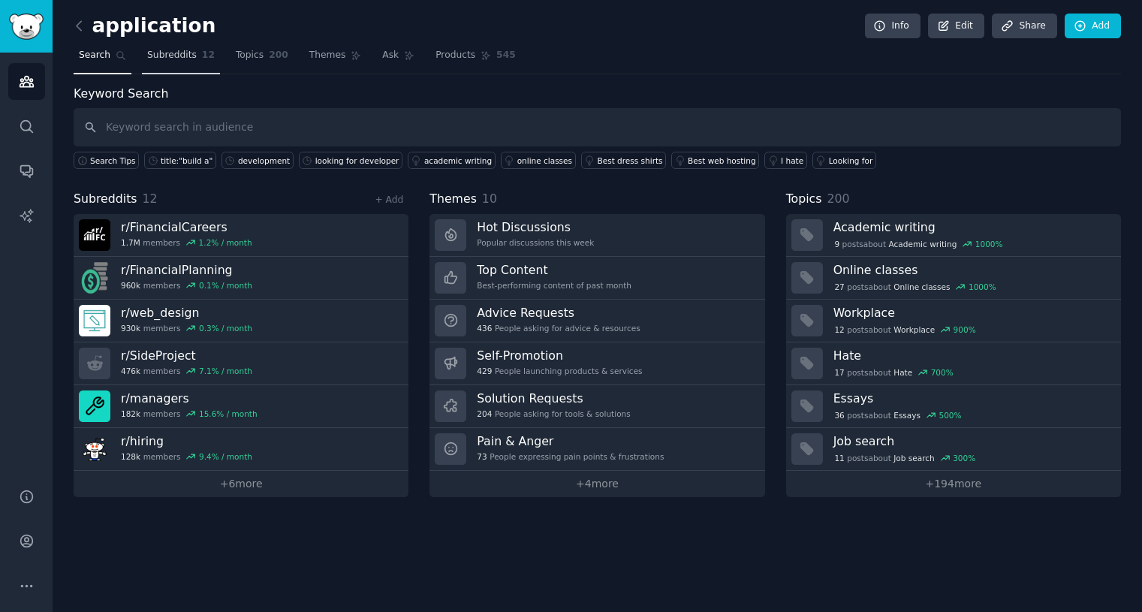
click at [154, 53] on span "Subreddits" at bounding box center [172, 56] width 50 height 14
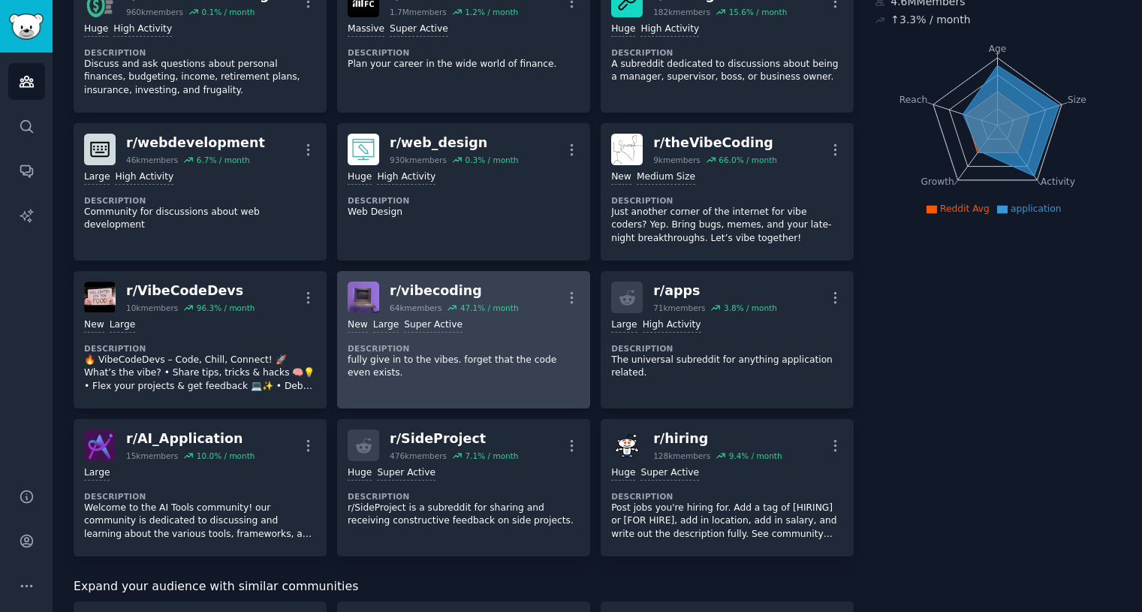
scroll to position [150, 0]
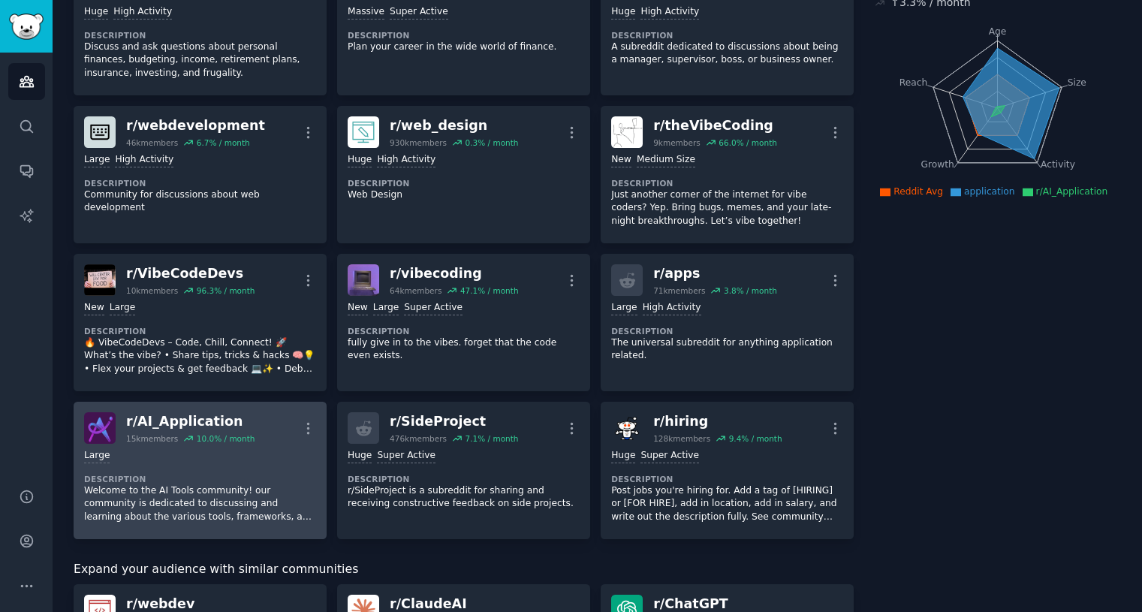
click at [217, 425] on div "r/ AI_Application" at bounding box center [190, 421] width 128 height 19
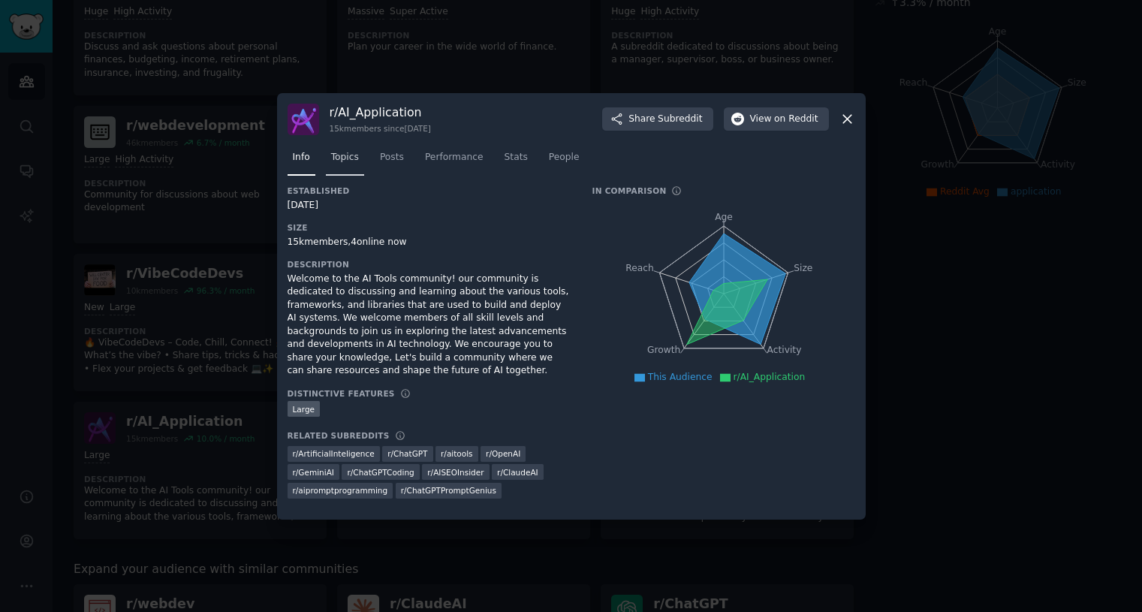
click at [349, 156] on link "Topics" at bounding box center [345, 161] width 38 height 31
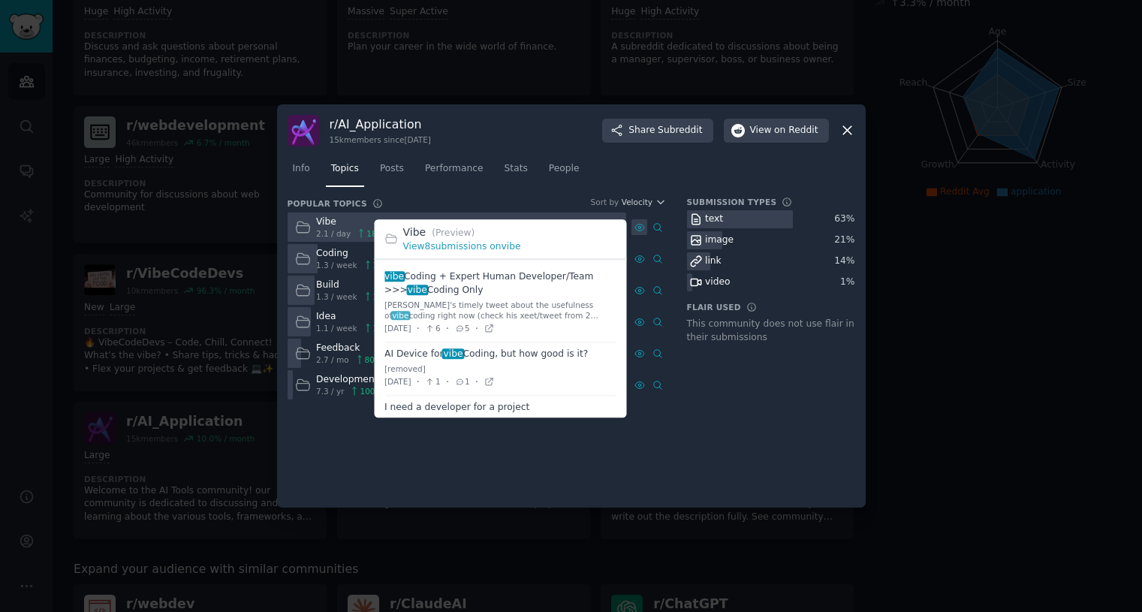
click at [640, 227] on icon at bounding box center [639, 227] width 3 height 3
click at [640, 226] on icon at bounding box center [639, 227] width 3 height 3
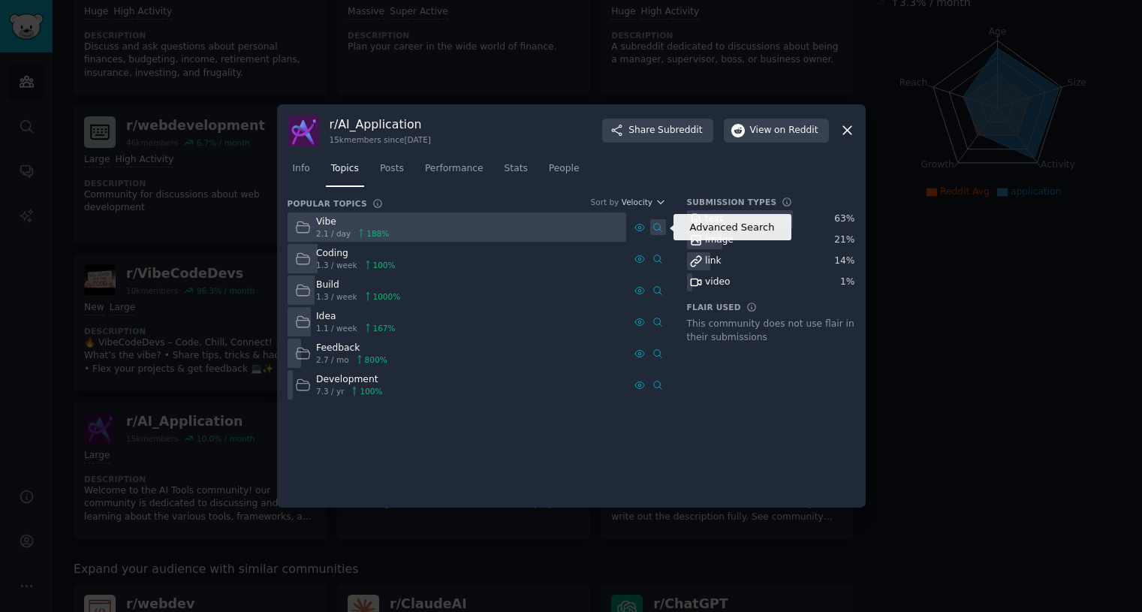
click at [654, 226] on icon at bounding box center [658, 227] width 8 height 8
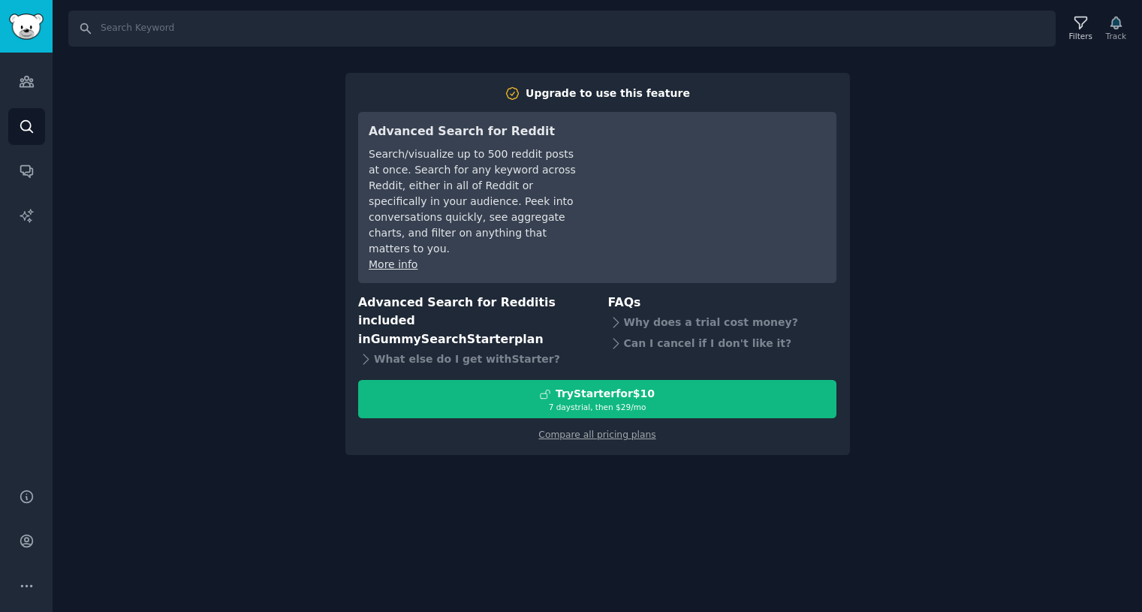
click at [540, 453] on div "Search Filters Track Upgrade to use this feature Advanced Search for Reddit Sea…" at bounding box center [597, 306] width 1089 height 612
